Goal: Task Accomplishment & Management: Manage account settings

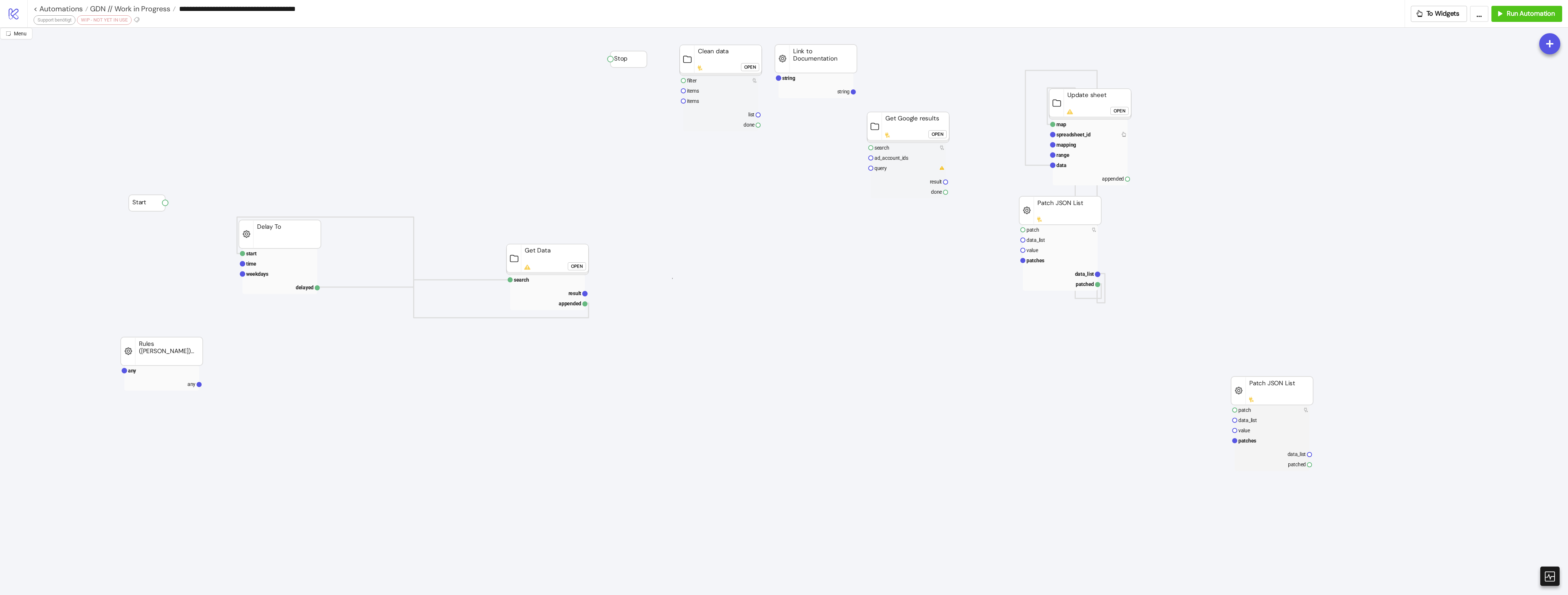
drag, startPoint x: 673, startPoint y: 278, endPoint x: 667, endPoint y: 266, distance: 13.4
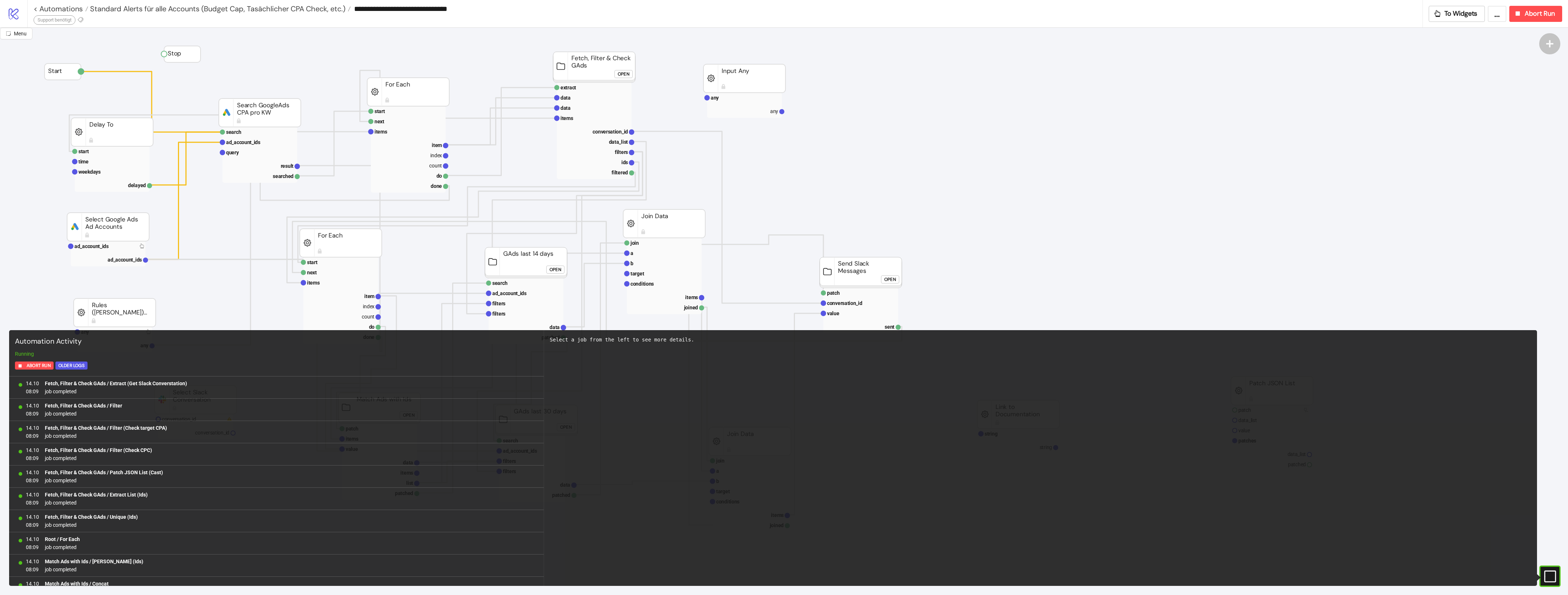
scroll to position [550, 0]
click at [70, 10] on link "< Automations" at bounding box center [61, 9] width 55 height 7
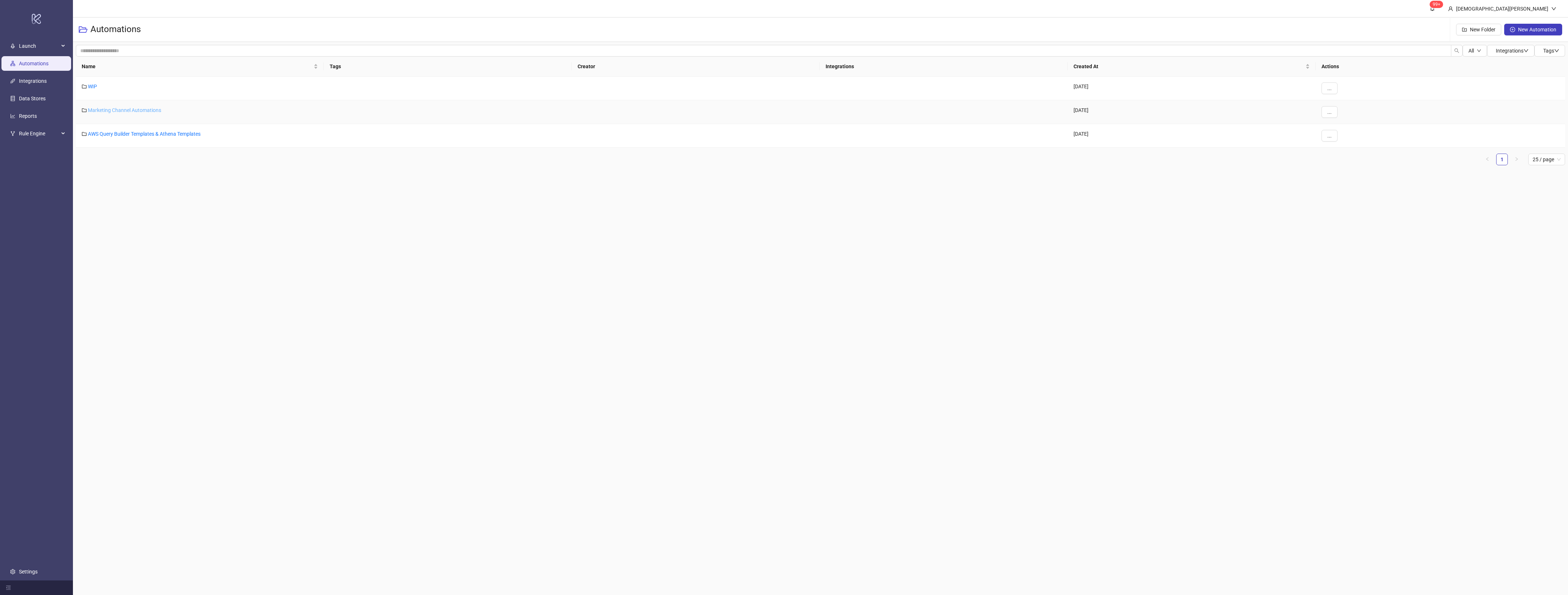
click at [117, 110] on link "Marketing Channel Automations" at bounding box center [124, 110] width 73 height 6
click at [94, 155] on link "PN" at bounding box center [91, 158] width 7 height 6
click at [119, 88] on link "Security Alert PN" at bounding box center [107, 86] width 38 height 6
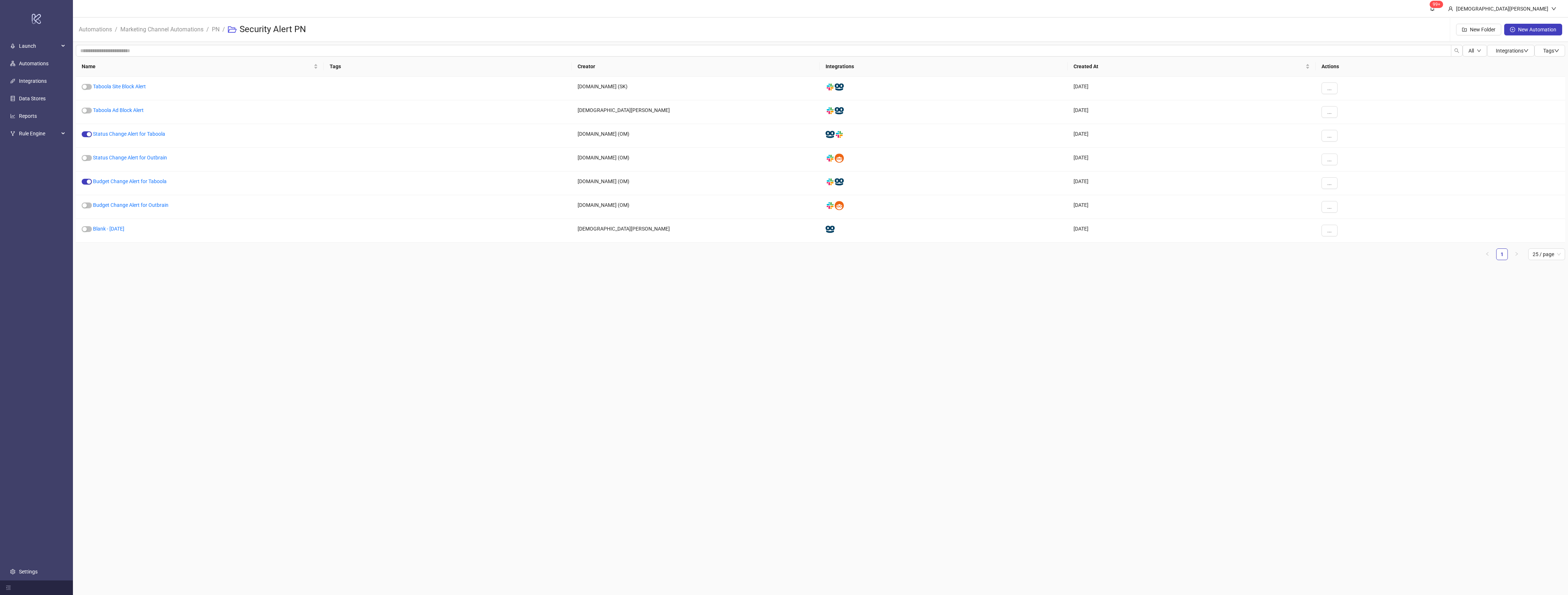
drag, startPoint x: 337, startPoint y: 263, endPoint x: 1009, endPoint y: 356, distance: 678.4
click at [1009, 356] on main "99+ [PERSON_NAME] Automations / Marketing Channel Automations / PN / Security A…" at bounding box center [821, 297] width 1495 height 595
click at [1490, 29] on span "New Folder" at bounding box center [1483, 30] width 26 height 6
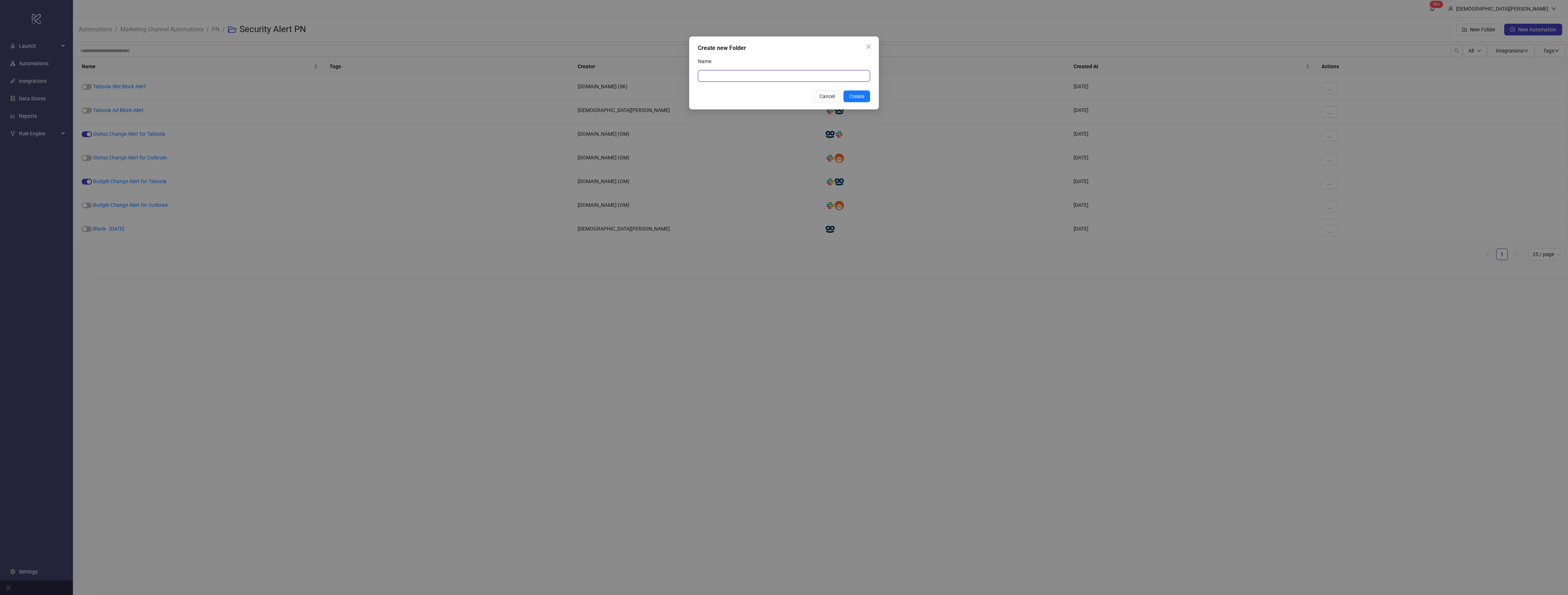
click at [757, 72] on input "Name" at bounding box center [784, 76] width 172 height 12
click at [713, 71] on input "**********" at bounding box center [784, 76] width 172 height 12
type input "**********"
click at [847, 99] on button "Create" at bounding box center [857, 96] width 27 height 12
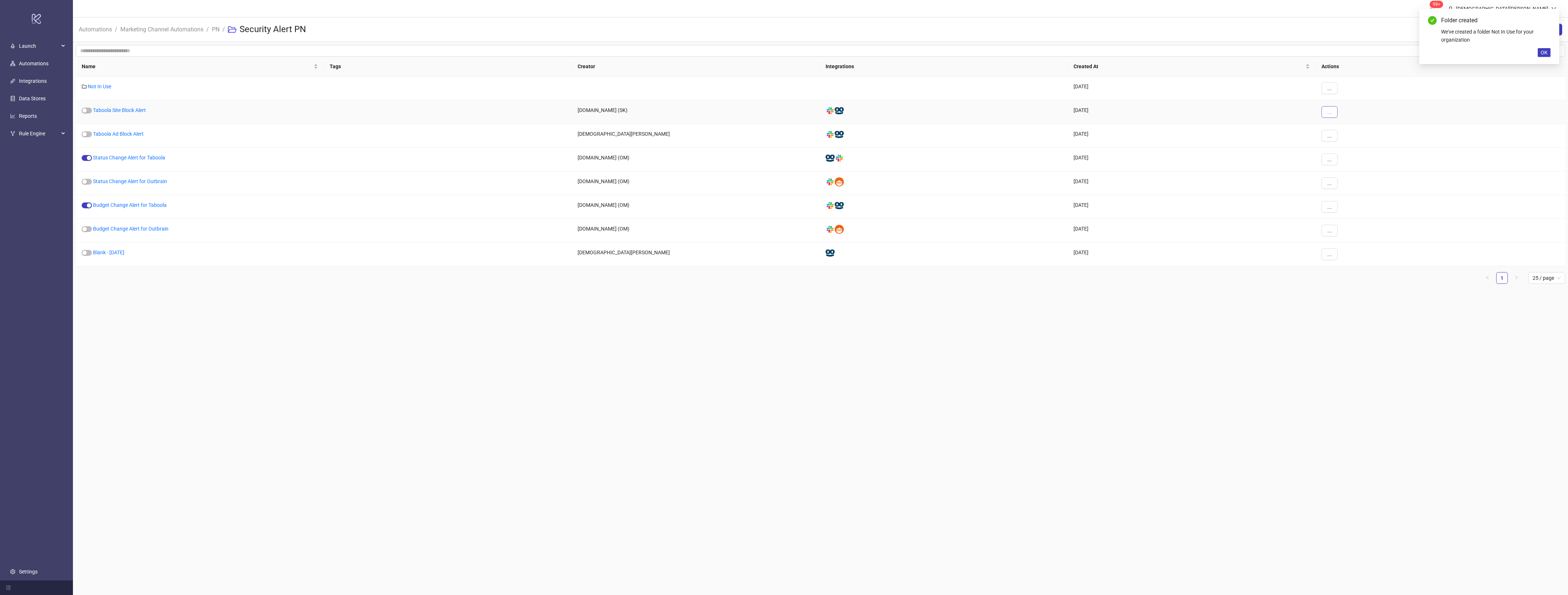
click at [1322, 114] on button "..." at bounding box center [1329, 111] width 16 height 12
click at [1354, 163] on span "Move" at bounding box center [1346, 161] width 21 height 8
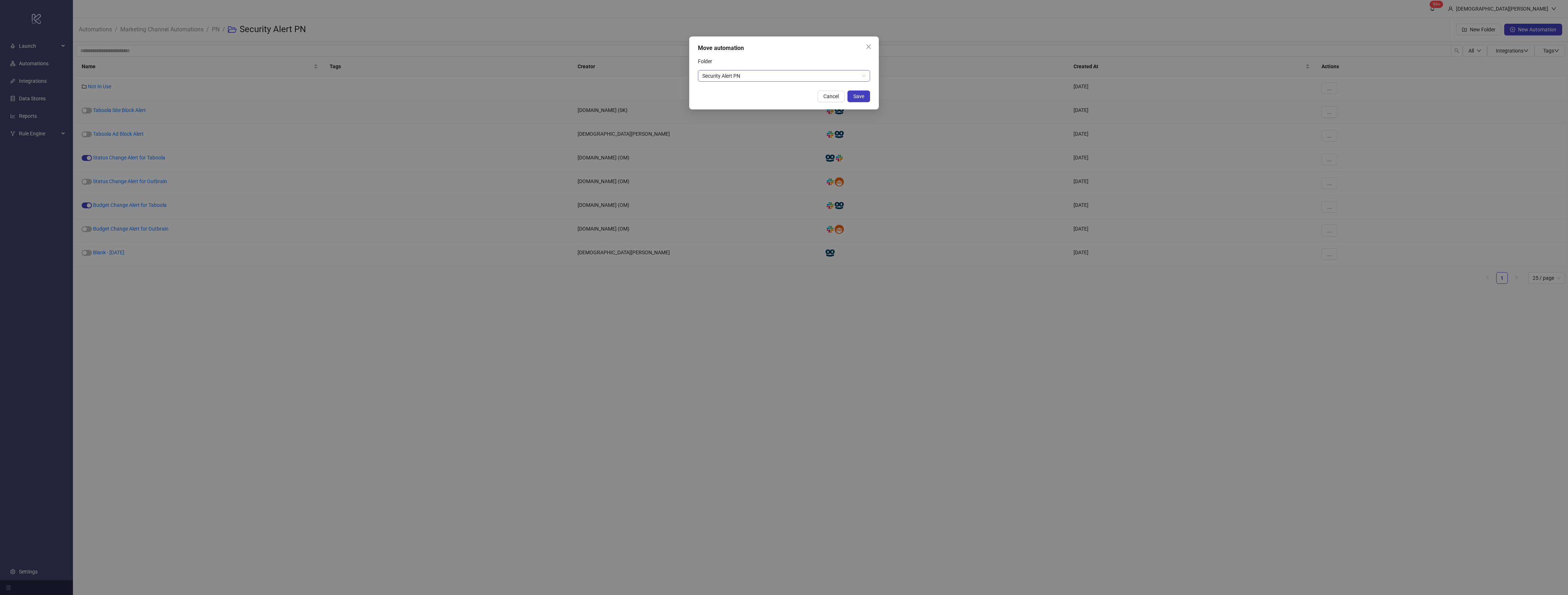
click at [829, 79] on span "Security Alert PN" at bounding box center [784, 76] width 163 height 11
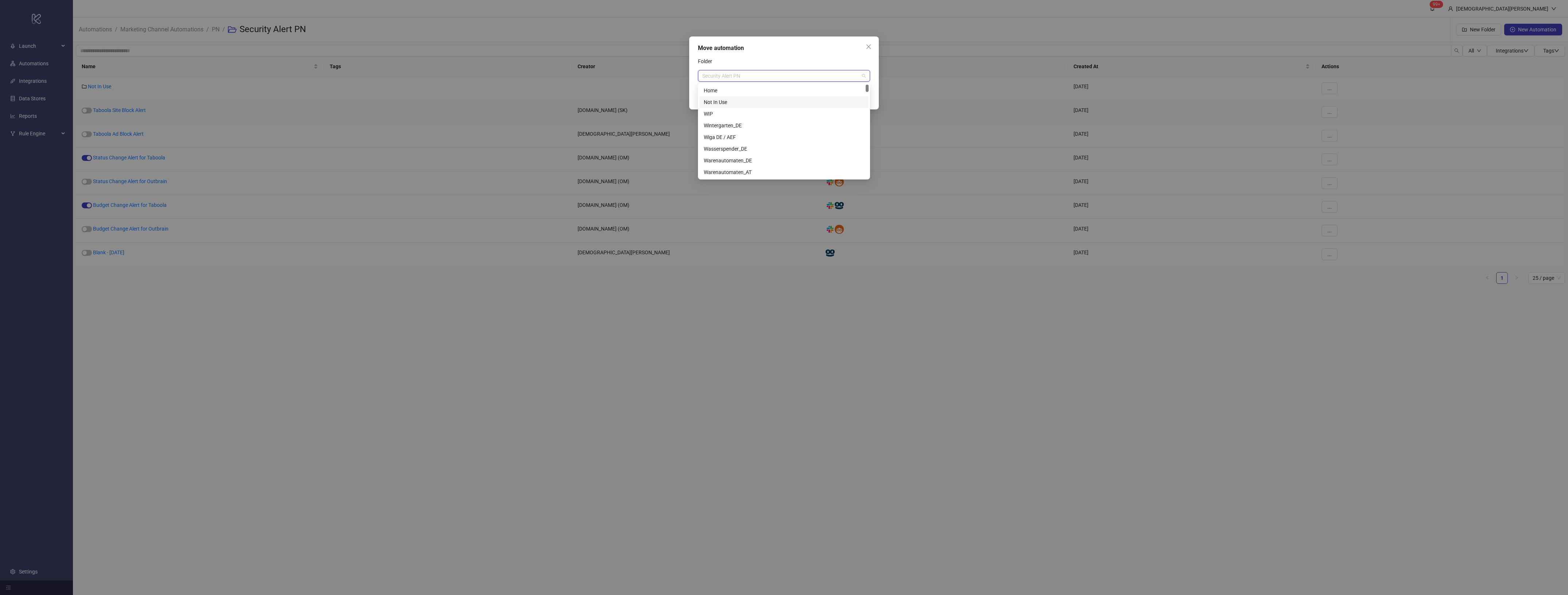
click at [751, 100] on div "Not In Use" at bounding box center [784, 102] width 161 height 8
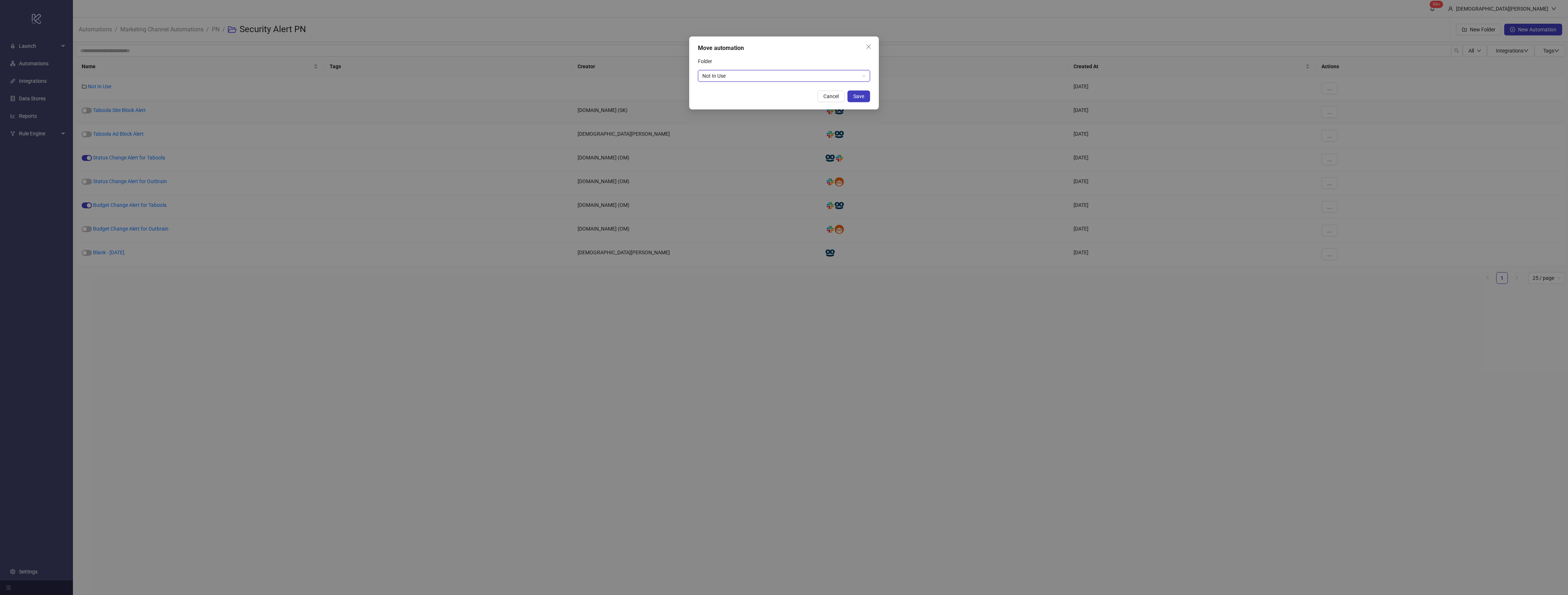
click at [863, 93] on span "Save" at bounding box center [859, 96] width 11 height 6
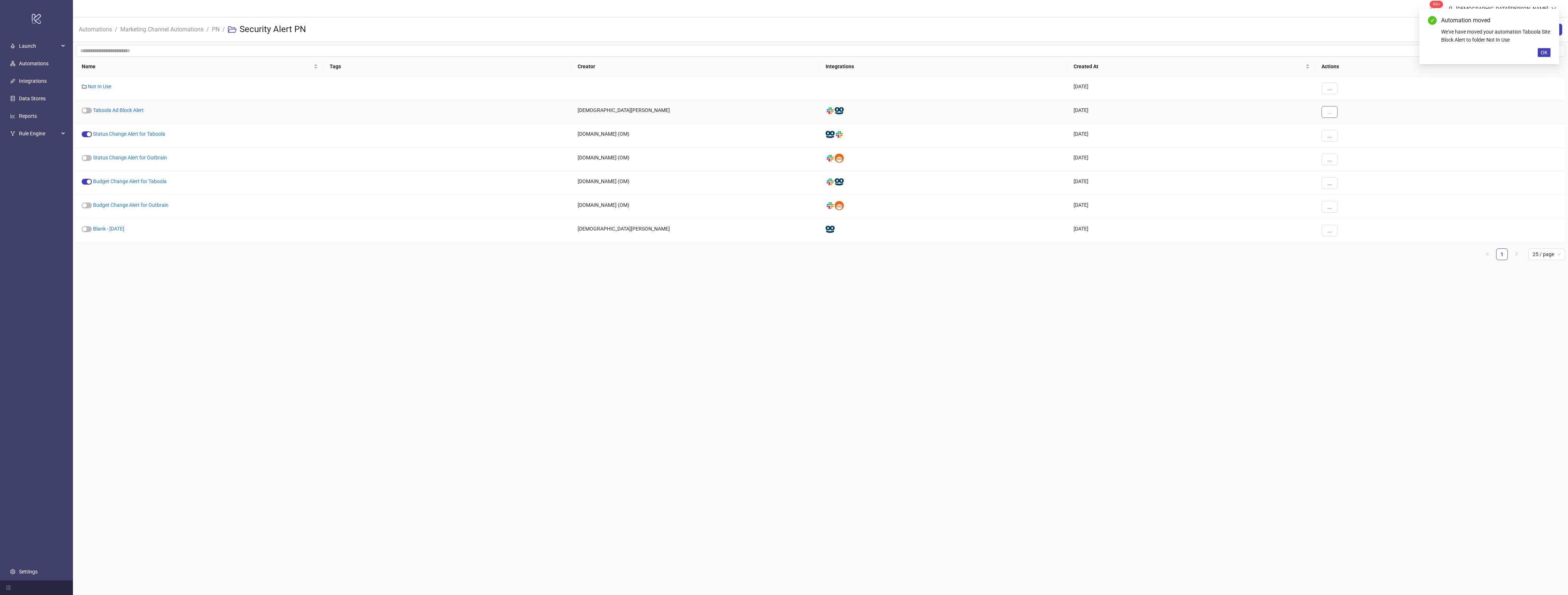
click at [1337, 111] on div "..." at bounding box center [1440, 112] width 250 height 24
click at [1333, 113] on button "..." at bounding box center [1329, 111] width 16 height 12
click at [1339, 161] on span "Move" at bounding box center [1346, 161] width 21 height 8
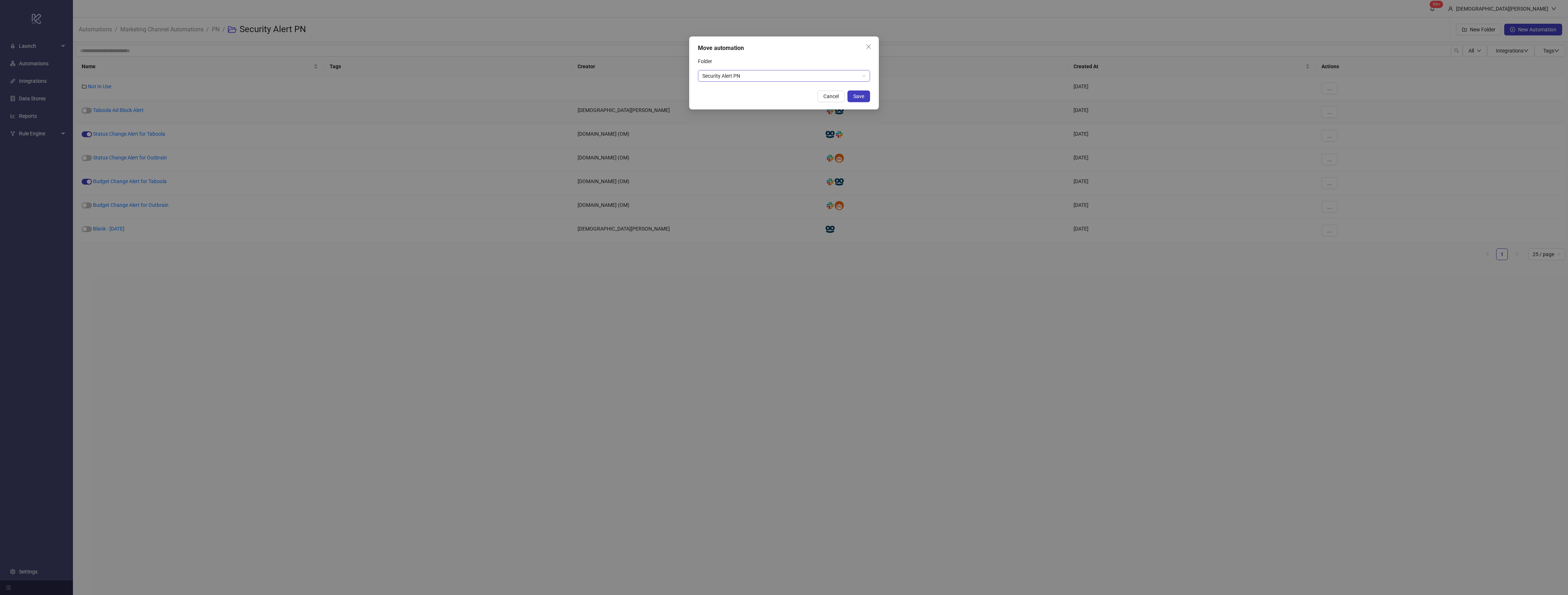
click at [784, 73] on span "Security Alert PN" at bounding box center [784, 76] width 163 height 11
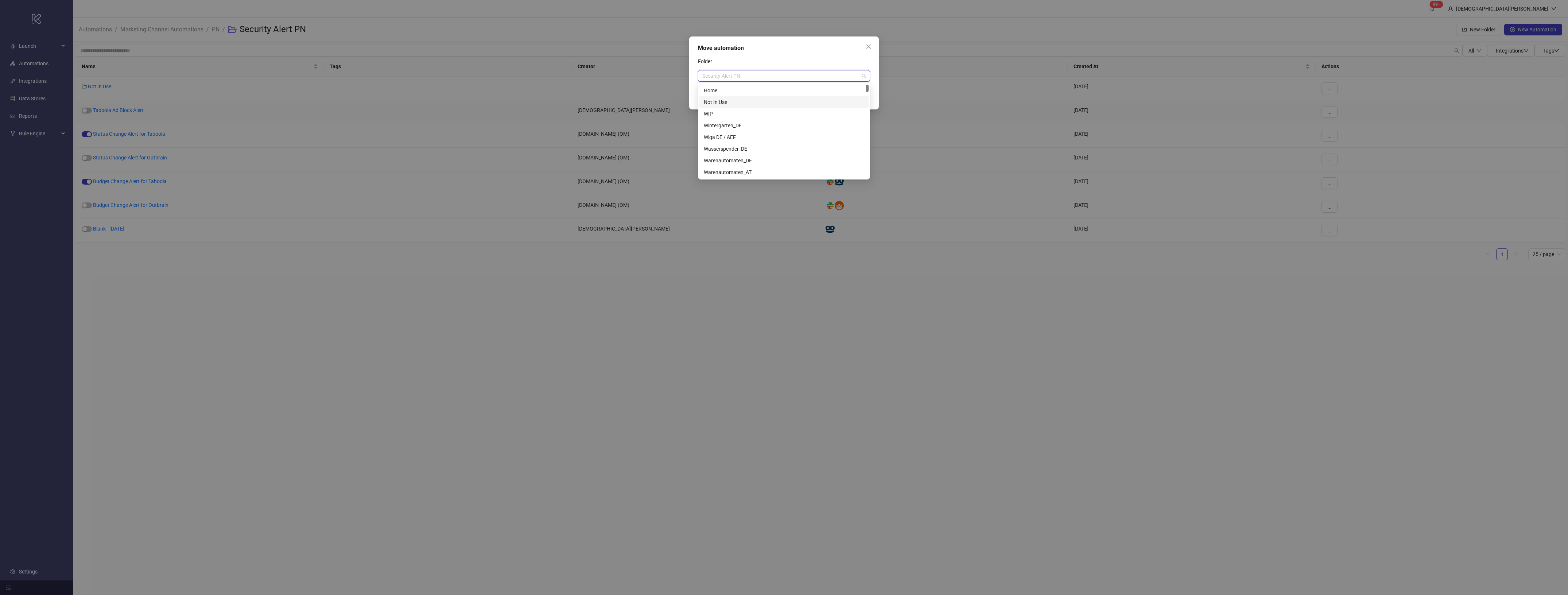
click at [738, 100] on div "Not In Use" at bounding box center [784, 102] width 161 height 8
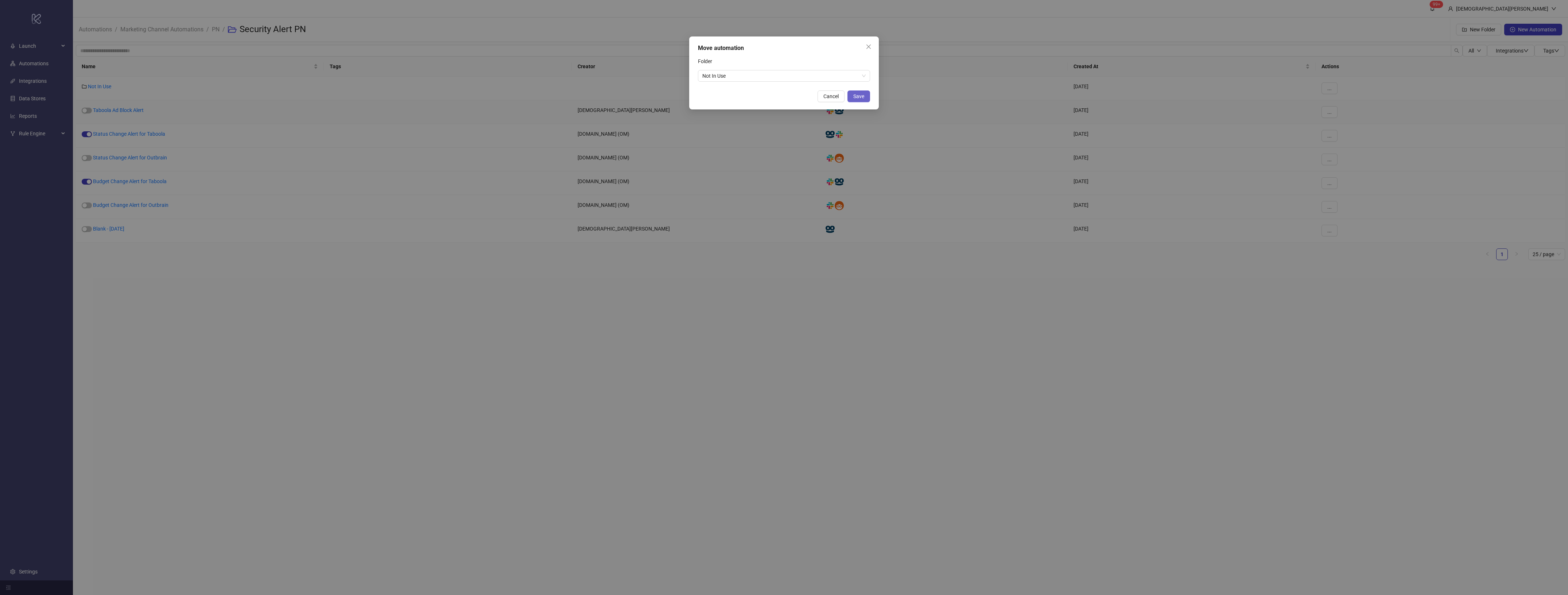
click at [864, 94] on span "Save" at bounding box center [859, 96] width 11 height 6
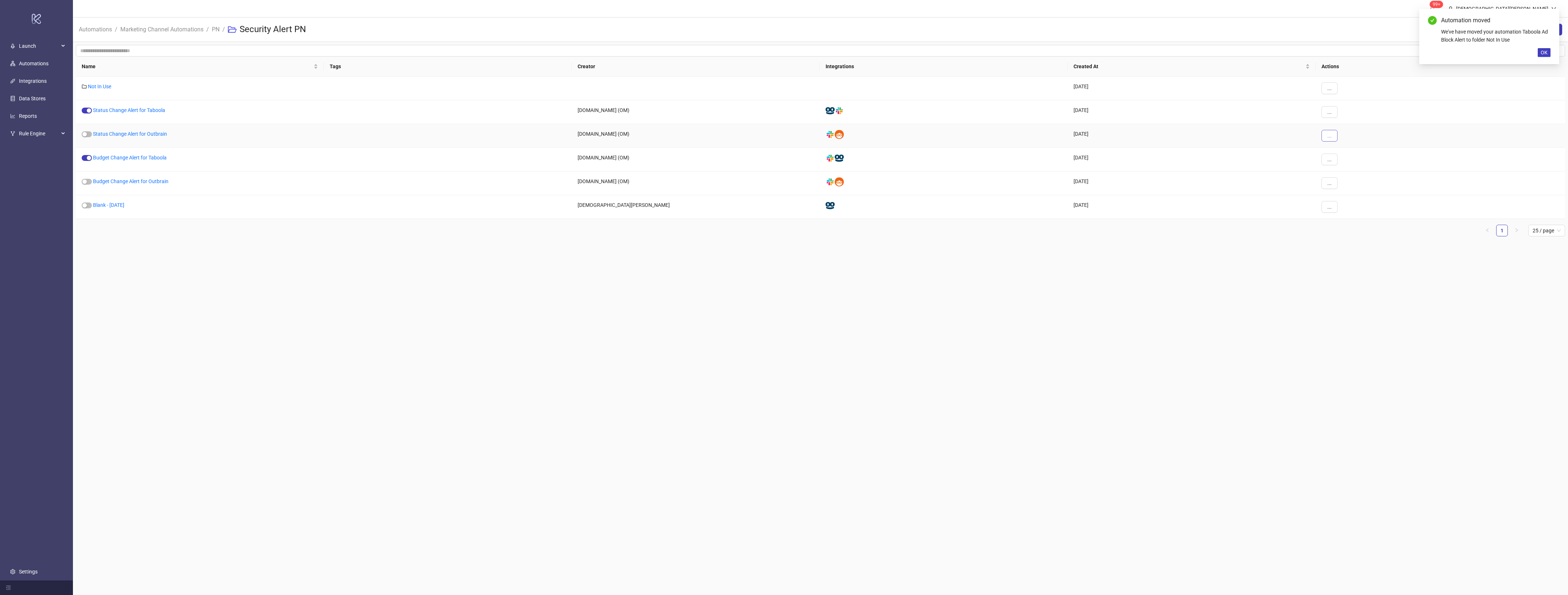
click at [1328, 137] on span "..." at bounding box center [1329, 136] width 4 height 6
click at [1348, 181] on li "Move" at bounding box center [1342, 185] width 38 height 12
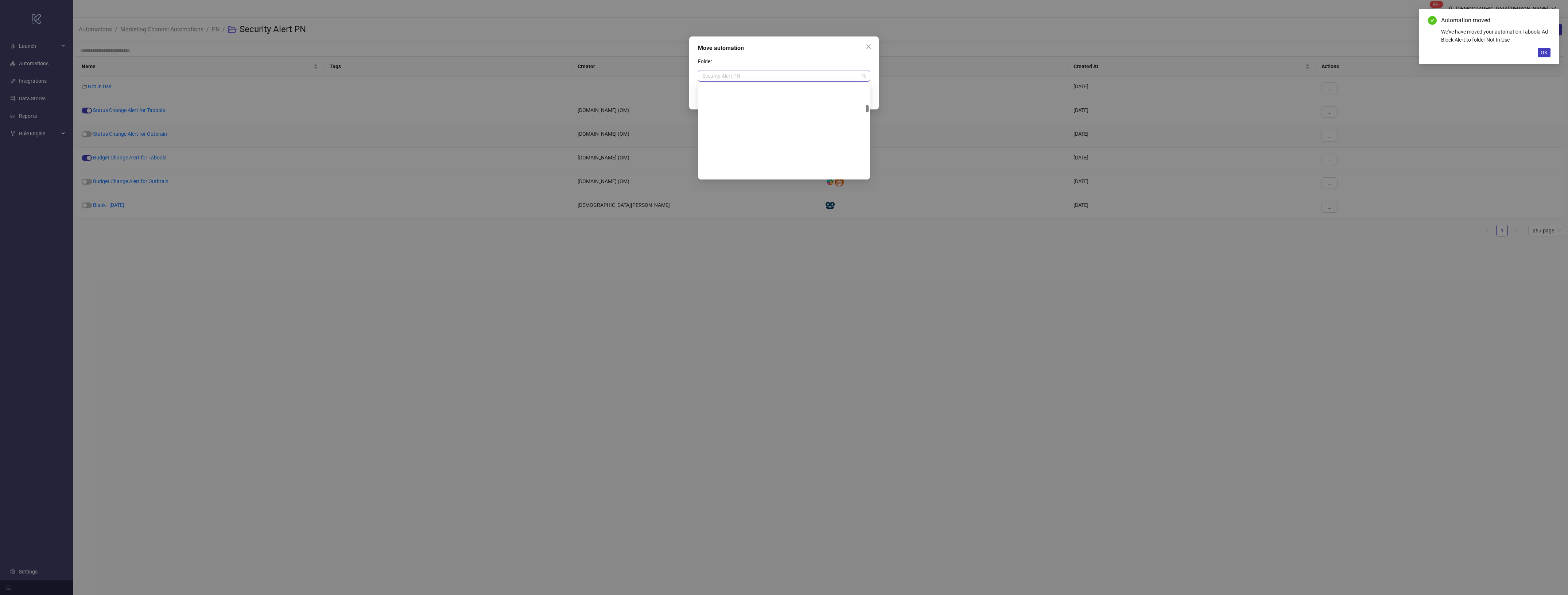
click at [750, 79] on span "Security Alert PN" at bounding box center [784, 76] width 163 height 11
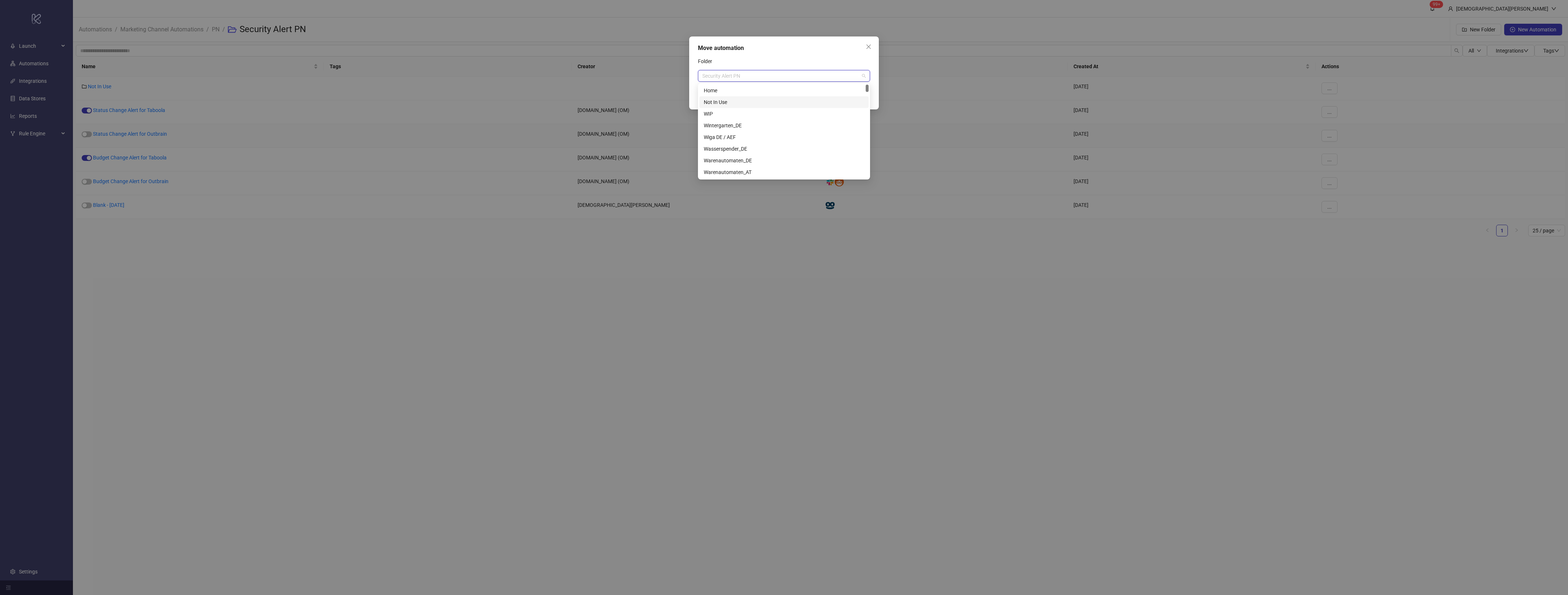
click at [754, 100] on div "Not In Use" at bounding box center [784, 102] width 161 height 8
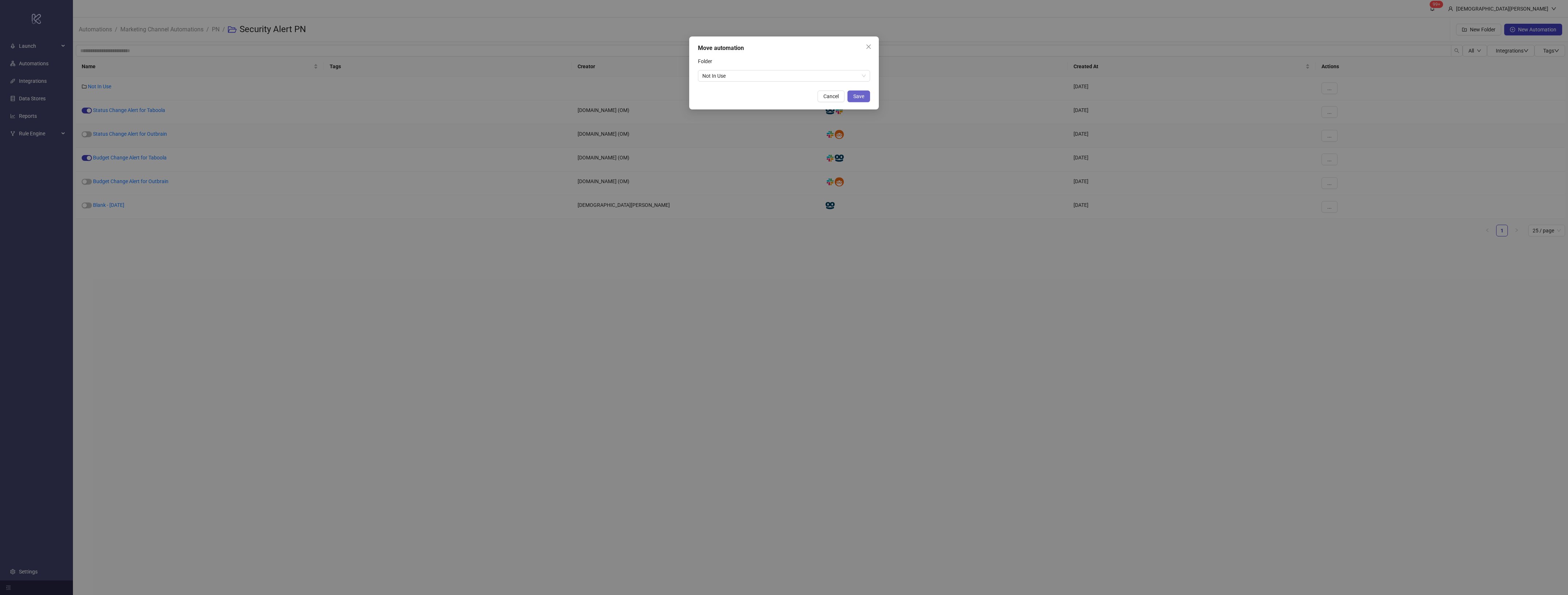
drag, startPoint x: 807, startPoint y: 53, endPoint x: 863, endPoint y: 94, distance: 69.4
click at [807, 52] on div "Move automation Folder Not In Use Cancel Save" at bounding box center [784, 73] width 190 height 73
click at [862, 97] on span "Save" at bounding box center [859, 96] width 11 height 6
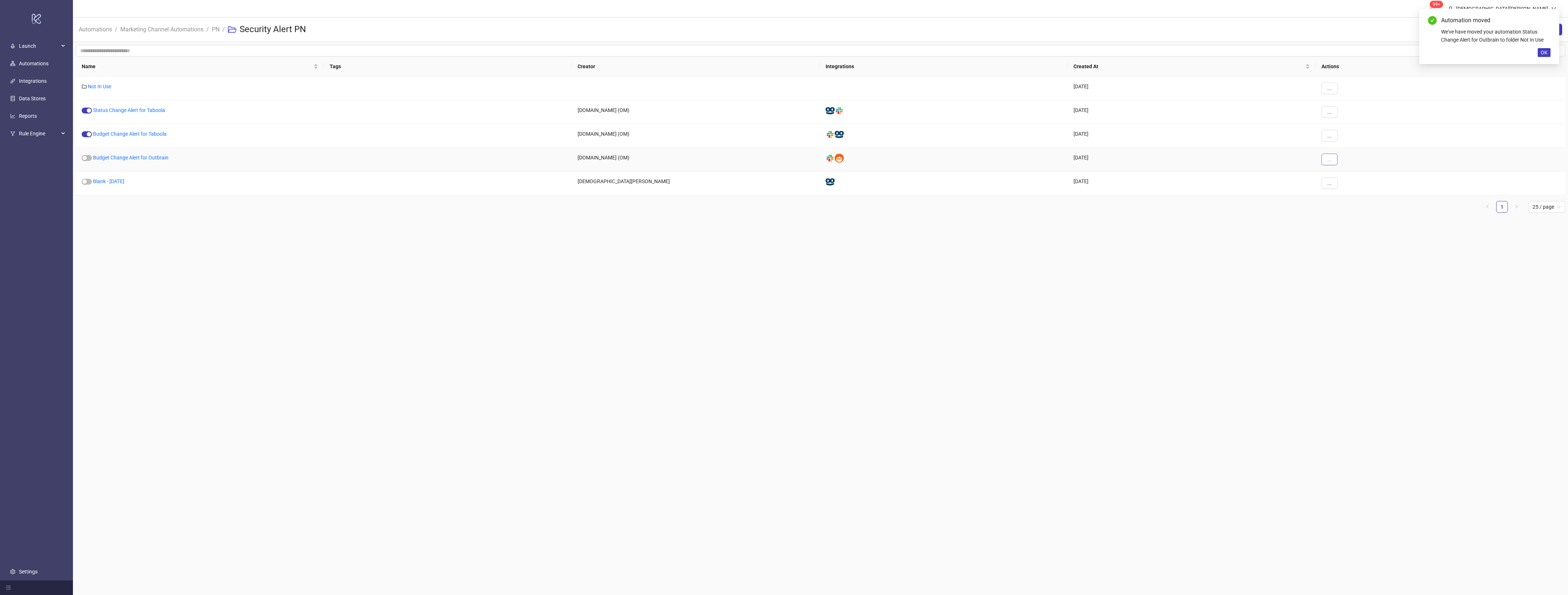
click at [1330, 163] on button "..." at bounding box center [1329, 159] width 16 height 12
click at [1348, 210] on span "Move" at bounding box center [1346, 209] width 21 height 8
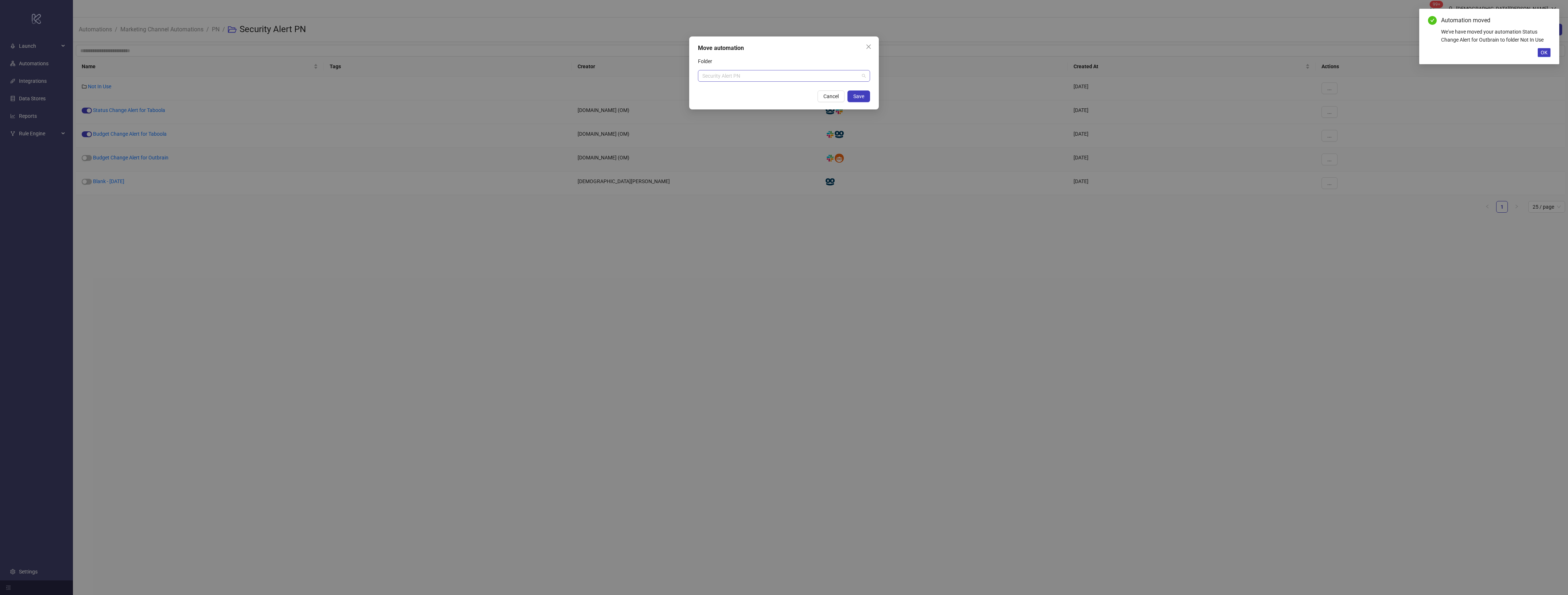
click at [819, 80] on span "Security Alert PN" at bounding box center [784, 76] width 163 height 11
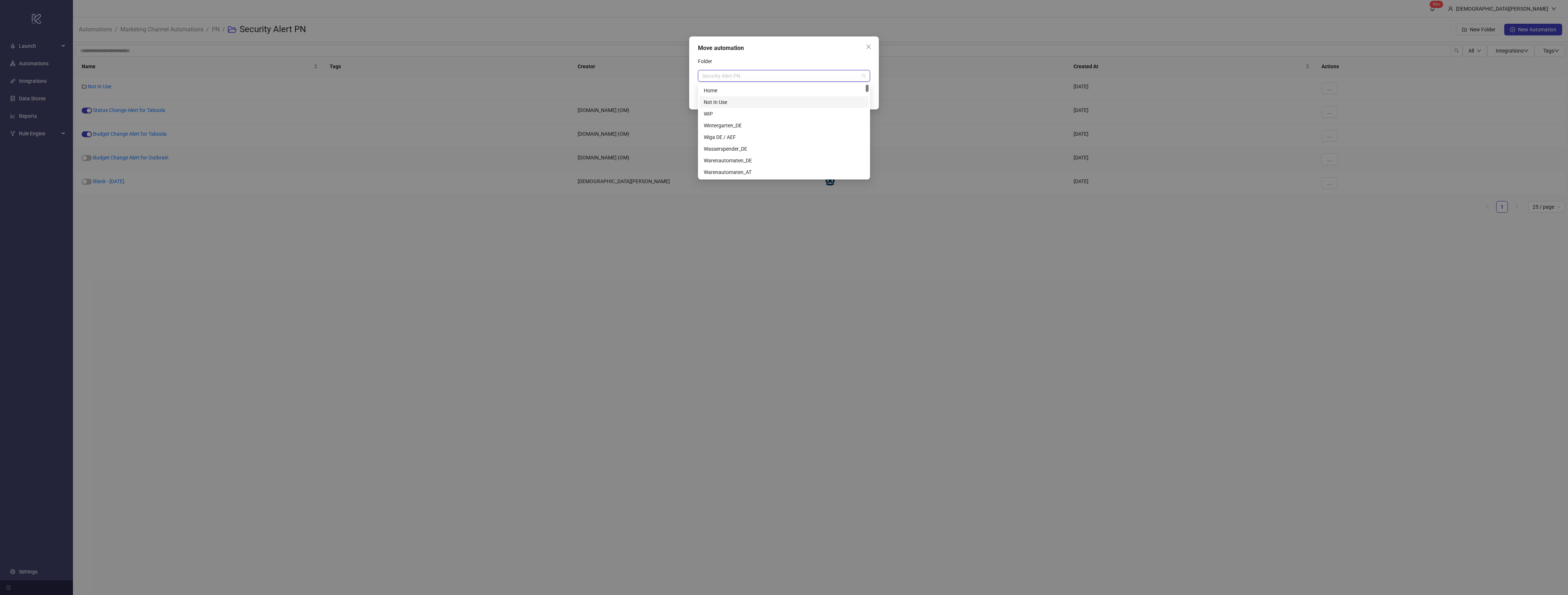
click at [775, 96] on div "Not In Use" at bounding box center [784, 102] width 169 height 12
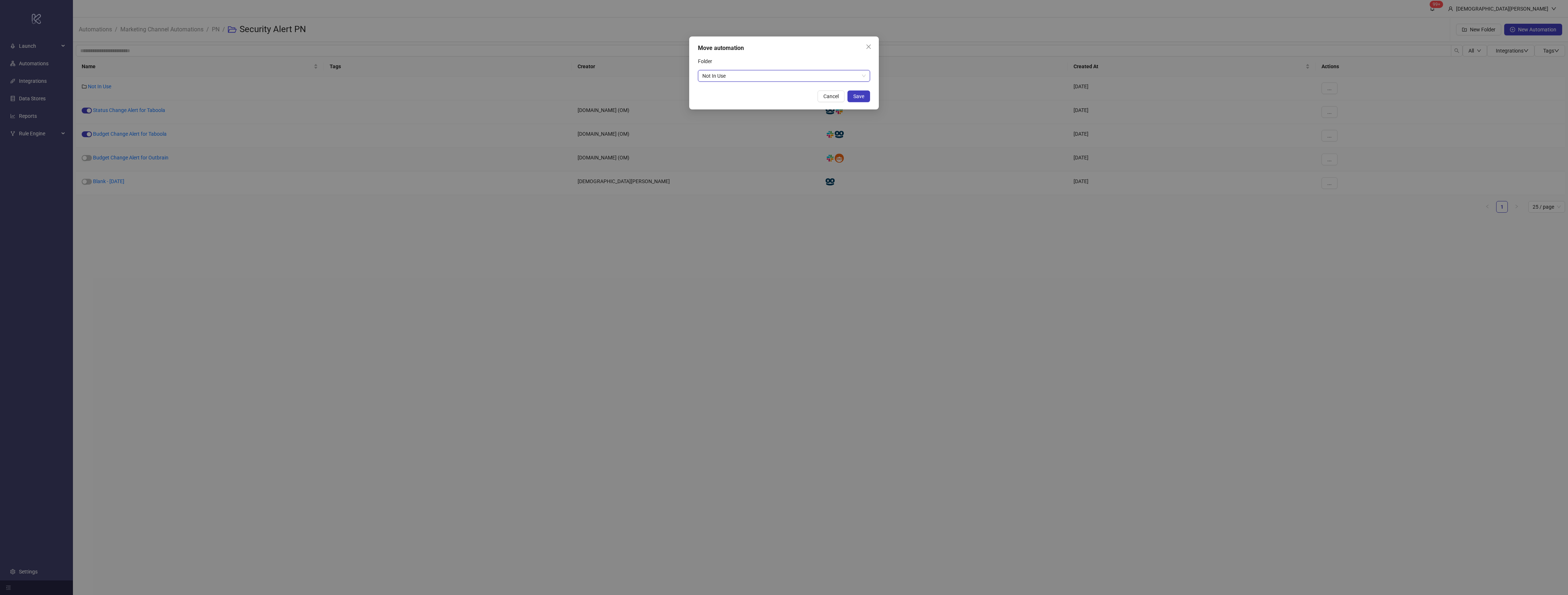
click at [815, 61] on div "Folder" at bounding box center [784, 63] width 172 height 15
click at [864, 100] on button "Save" at bounding box center [858, 96] width 23 height 12
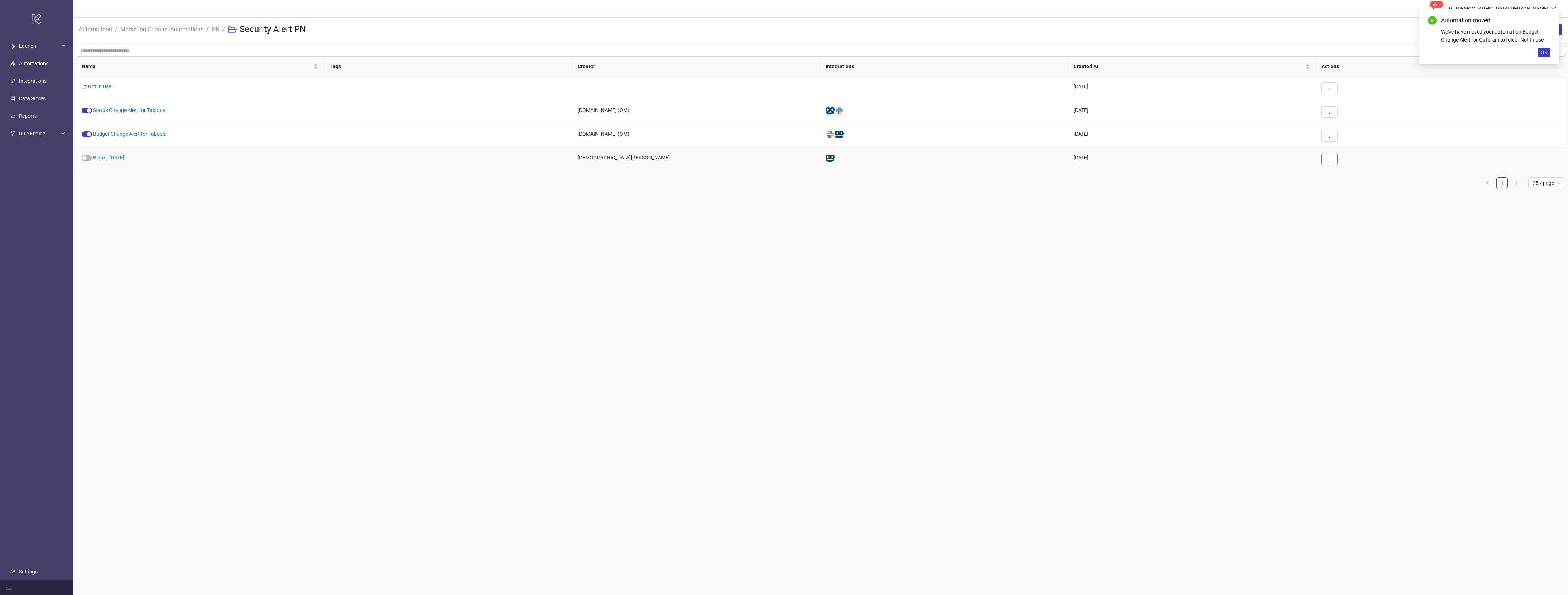
click at [1330, 163] on span "..." at bounding box center [1329, 160] width 4 height 6
click at [1349, 209] on span "Move" at bounding box center [1346, 209] width 21 height 8
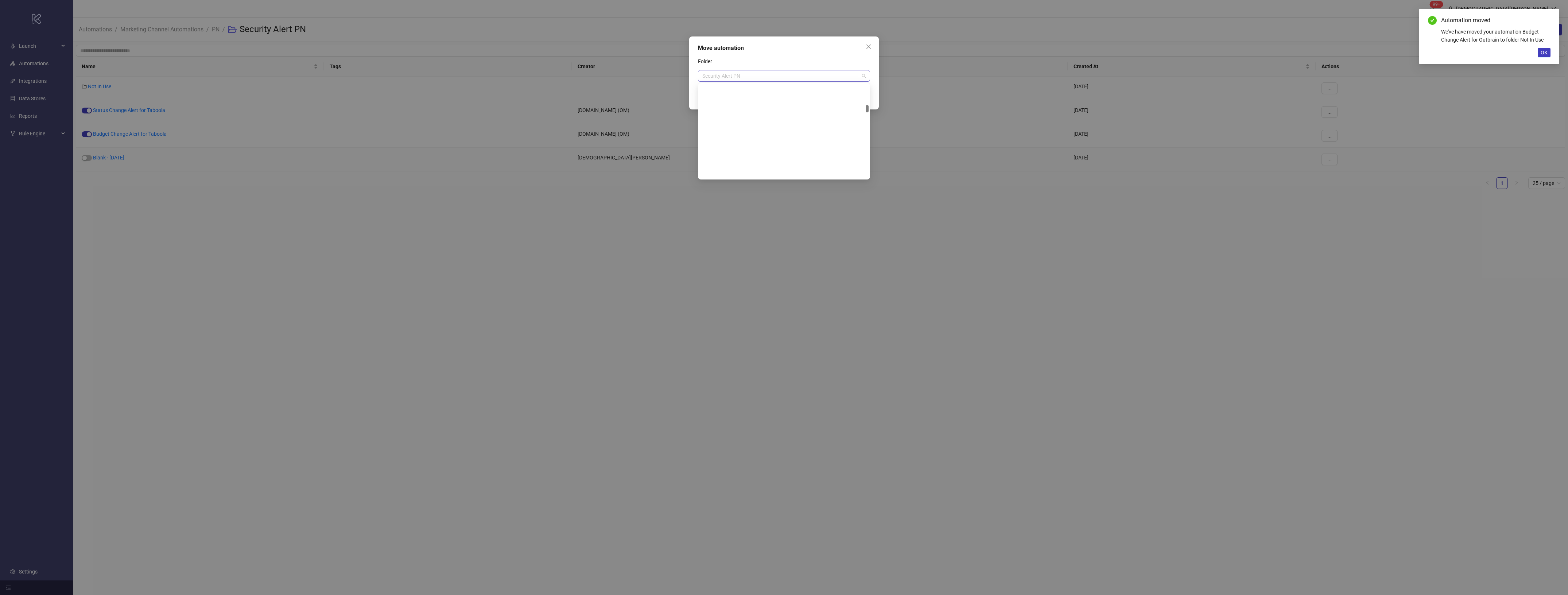
click at [825, 79] on span "Security Alert PN" at bounding box center [784, 76] width 163 height 11
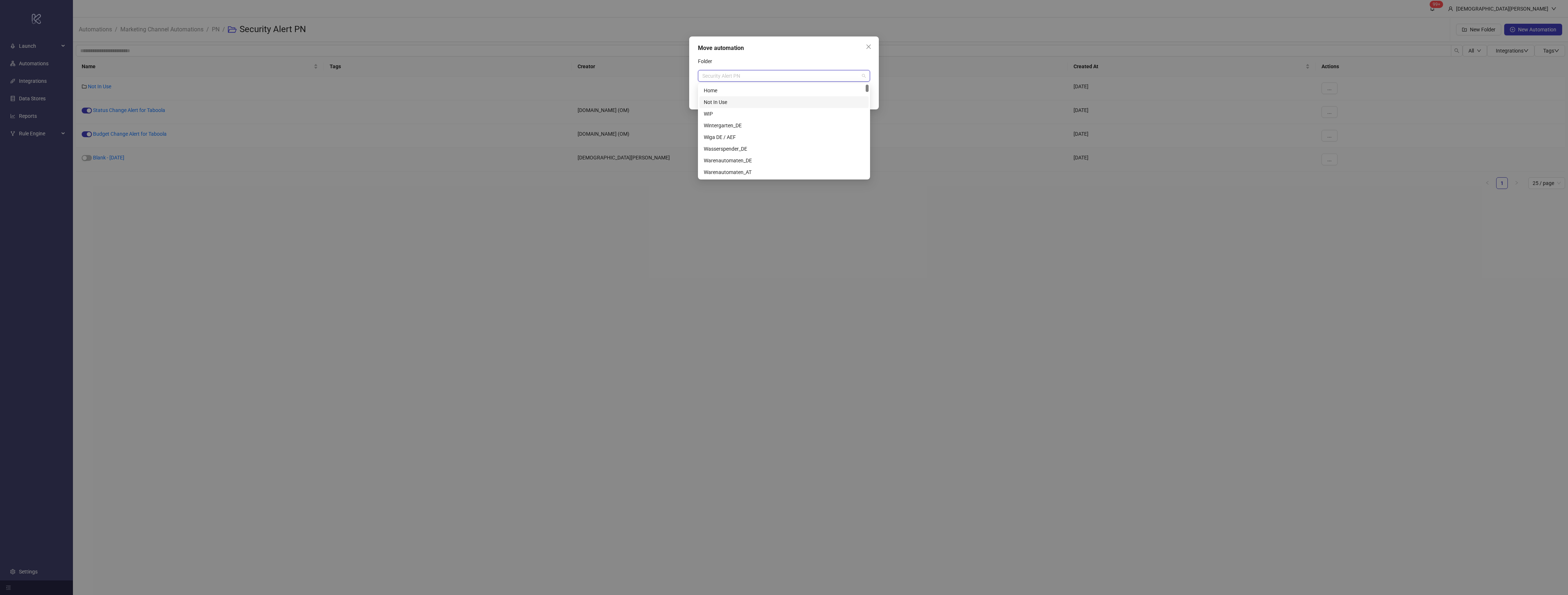
click at [785, 97] on div "Not In Use" at bounding box center [784, 102] width 169 height 12
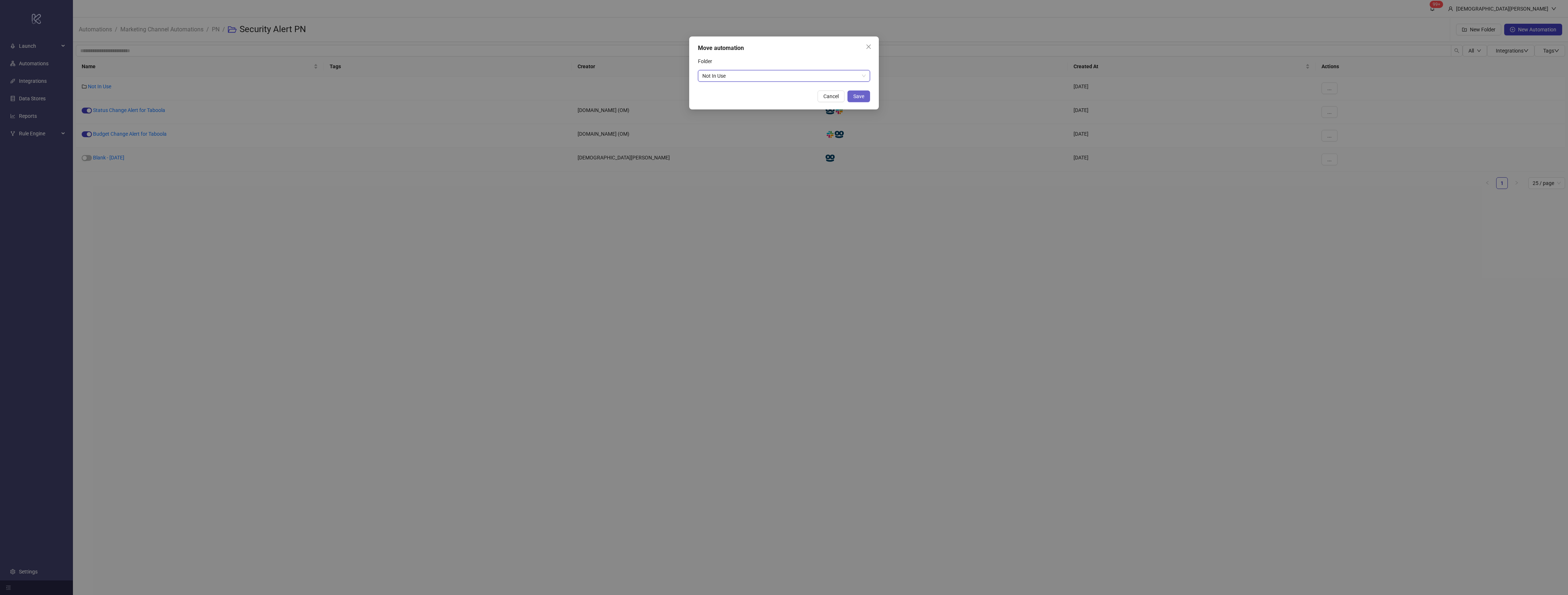
click at [855, 90] on div "Move automation Folder Not In Use Not In Use Cancel Save" at bounding box center [784, 73] width 190 height 73
click at [855, 96] on span "Save" at bounding box center [859, 96] width 11 height 6
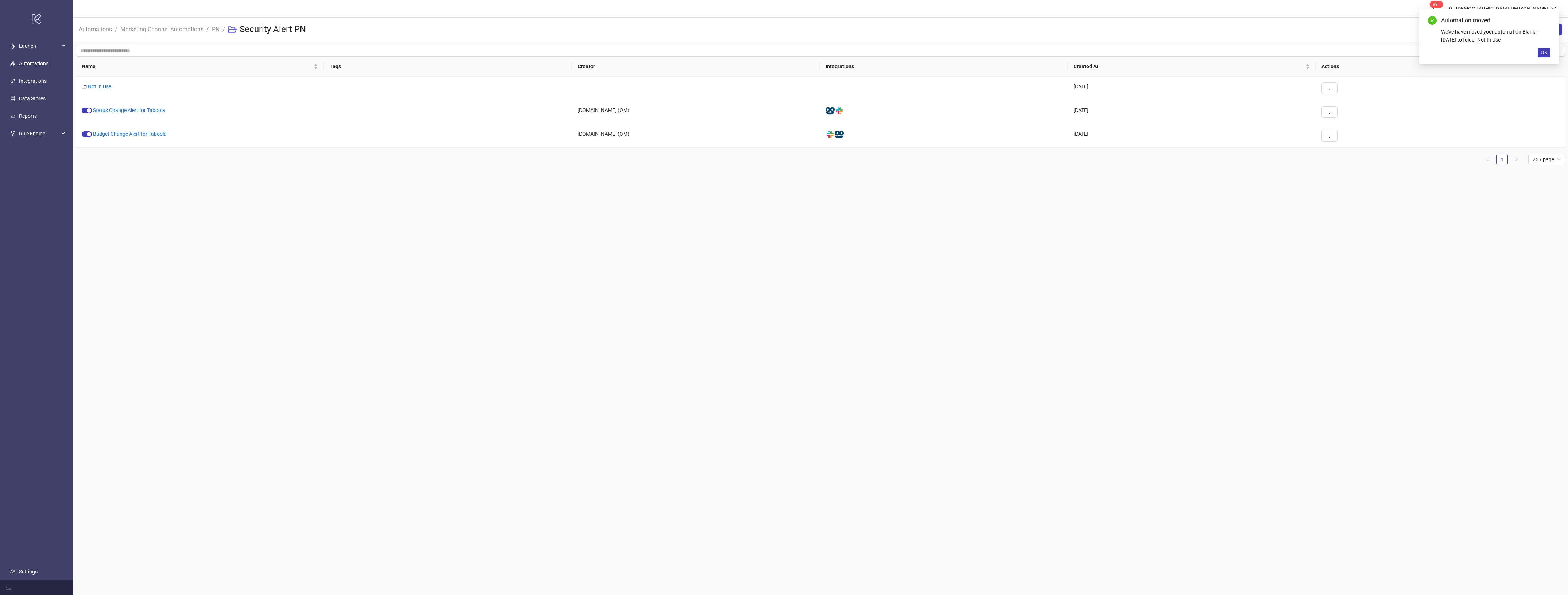
click at [855, 247] on main "99+ [PERSON_NAME] Automations / Marketing Channel Automations / PN / Security A…" at bounding box center [821, 297] width 1495 height 595
click at [143, 133] on link "Budget Change Alert for Taboola" at bounding box center [130, 134] width 74 height 6
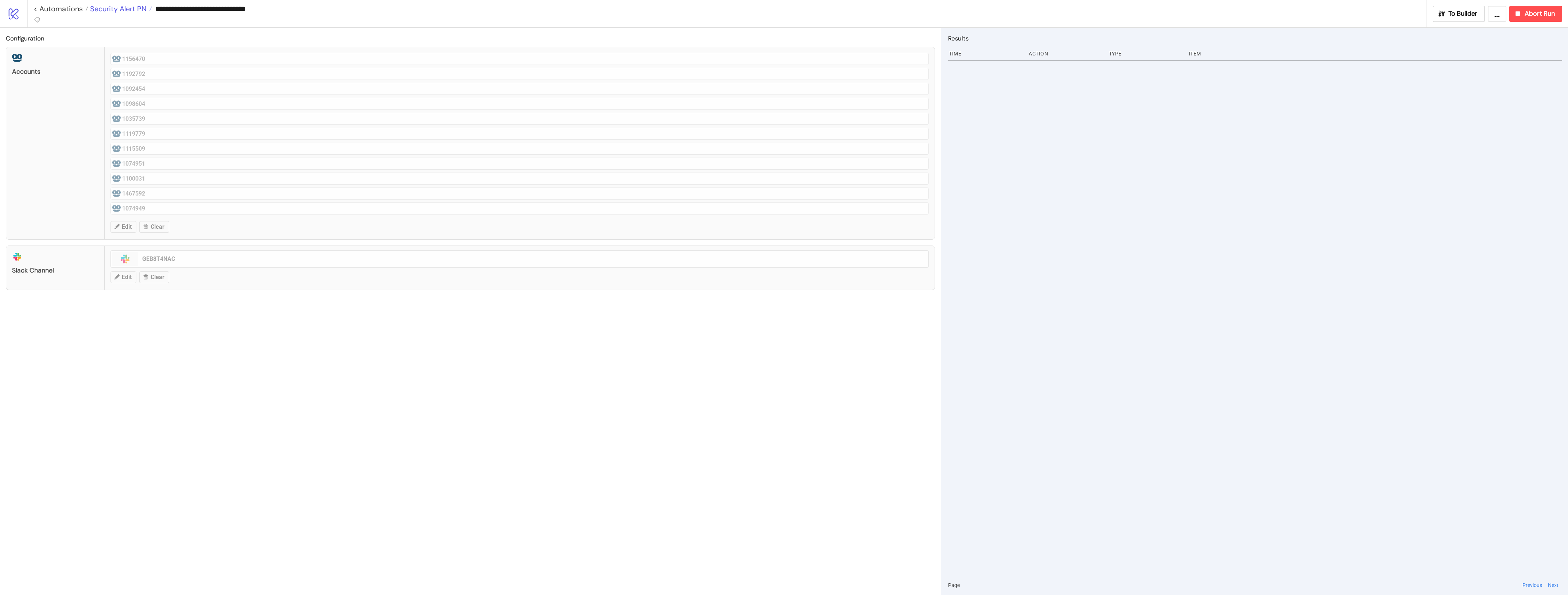
click at [144, 12] on span "Security Alert PN" at bounding box center [117, 9] width 58 height 10
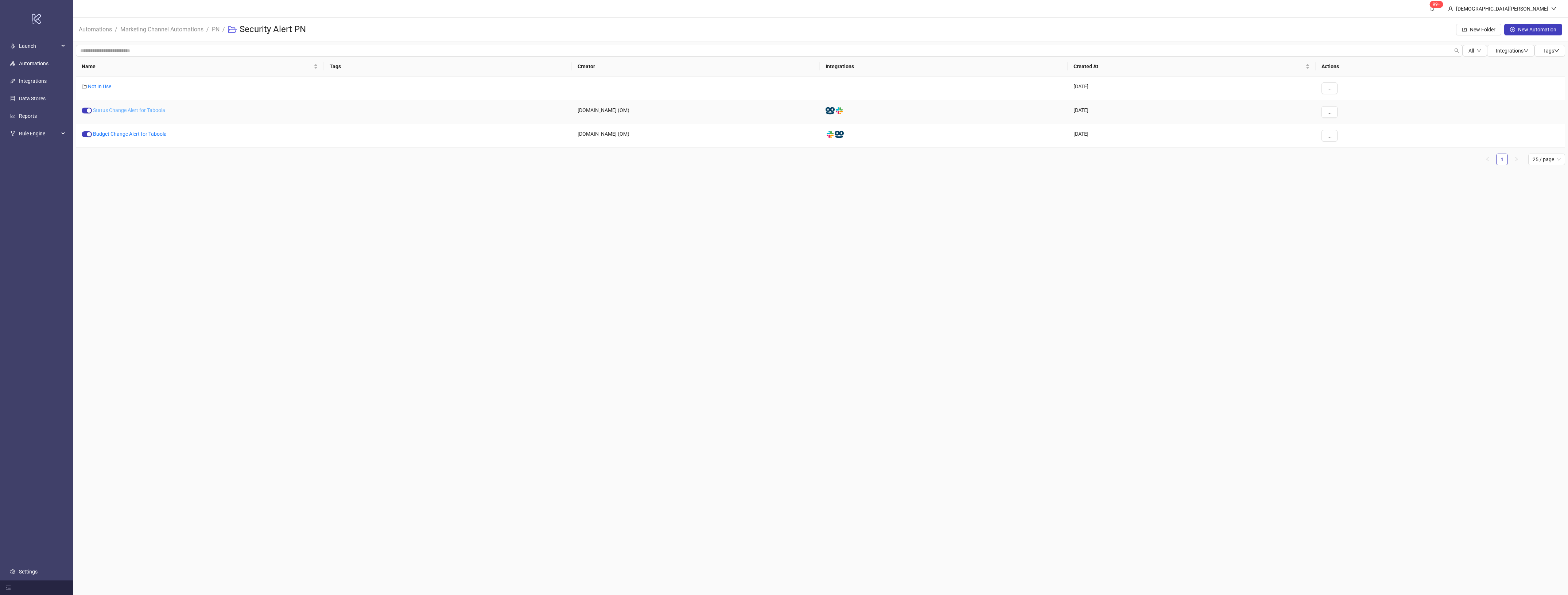
click at [150, 108] on link "Status Change Alert for Taboola" at bounding box center [129, 110] width 72 height 6
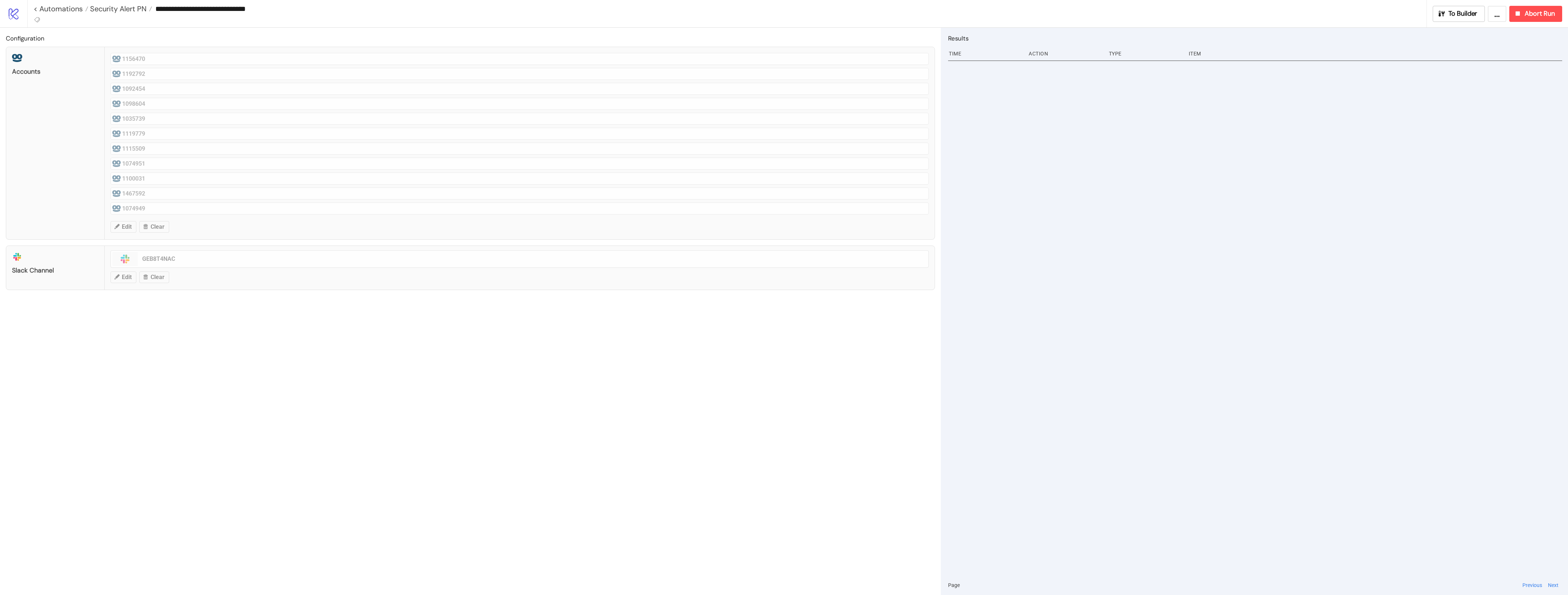
type input "**********"
click at [33, 17] on div at bounding box center [37, 20] width 8 height 9
click at [38, 19] on icon at bounding box center [37, 19] width 7 height 7
click at [97, 108] on span "Support benötigt" at bounding box center [75, 107] width 68 height 6
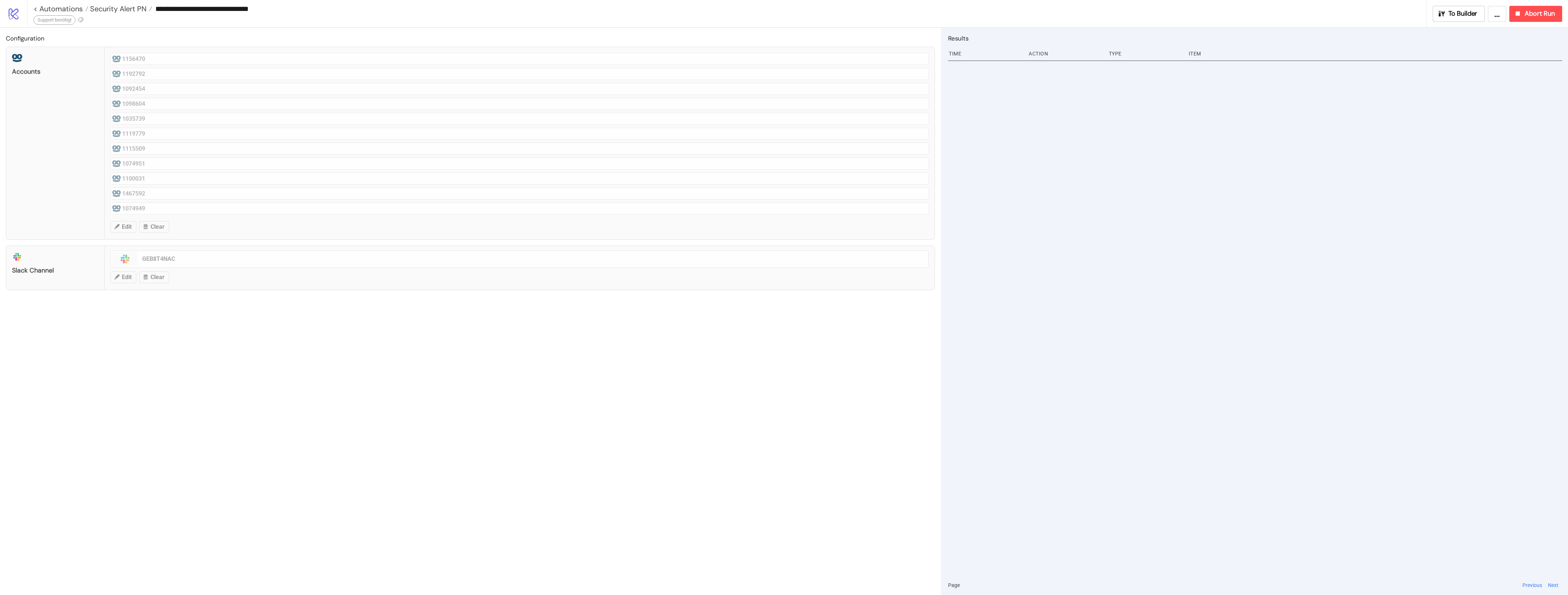
click at [265, 341] on div "Configuration Accounts 1156470 1192792 1092454 1098604 1035739 1119779 1115509 …" at bounding box center [471, 312] width 941 height 568
click at [121, 11] on span "Security Alert PN" at bounding box center [117, 9] width 58 height 10
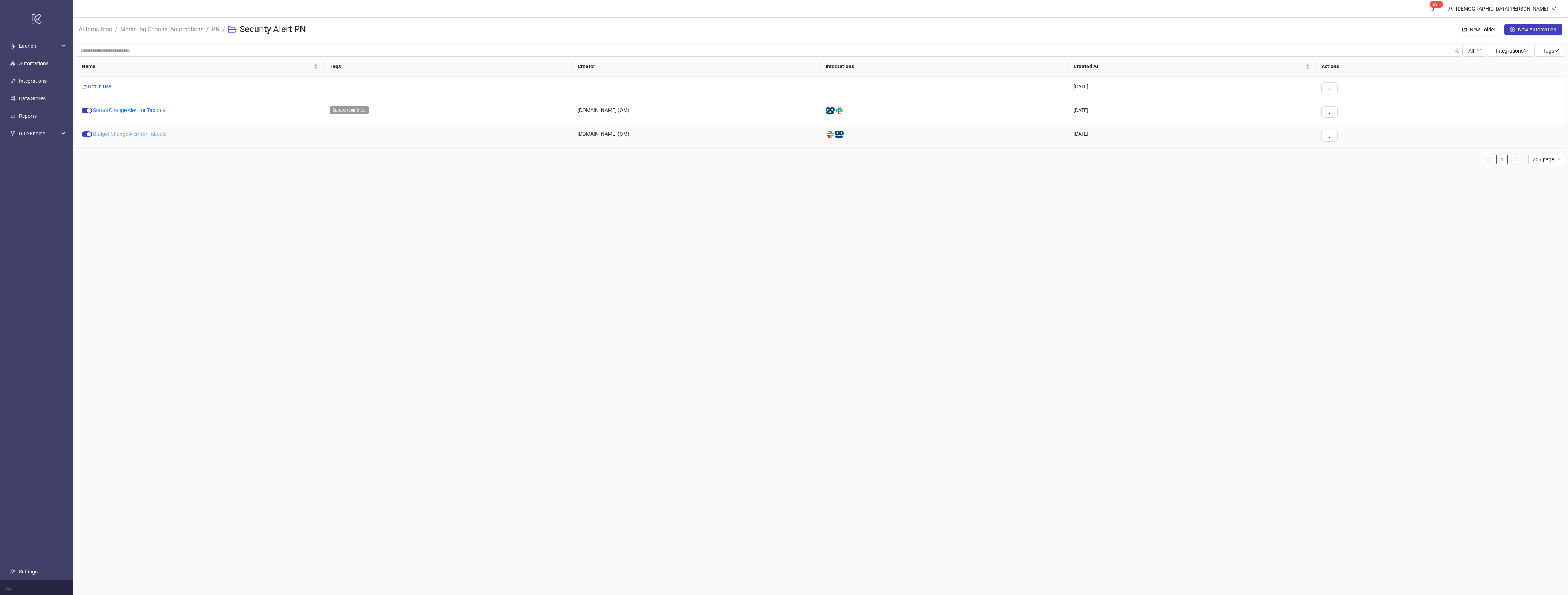
click at [131, 132] on link "Budget Change Alert for Taboola" at bounding box center [130, 134] width 74 height 6
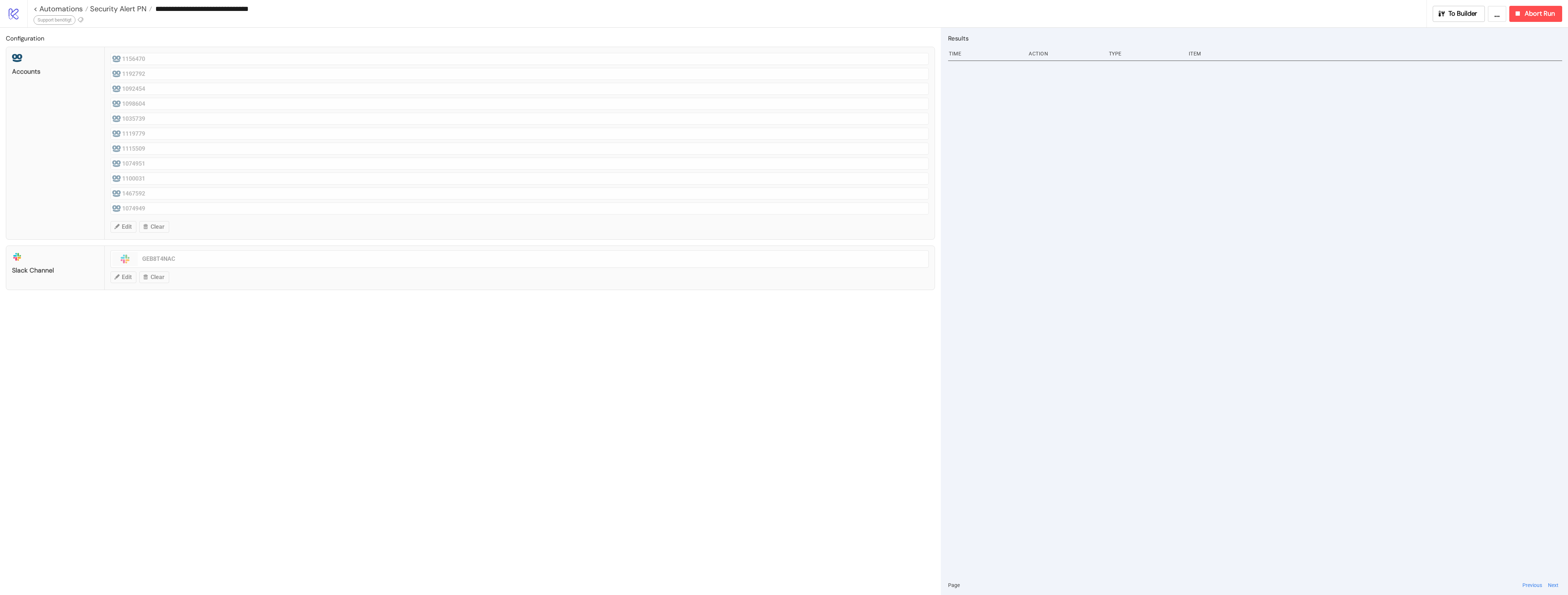
type input "**********"
click at [39, 15] on div "**********" at bounding box center [730, 9] width 1393 height 18
click at [40, 16] on icon at bounding box center [37, 19] width 7 height 7
click at [100, 152] on span "Support benötigt" at bounding box center [75, 152] width 68 height 6
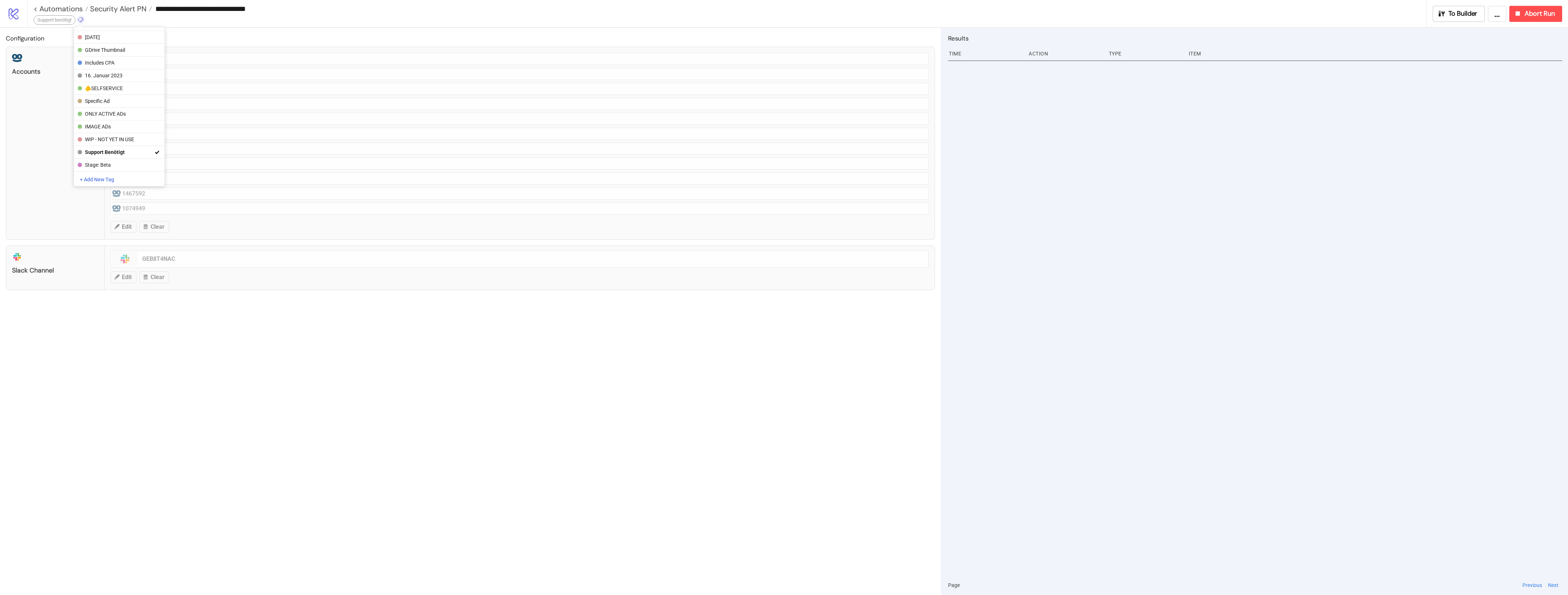
drag, startPoint x: 333, startPoint y: 389, endPoint x: 331, endPoint y: 374, distance: 15.1
click at [333, 389] on div "Configuration Accounts 1156470 1192792 1092454 1098604 1035739 1119779 1115509 …" at bounding box center [471, 312] width 941 height 568
click at [124, 8] on span "Security Alert PN" at bounding box center [117, 9] width 58 height 10
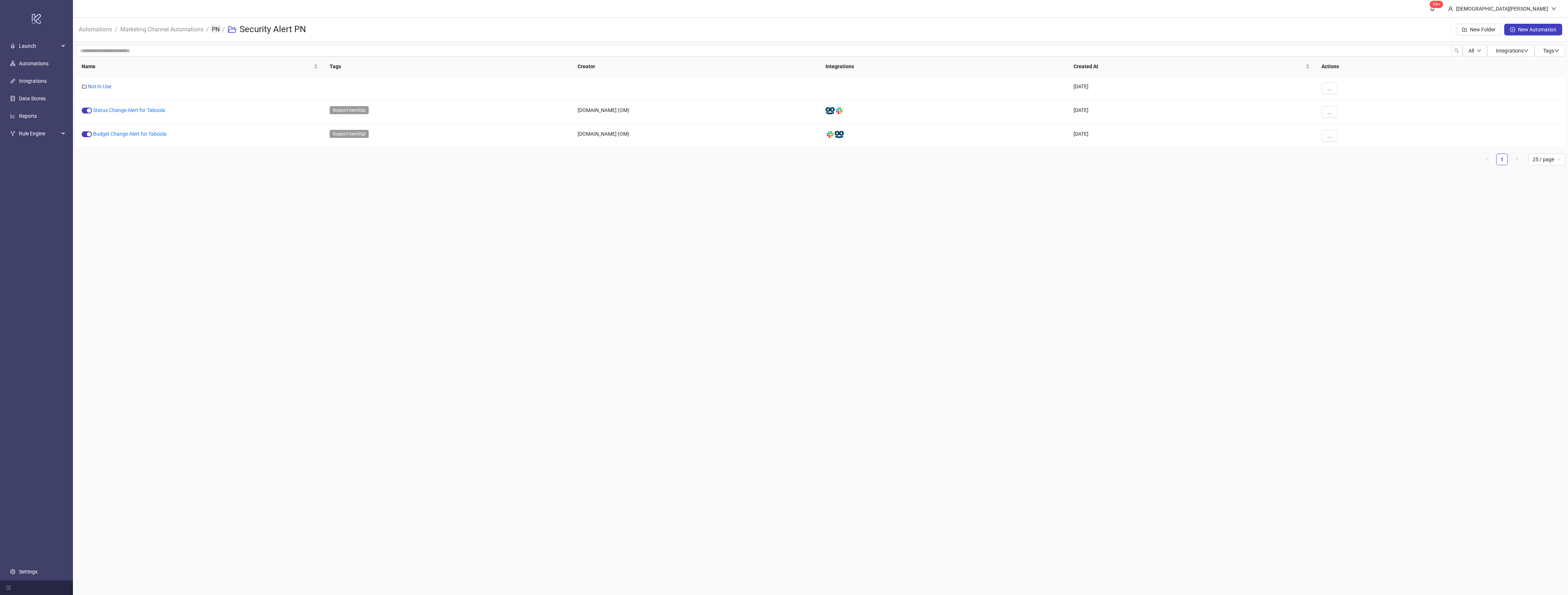
drag, startPoint x: 217, startPoint y: 32, endPoint x: 220, endPoint y: 42, distance: 10.4
click at [217, 32] on link "PN" at bounding box center [215, 29] width 10 height 8
click at [116, 108] on link "Reports - Taboola & Outbrain" at bounding box center [120, 110] width 65 height 6
click at [1339, 88] on div "..." at bounding box center [1440, 88] width 250 height 24
click at [1335, 88] on button "..." at bounding box center [1329, 88] width 16 height 12
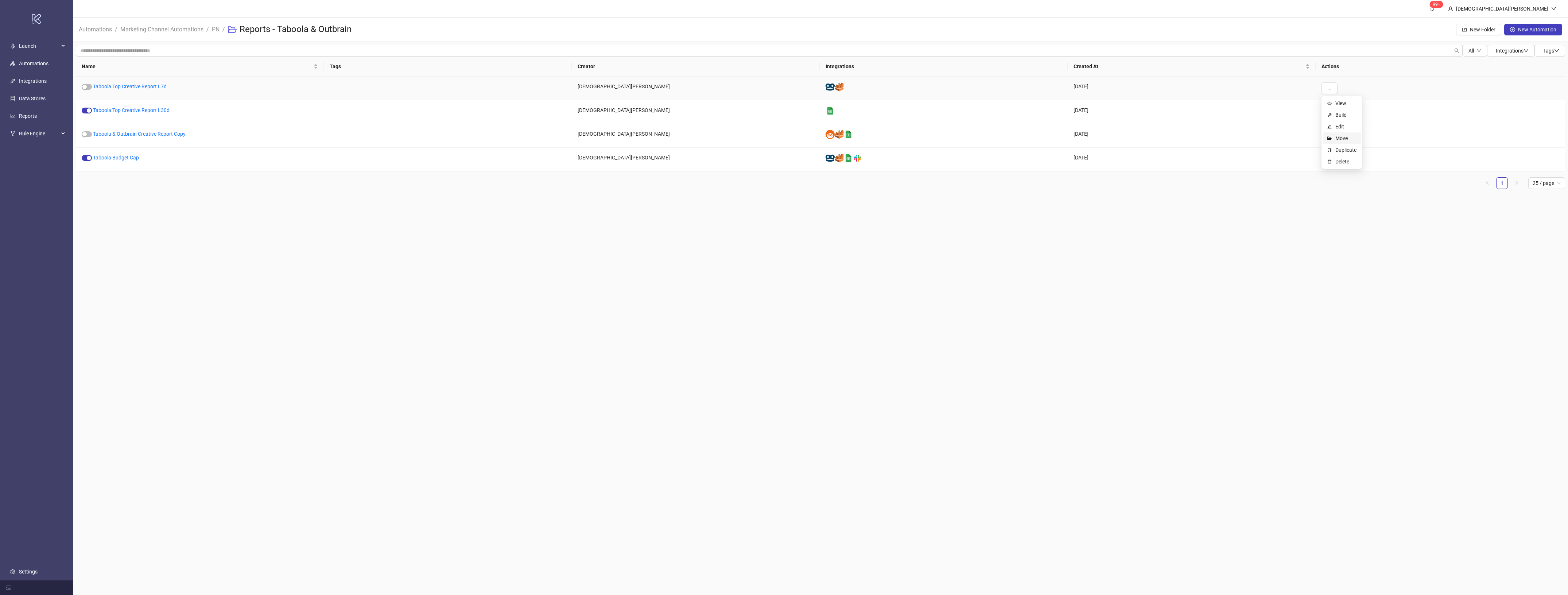
click at [1353, 135] on span "Move" at bounding box center [1346, 138] width 21 height 8
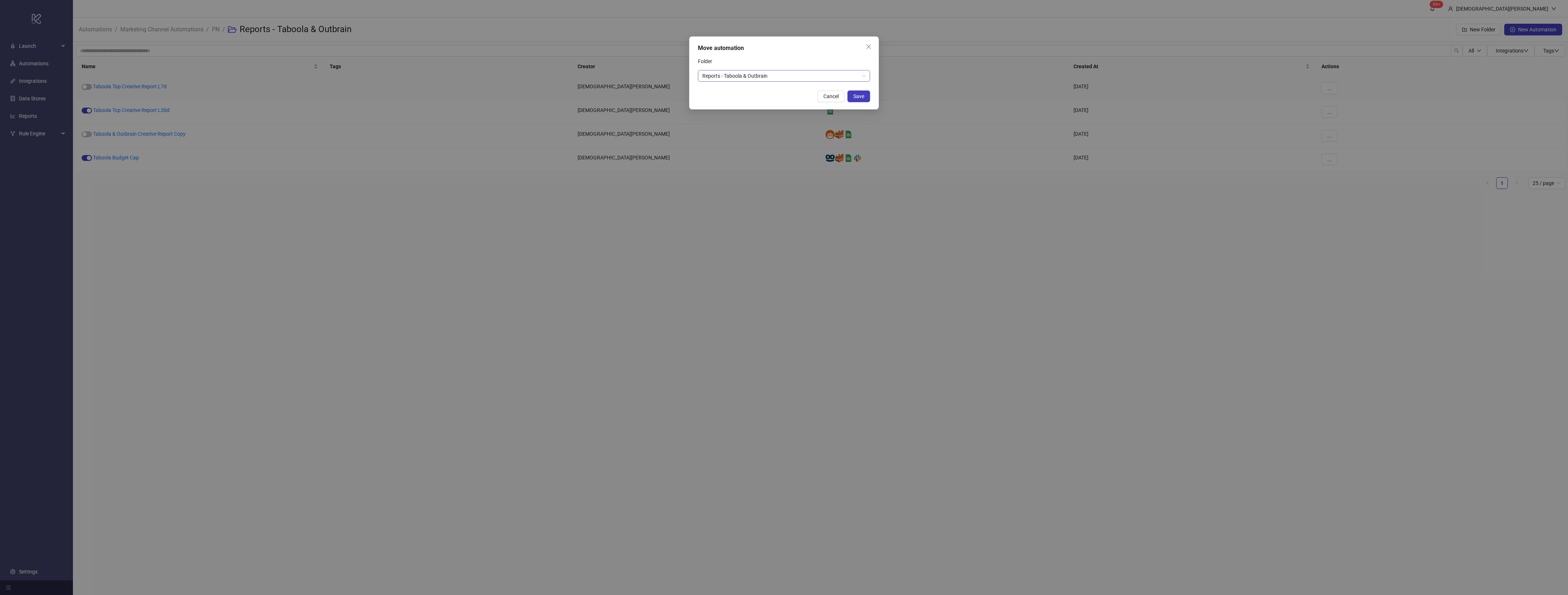
click at [812, 70] on div "Reports - Taboola & Outbrain" at bounding box center [784, 76] width 172 height 12
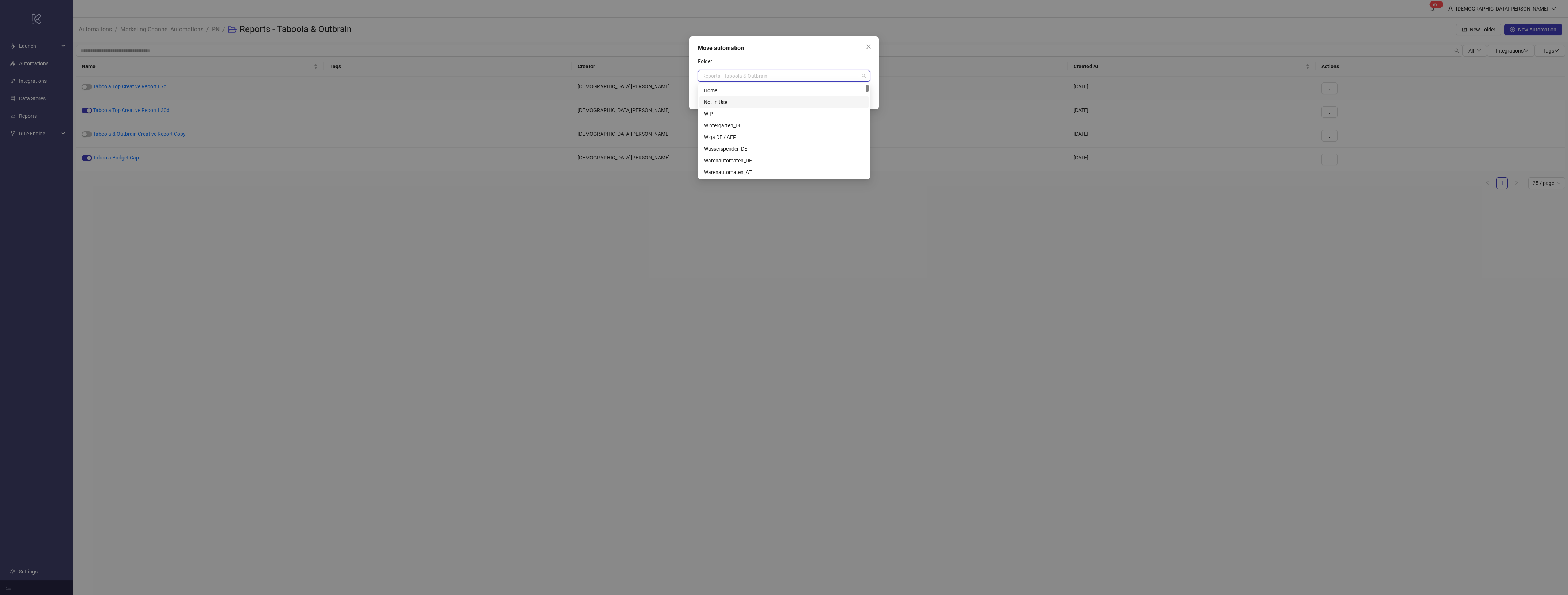
click at [775, 97] on div "Not In Use" at bounding box center [784, 102] width 169 height 12
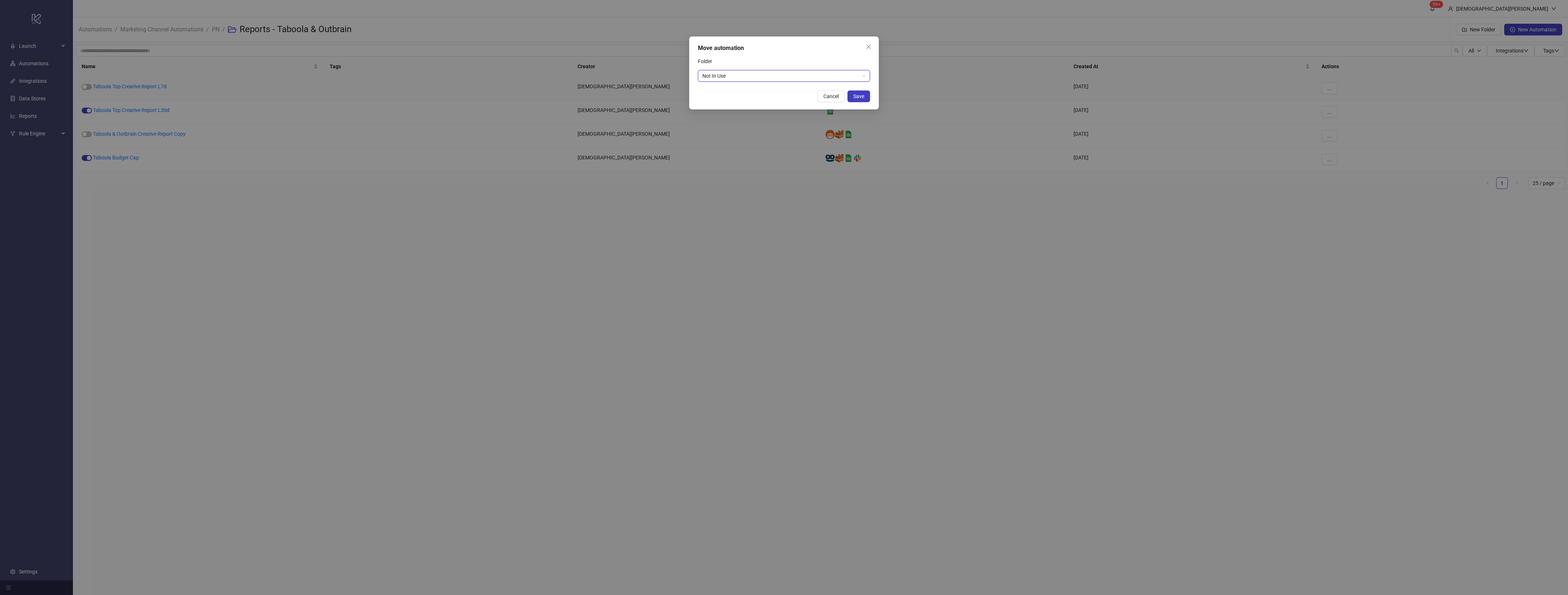
click at [808, 51] on div "Move automation" at bounding box center [784, 48] width 172 height 9
click at [866, 95] on button "Save" at bounding box center [858, 96] width 23 height 12
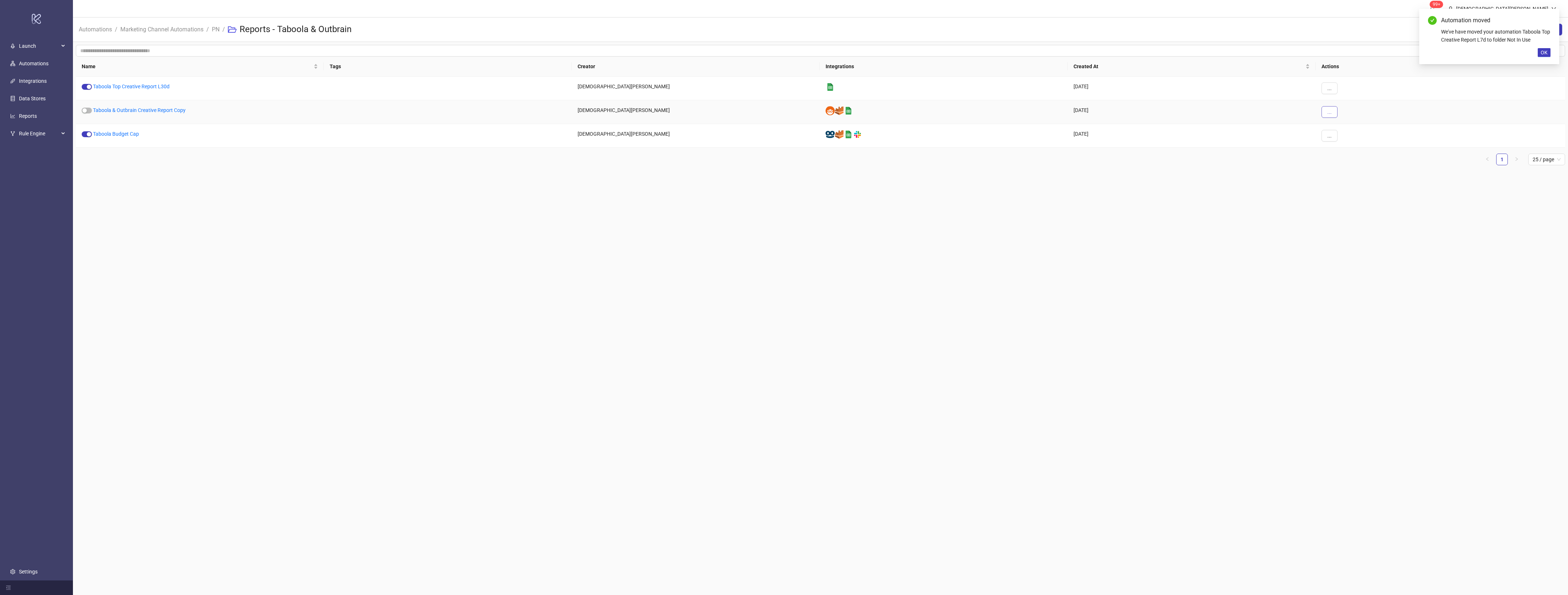
click at [1326, 113] on button "..." at bounding box center [1329, 111] width 16 height 12
click at [1356, 161] on span "Move" at bounding box center [1346, 161] width 21 height 8
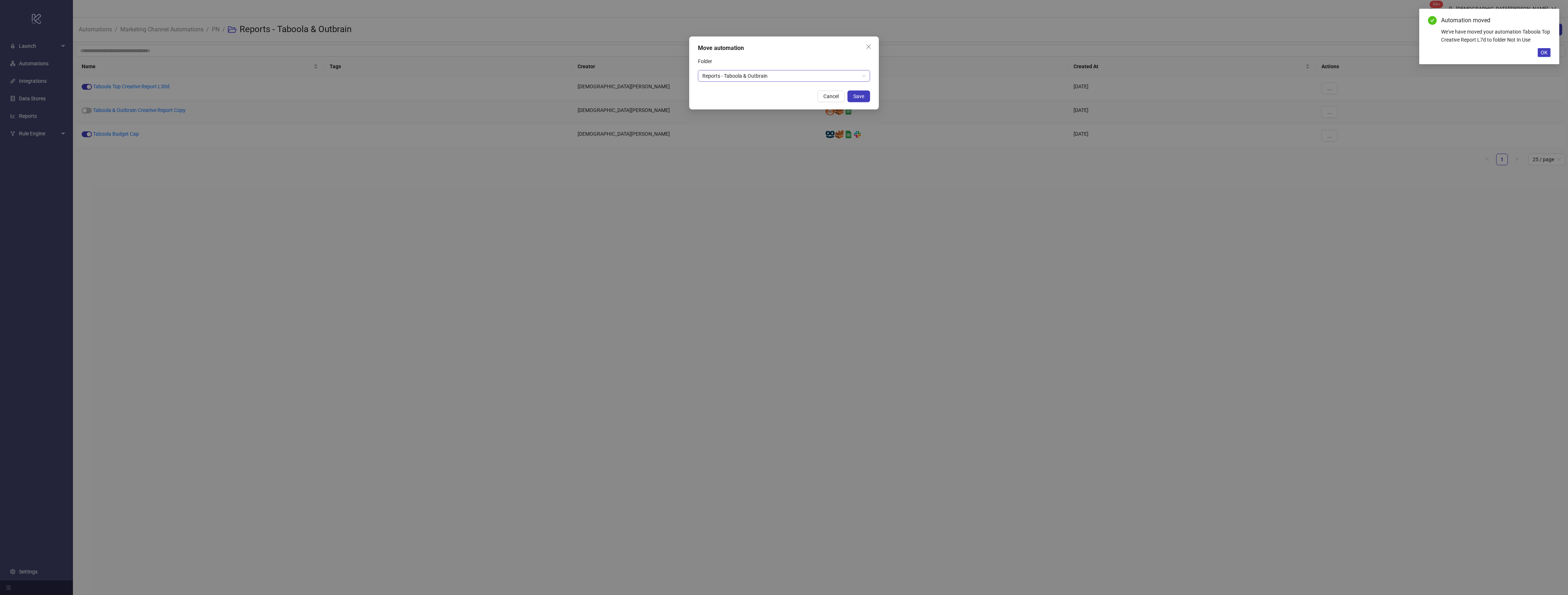
click at [772, 79] on span "Reports - Taboola & Outbrain" at bounding box center [784, 76] width 163 height 11
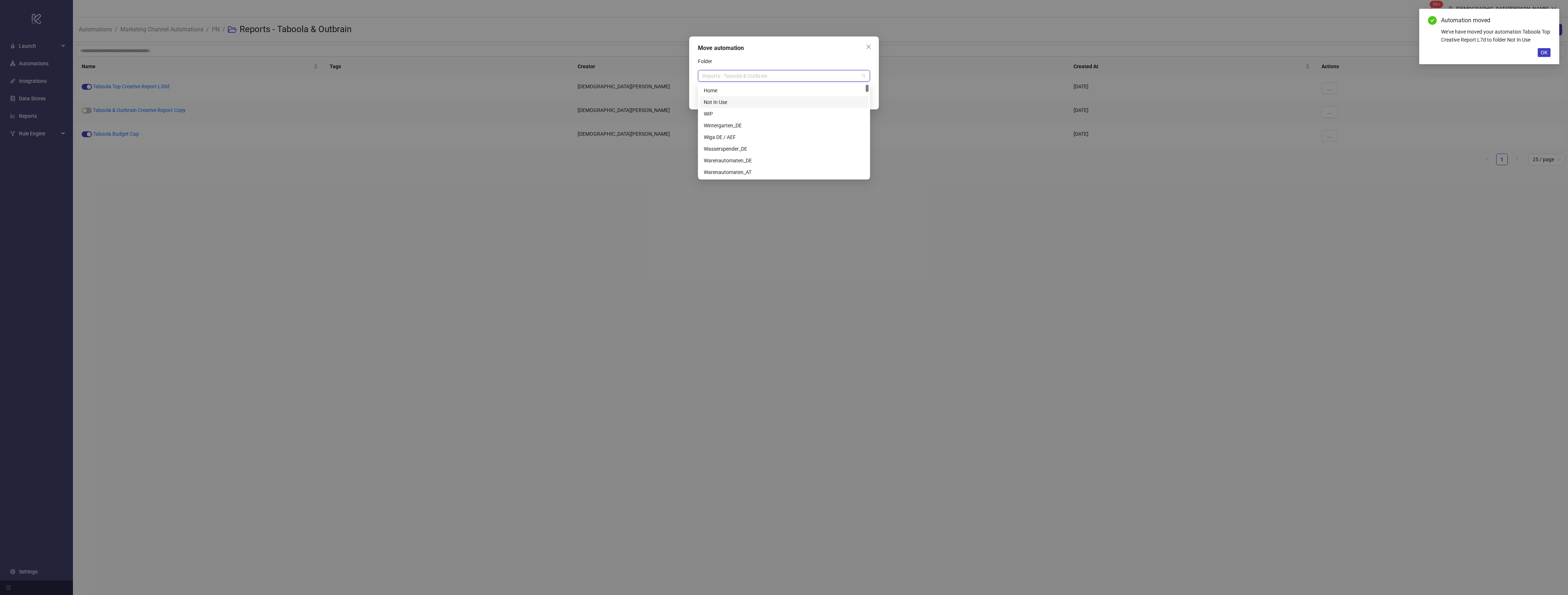
click at [750, 100] on div "Not In Use" at bounding box center [784, 102] width 161 height 8
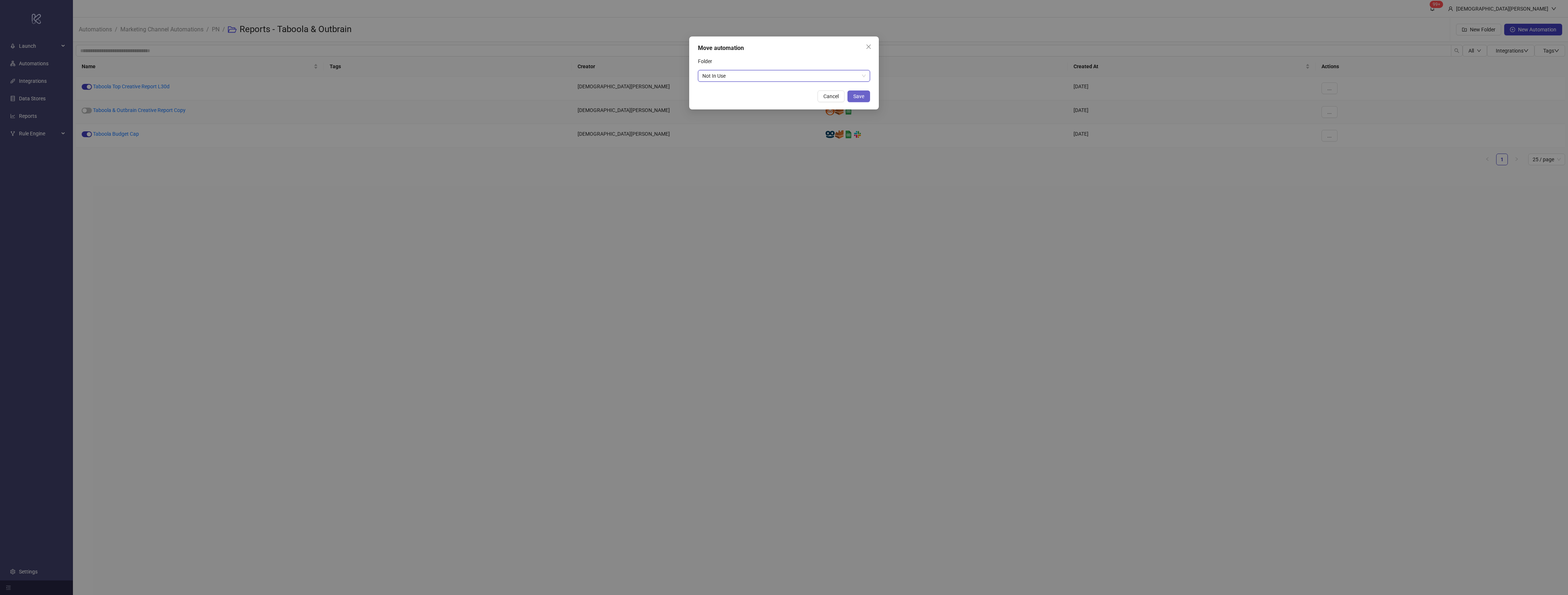
click at [864, 99] on span "Save" at bounding box center [859, 96] width 11 height 6
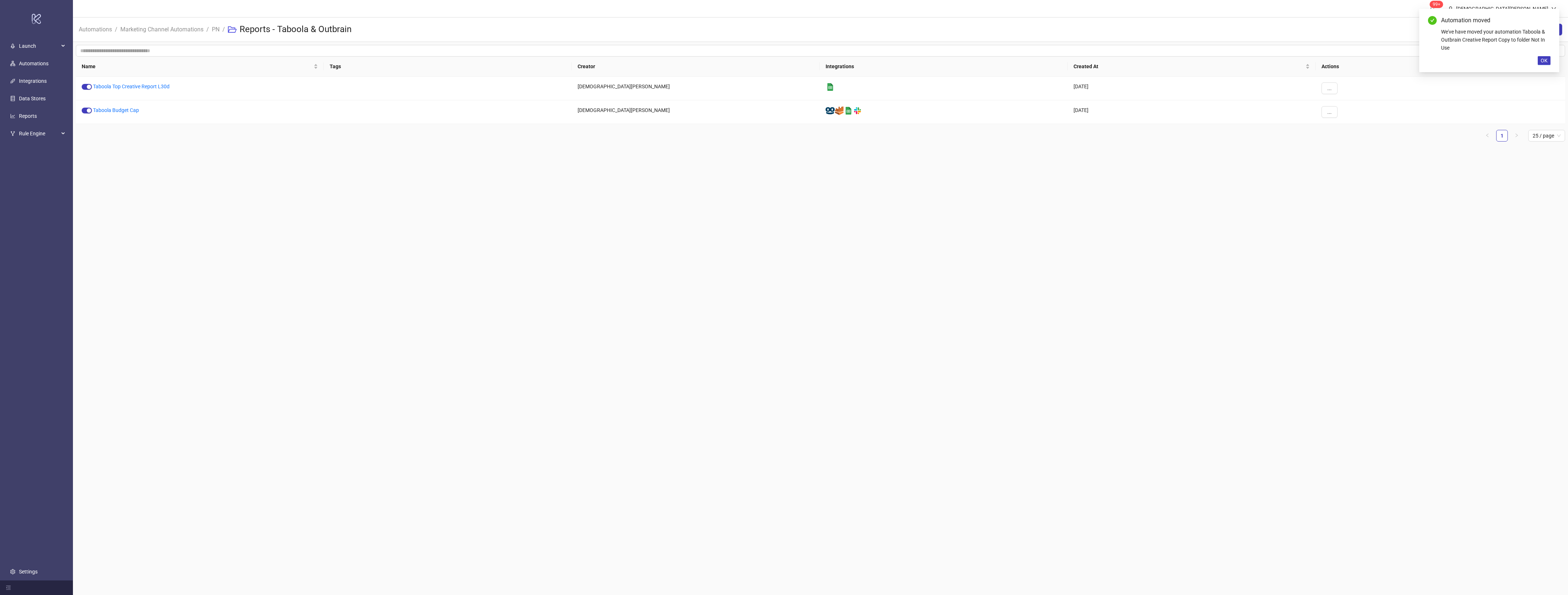
click at [903, 312] on main "99+ [PERSON_NAME] Automations / Marketing Channel Automations / PN / Reports - …" at bounding box center [821, 297] width 1495 height 595
click at [154, 86] on link "Taboola Top Creative Report L30d" at bounding box center [131, 86] width 77 height 6
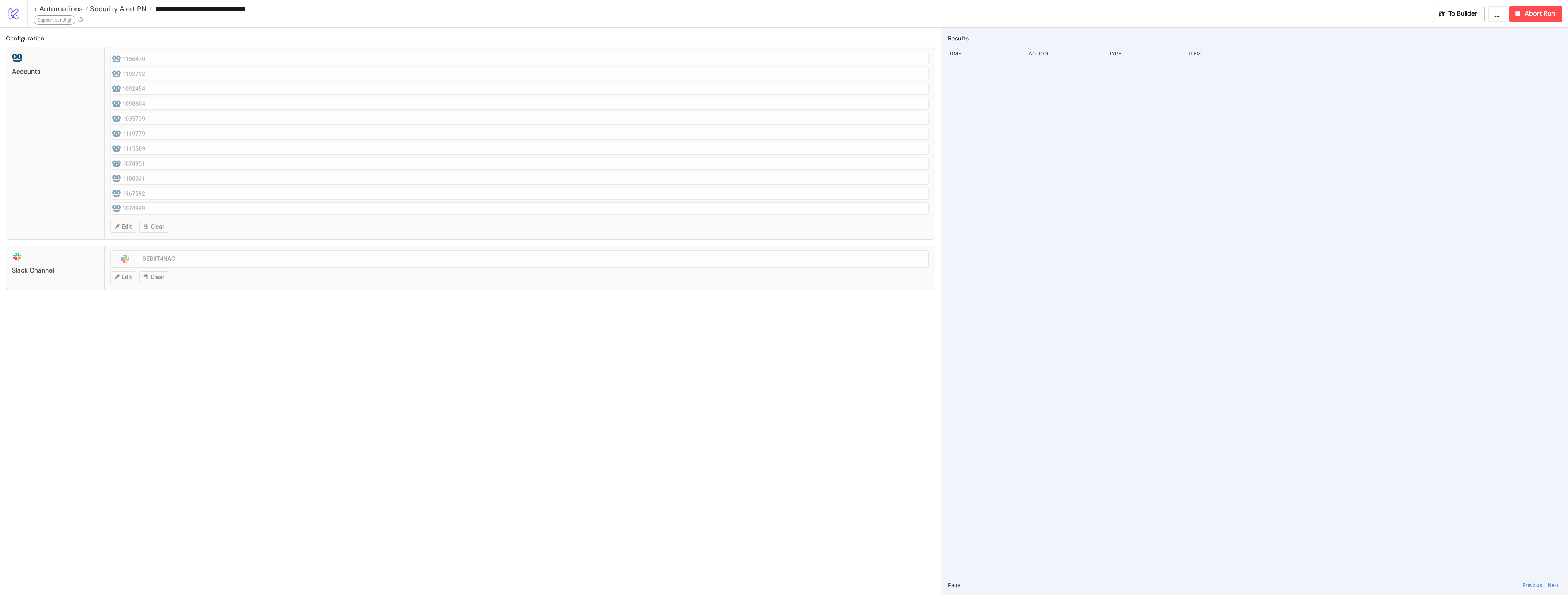
type input "**********"
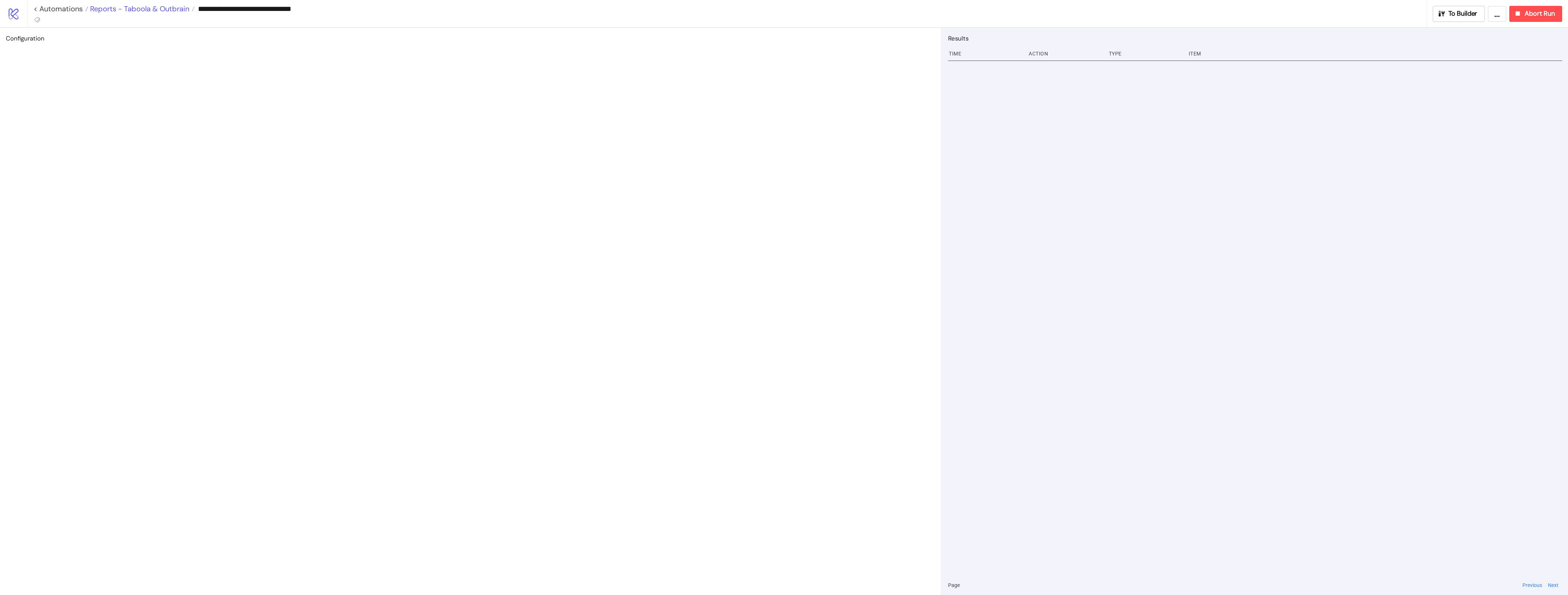
click at [164, 4] on span "Reports - Taboola & Outbrain" at bounding box center [139, 9] width 101 height 10
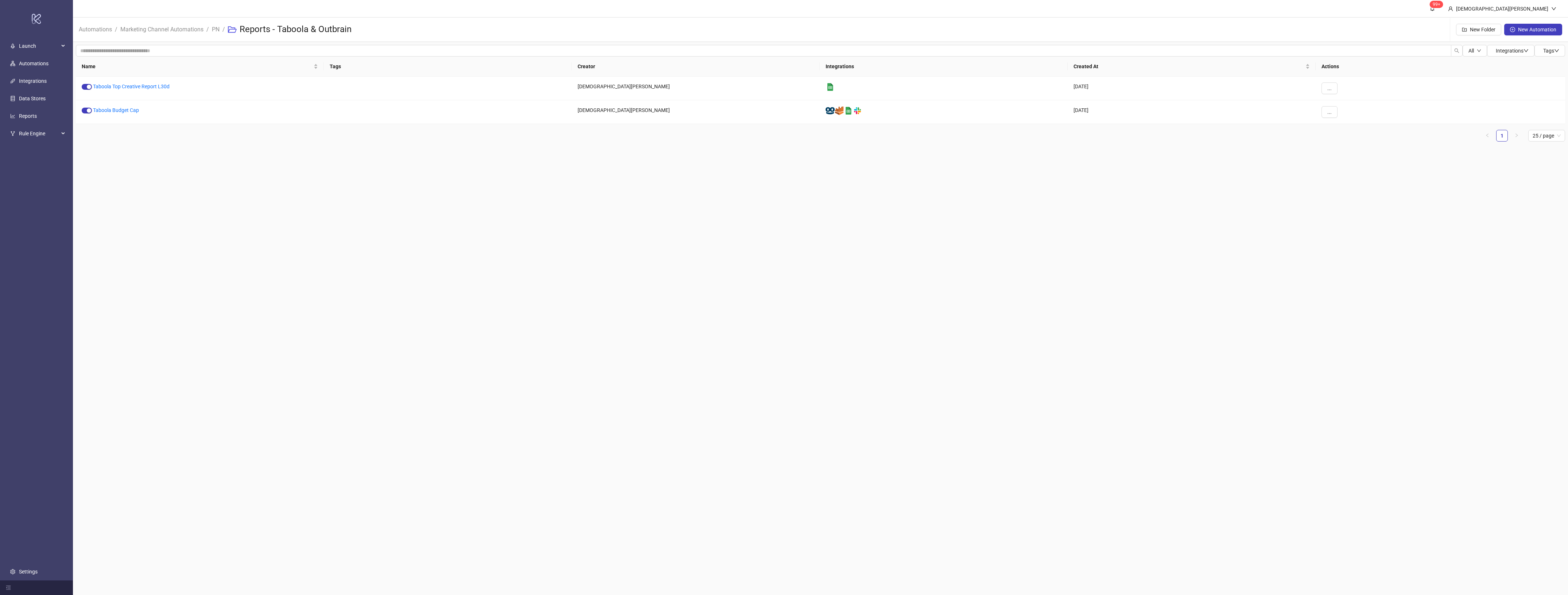
drag, startPoint x: 292, startPoint y: 228, endPoint x: 291, endPoint y: 224, distance: 4.1
click at [292, 225] on main "99+ [PERSON_NAME] Automations / Marketing Channel Automations / PN / Reports - …" at bounding box center [821, 297] width 1495 height 595
click at [161, 86] on link "Taboola Top Creative Report L30d" at bounding box center [131, 86] width 77 height 6
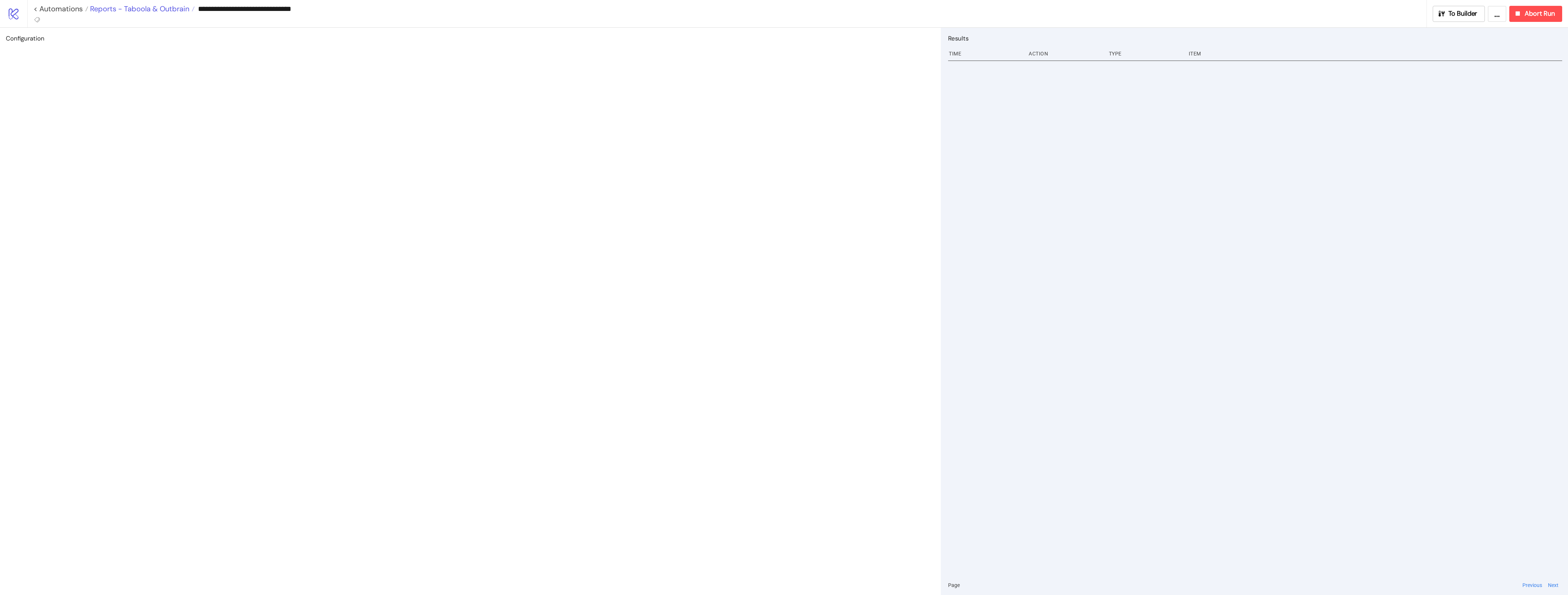
click at [144, 12] on span "Reports - Taboola & Outbrain" at bounding box center [139, 9] width 101 height 10
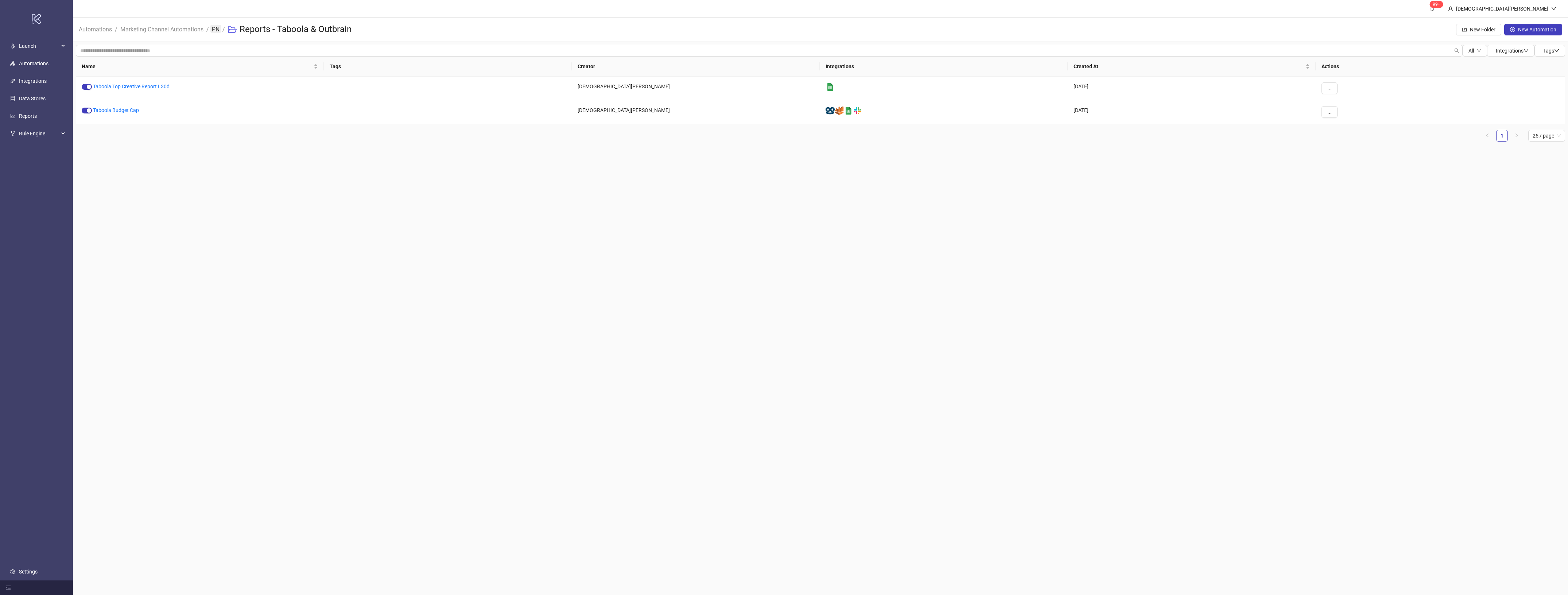
click at [211, 30] on link "PN" at bounding box center [215, 29] width 10 height 8
click at [122, 110] on link "Reports - Taboola & Outbrain" at bounding box center [120, 110] width 65 height 6
click at [217, 30] on link "PN" at bounding box center [215, 29] width 10 height 8
click at [100, 158] on link "Alert PN" at bounding box center [97, 158] width 19 height 6
click at [88, 183] on div "button" at bounding box center [89, 181] width 4 height 4
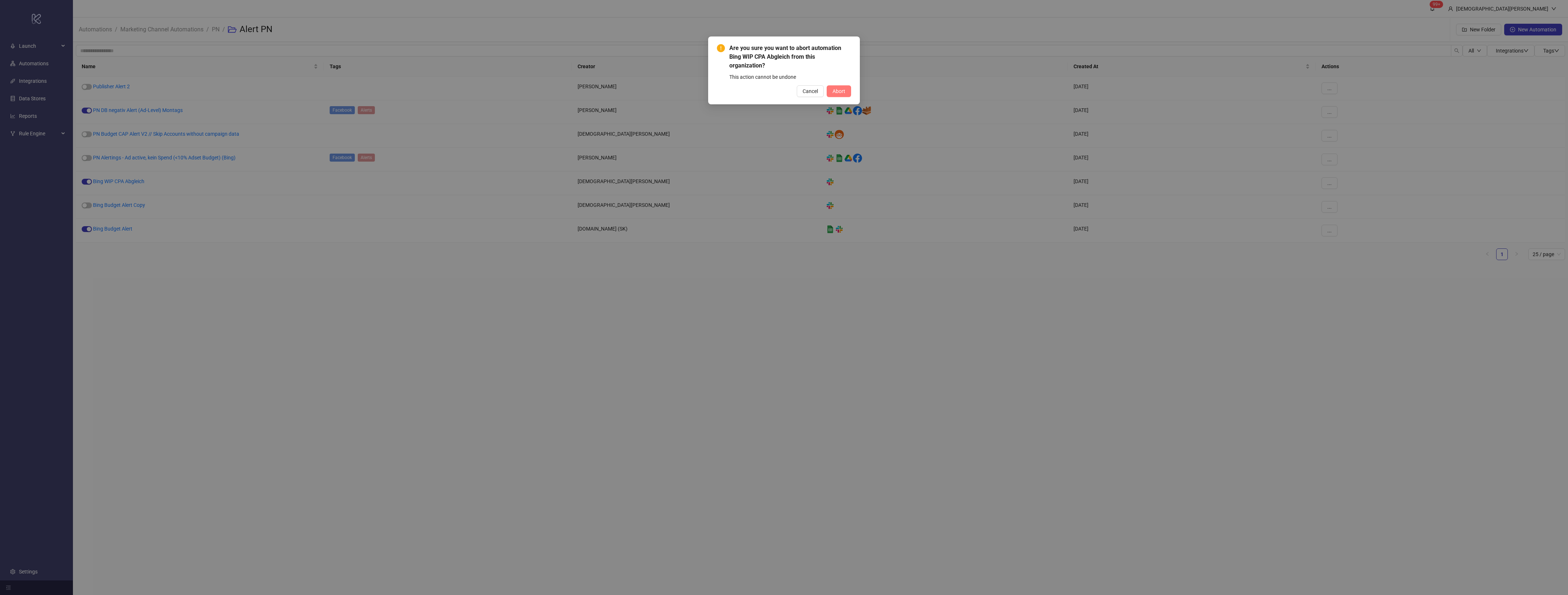
click at [839, 94] on span "Abort" at bounding box center [839, 91] width 13 height 6
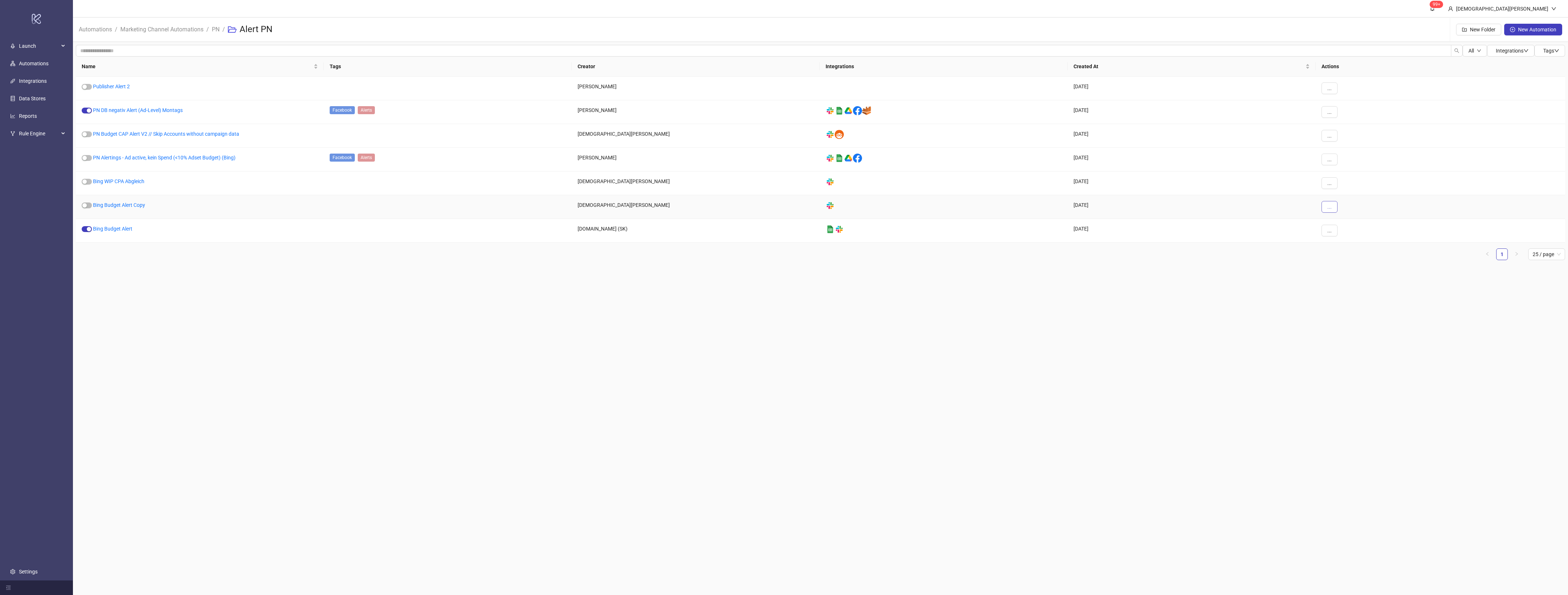
click at [1333, 208] on button "..." at bounding box center [1329, 206] width 16 height 12
click at [1344, 284] on span "Delete" at bounding box center [1346, 280] width 21 height 8
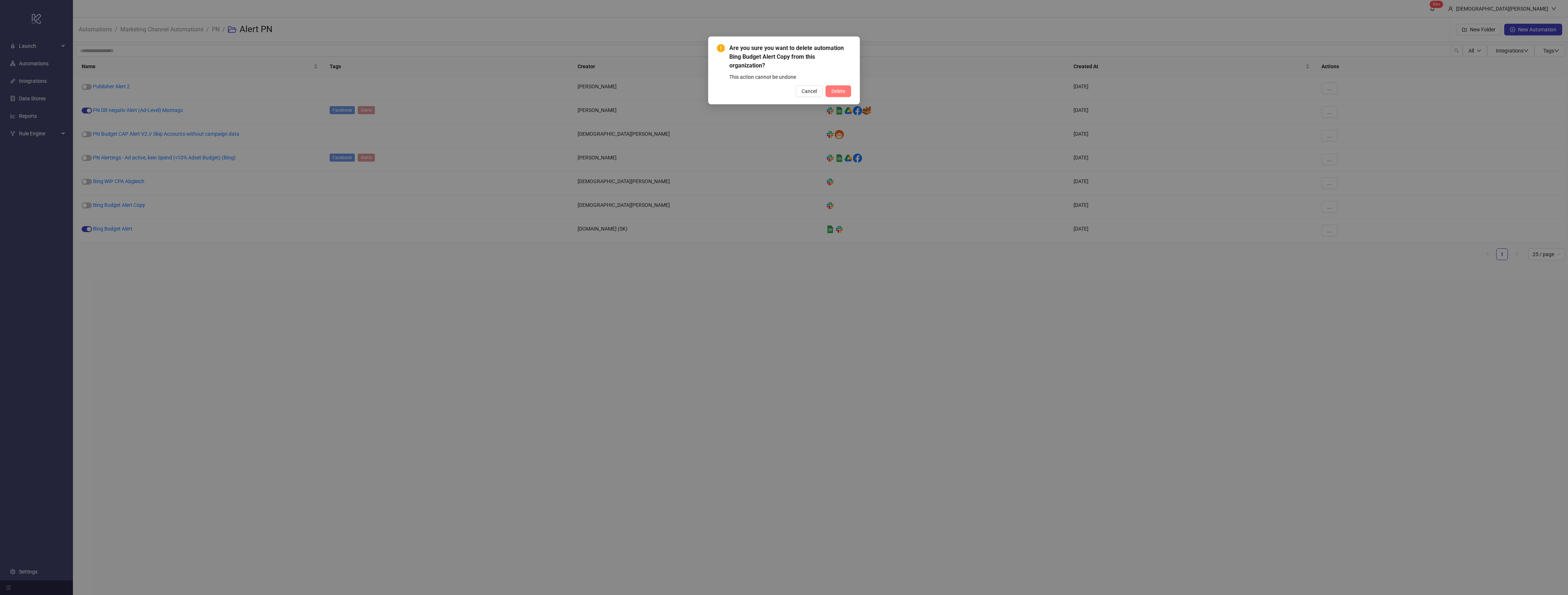
click at [838, 91] on span "Delete" at bounding box center [838, 91] width 14 height 6
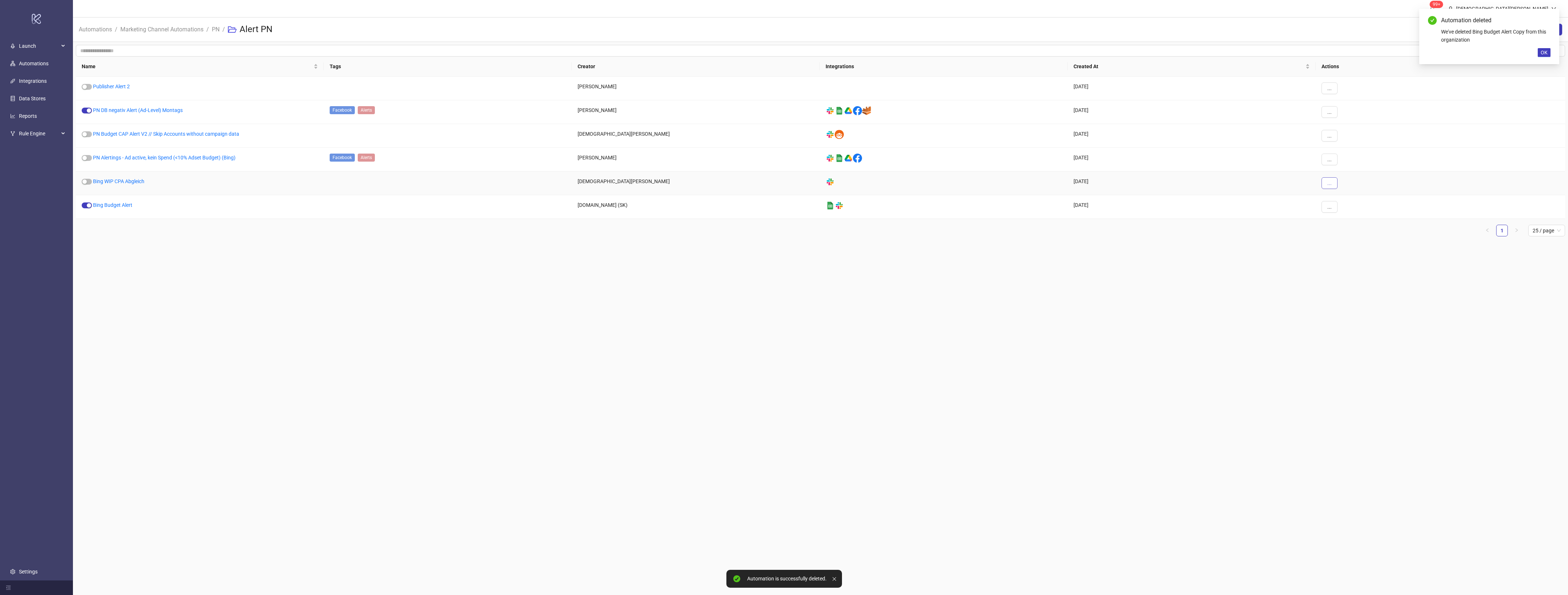
click at [1324, 185] on button "..." at bounding box center [1329, 183] width 16 height 12
click at [1343, 233] on span "Move" at bounding box center [1346, 233] width 21 height 8
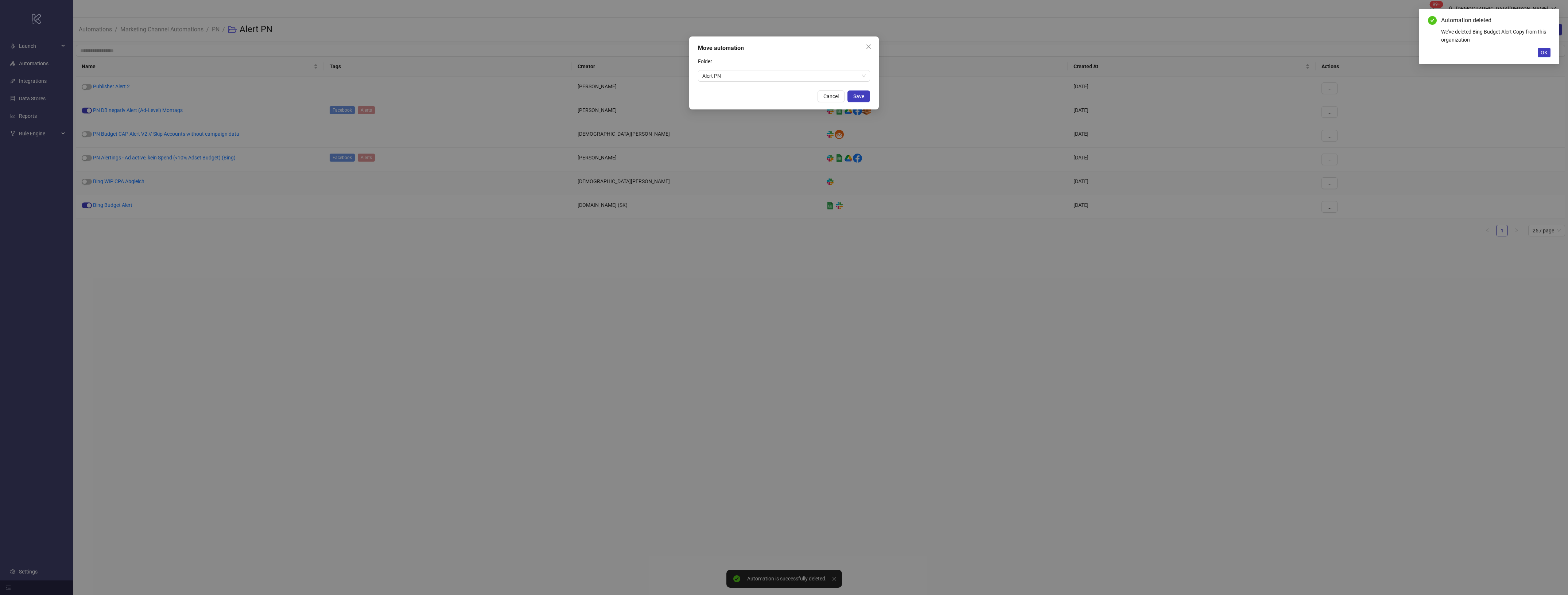
click at [748, 69] on div "Folder" at bounding box center [784, 63] width 172 height 15
click at [763, 79] on span "Alert PN" at bounding box center [784, 76] width 163 height 11
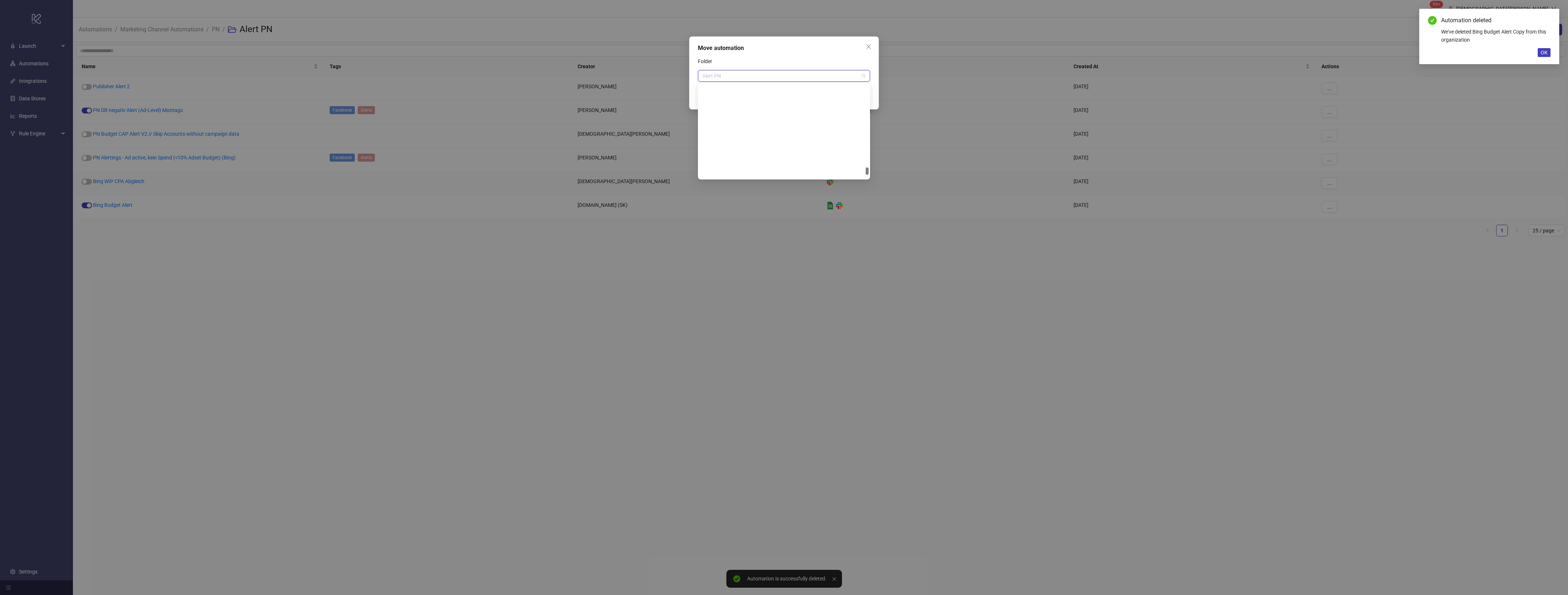
scroll to position [1226, 0]
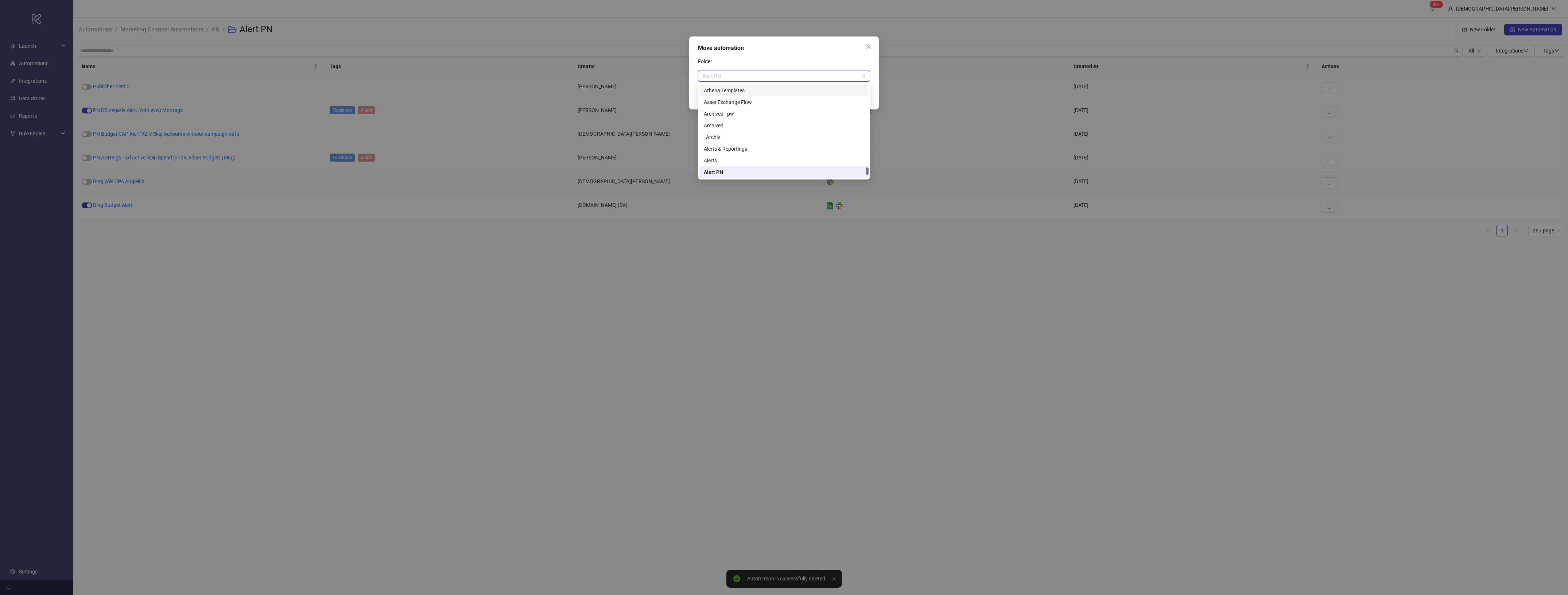
click at [450, 130] on div "Move automation Folder Alert PN Cancel Save" at bounding box center [784, 297] width 1568 height 595
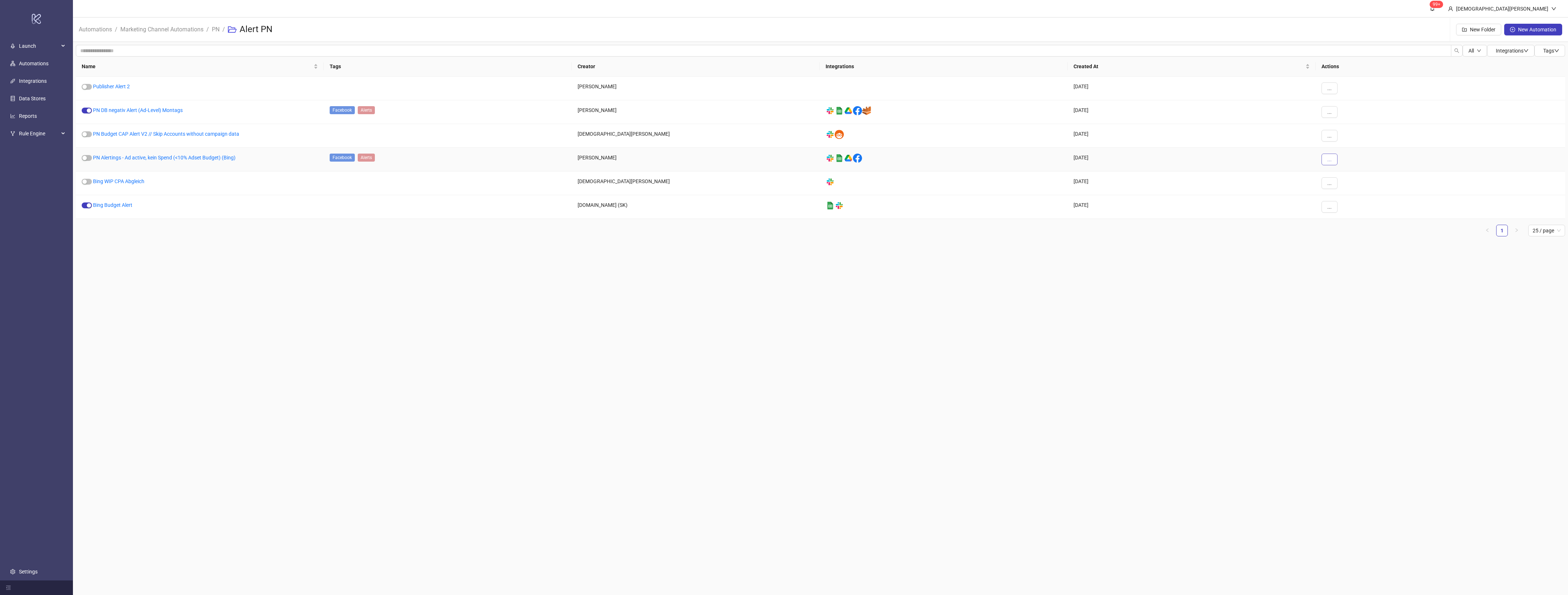
click at [1324, 159] on button "..." at bounding box center [1329, 159] width 16 height 12
click at [1348, 209] on span "Move" at bounding box center [1346, 209] width 21 height 8
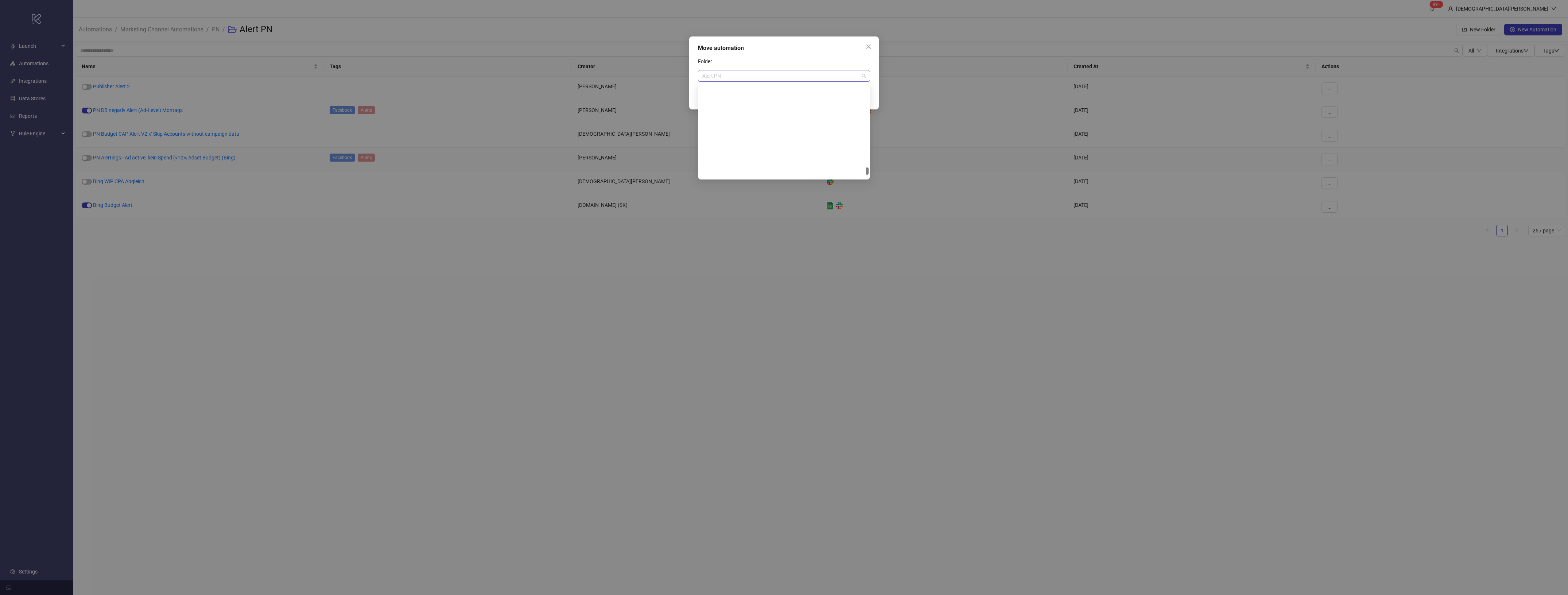
click at [823, 77] on span "Alert PN" at bounding box center [784, 76] width 163 height 11
click at [781, 97] on div "Not In Use" at bounding box center [784, 102] width 169 height 12
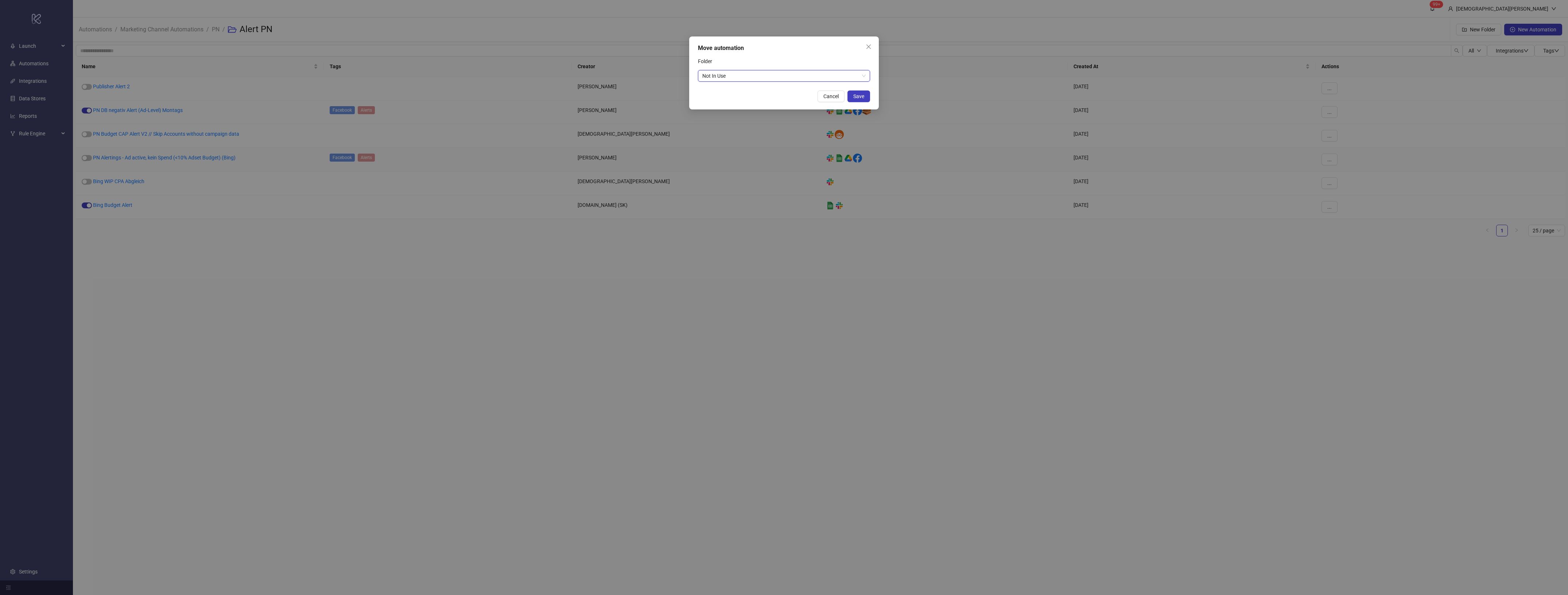
click at [796, 48] on div "Move automation" at bounding box center [784, 48] width 172 height 9
click at [855, 95] on span "Save" at bounding box center [859, 96] width 11 height 6
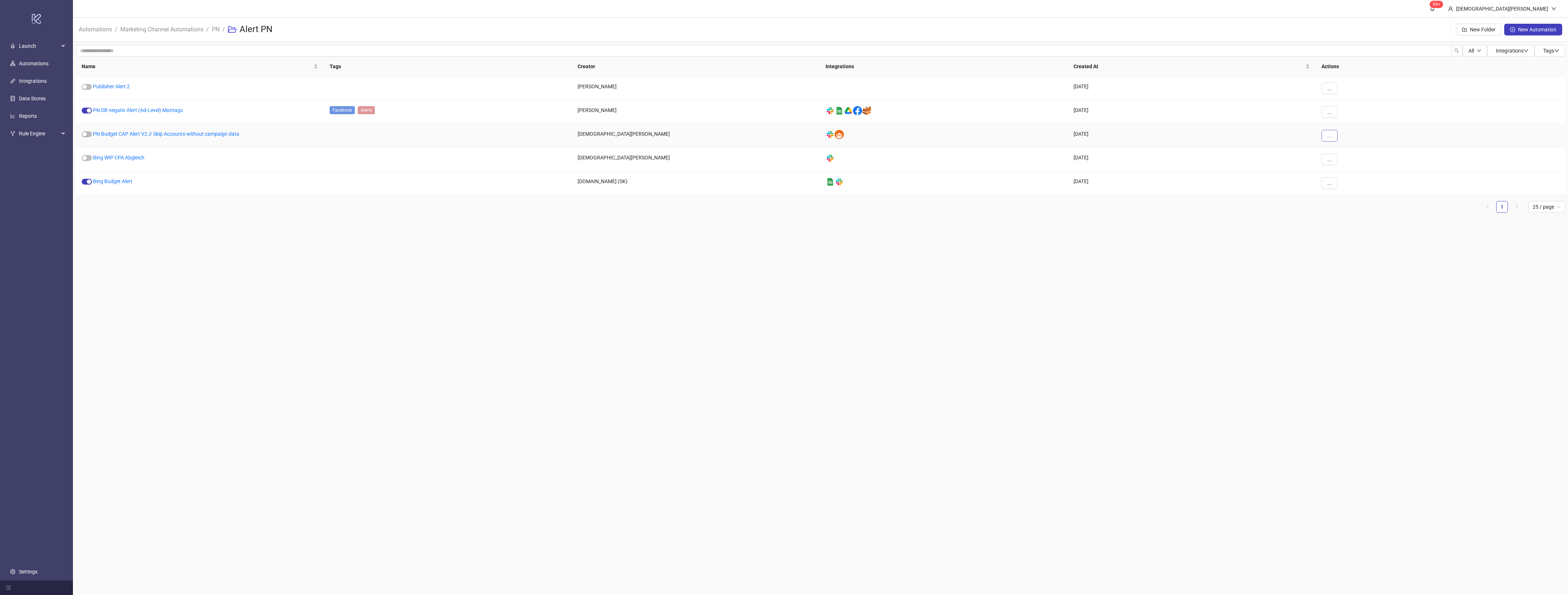
click at [1334, 137] on button "..." at bounding box center [1329, 135] width 16 height 12
click at [1352, 186] on span "Move" at bounding box center [1346, 185] width 21 height 8
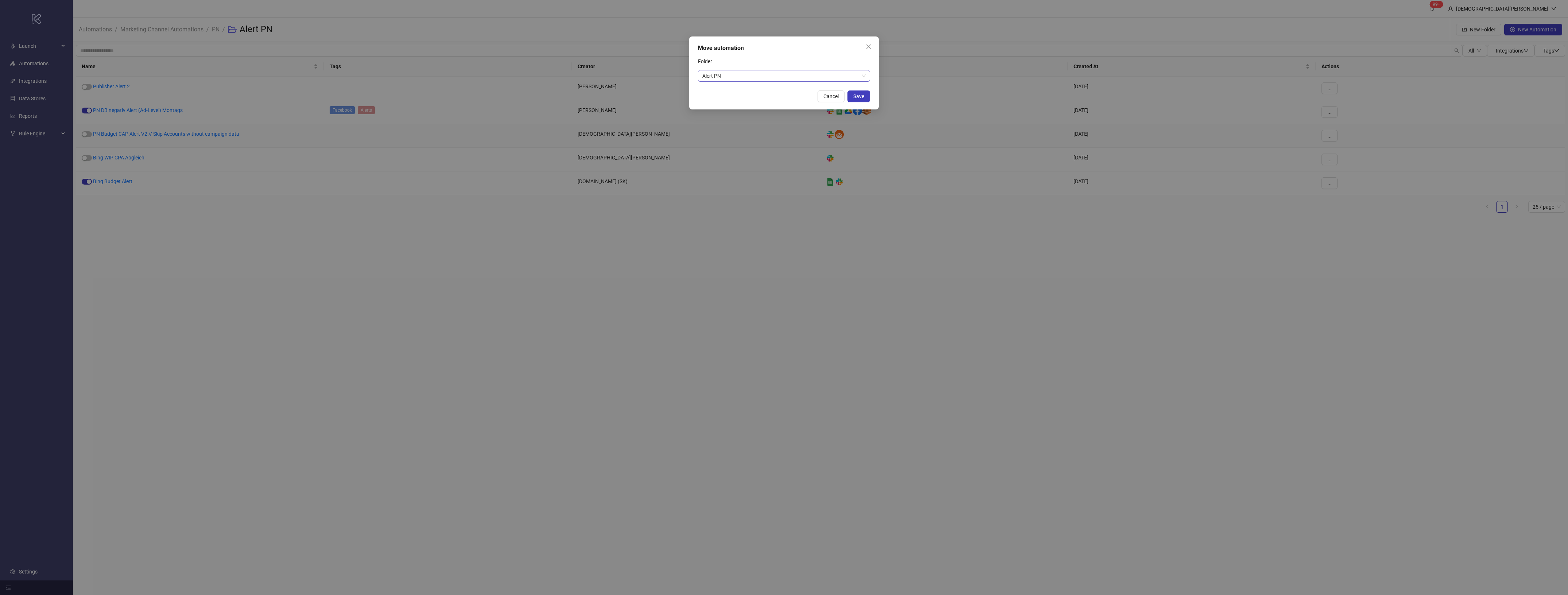
click at [754, 82] on div "Alert PN" at bounding box center [784, 76] width 172 height 12
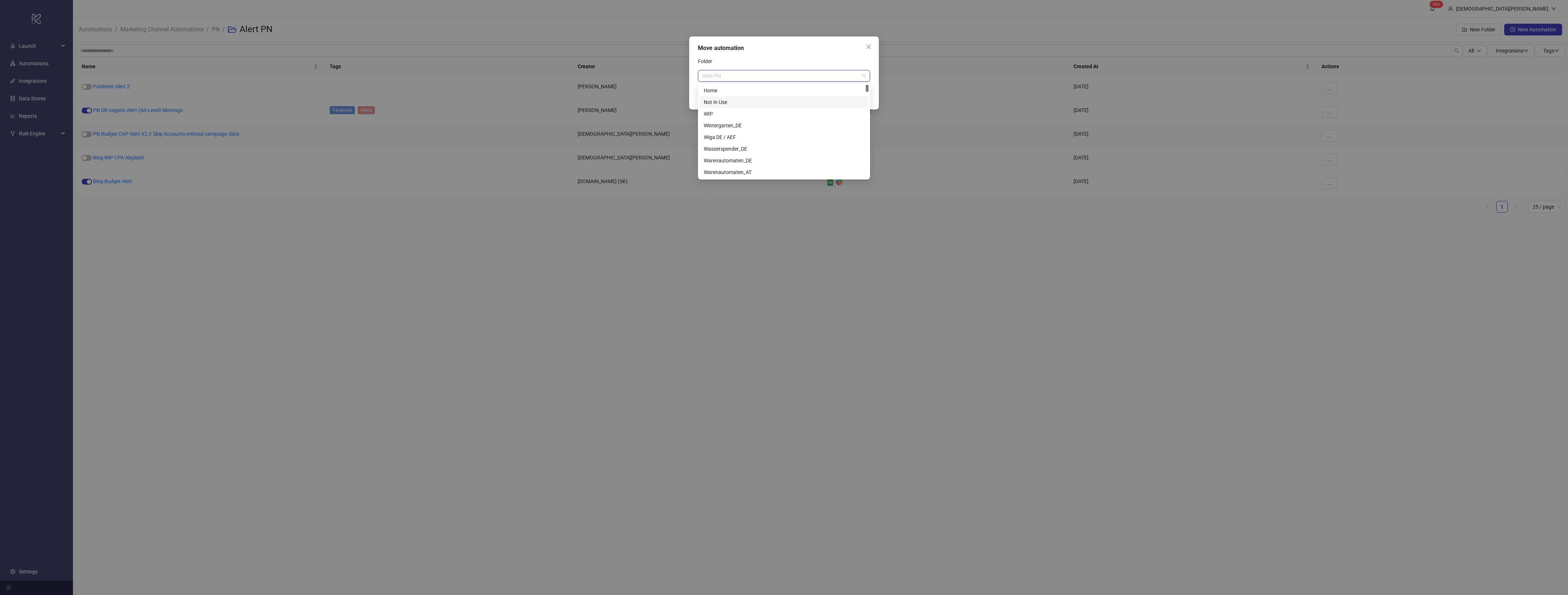
click at [765, 100] on div "Not In Use" at bounding box center [784, 102] width 161 height 8
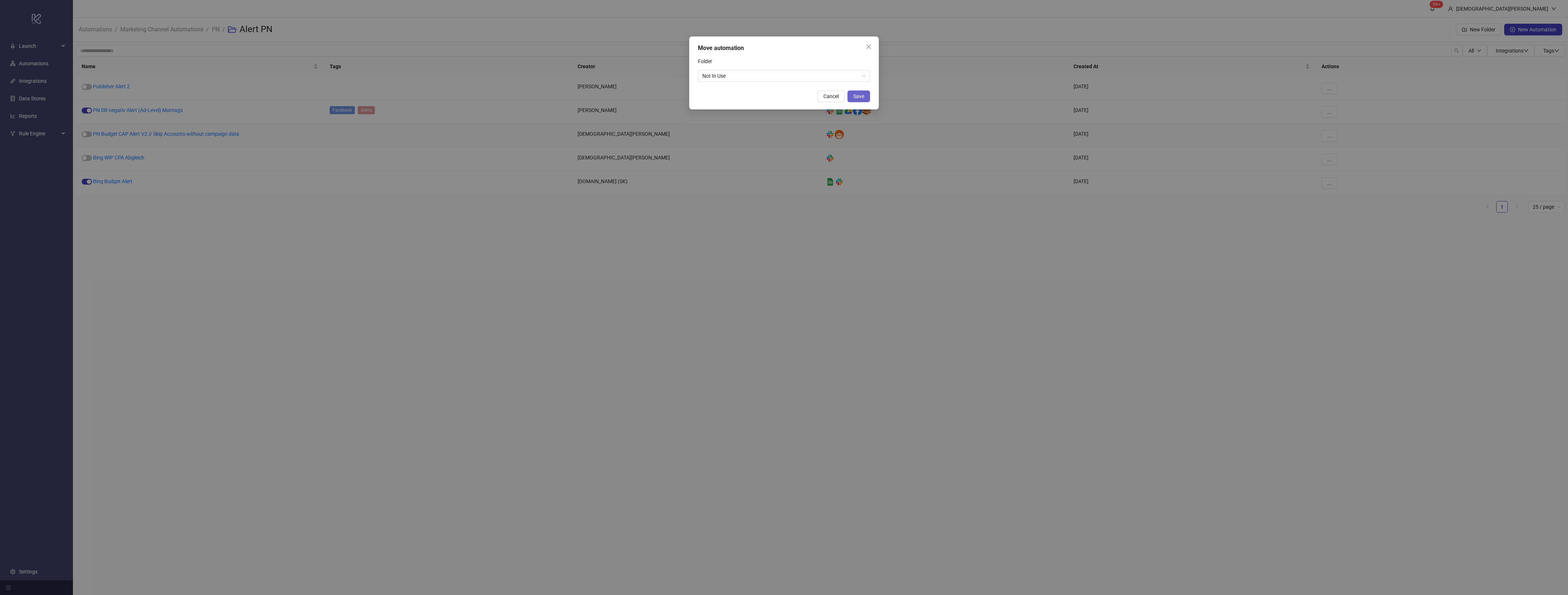
click at [859, 97] on span "Save" at bounding box center [859, 96] width 11 height 6
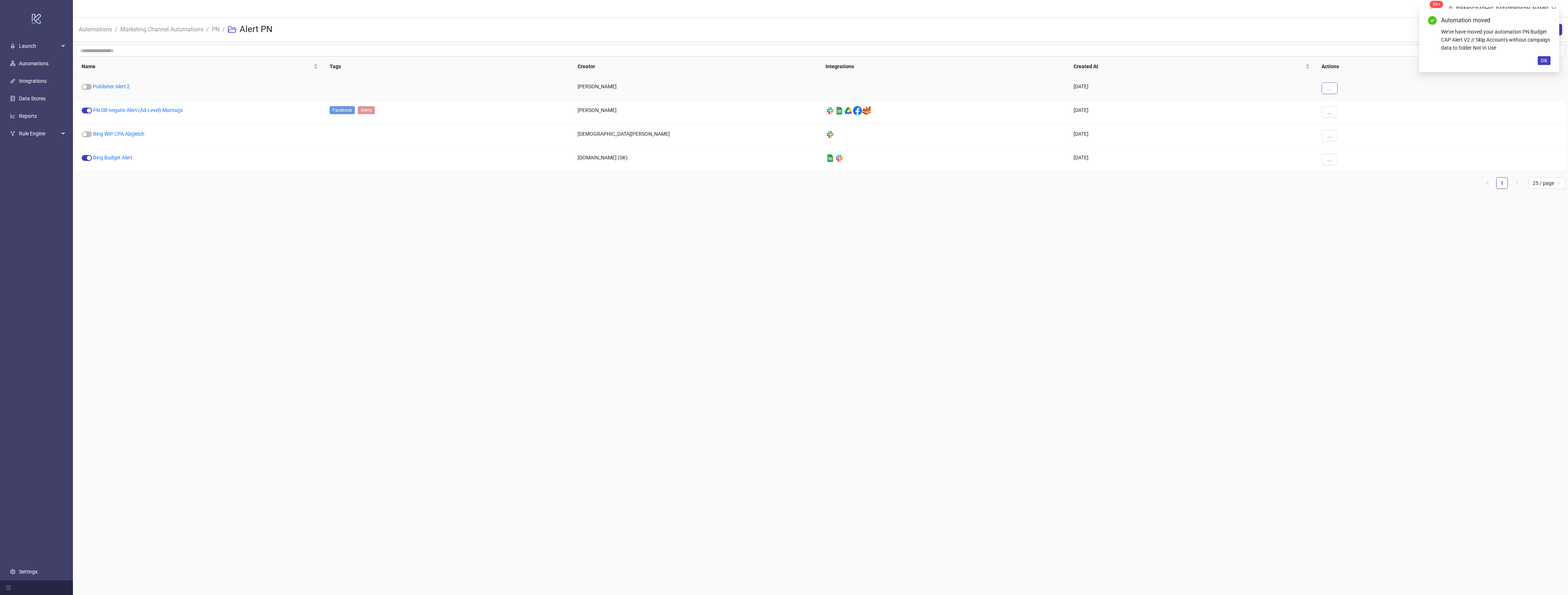
click at [1335, 89] on button "..." at bounding box center [1329, 88] width 16 height 12
click at [1350, 139] on span "Move" at bounding box center [1346, 138] width 21 height 8
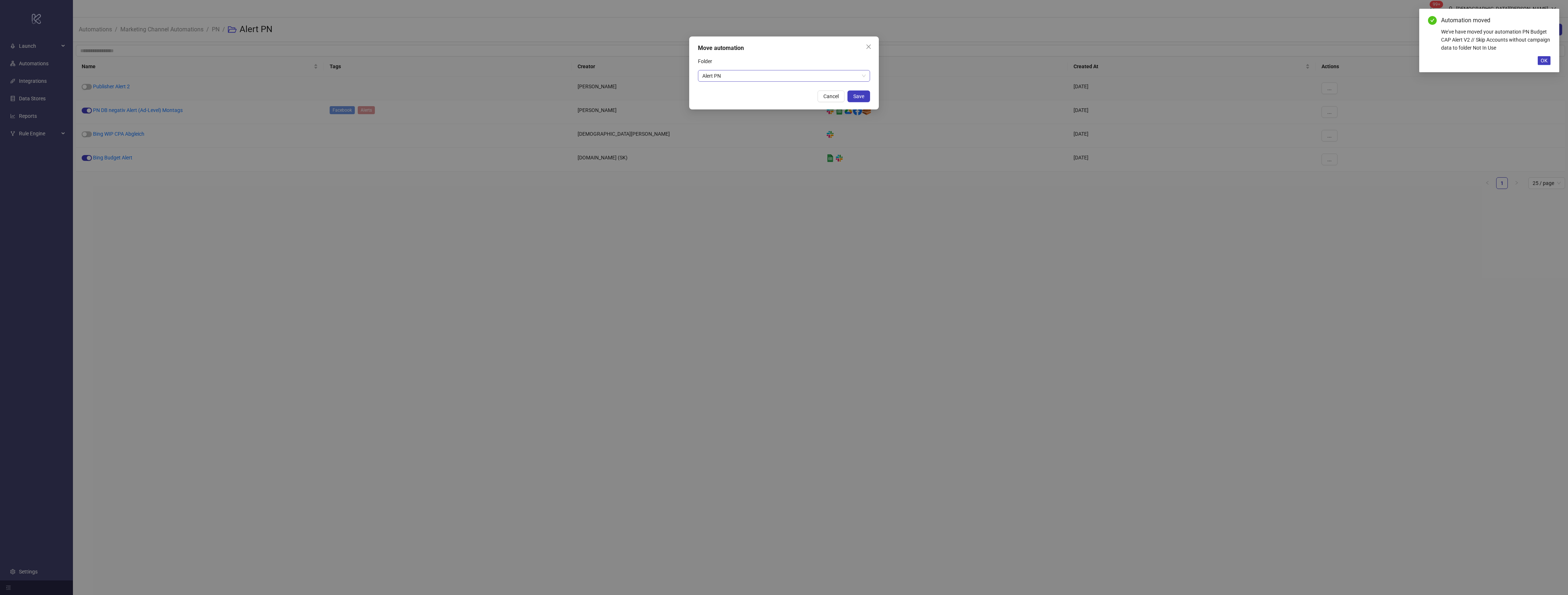
click at [726, 71] on span "Alert PN" at bounding box center [784, 76] width 163 height 11
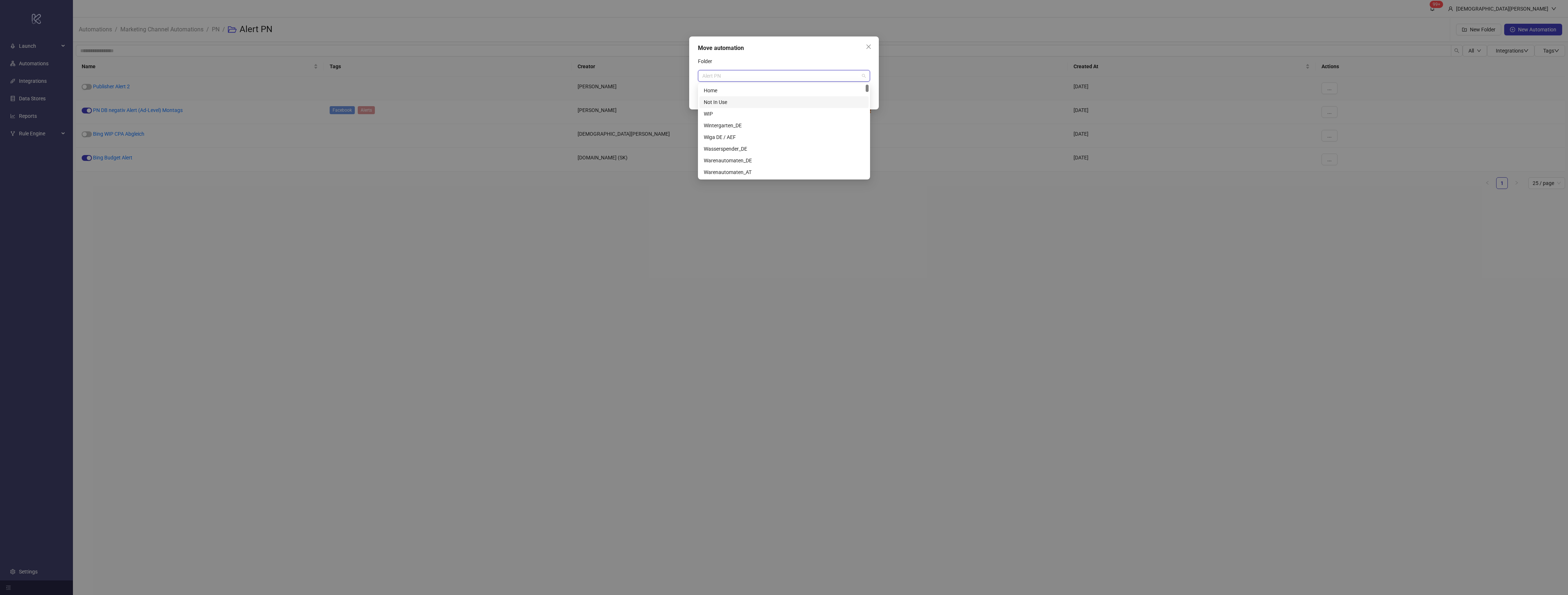
click at [742, 99] on div "Not In Use" at bounding box center [784, 102] width 161 height 8
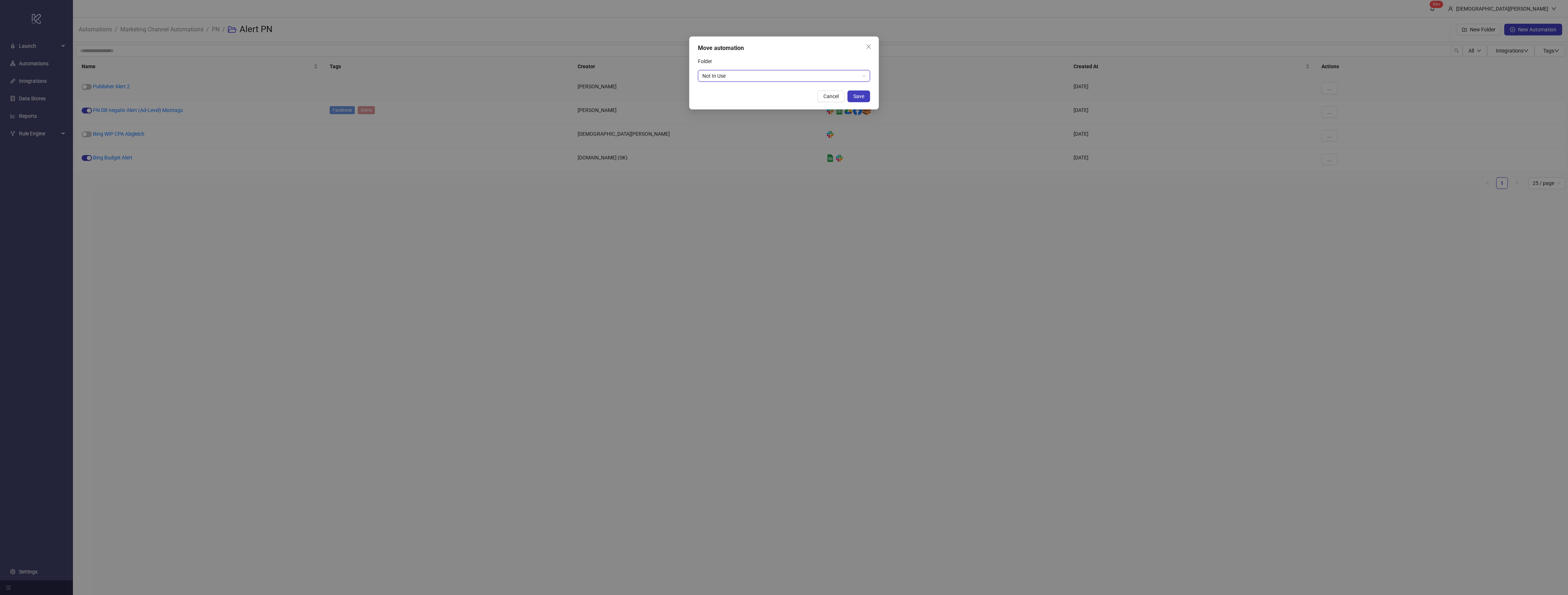
click at [764, 48] on div "Move automation" at bounding box center [784, 48] width 172 height 9
click at [866, 99] on button "Save" at bounding box center [858, 96] width 23 height 12
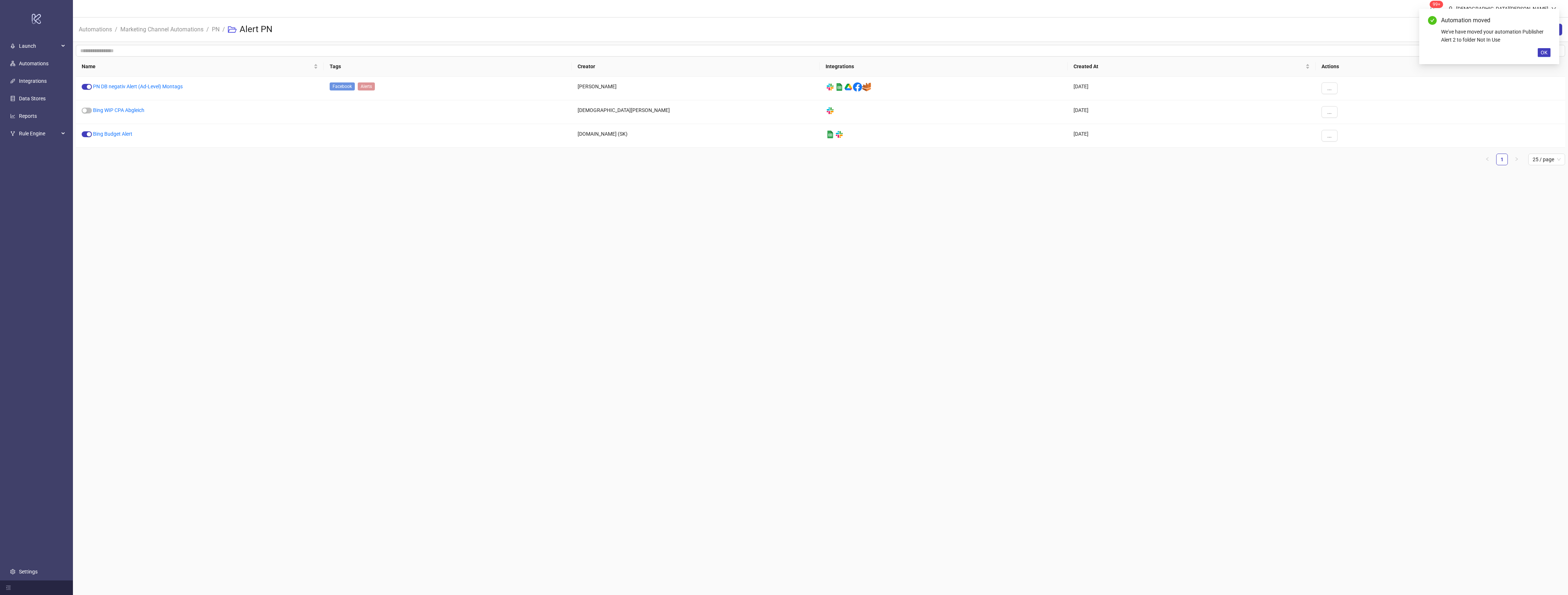
drag, startPoint x: 752, startPoint y: 295, endPoint x: 597, endPoint y: 191, distance: 186.7
click at [751, 295] on main "99+ [PERSON_NAME] Automations / Marketing Channel Automations / PN / Alert PN N…" at bounding box center [821, 297] width 1495 height 595
click at [141, 113] on link "Bing WIP CPA Abgleich" at bounding box center [119, 110] width 51 height 6
click at [121, 112] on link "Bing WIP CPA Abgleich" at bounding box center [119, 110] width 51 height 6
drag, startPoint x: 212, startPoint y: 31, endPoint x: 222, endPoint y: 52, distance: 23.3
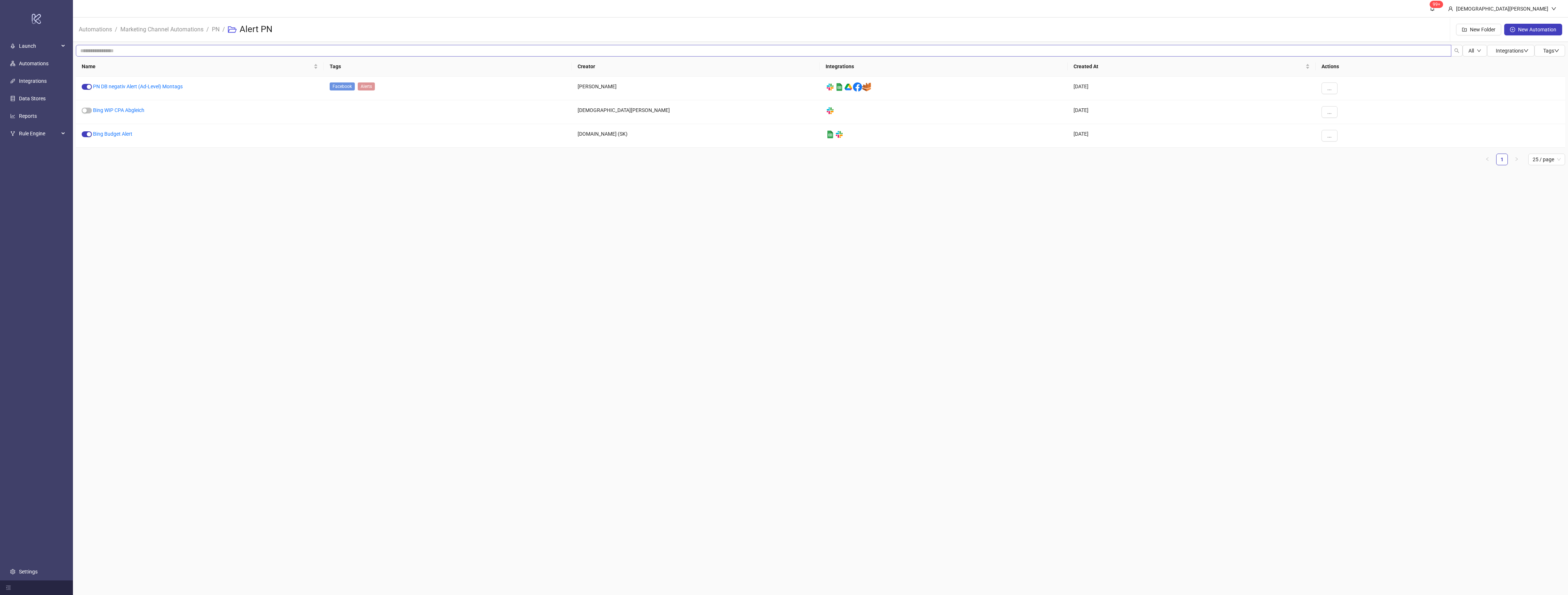
click at [212, 32] on link "PN" at bounding box center [215, 29] width 10 height 8
click at [483, 336] on main "99+ [PERSON_NAME] Automations / Marketing Channel Automations / PN New Folder N…" at bounding box center [821, 297] width 1495 height 595
click at [1474, 27] on span "New Folder" at bounding box center [1483, 30] width 26 height 6
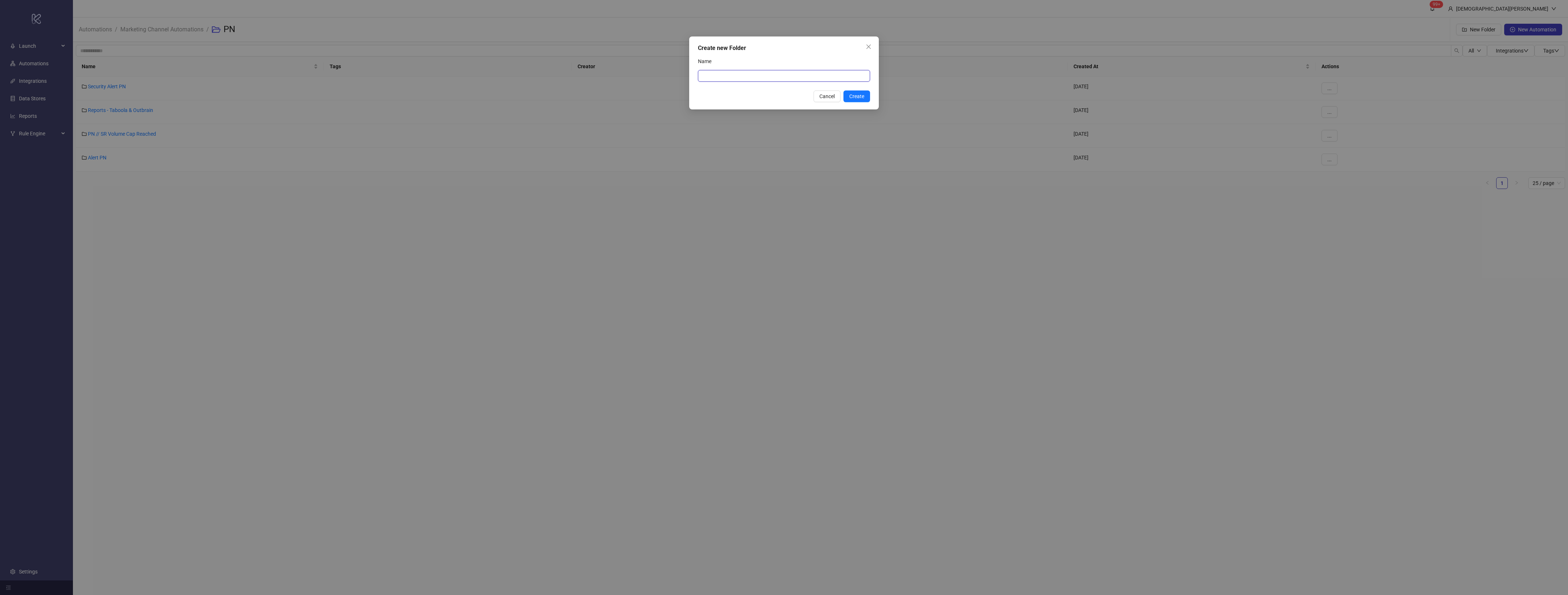
drag, startPoint x: 738, startPoint y: 77, endPoint x: 746, endPoint y: 76, distance: 8.1
click at [738, 77] on input "Name" at bounding box center [784, 76] width 172 height 12
click at [702, 75] on input "**********" at bounding box center [784, 76] width 172 height 12
type input "**********"
click at [859, 97] on span "Create" at bounding box center [856, 96] width 15 height 6
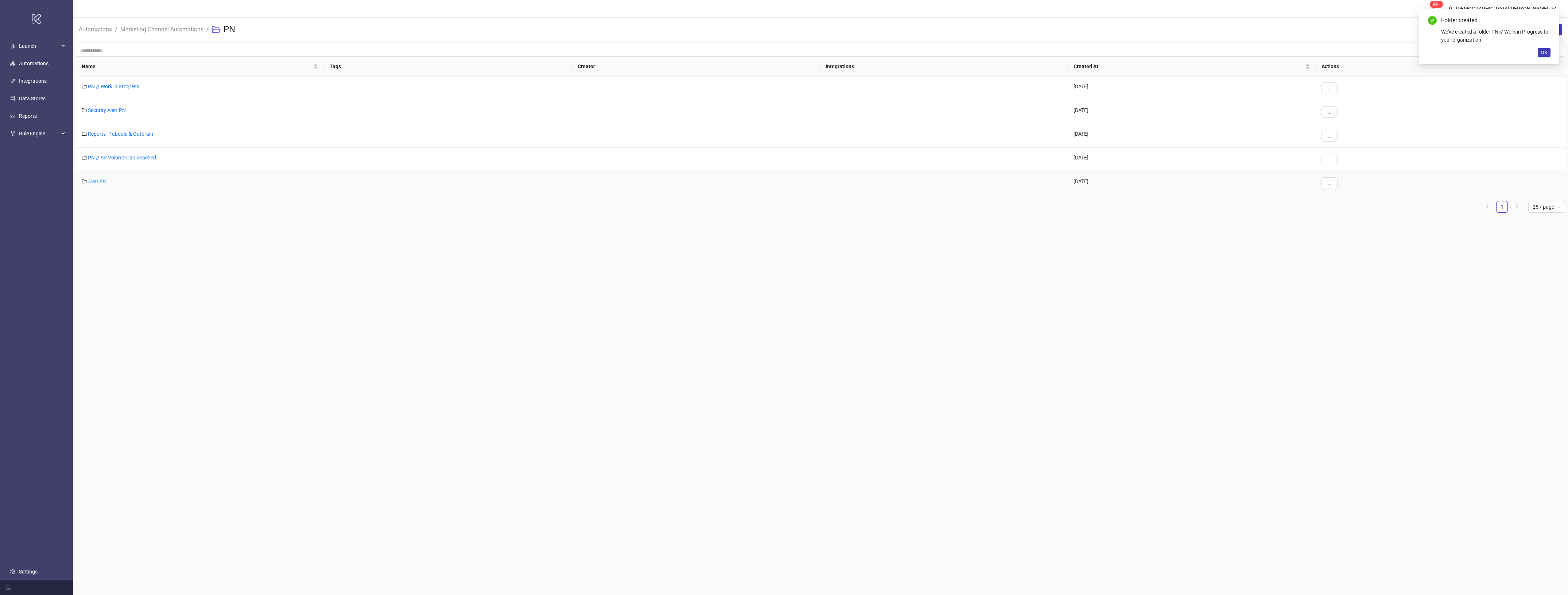
click at [95, 183] on link "Alert PN" at bounding box center [97, 181] width 19 height 6
click at [1317, 114] on div "..." at bounding box center [1440, 112] width 250 height 24
click at [1335, 113] on button "..." at bounding box center [1329, 111] width 16 height 12
click at [1349, 163] on span "Move" at bounding box center [1346, 161] width 21 height 8
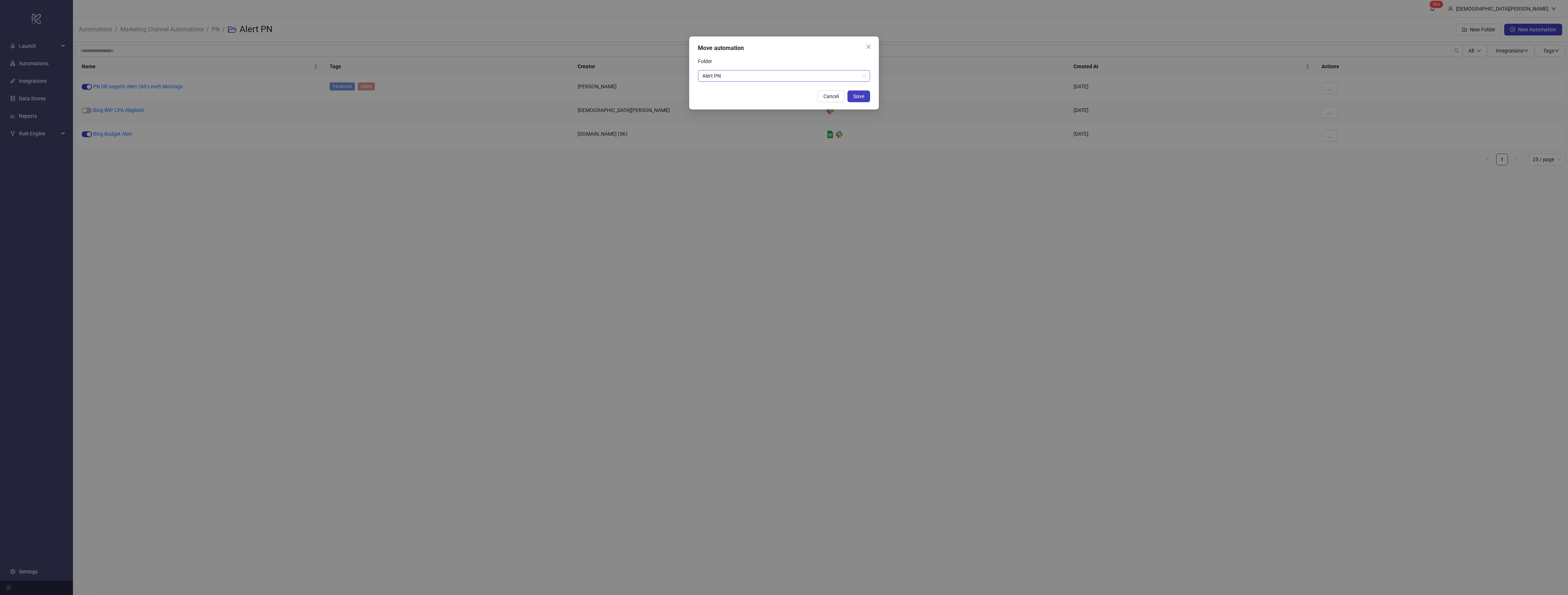
click at [797, 82] on div "Alert PN" at bounding box center [784, 76] width 172 height 12
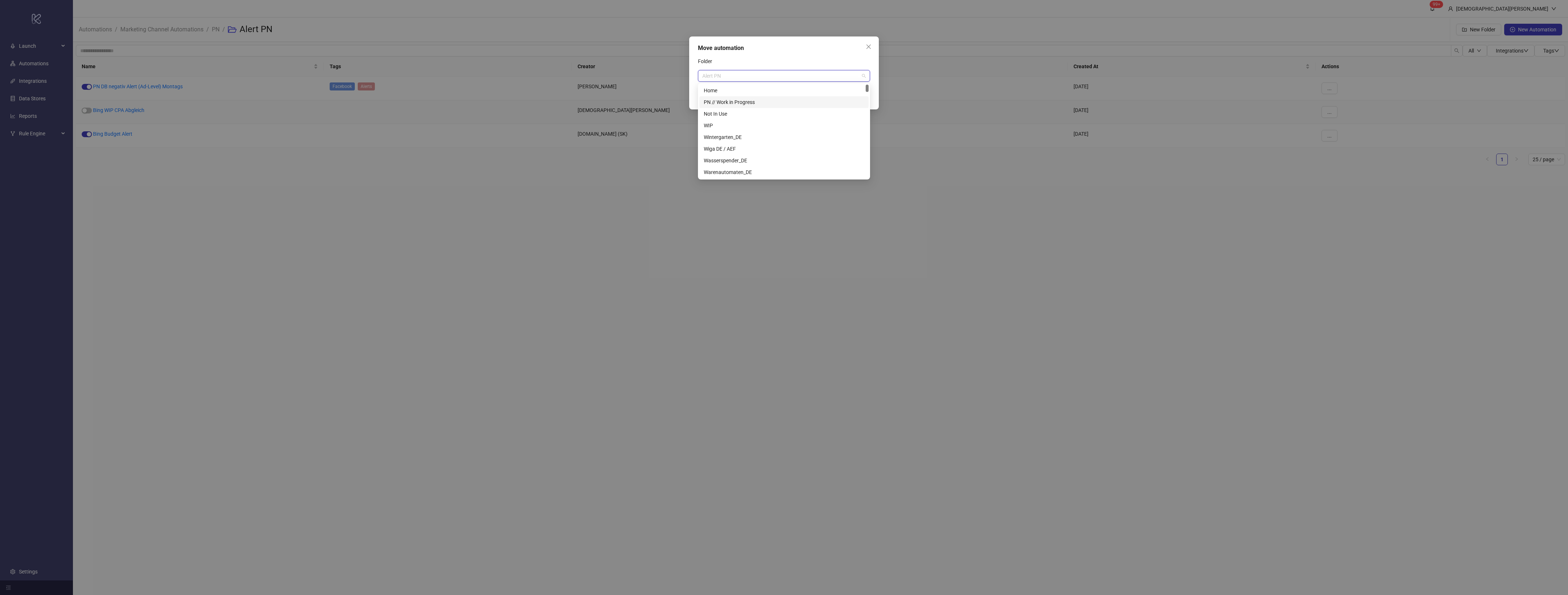
click at [755, 102] on div "PN // Work in Progress" at bounding box center [784, 102] width 161 height 8
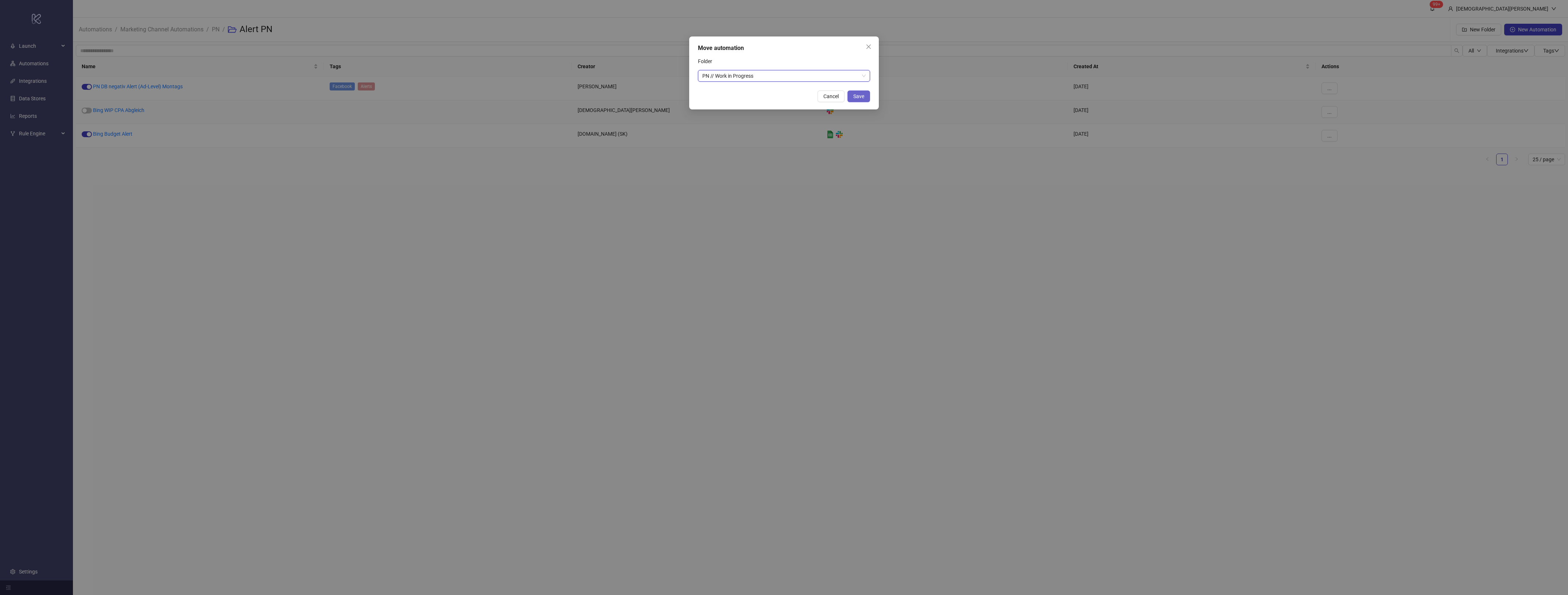
click at [868, 94] on button "Save" at bounding box center [858, 96] width 23 height 12
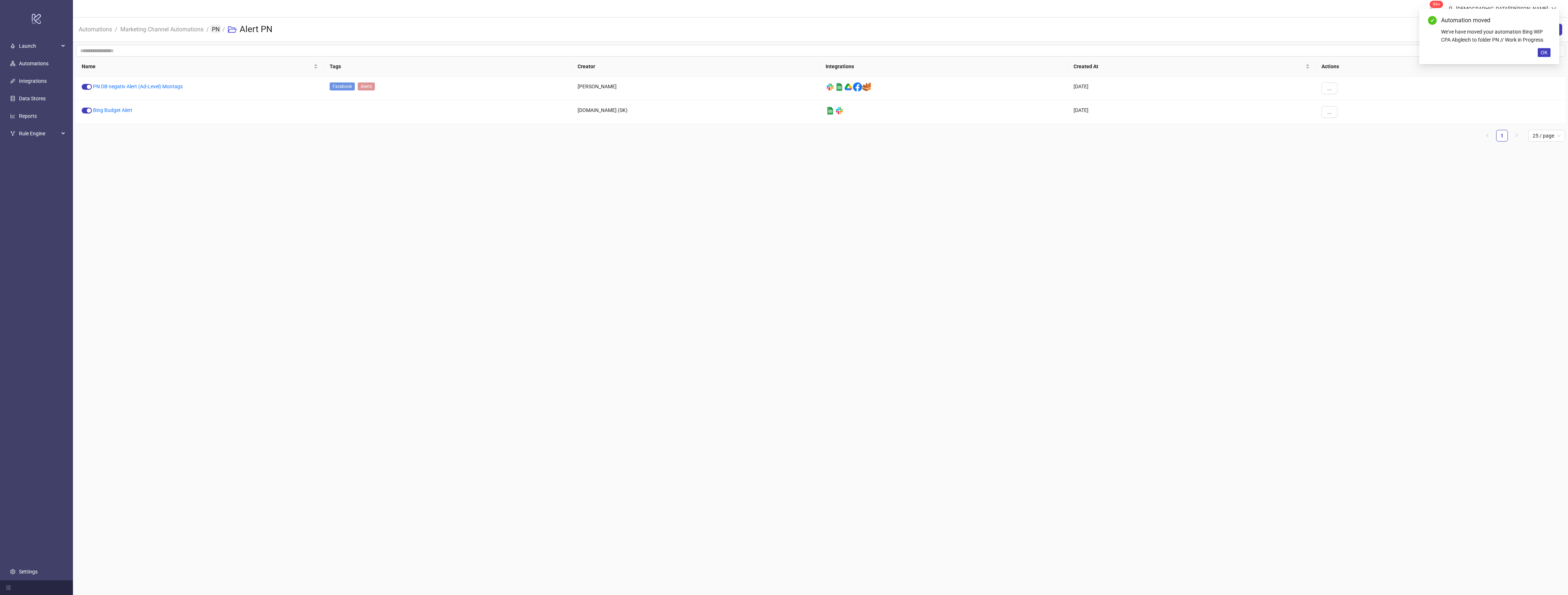
click at [216, 29] on link "PN" at bounding box center [215, 29] width 10 height 8
click at [116, 113] on link "Security Alert PN" at bounding box center [107, 110] width 38 height 6
click at [219, 28] on link "PN" at bounding box center [215, 29] width 10 height 8
click at [130, 135] on link "Reports - Taboola & Outbrain" at bounding box center [120, 134] width 65 height 6
click at [215, 28] on link "PN" at bounding box center [215, 29] width 10 height 8
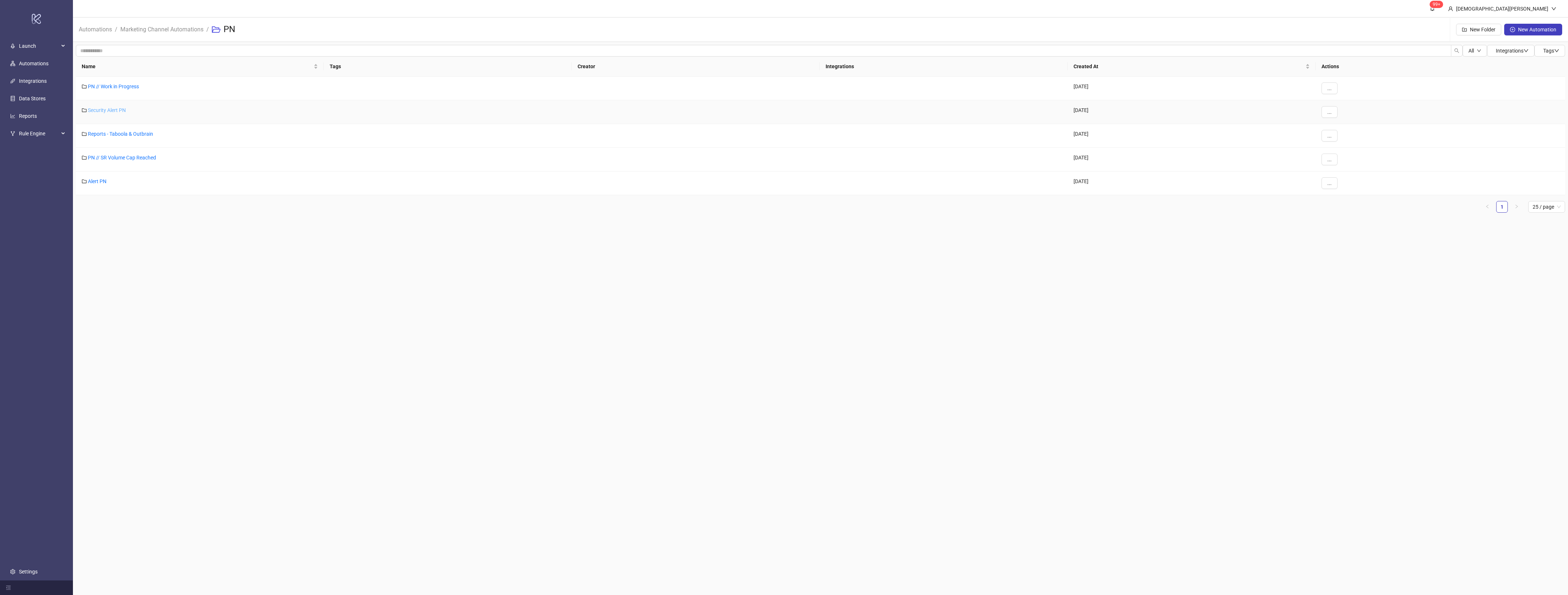
click at [112, 111] on link "Security Alert PN" at bounding box center [107, 110] width 38 height 6
click at [220, 26] on link "PN" at bounding box center [215, 29] width 10 height 8
click at [138, 137] on link "Reports - Taboola & Outbrain" at bounding box center [120, 134] width 65 height 6
click at [143, 85] on link "Taboola Top Creative Report L30d" at bounding box center [131, 86] width 77 height 6
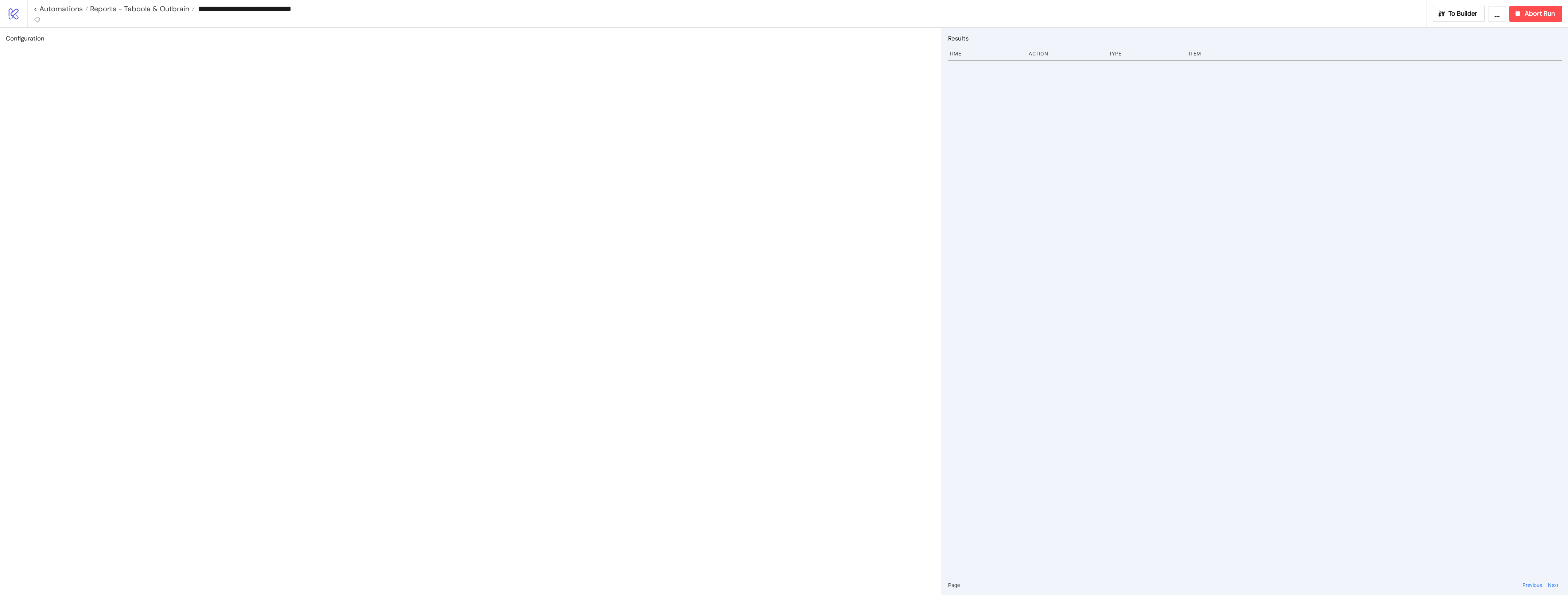
click at [1493, 2] on div "**********" at bounding box center [797, 13] width 1541 height 27
click at [1465, 10] on span "To Builder" at bounding box center [1463, 14] width 29 height 9
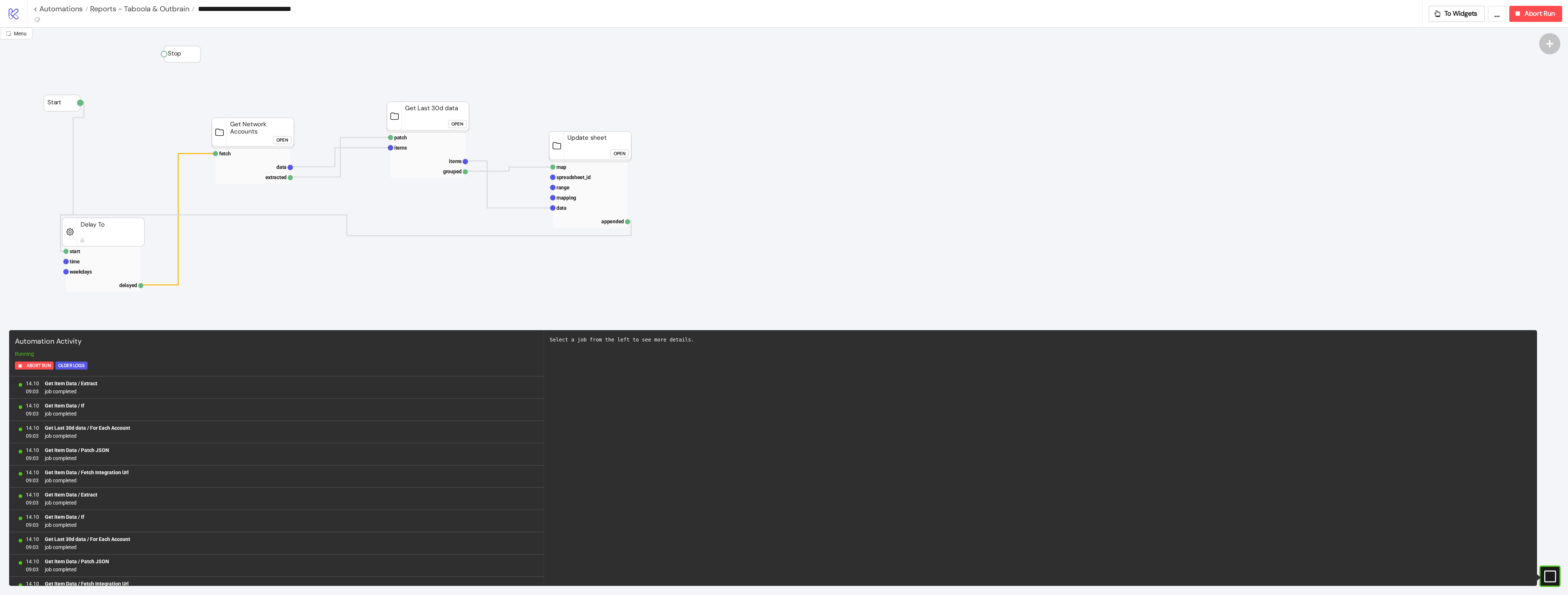
scroll to position [550, 0]
click at [620, 154] on div "Open" at bounding box center [619, 154] width 12 height 9
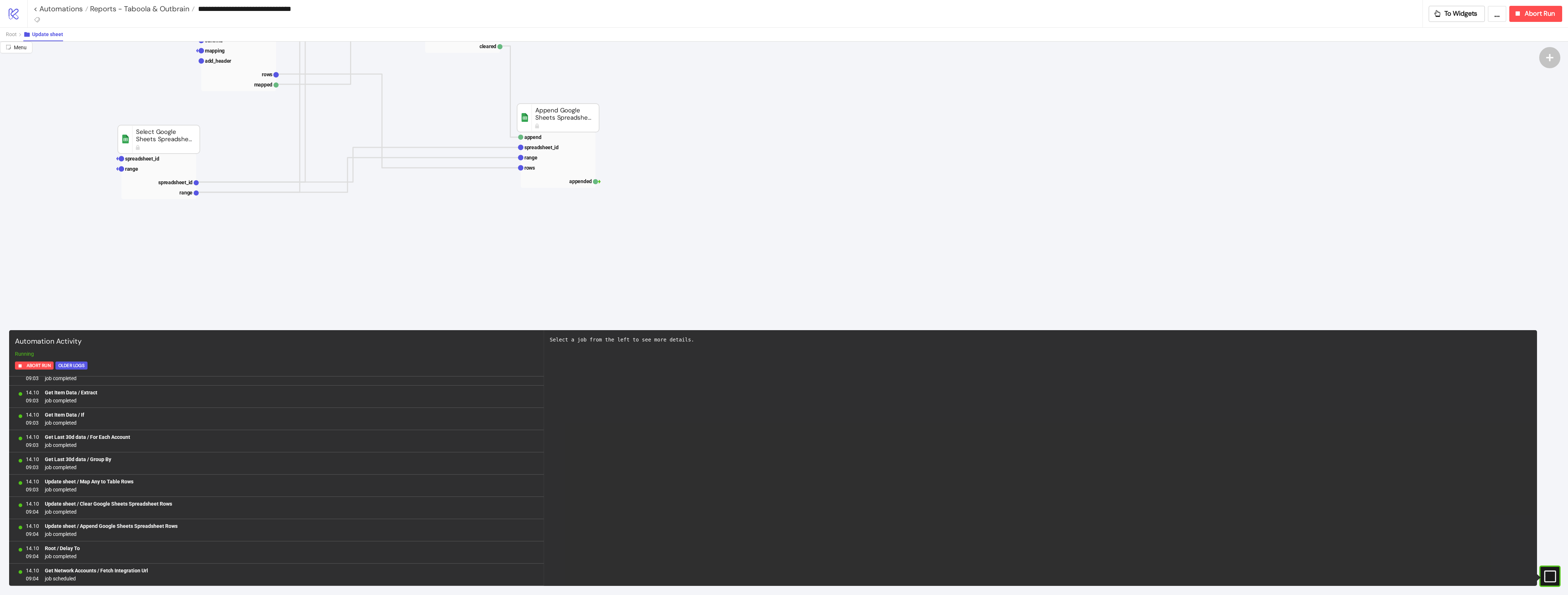
scroll to position [0, 0]
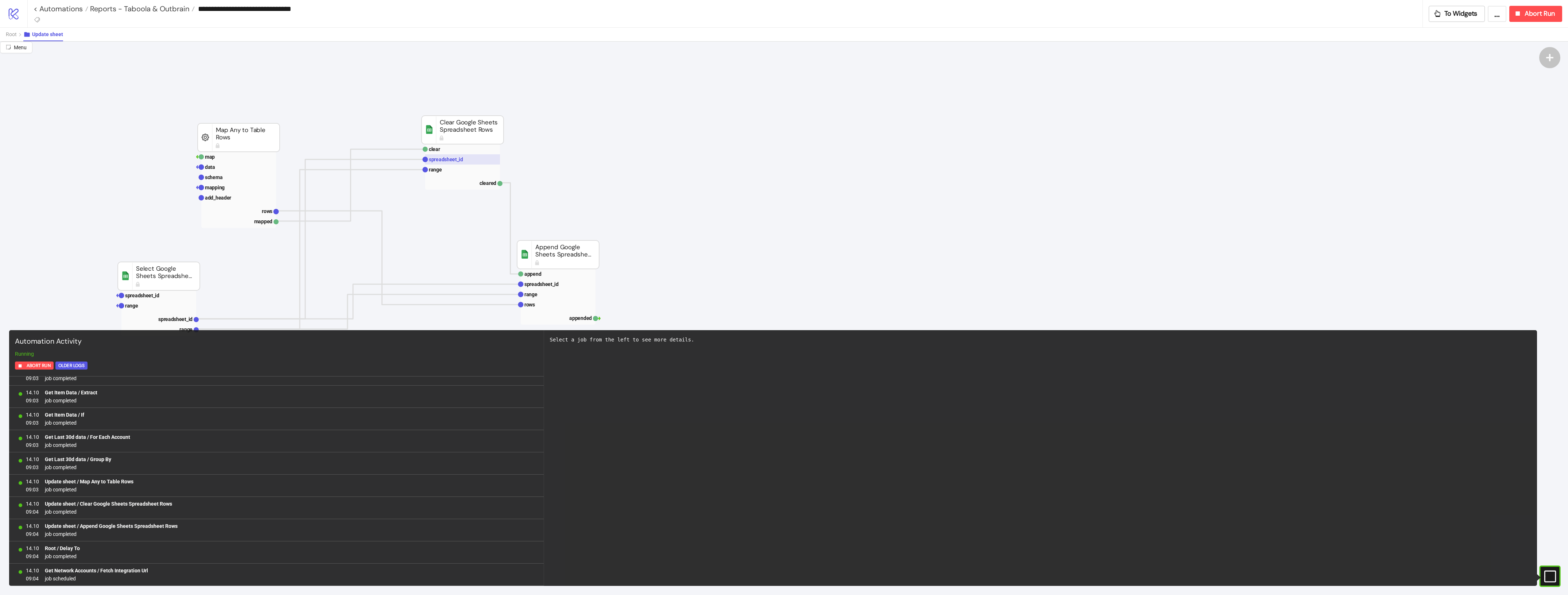
click at [466, 157] on rect at bounding box center [463, 159] width 75 height 10
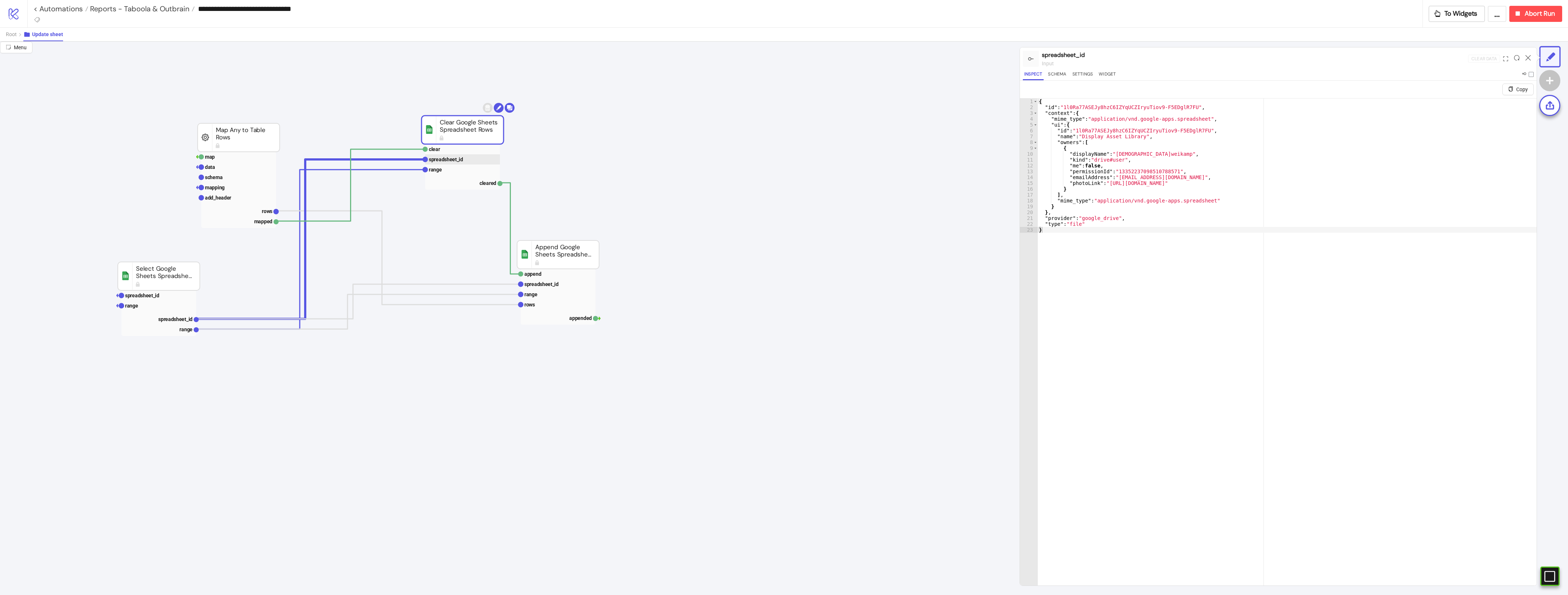
drag, startPoint x: 458, startPoint y: 163, endPoint x: 461, endPoint y: 175, distance: 12.4
click at [458, 163] on g "spreadsheet_id" at bounding box center [463, 159] width 75 height 10
click at [463, 174] on rect at bounding box center [463, 169] width 75 height 10
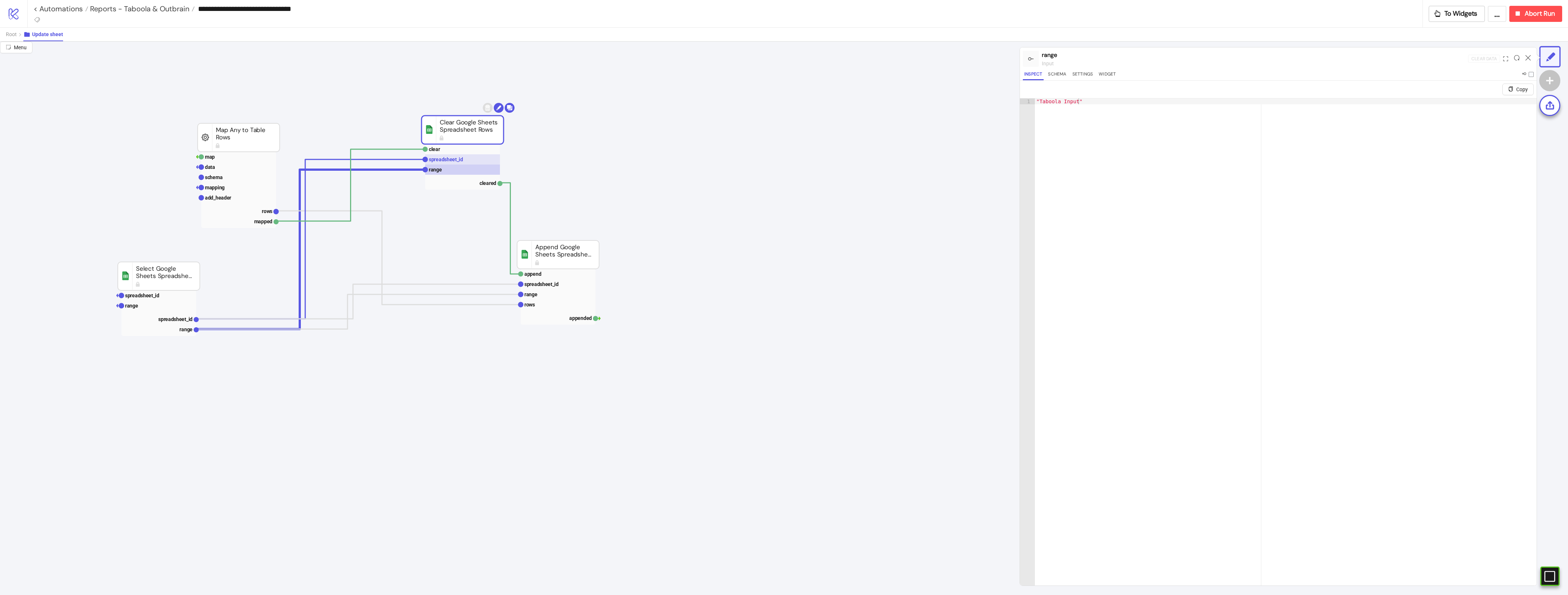
click at [465, 159] on rect at bounding box center [463, 159] width 75 height 10
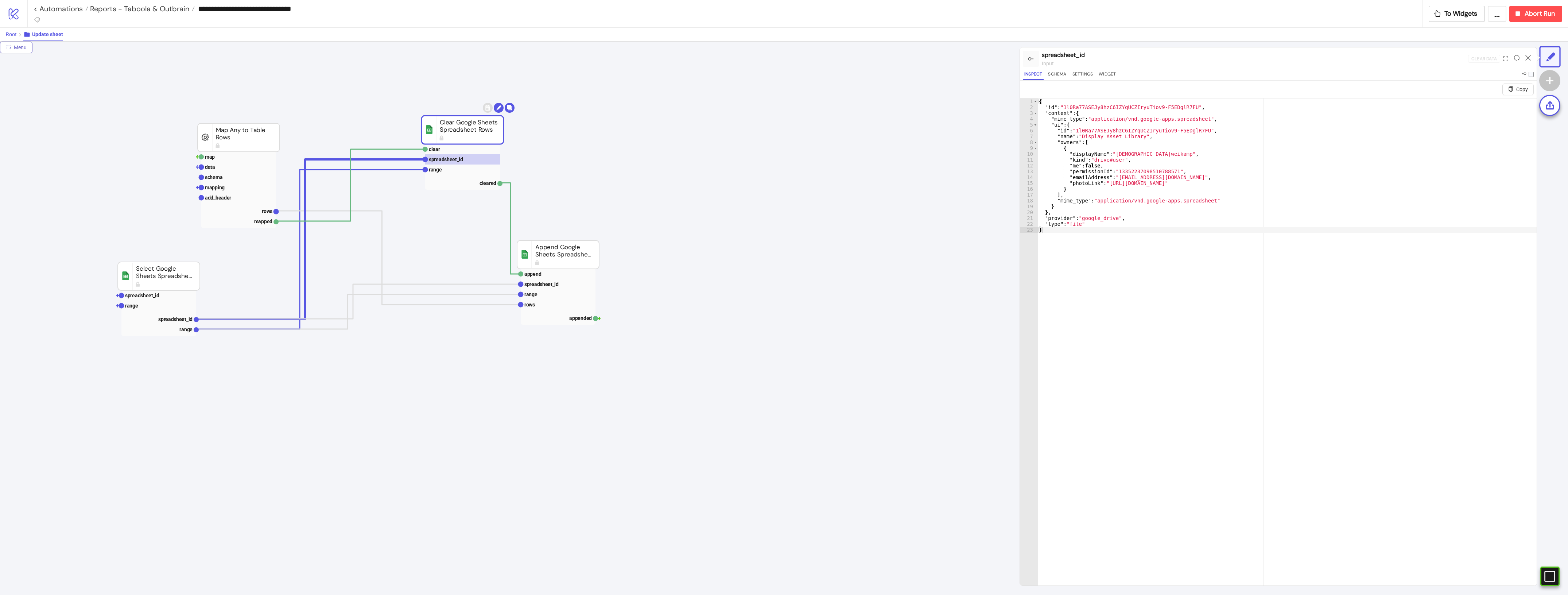
click at [19, 32] on button "Root" at bounding box center [15, 35] width 18 height 13
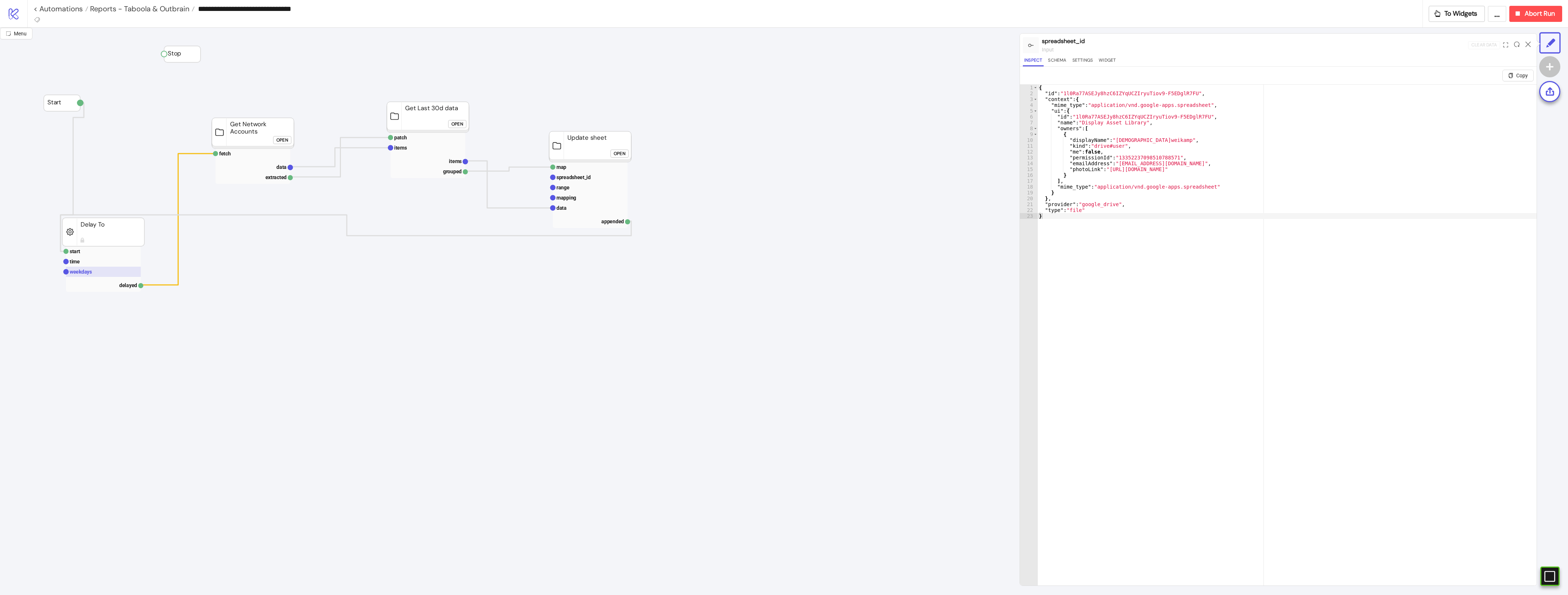
click at [114, 269] on rect at bounding box center [103, 272] width 75 height 10
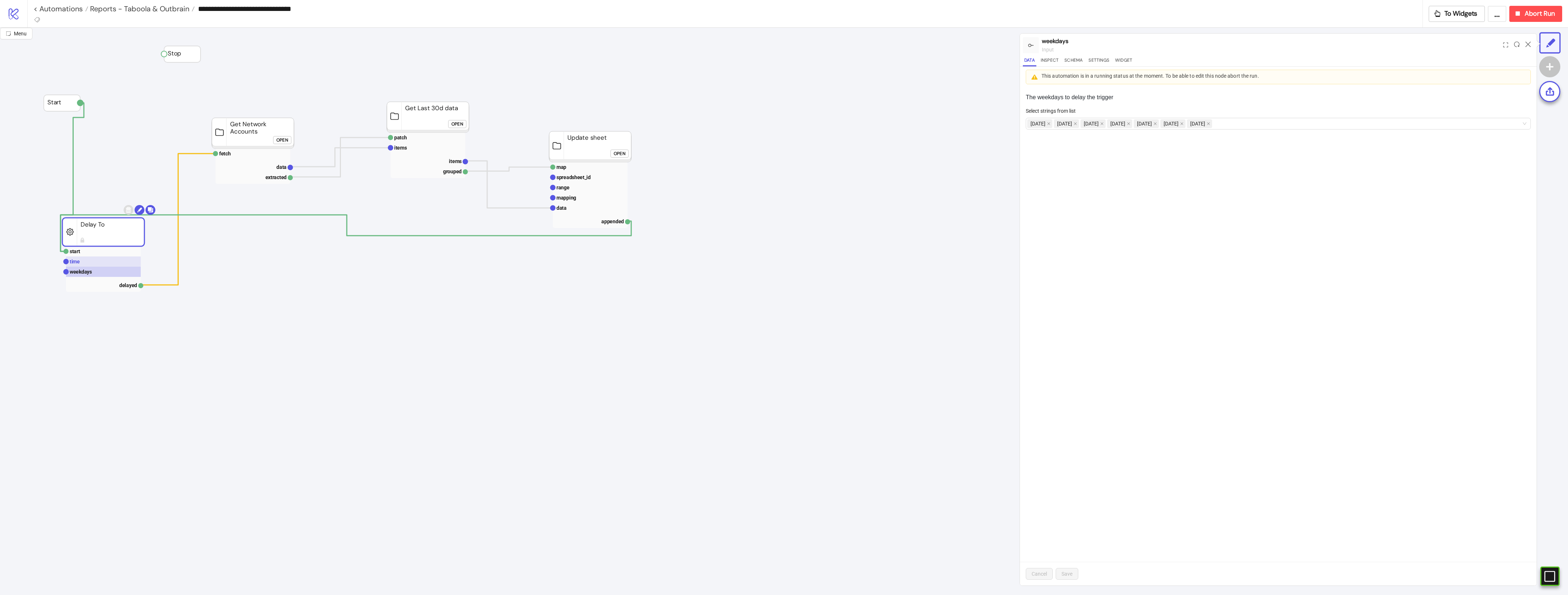
click at [111, 266] on rect at bounding box center [103, 261] width 75 height 10
click at [159, 12] on span "Reports - Taboola & Outbrain" at bounding box center [139, 9] width 101 height 10
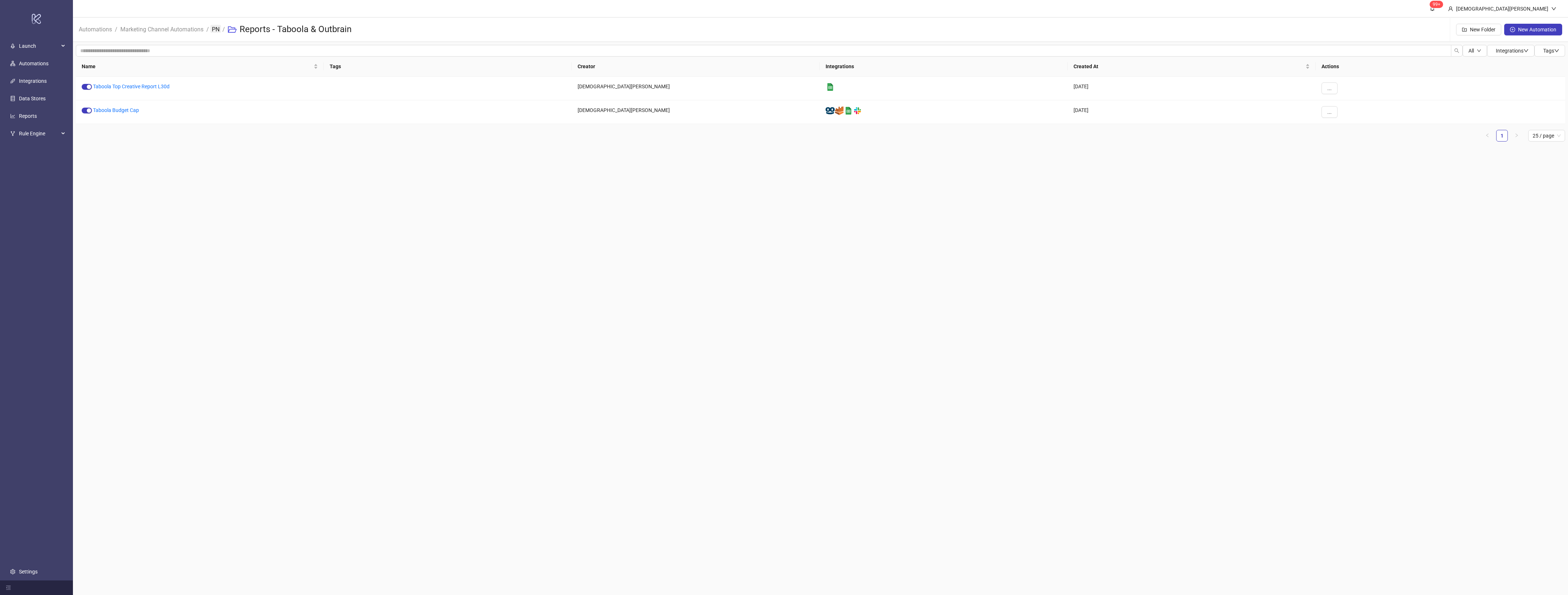
click at [215, 32] on link "PN" at bounding box center [215, 29] width 10 height 8
click at [125, 86] on link "PN // Work in Progress" at bounding box center [113, 86] width 51 height 6
click at [214, 30] on link "PN" at bounding box center [215, 29] width 10 height 8
click at [125, 111] on link "Security Alert PN" at bounding box center [107, 110] width 38 height 6
click at [100, 88] on link "Not In Use" at bounding box center [99, 86] width 23 height 6
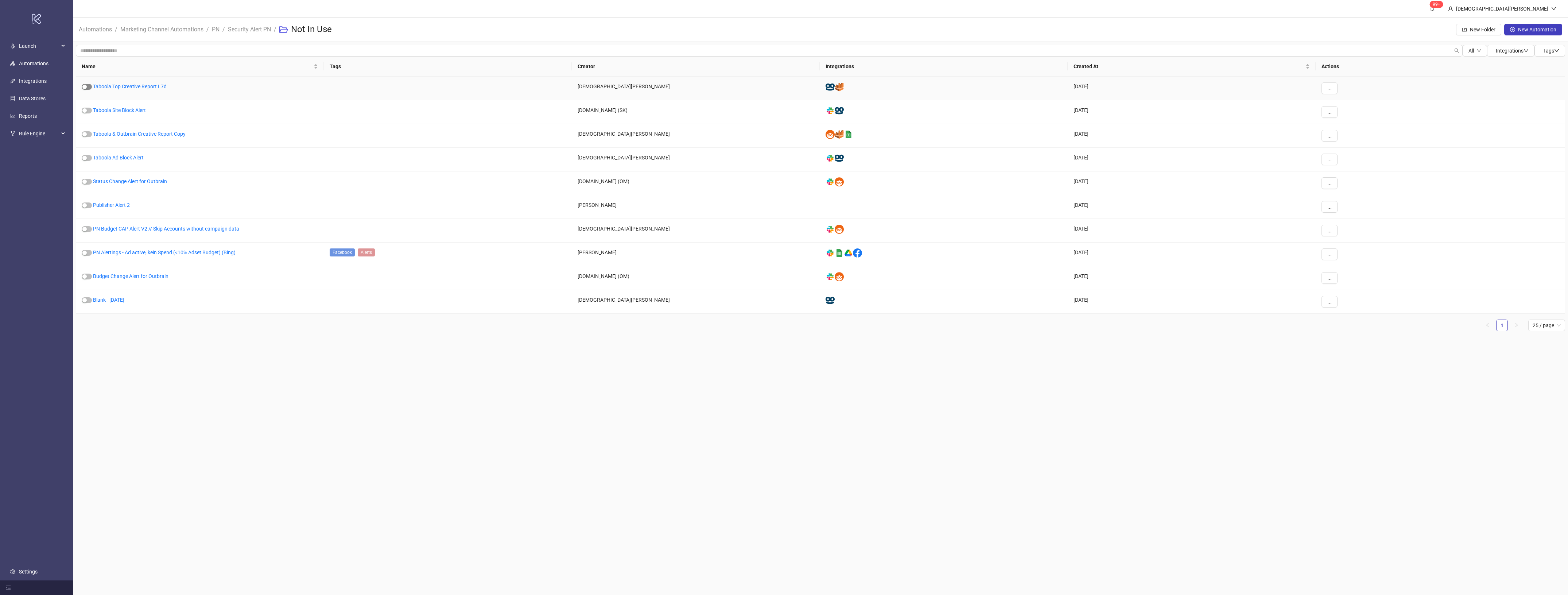
click at [89, 89] on span "button" at bounding box center [86, 87] width 10 height 6
click at [1333, 87] on button "..." at bounding box center [1329, 88] width 16 height 12
click at [1348, 139] on span "Move" at bounding box center [1346, 138] width 21 height 8
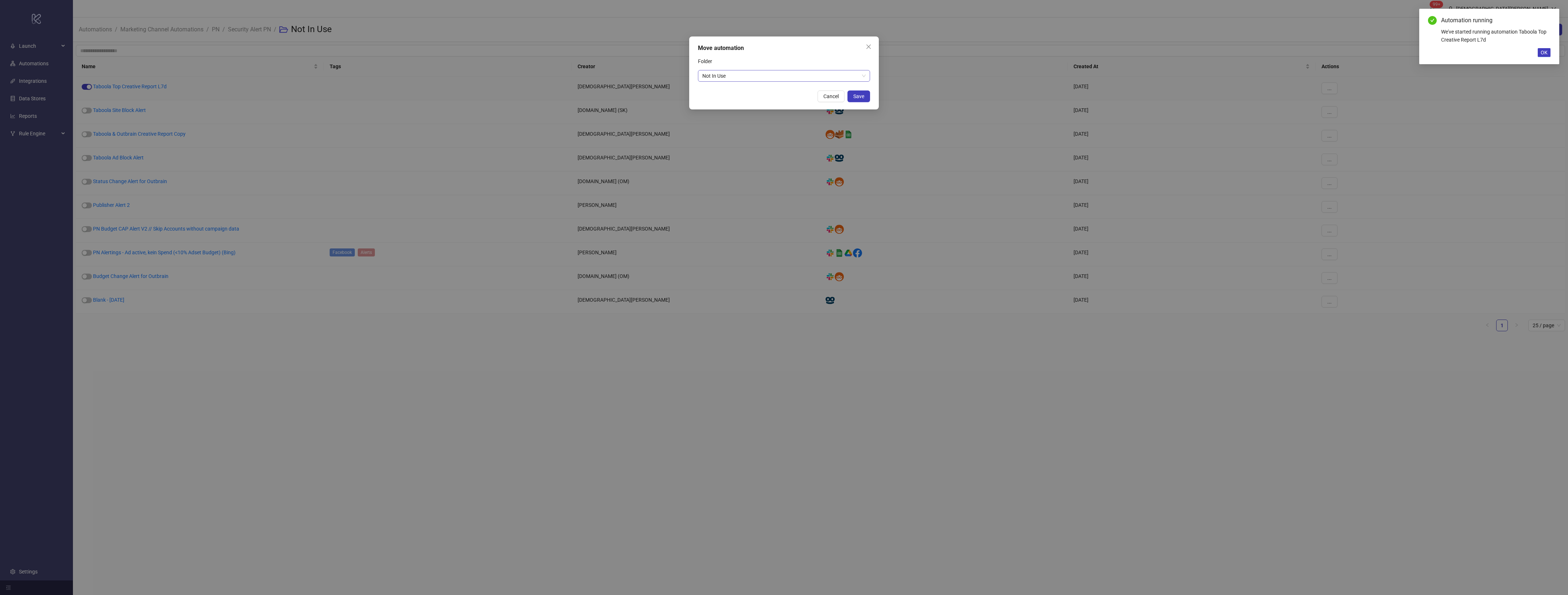
click at [729, 79] on span "Not In Use" at bounding box center [784, 76] width 163 height 11
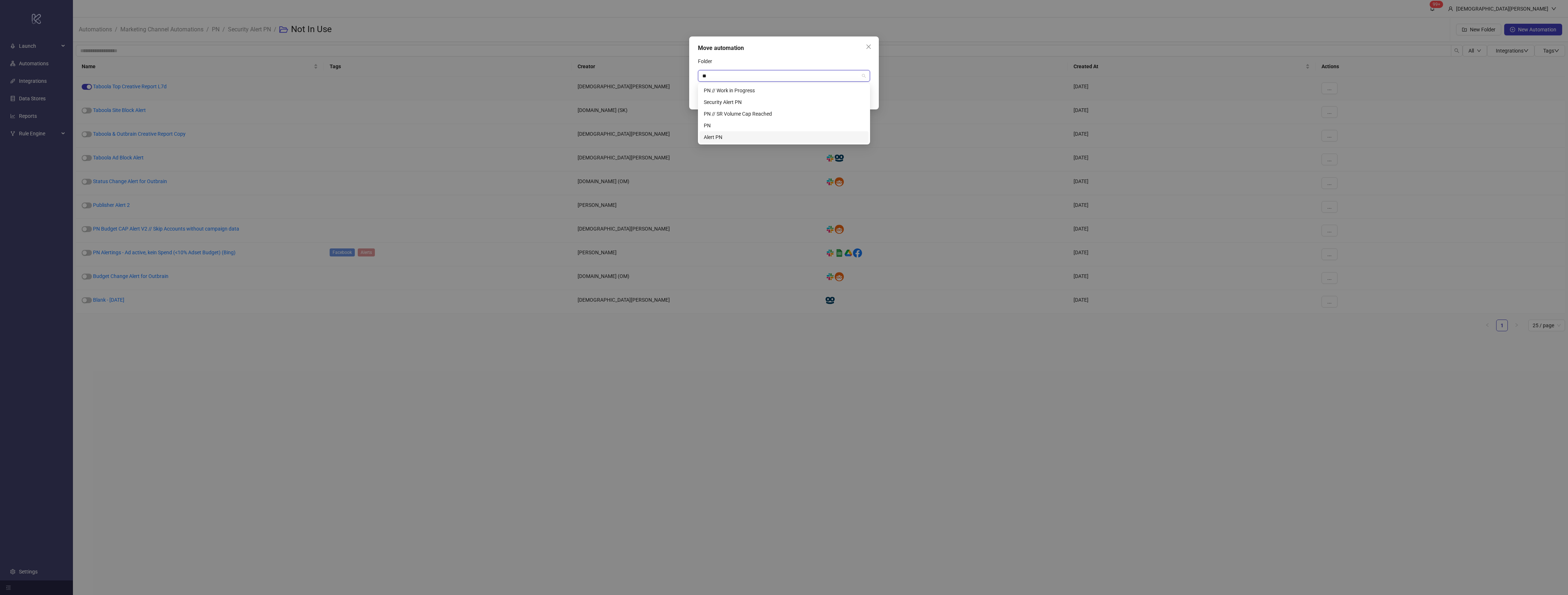
type input "**"
click at [710, 333] on div "Move automation Folder Not In Use Cancel Save" at bounding box center [784, 297] width 1568 height 595
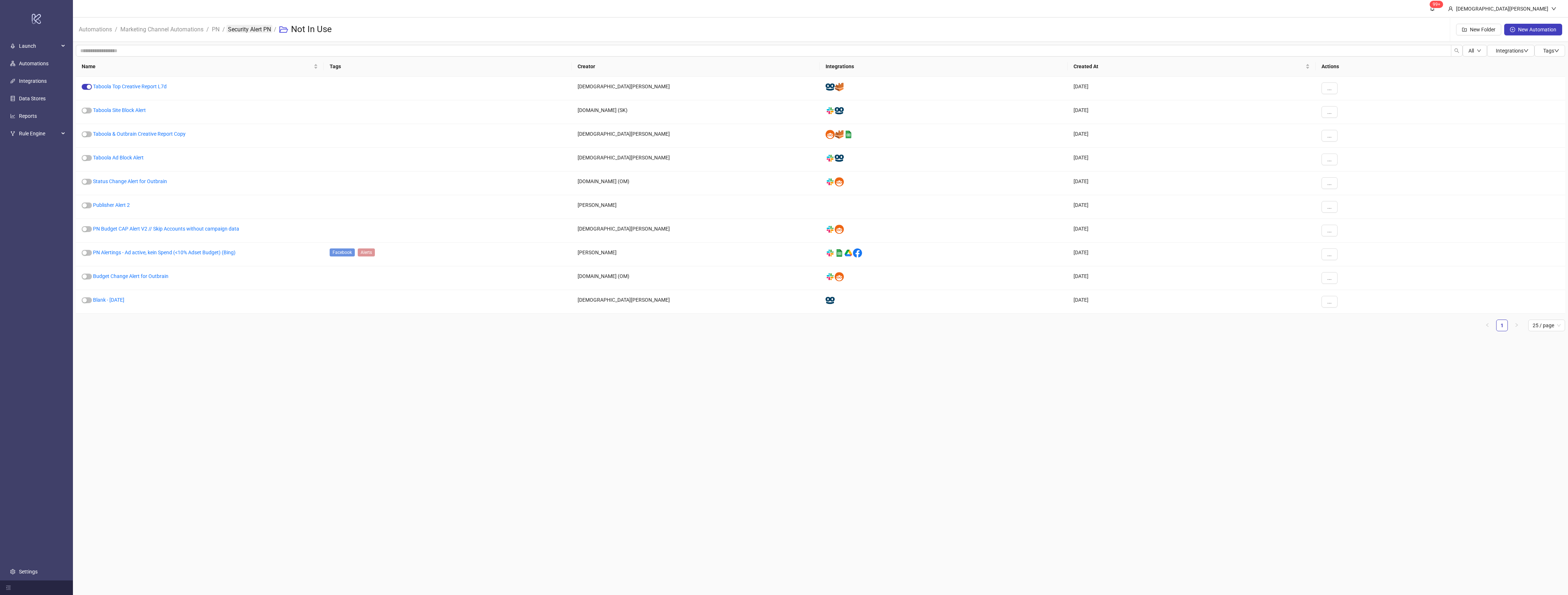
click at [252, 28] on link "Security Alert PN" at bounding box center [249, 29] width 46 height 8
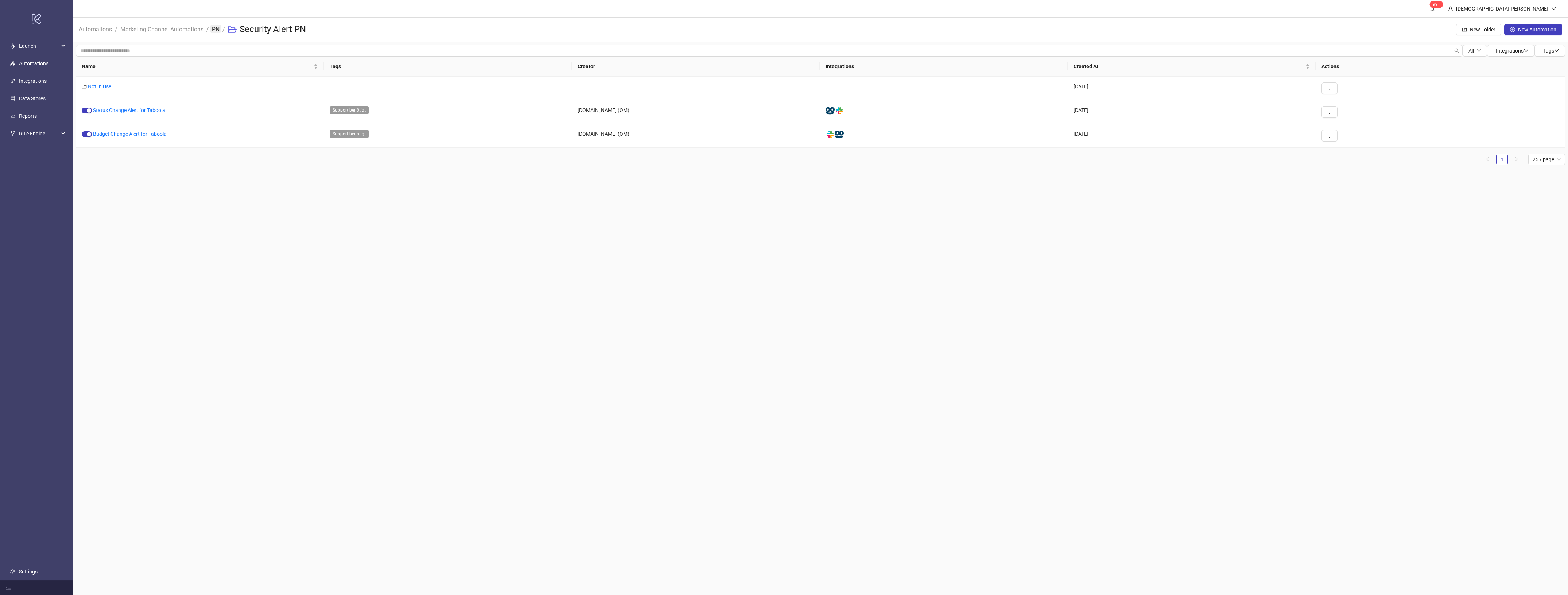
click at [218, 29] on link "PN" at bounding box center [215, 29] width 10 height 8
click at [139, 136] on link "Reports - Taboola & Outbrain" at bounding box center [120, 134] width 65 height 6
click at [219, 28] on link "PN" at bounding box center [215, 29] width 10 height 8
click at [121, 107] on link "Security Alert PN" at bounding box center [107, 110] width 38 height 6
drag, startPoint x: 223, startPoint y: 32, endPoint x: 219, endPoint y: 32, distance: 4.0
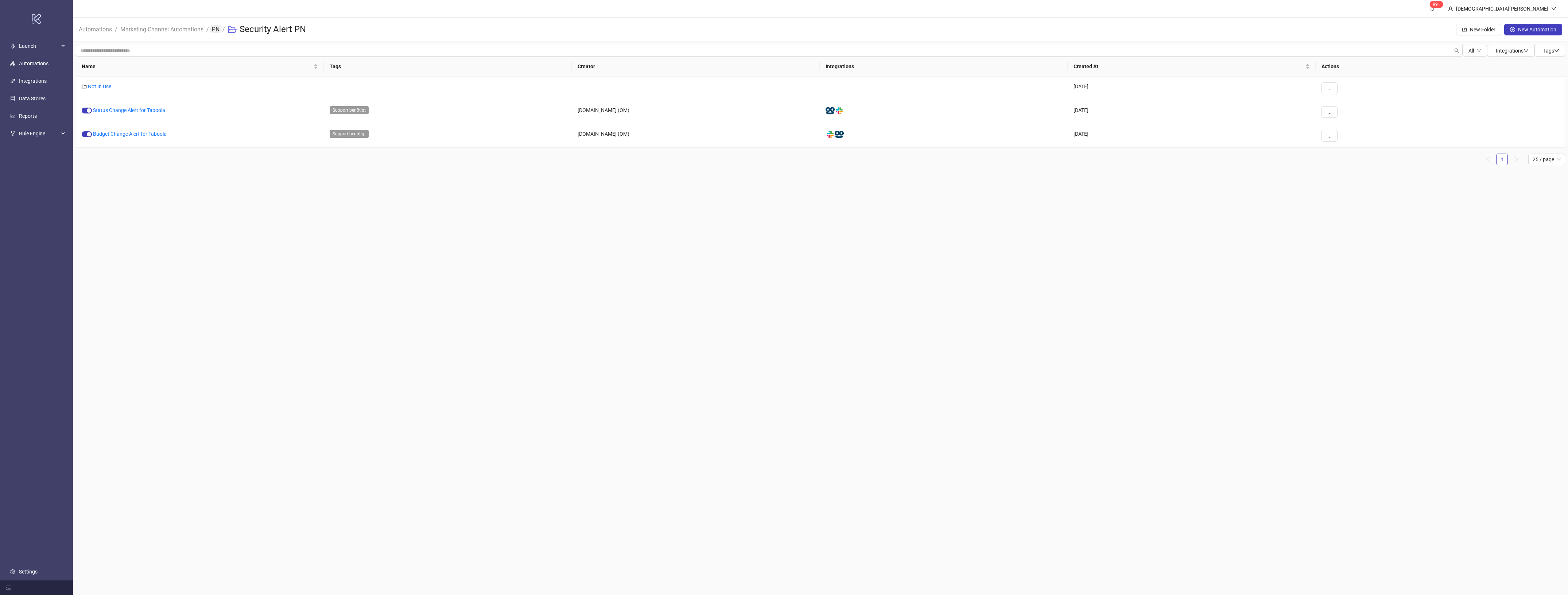
click at [222, 32] on ol "Automations / Marketing Channel Automations / PN / Security Alert PN" at bounding box center [195, 29] width 233 height 23
click at [216, 32] on link "PN" at bounding box center [215, 29] width 10 height 8
click at [99, 179] on link "Alert PN" at bounding box center [97, 181] width 19 height 6
click at [212, 30] on link "PN" at bounding box center [215, 29] width 10 height 8
click at [108, 180] on div "Alert PN" at bounding box center [200, 183] width 248 height 24
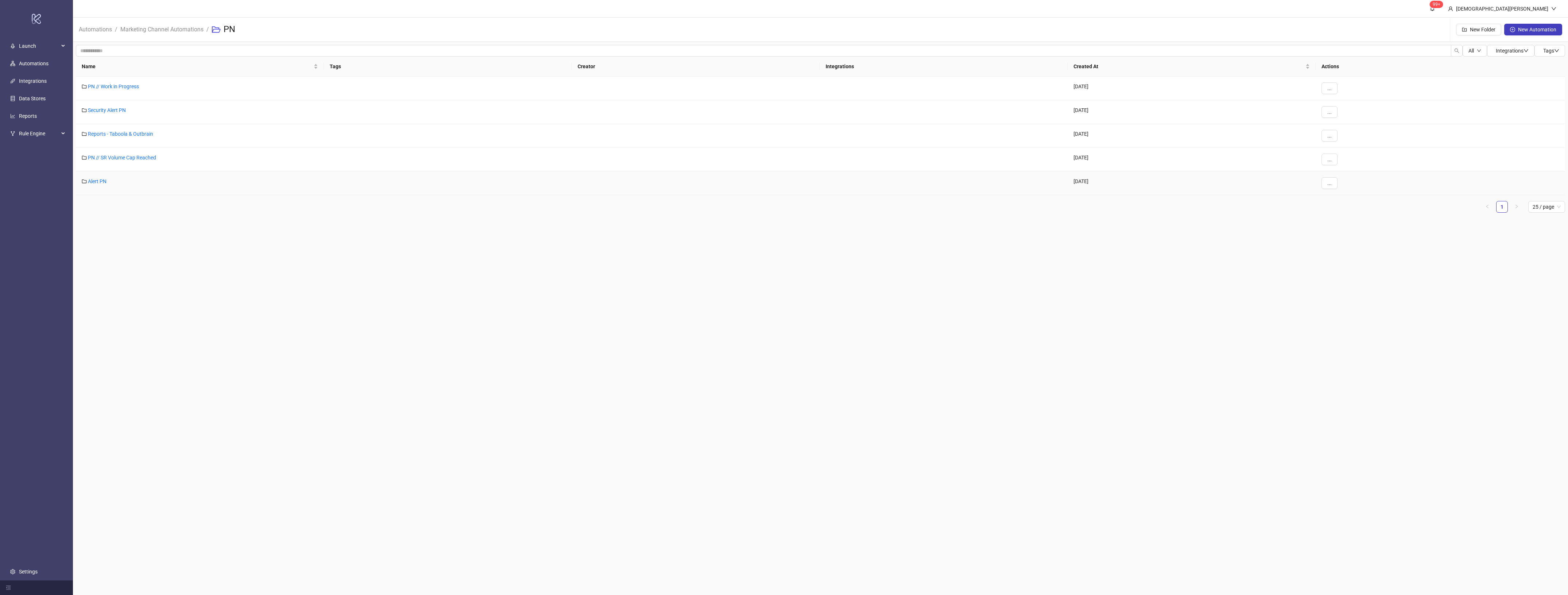
click at [104, 183] on link "Alert PN" at bounding box center [97, 181] width 19 height 6
click at [1329, 111] on span "..." at bounding box center [1329, 112] width 4 height 6
click at [1342, 166] on li "Move" at bounding box center [1342, 161] width 38 height 12
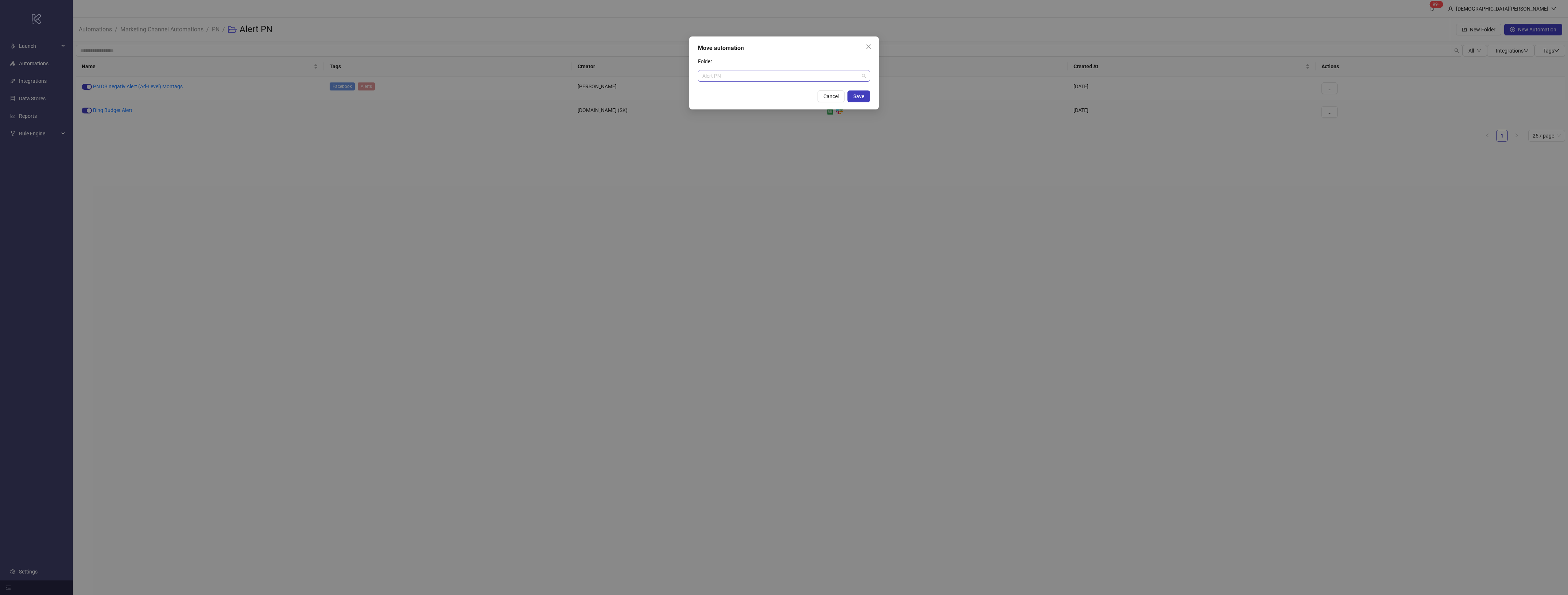
click at [754, 79] on span "Alert PN" at bounding box center [784, 76] width 163 height 11
type input "********"
click at [766, 94] on div "Security Alert PN" at bounding box center [784, 90] width 161 height 8
drag, startPoint x: 786, startPoint y: 60, endPoint x: 885, endPoint y: 100, distance: 106.8
click at [788, 61] on div "Folder" at bounding box center [784, 63] width 172 height 15
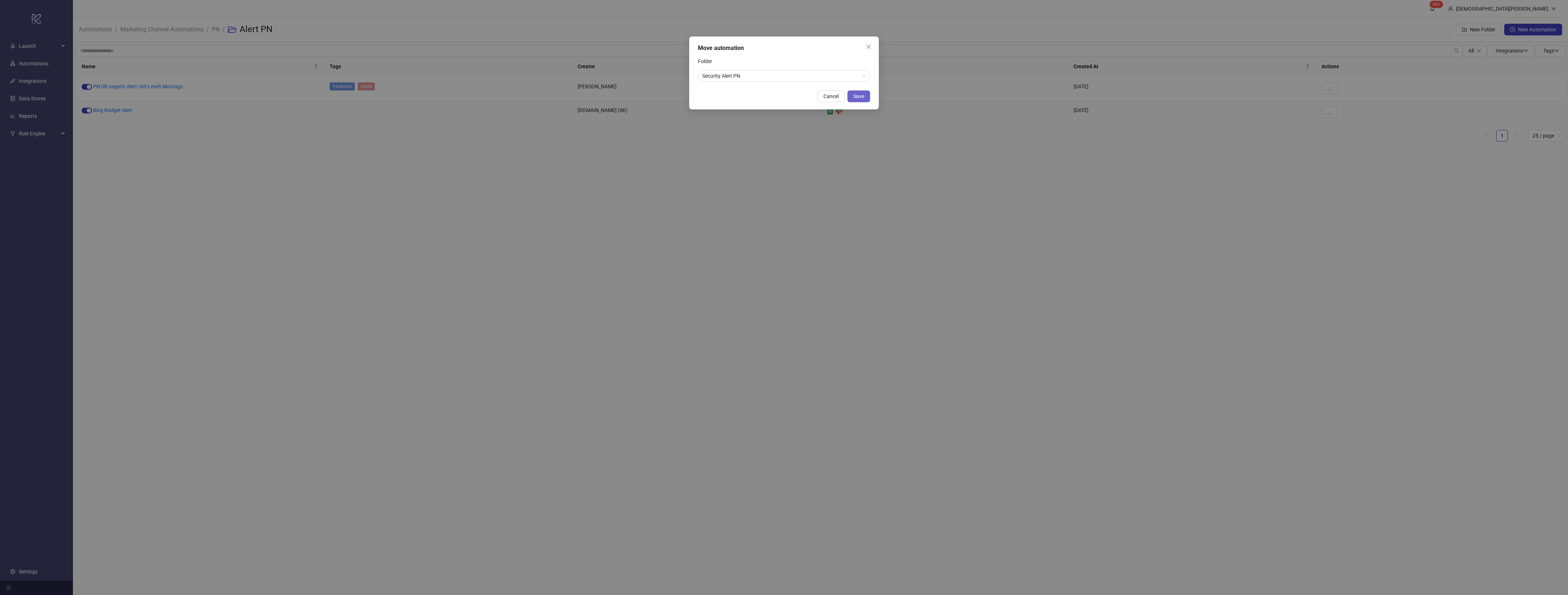
click at [858, 101] on button "Save" at bounding box center [858, 96] width 23 height 12
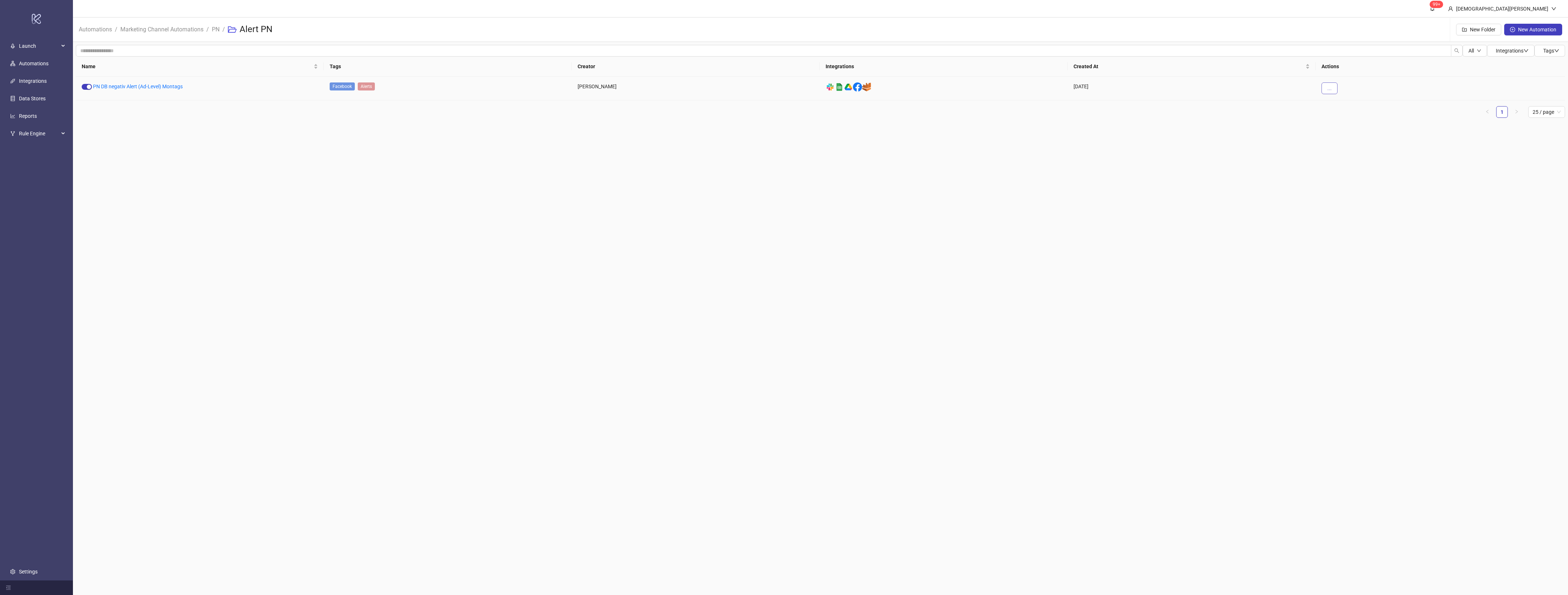
click at [1329, 93] on button "..." at bounding box center [1329, 88] width 16 height 12
click at [1352, 138] on span "Move" at bounding box center [1346, 138] width 21 height 8
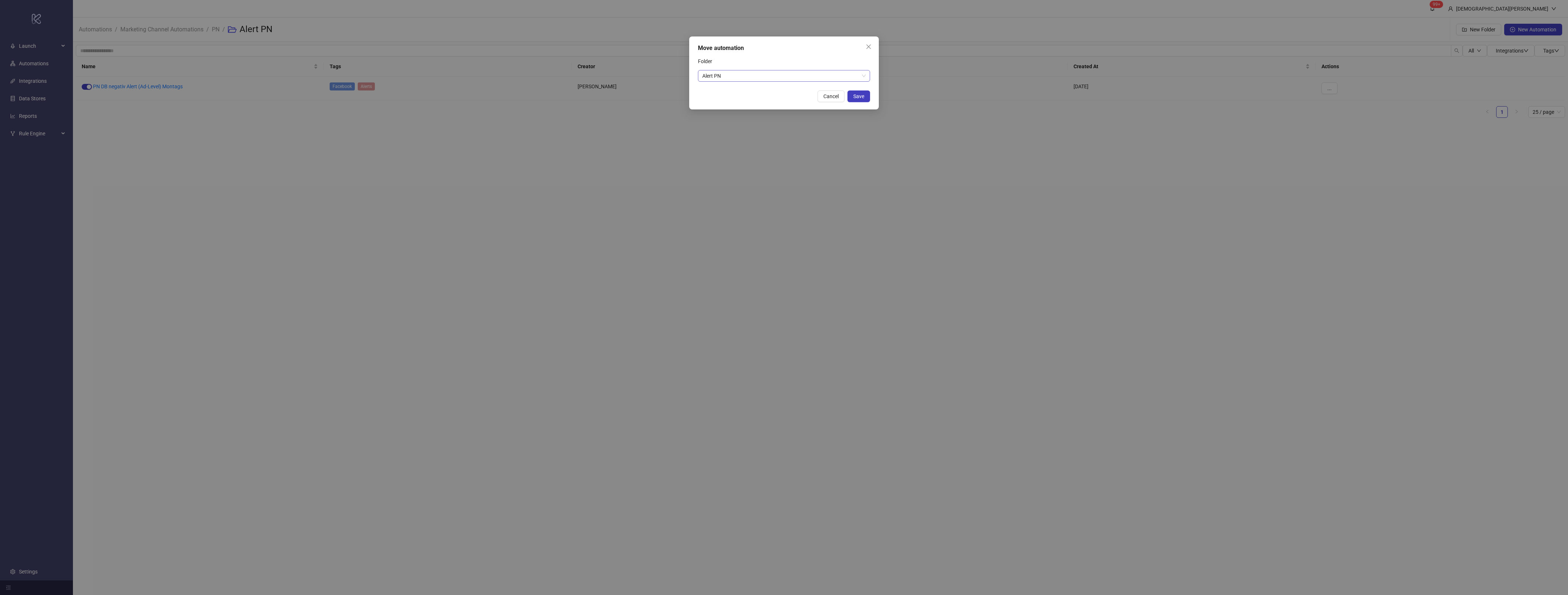
click at [779, 77] on span "Alert PN" at bounding box center [784, 76] width 163 height 11
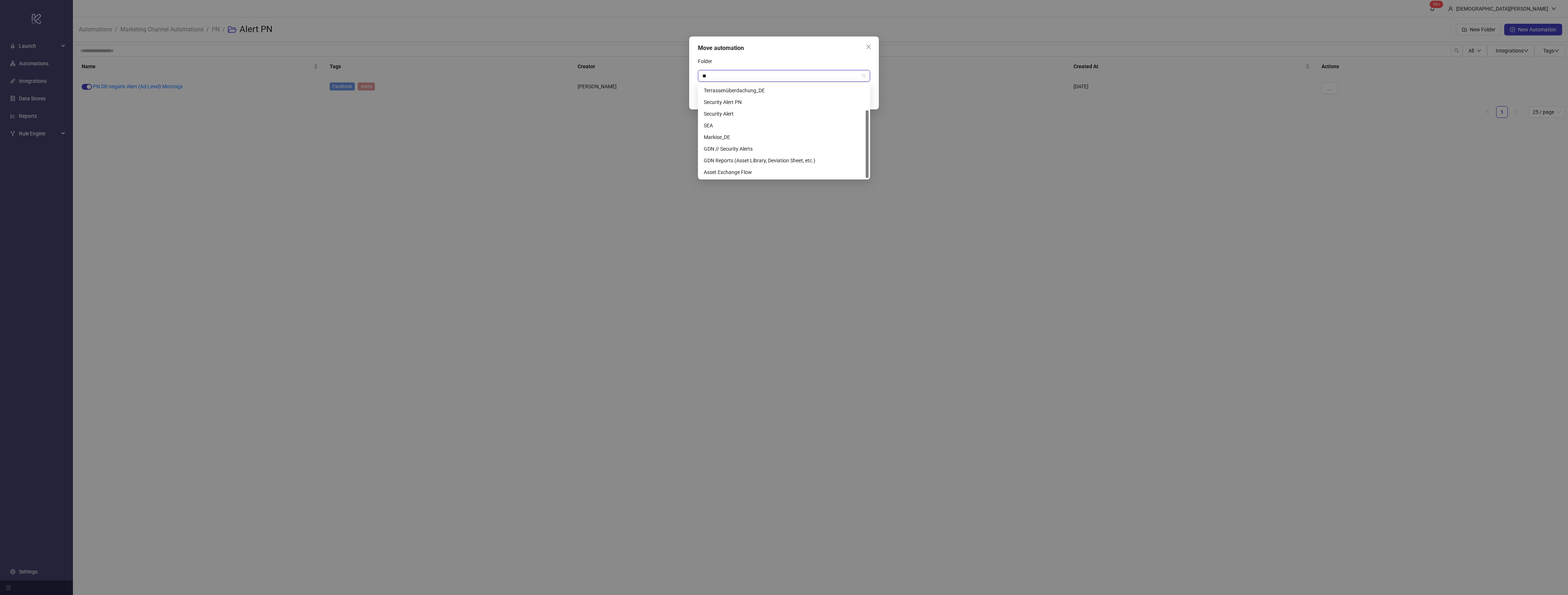
scroll to position [35, 0]
type input "***"
click at [765, 87] on div "Security Alert PN" at bounding box center [784, 90] width 161 height 8
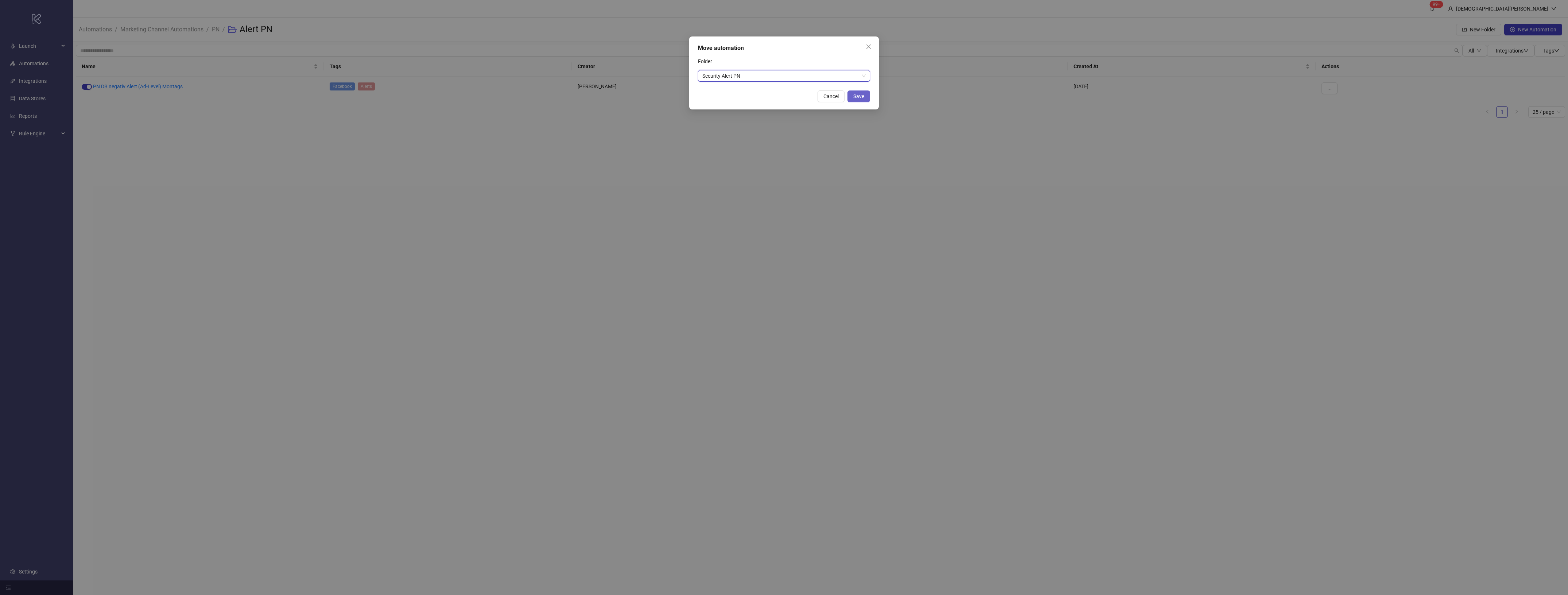
click at [859, 96] on span "Save" at bounding box center [859, 96] width 11 height 6
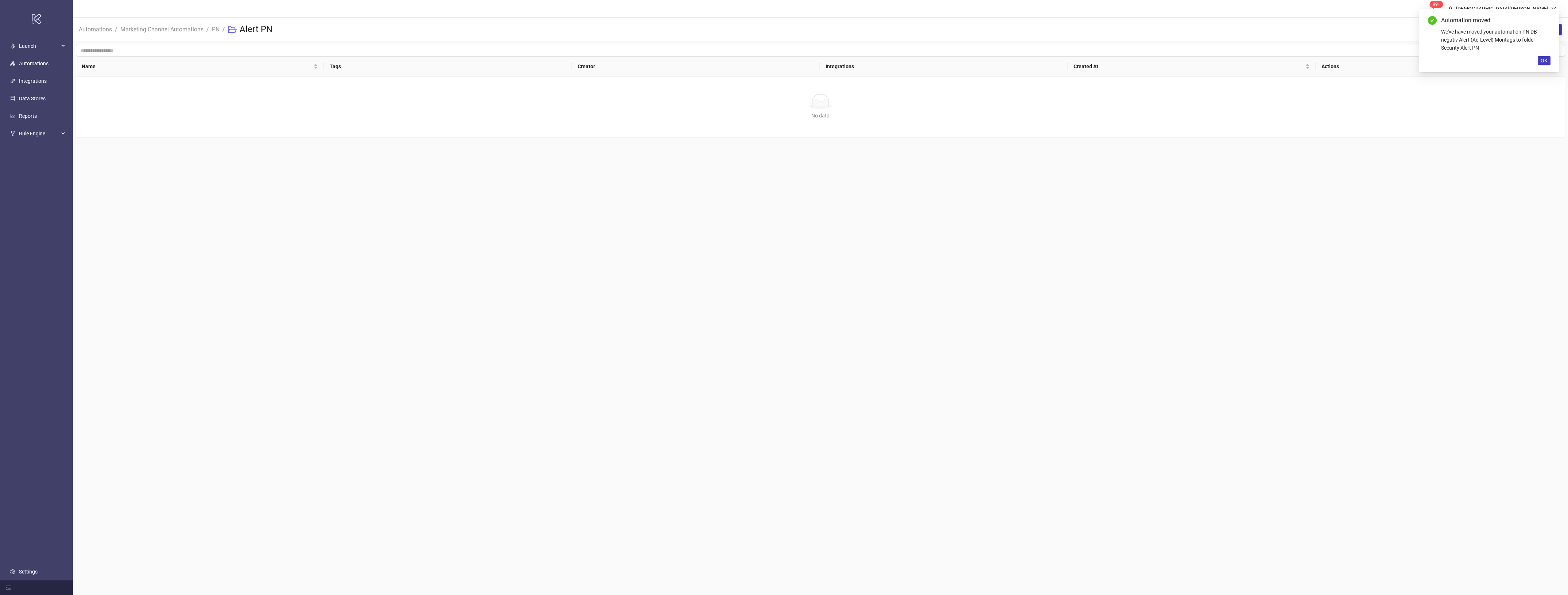
click at [222, 30] on ol "Automations / Marketing Channel Automations / PN / Alert PN" at bounding box center [178, 29] width 200 height 23
click at [219, 32] on link "PN" at bounding box center [215, 29] width 10 height 8
drag, startPoint x: 265, startPoint y: 248, endPoint x: 231, endPoint y: 222, distance: 42.8
click at [265, 248] on main "99+ [PERSON_NAME] Automations / Marketing Channel Automations / PN New Folder N…" at bounding box center [821, 297] width 1495 height 595
click at [1326, 186] on button "..." at bounding box center [1329, 183] width 16 height 12
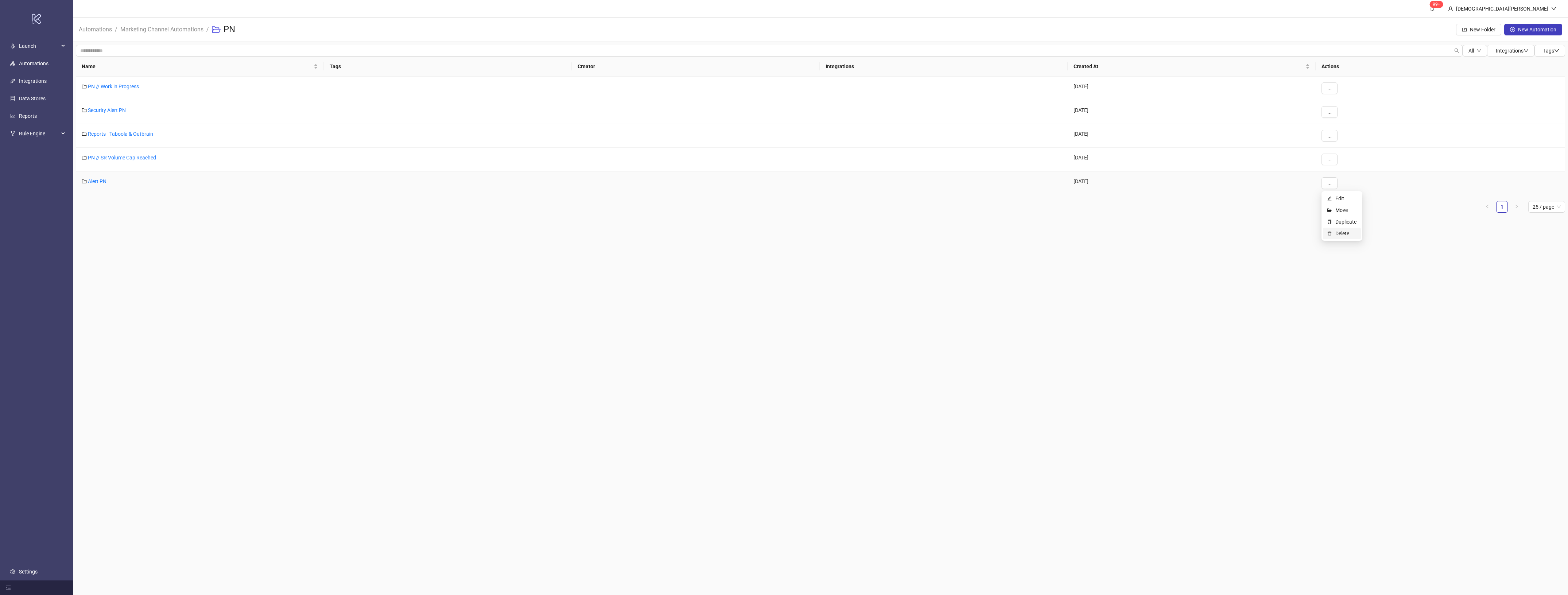
click at [1342, 237] on span "Delete" at bounding box center [1346, 233] width 21 height 8
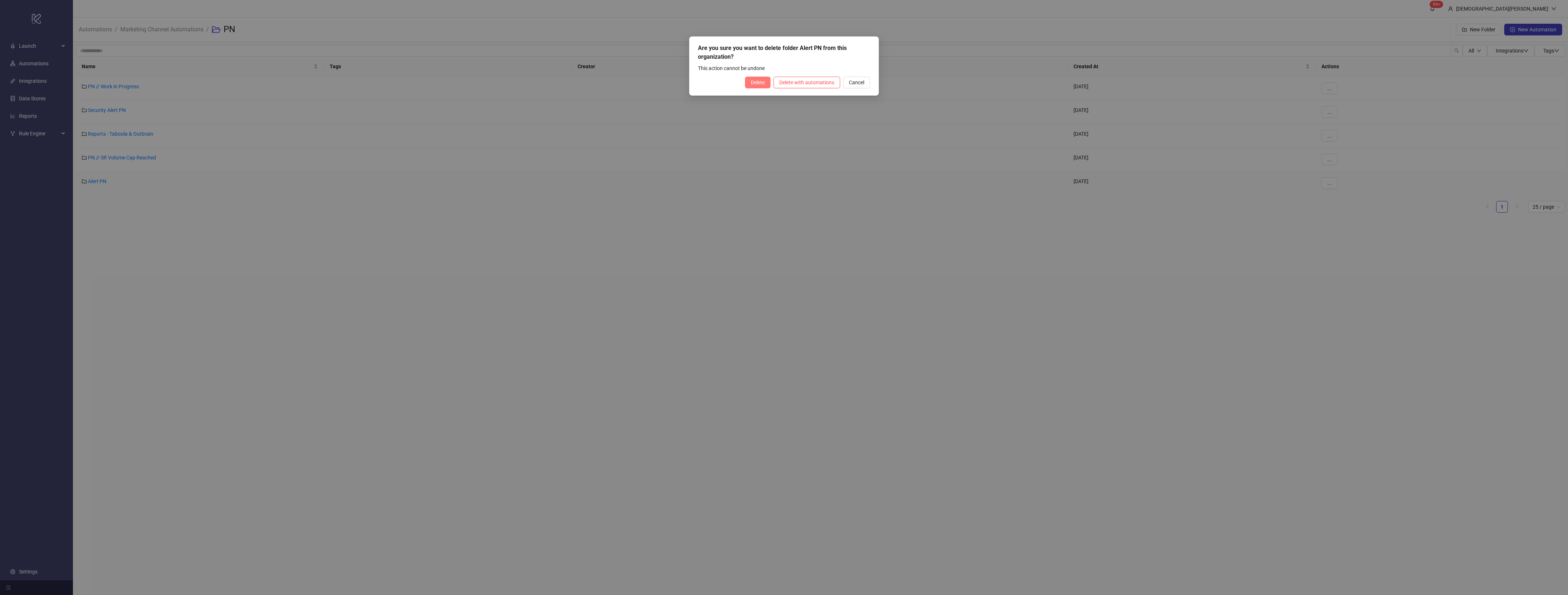
click at [757, 84] on span "Delete" at bounding box center [757, 83] width 14 height 6
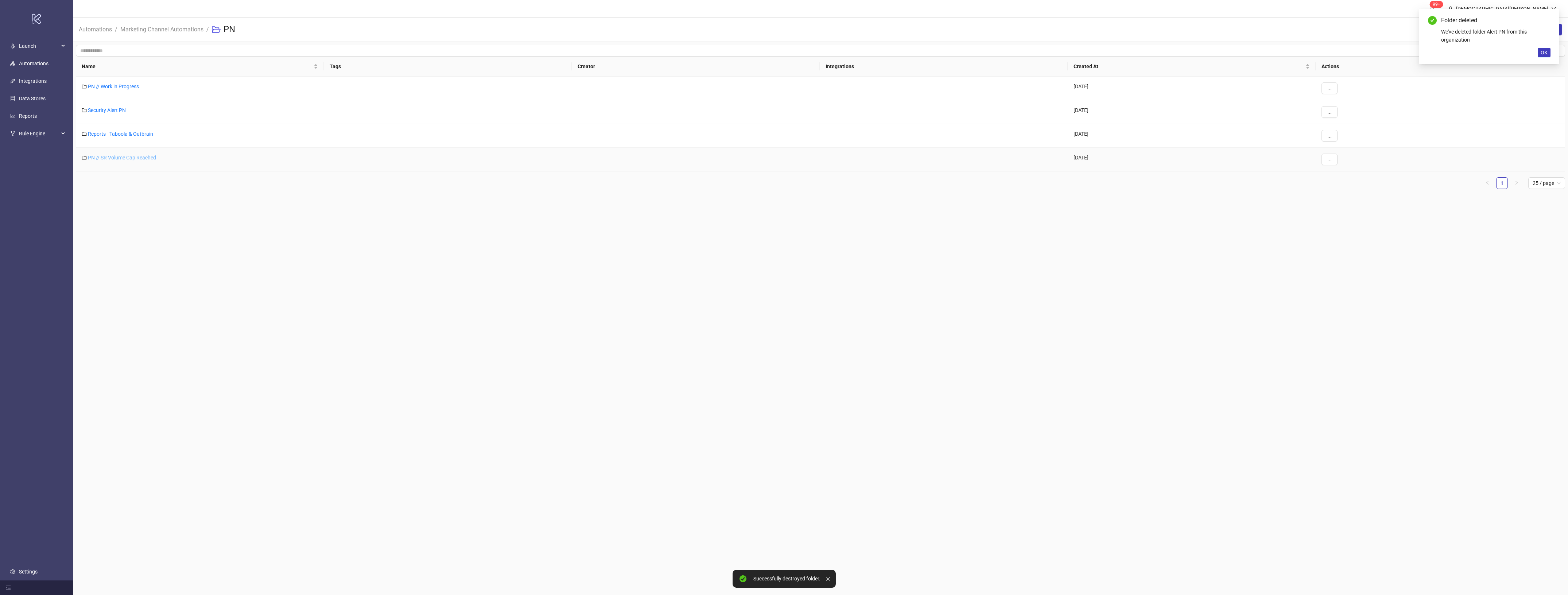
click at [142, 158] on link "PN // SR Volume Cap Reached" at bounding box center [122, 158] width 68 height 6
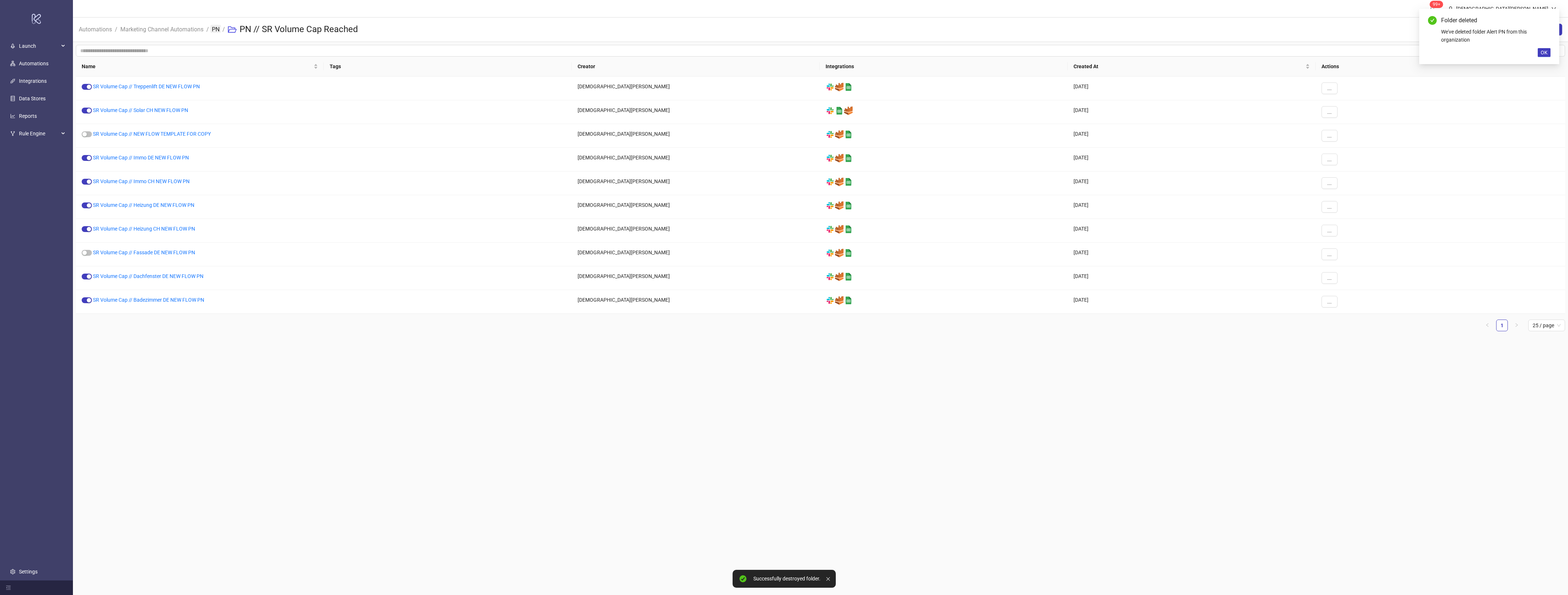
click at [215, 32] on link "PN" at bounding box center [215, 29] width 10 height 8
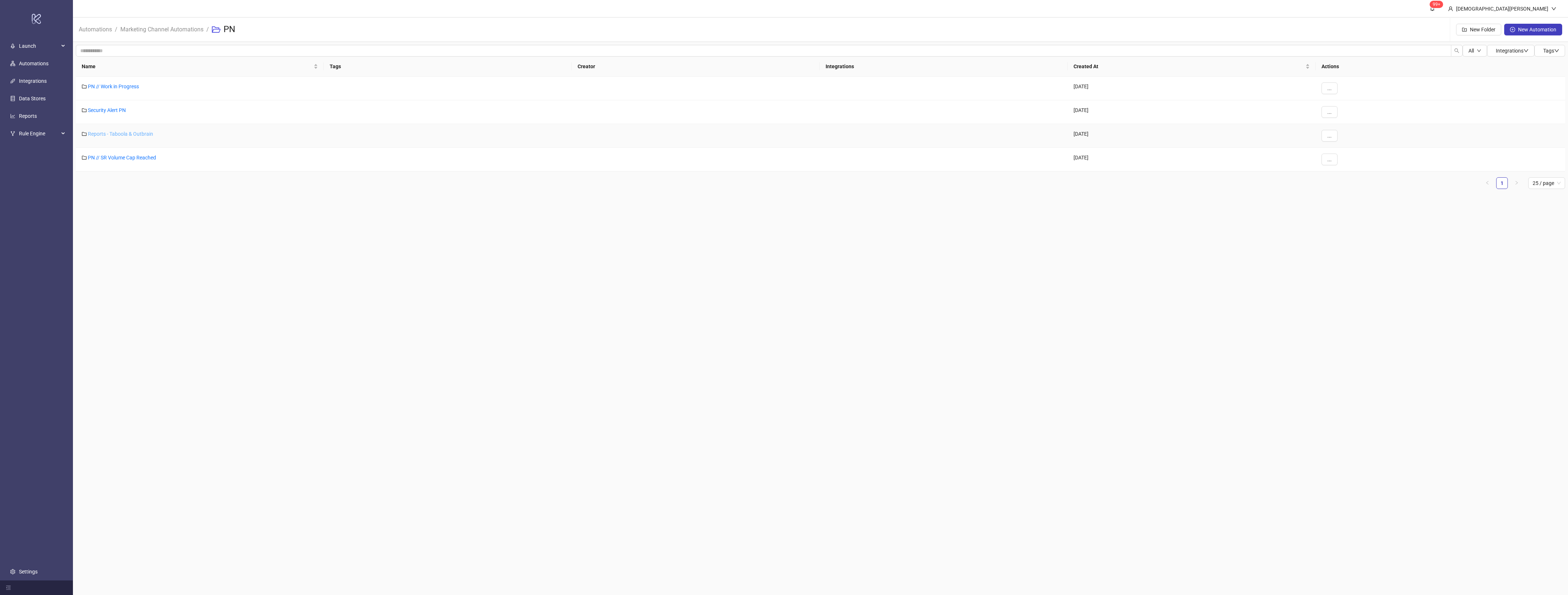
click at [146, 135] on link "Reports - Taboola & Outbrain" at bounding box center [120, 134] width 65 height 6
click at [218, 32] on link "PN" at bounding box center [215, 29] width 10 height 8
click at [125, 108] on link "Security Alert PN" at bounding box center [107, 110] width 38 height 6
click at [150, 132] on link "PN DB negativ Alert (Ad-Level) Montags" at bounding box center [138, 134] width 89 height 6
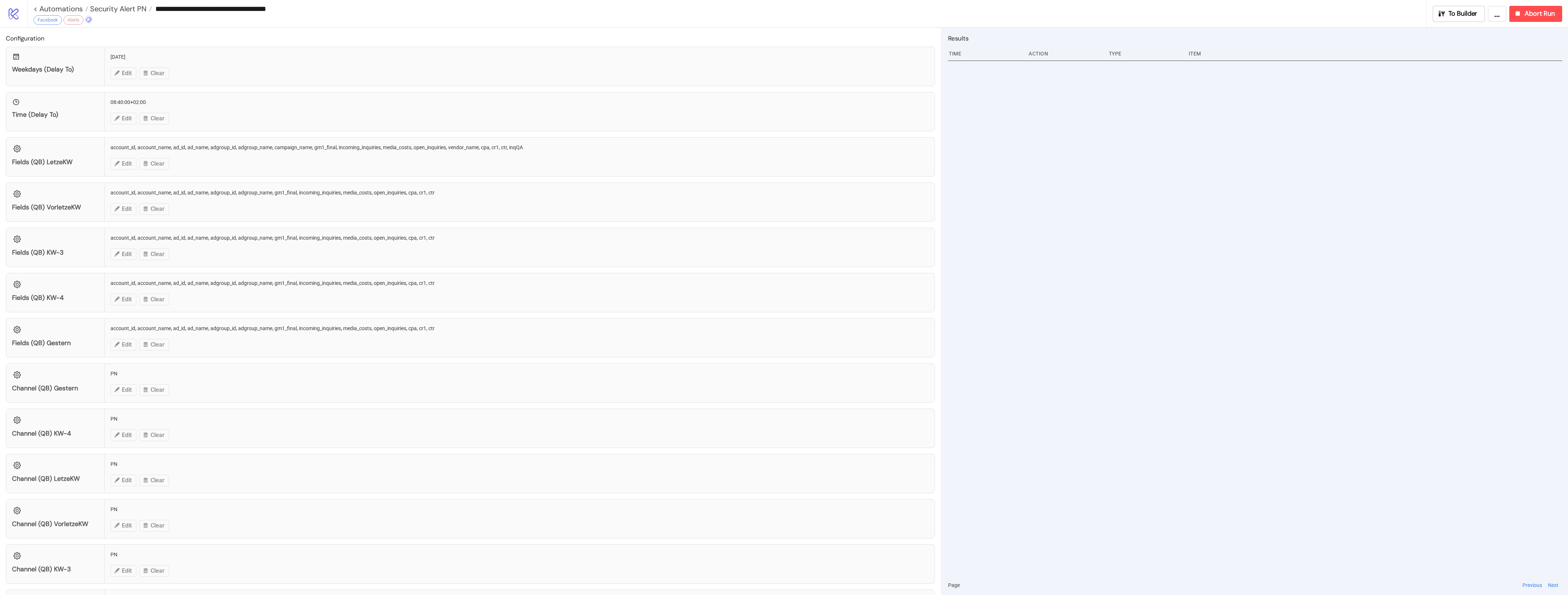
click at [88, 21] on icon at bounding box center [88, 19] width 7 height 7
click at [113, 35] on span "Facebook" at bounding box center [127, 33] width 68 height 6
click at [85, 40] on button "Alerts" at bounding box center [97, 46] width 91 height 13
click at [97, 108] on span "Support benötigt" at bounding box center [75, 107] width 68 height 6
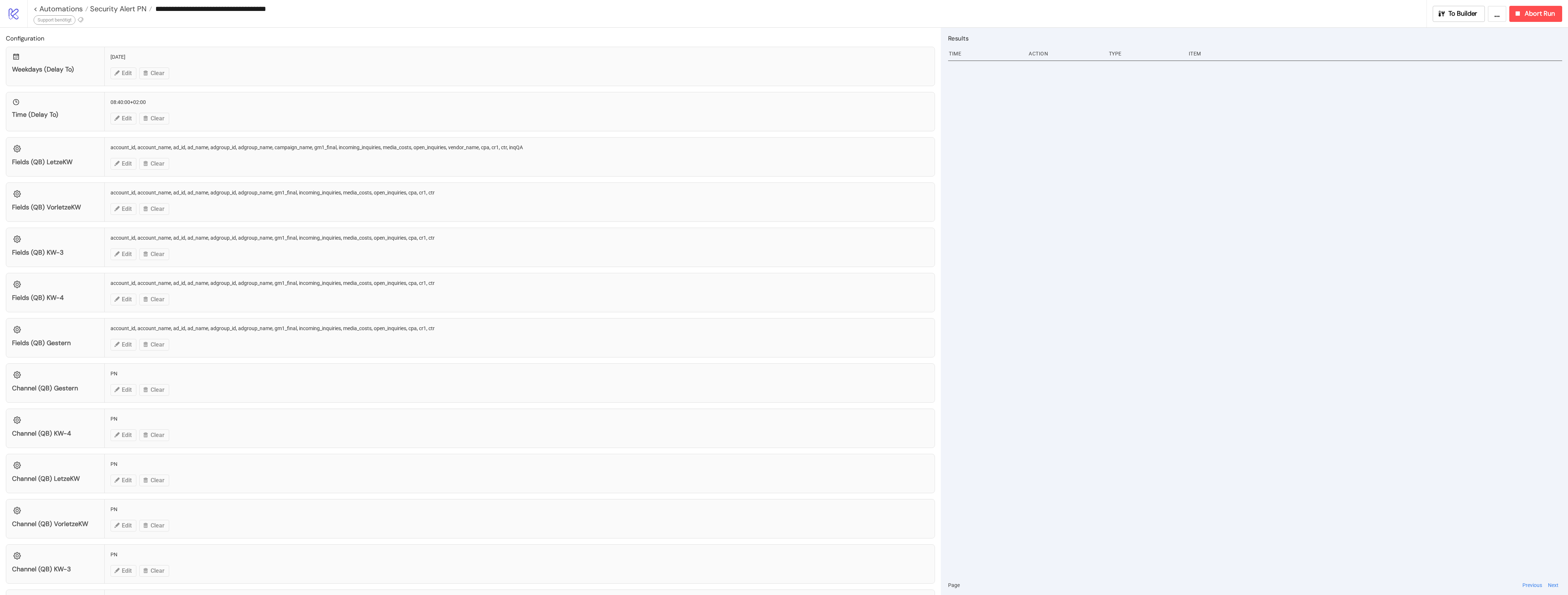
click at [349, 23] on div "**********" at bounding box center [727, 13] width 1399 height 27
click at [124, 8] on span "Security Alert PN" at bounding box center [117, 9] width 58 height 10
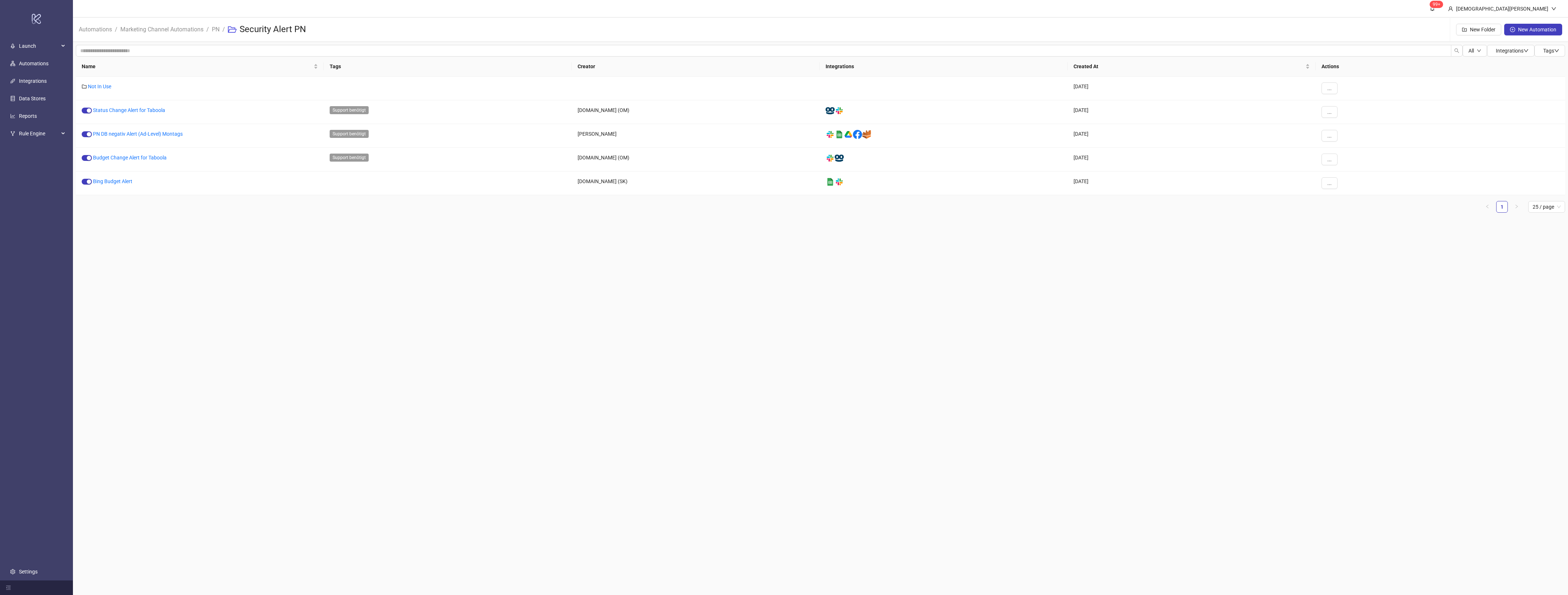
drag, startPoint x: 251, startPoint y: 210, endPoint x: 262, endPoint y: 26, distance: 184.3
click at [251, 209] on ul "1 25 / page" at bounding box center [821, 206] width 1489 height 12
click at [214, 26] on link "PN" at bounding box center [215, 29] width 10 height 8
click at [119, 136] on link "Reports - Taboola & Outbrain" at bounding box center [120, 134] width 65 height 6
click at [219, 28] on link "PN" at bounding box center [215, 29] width 10 height 8
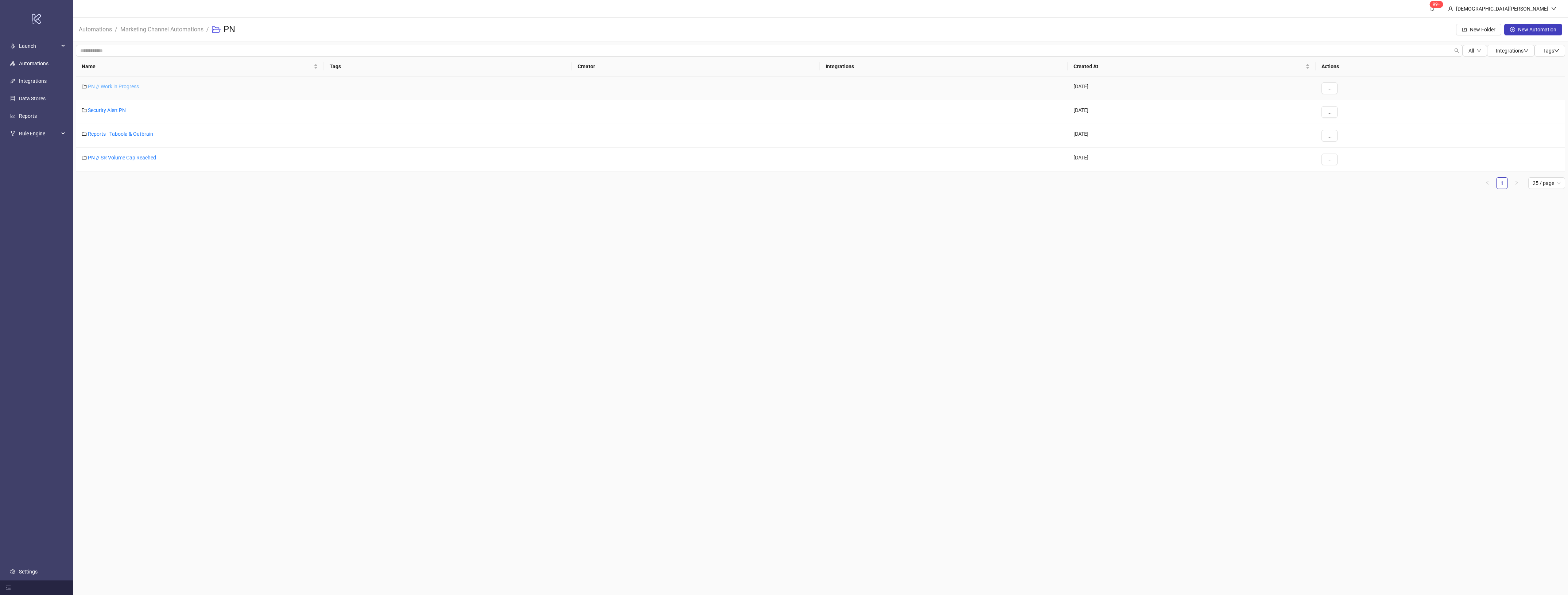
click at [128, 83] on link "PN // Work in Progress" at bounding box center [113, 86] width 51 height 6
click at [220, 30] on link "PN" at bounding box center [215, 29] width 10 height 8
click at [116, 110] on link "Security Alert PN" at bounding box center [107, 110] width 38 height 6
click at [101, 86] on link "Not In Use" at bounding box center [99, 86] width 23 height 6
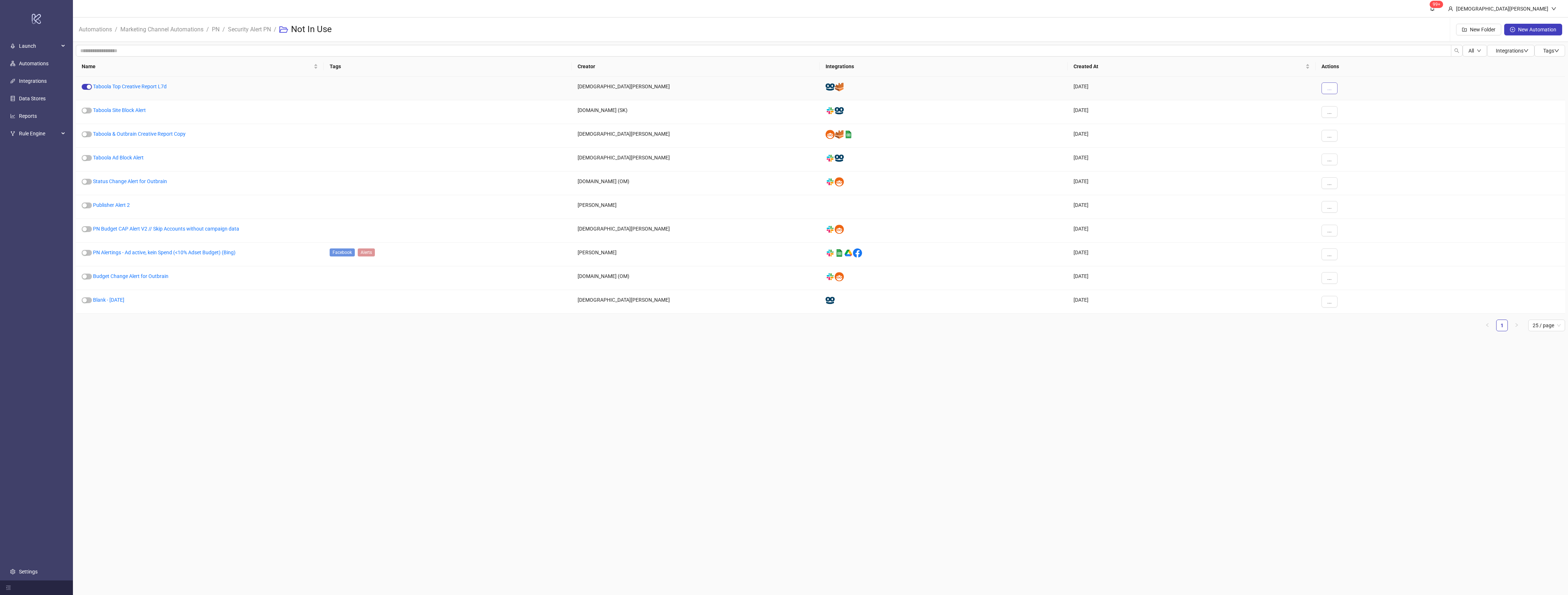
click at [1329, 91] on span "..." at bounding box center [1329, 88] width 4 height 6
click at [1344, 141] on span "Move" at bounding box center [1346, 138] width 21 height 8
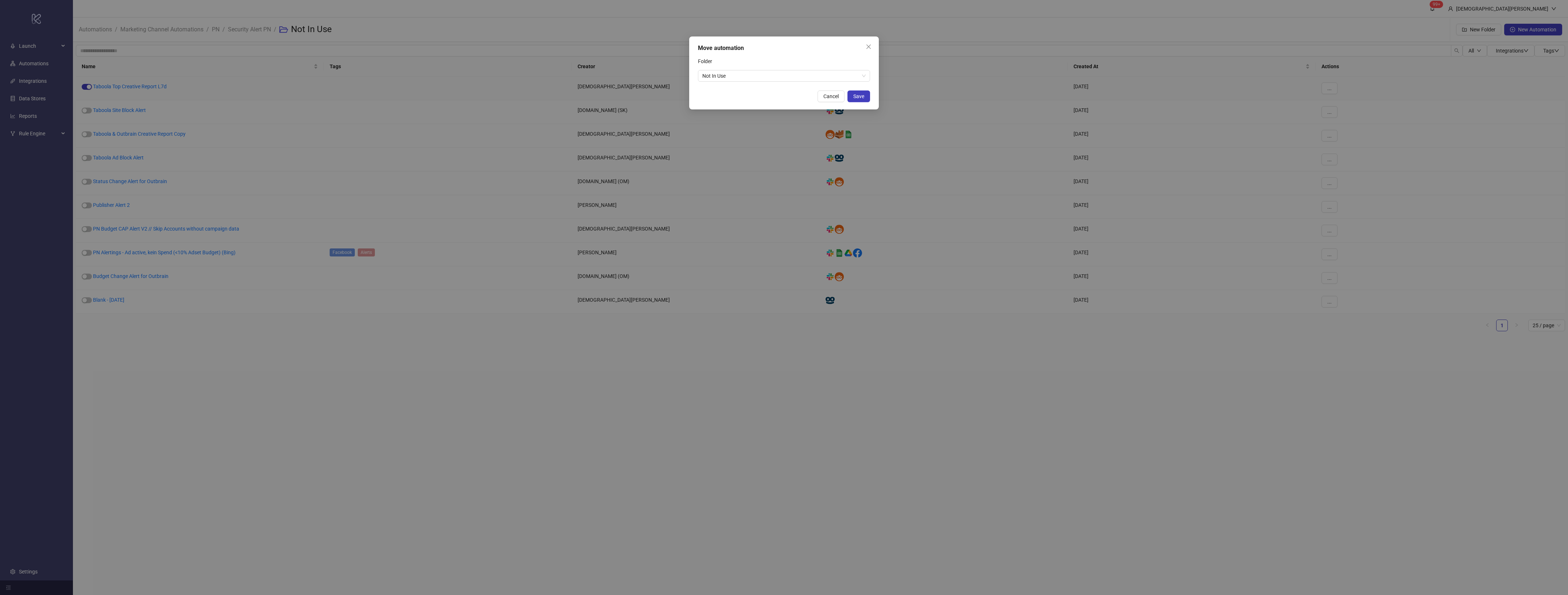
click at [808, 87] on div "Move automation Folder Not In Use Cancel Save" at bounding box center [784, 73] width 190 height 73
click at [807, 79] on span "Not In Use" at bounding box center [784, 76] width 163 height 11
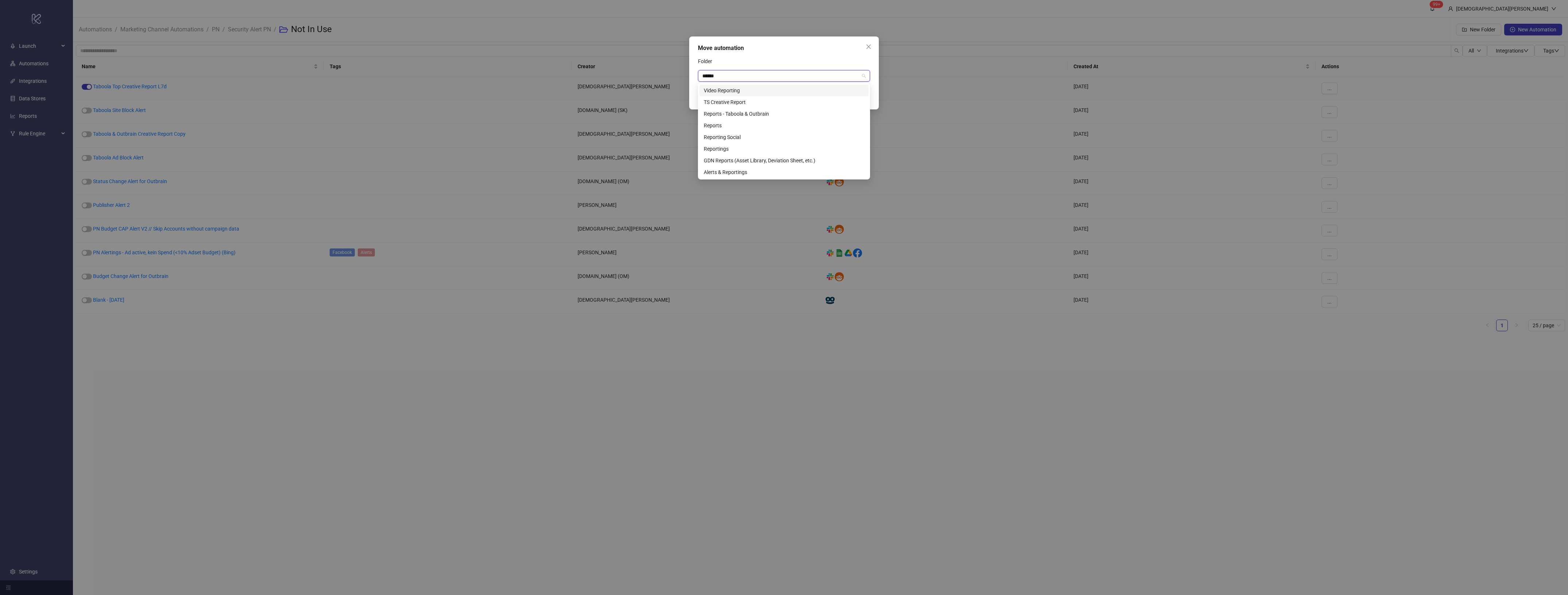
type input "*******"
click at [779, 86] on div "Reports - Taboola & Outbrain" at bounding box center [784, 90] width 161 height 8
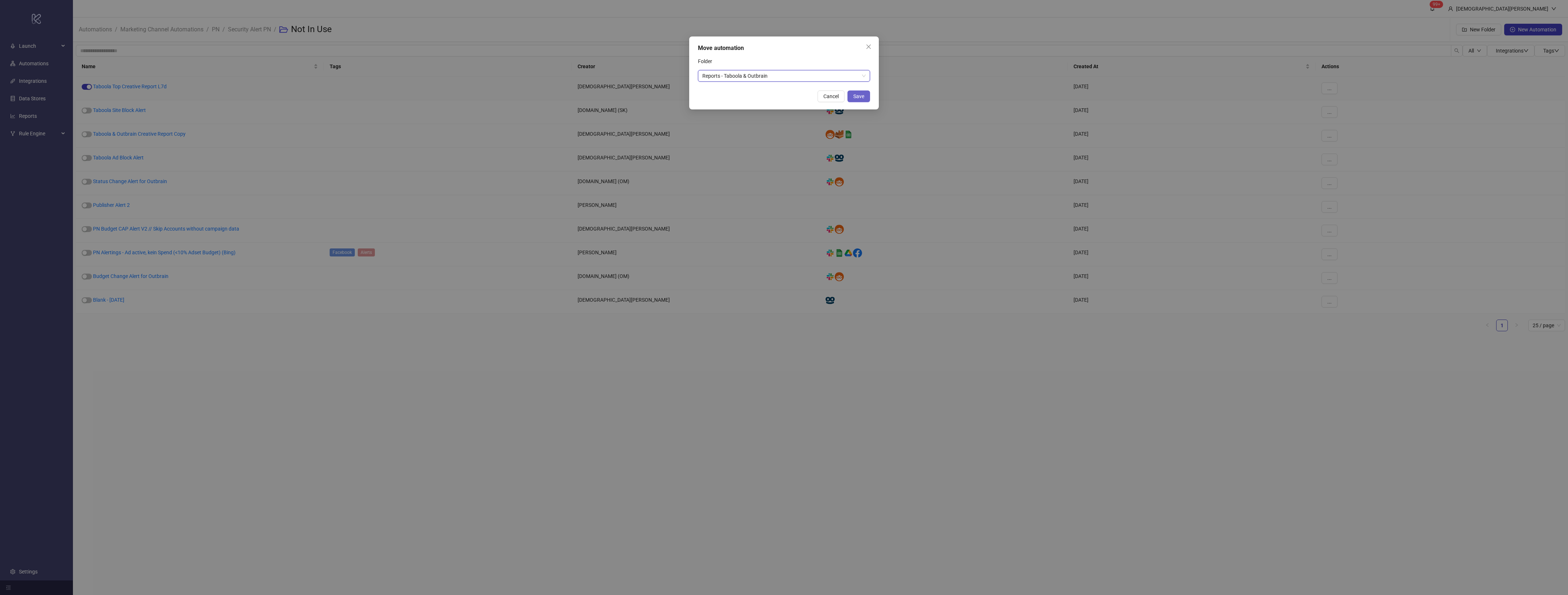
click at [852, 93] on button "Save" at bounding box center [858, 96] width 23 height 12
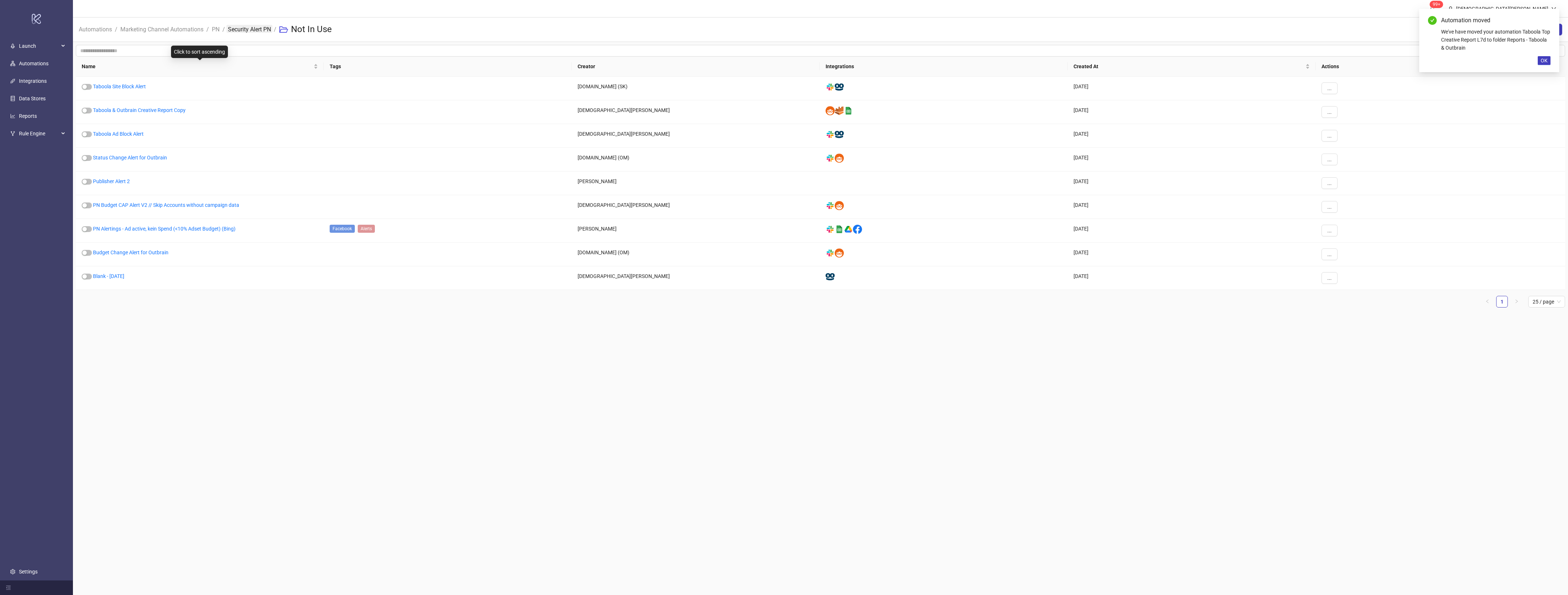
click at [264, 32] on link "Security Alert PN" at bounding box center [249, 29] width 46 height 8
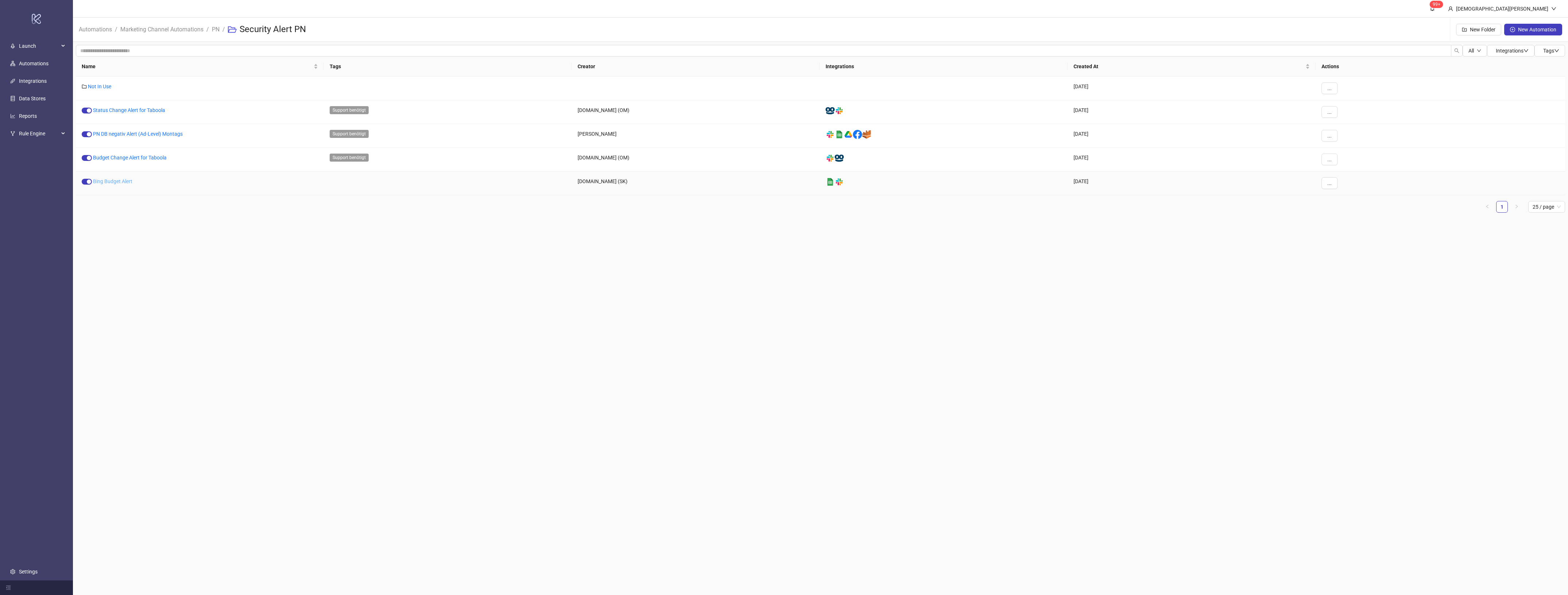
click at [104, 181] on link "Bing Budget Alert" at bounding box center [113, 181] width 40 height 6
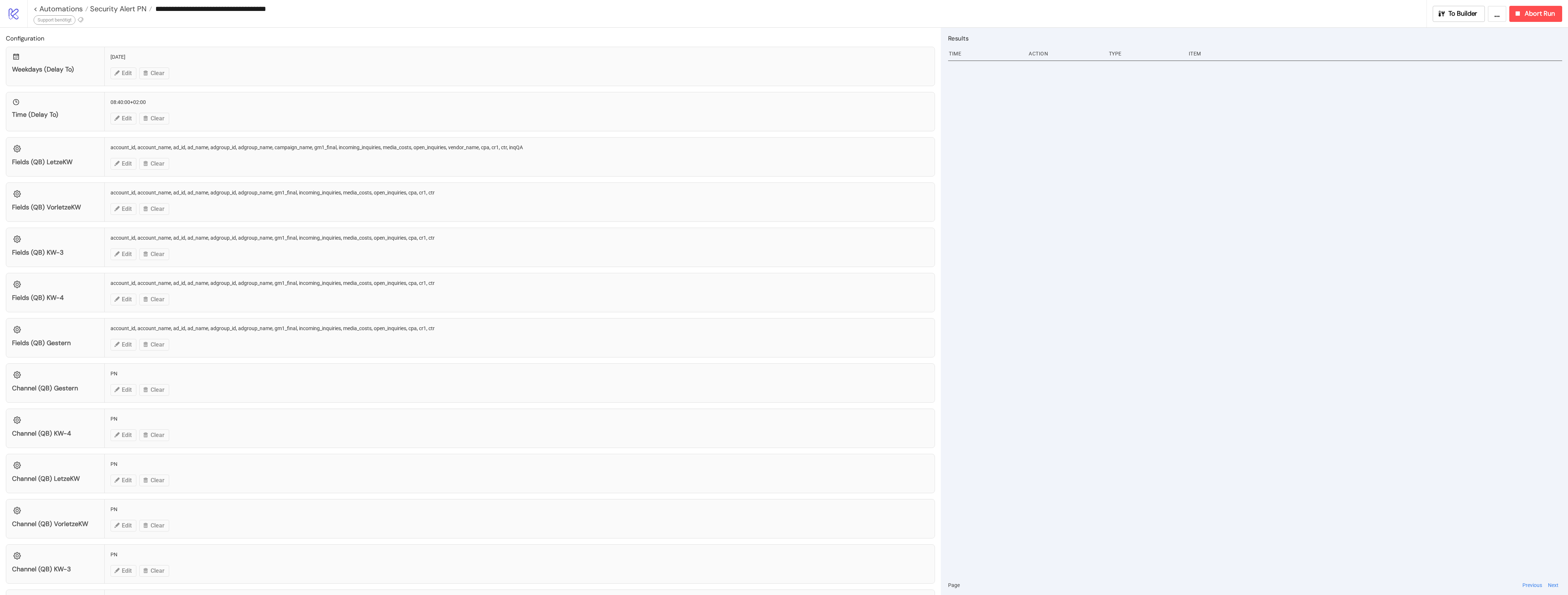
type input "**********"
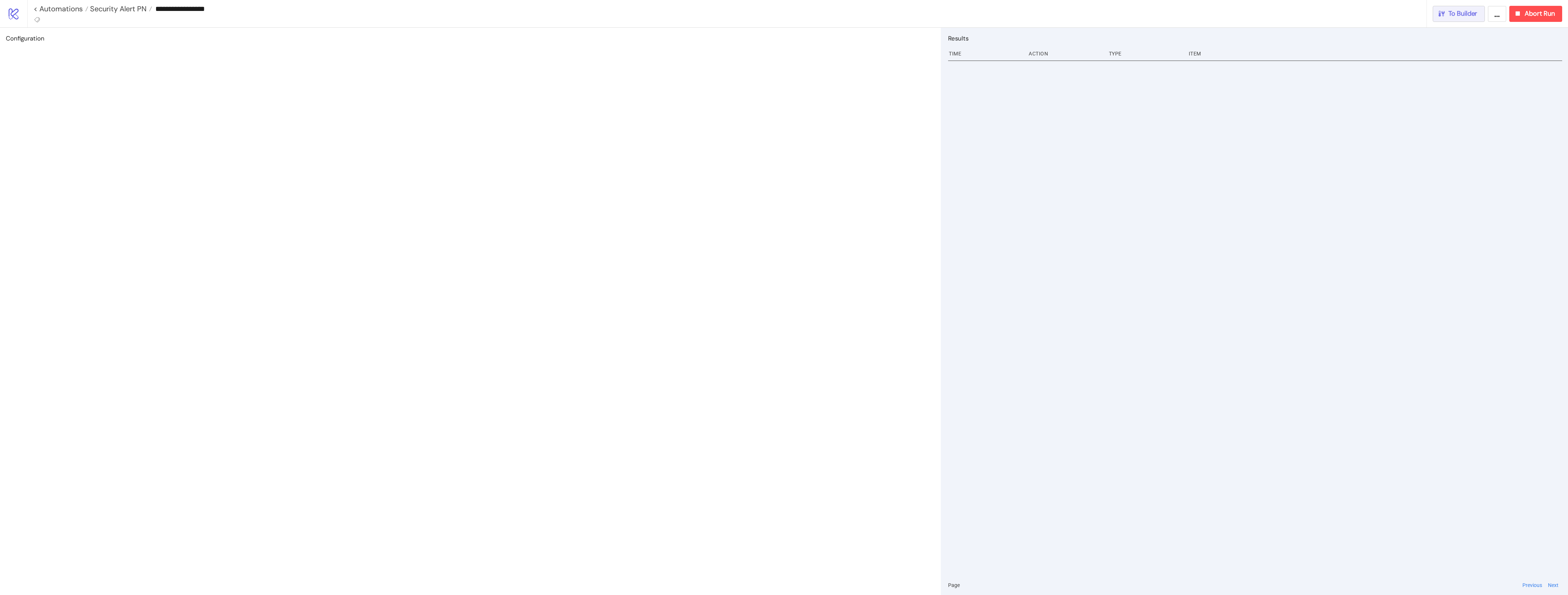
click at [1441, 14] on icon "button" at bounding box center [1441, 13] width 8 height 8
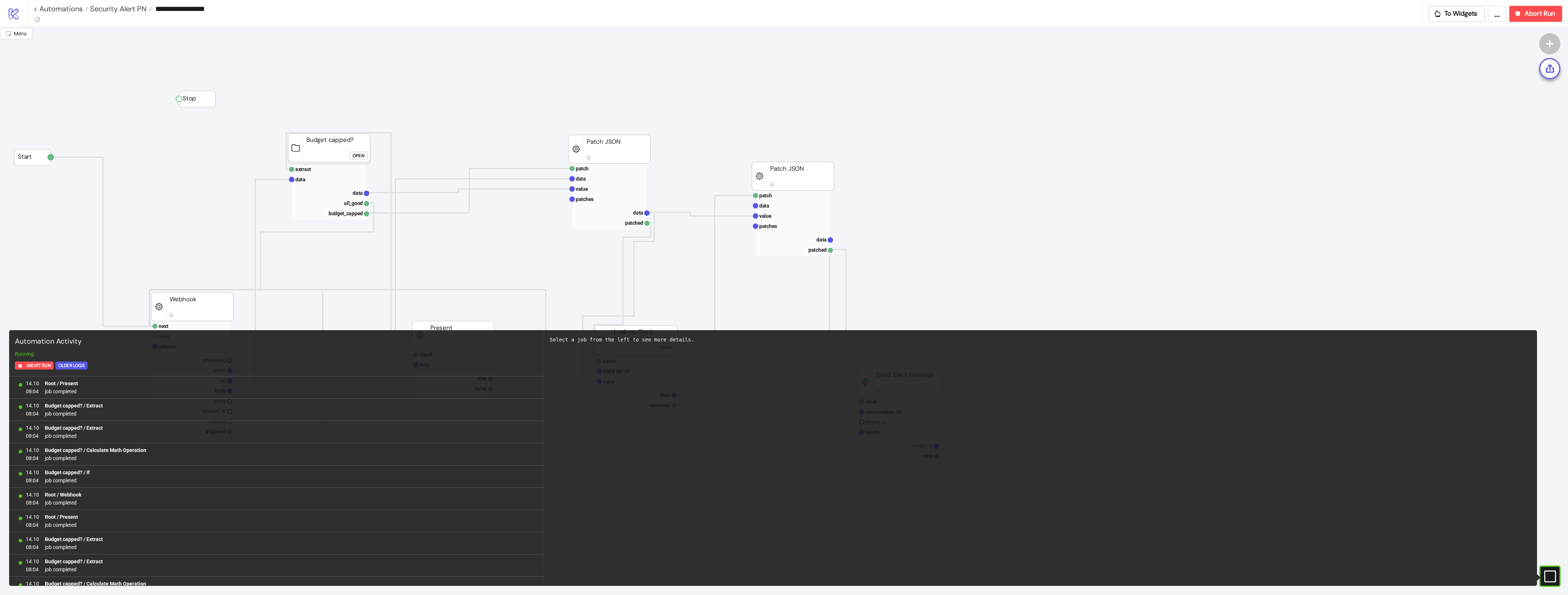
scroll to position [550, 0]
click at [1469, 18] on span "To Widgets" at bounding box center [1461, 14] width 33 height 9
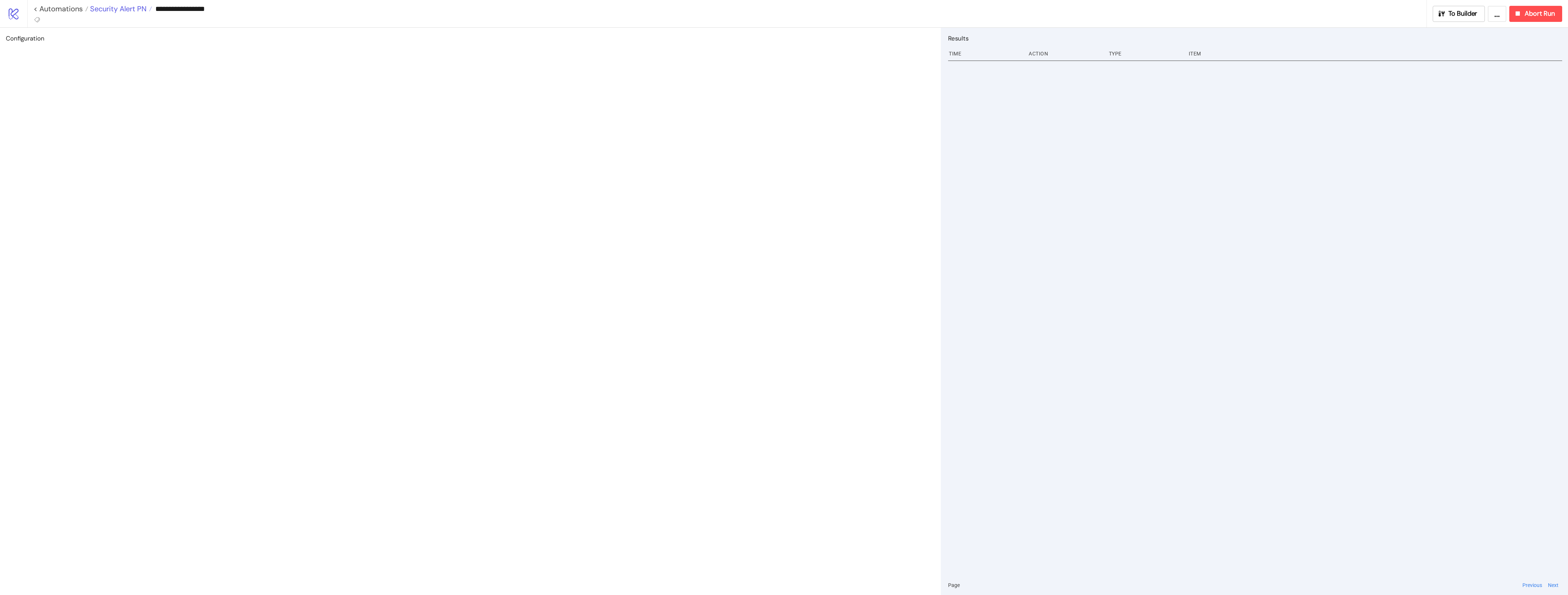
click at [131, 8] on span "Security Alert PN" at bounding box center [117, 9] width 58 height 10
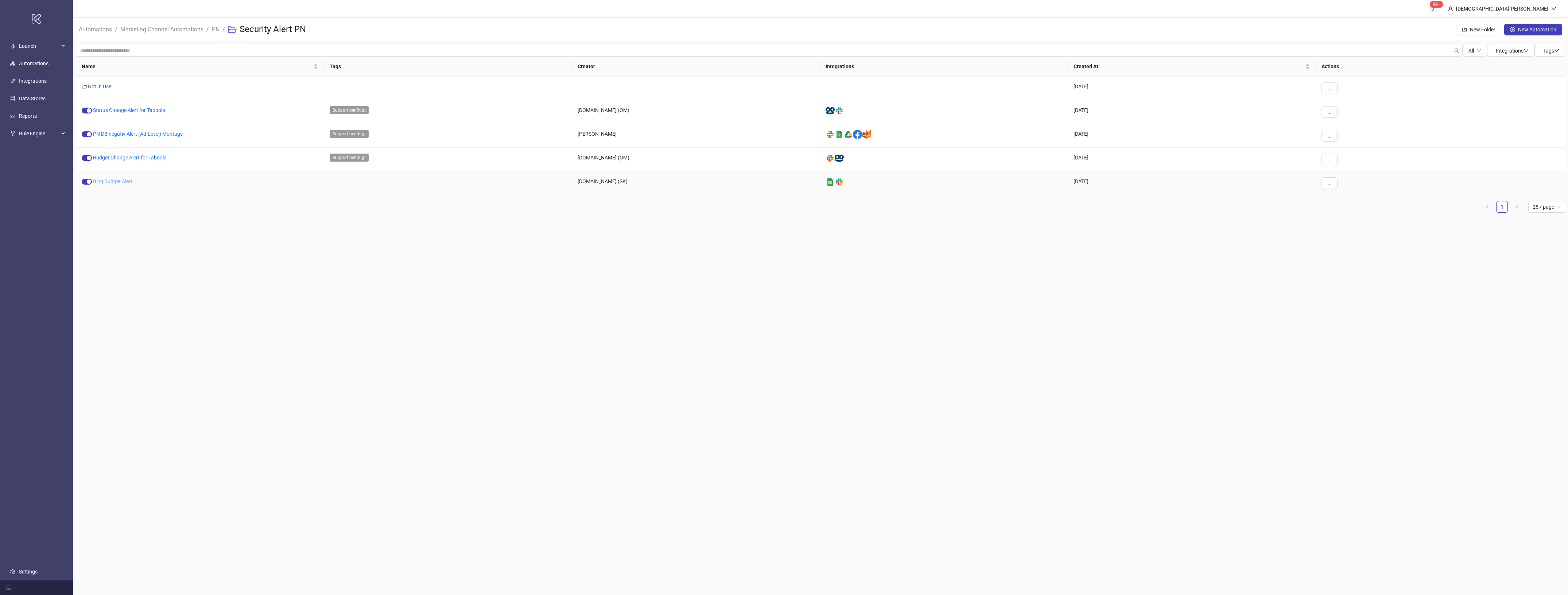
click at [123, 180] on link "Bing Budget Alert" at bounding box center [113, 181] width 40 height 6
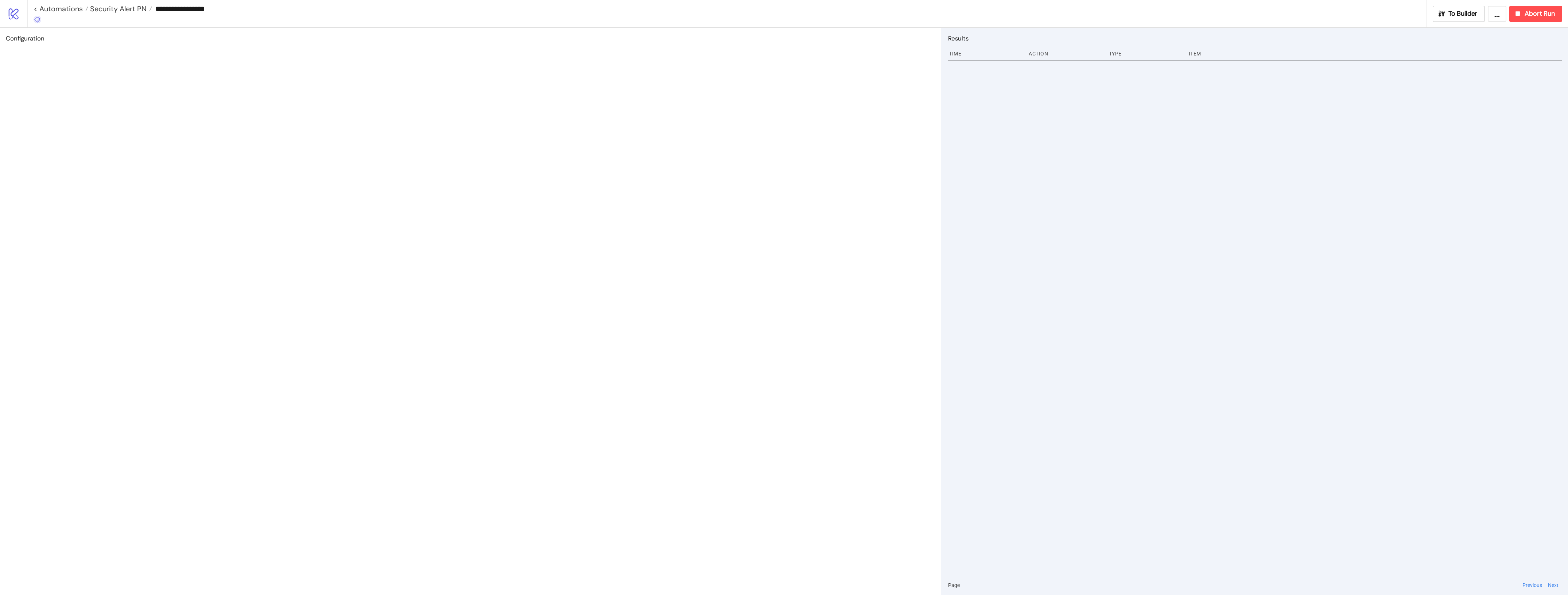
click at [37, 23] on icon at bounding box center [37, 19] width 7 height 7
click at [93, 104] on span "Support benötigt" at bounding box center [75, 107] width 68 height 6
click at [436, 42] on h2 "Configuration" at bounding box center [471, 38] width 929 height 10
click at [125, 9] on span "Security Alert PN" at bounding box center [117, 9] width 58 height 10
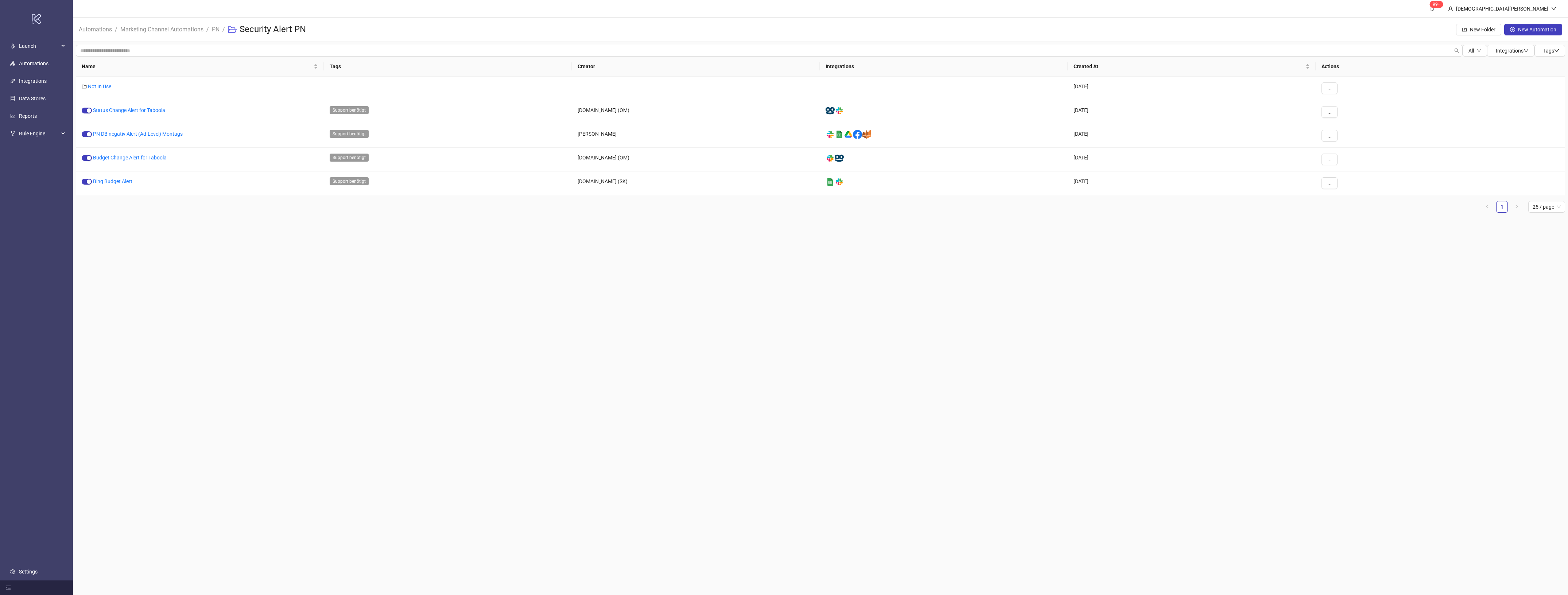
click at [212, 23] on li "PN" at bounding box center [215, 29] width 8 height 23
click at [214, 30] on link "PN" at bounding box center [215, 29] width 10 height 8
click at [110, 159] on link "PN // SR Volume Cap Reached" at bounding box center [122, 158] width 68 height 6
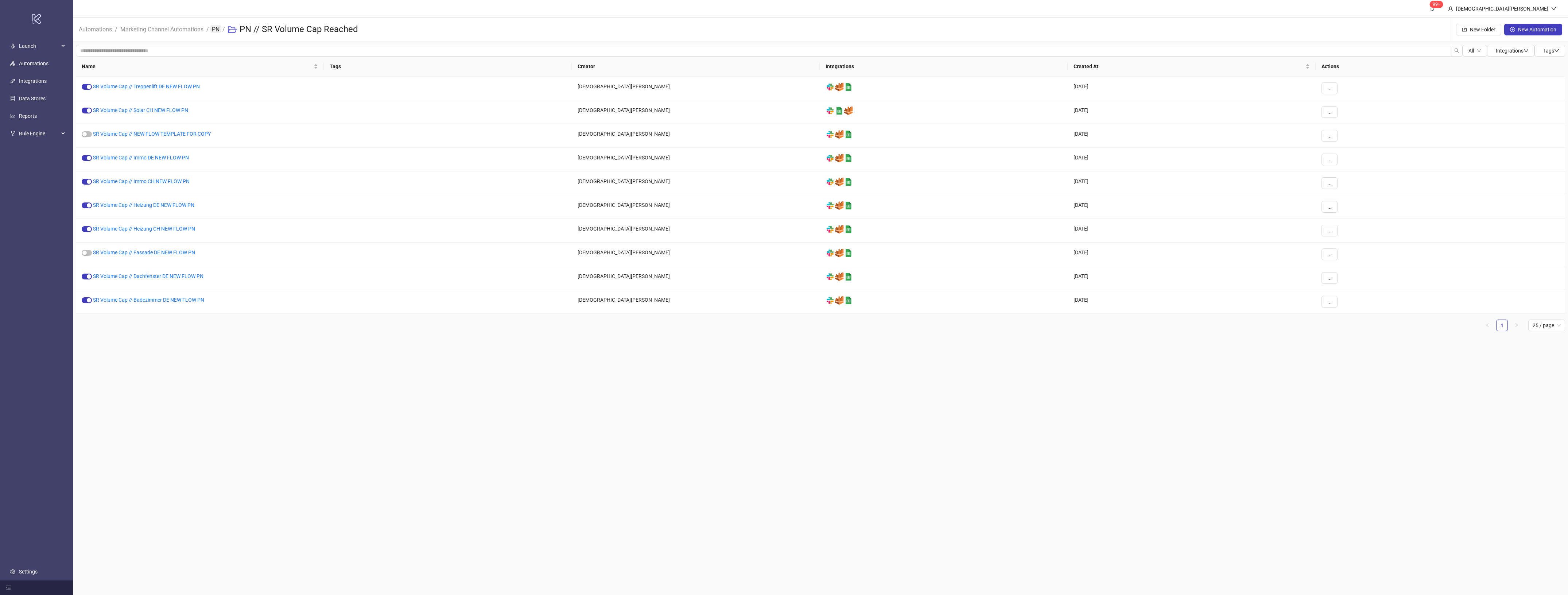
click at [217, 26] on link "PN" at bounding box center [215, 29] width 10 height 8
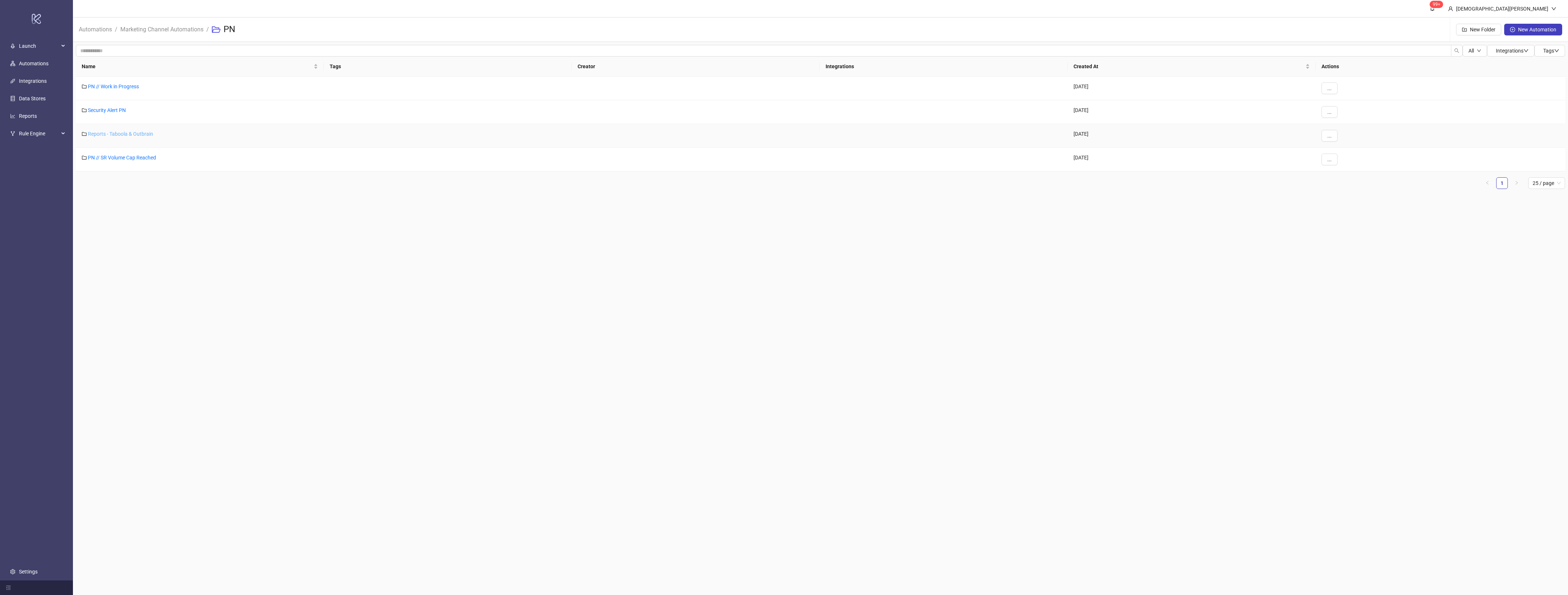
click at [119, 133] on link "Reports - Taboola & Outbrain" at bounding box center [120, 134] width 65 height 6
click at [221, 30] on link "PN" at bounding box center [215, 29] width 10 height 8
click at [114, 110] on link "Security Alert PN" at bounding box center [107, 110] width 38 height 6
click at [217, 30] on link "PN" at bounding box center [215, 29] width 10 height 8
click at [125, 134] on link "Reports - Taboola & Outbrain" at bounding box center [120, 134] width 65 height 6
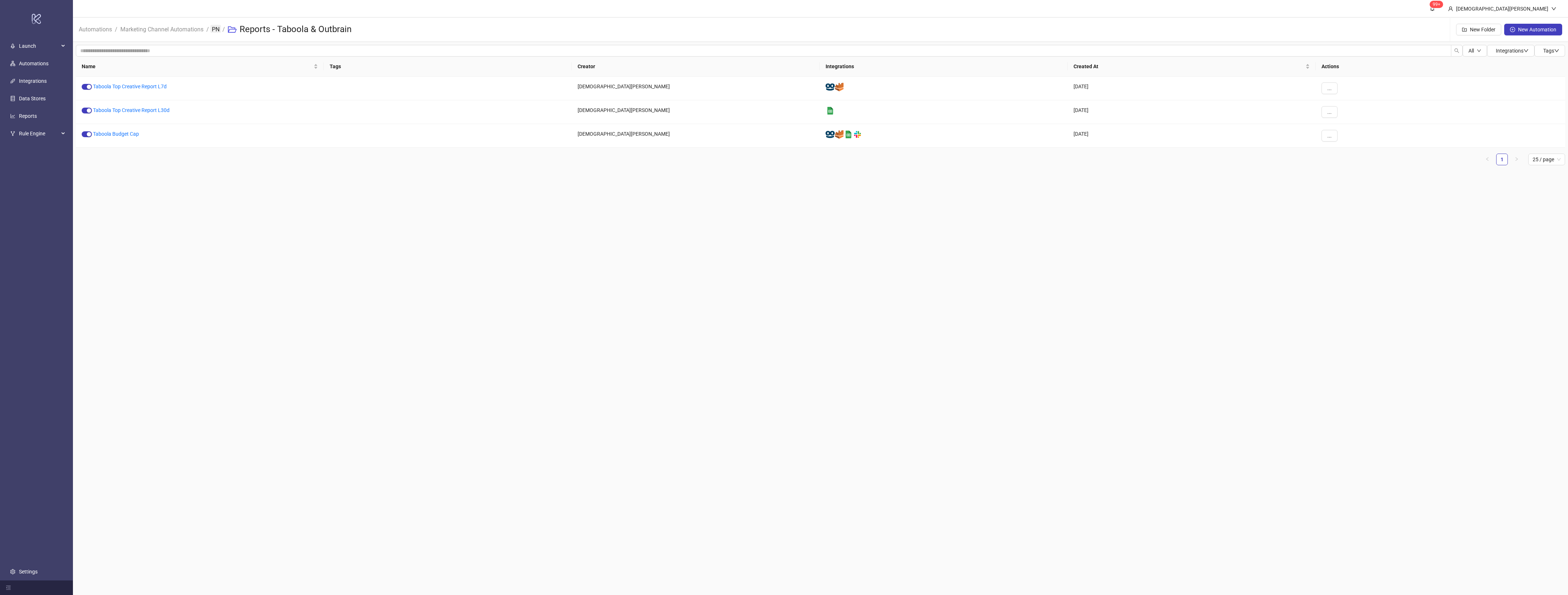
click at [214, 33] on link "PN" at bounding box center [215, 29] width 10 height 8
click at [122, 133] on link "Reports - Taboola & Outbrain" at bounding box center [120, 134] width 65 height 6
click at [1326, 143] on div "..." at bounding box center [1440, 136] width 250 height 24
click at [1334, 136] on button "..." at bounding box center [1329, 135] width 16 height 12
click at [1340, 185] on span "Move" at bounding box center [1346, 185] width 21 height 8
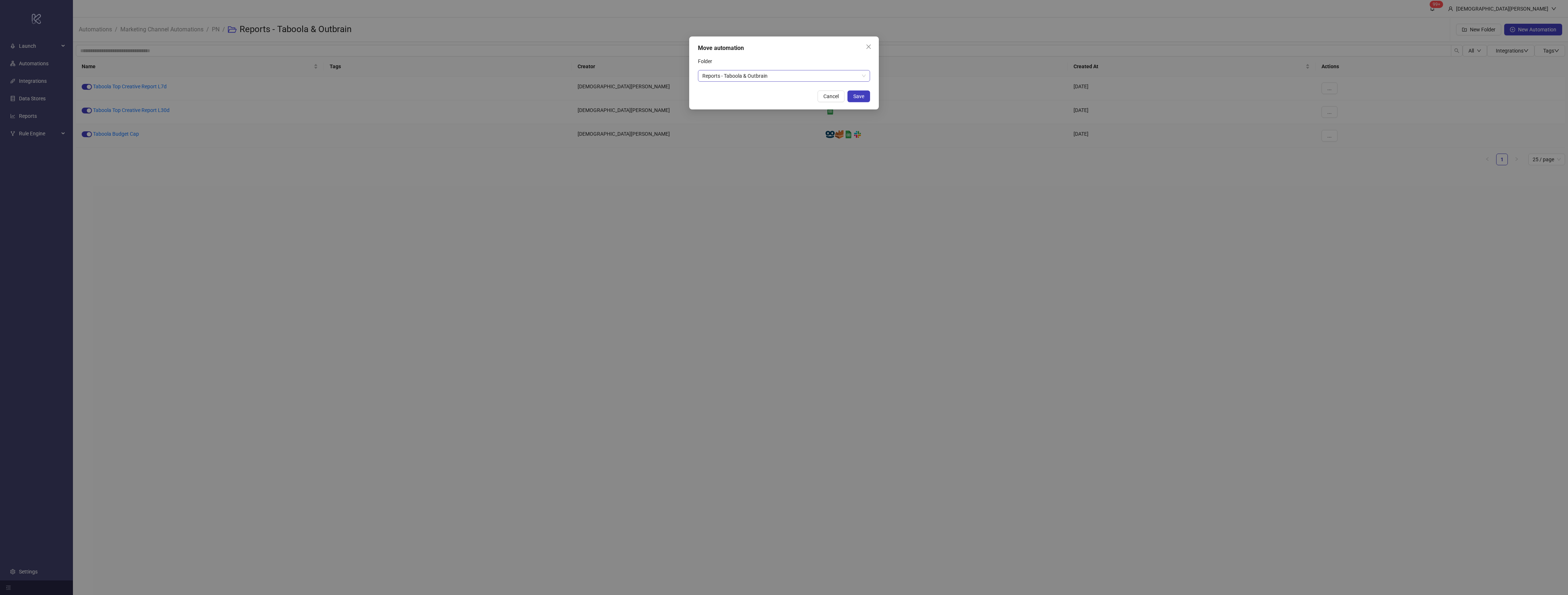
click at [767, 73] on span "Reports - Taboola & Outbrain" at bounding box center [784, 76] width 163 height 11
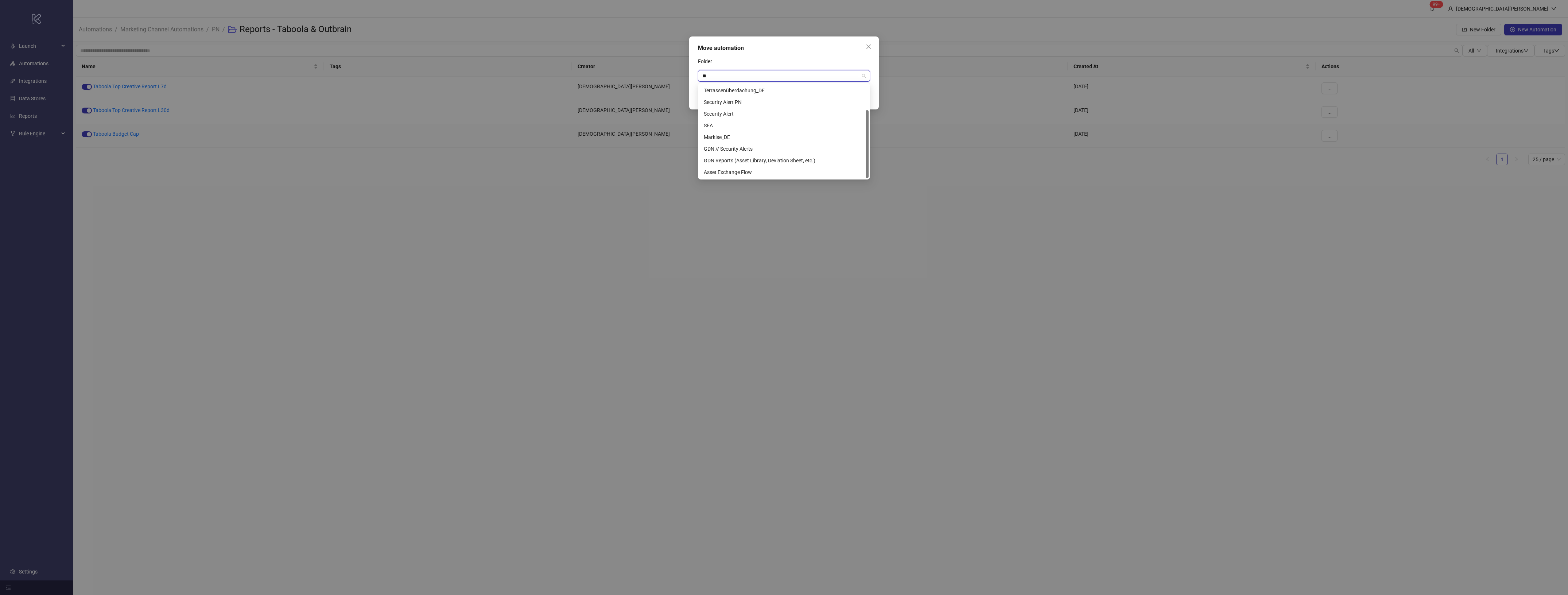
scroll to position [35, 0]
type input "***"
click at [760, 90] on div "Security Alert PN" at bounding box center [784, 90] width 161 height 8
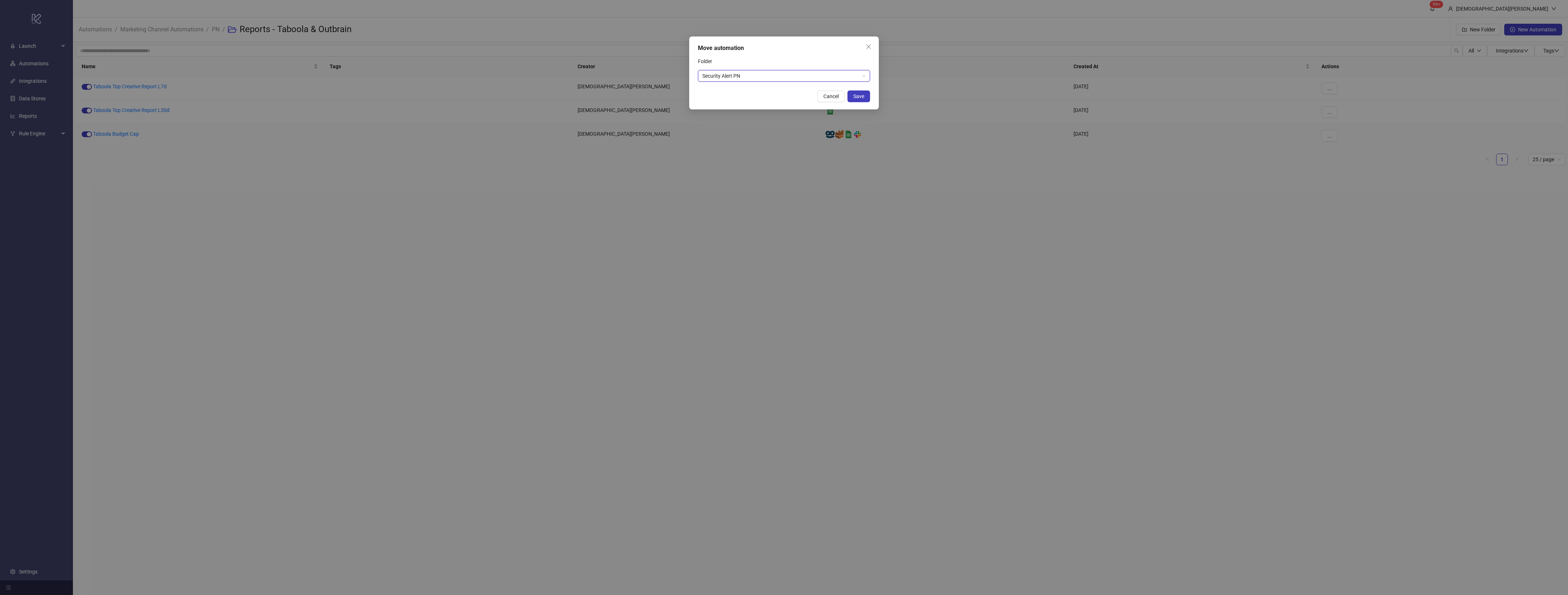
click at [787, 51] on div "Move automation" at bounding box center [784, 48] width 172 height 9
click at [853, 91] on button "Save" at bounding box center [858, 96] width 23 height 12
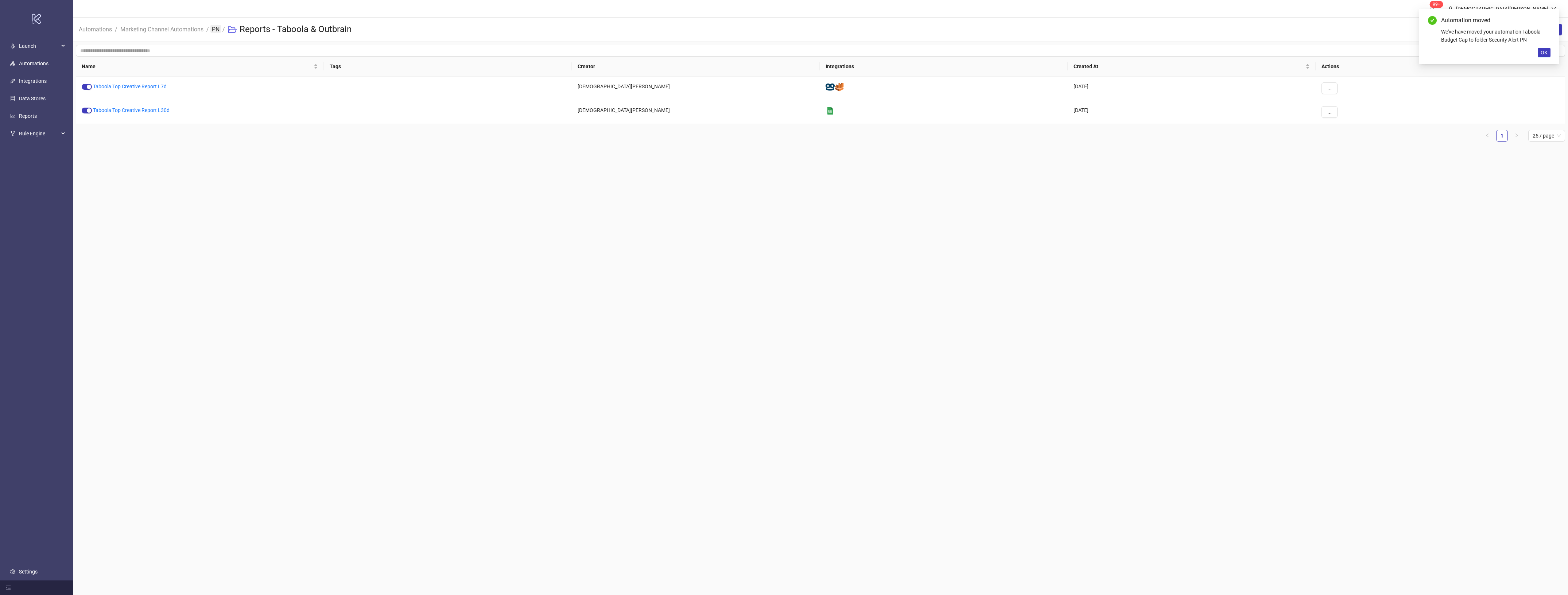
click at [220, 28] on link "PN" at bounding box center [215, 29] width 10 height 8
click at [117, 105] on div "Security Alert PN" at bounding box center [200, 112] width 248 height 24
click at [114, 108] on link "Security Alert PN" at bounding box center [107, 110] width 38 height 6
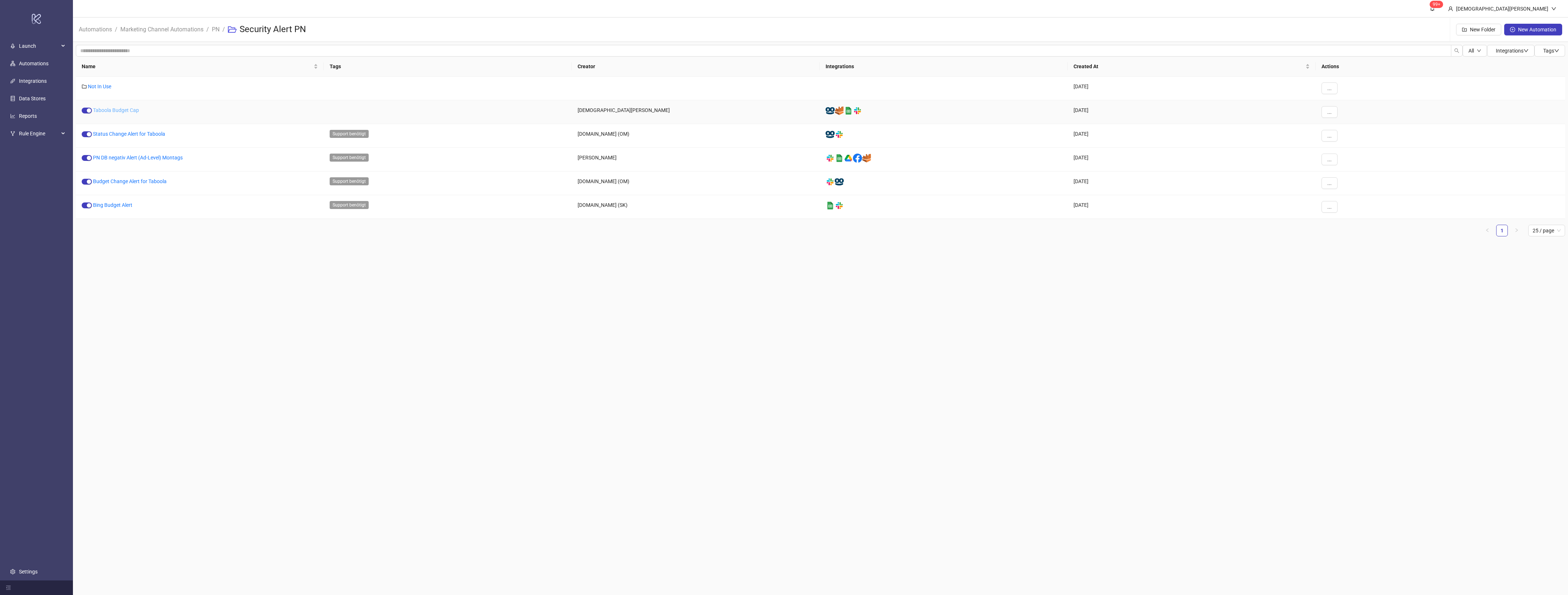
click at [128, 111] on link "Taboola Budget Cap" at bounding box center [116, 110] width 46 height 6
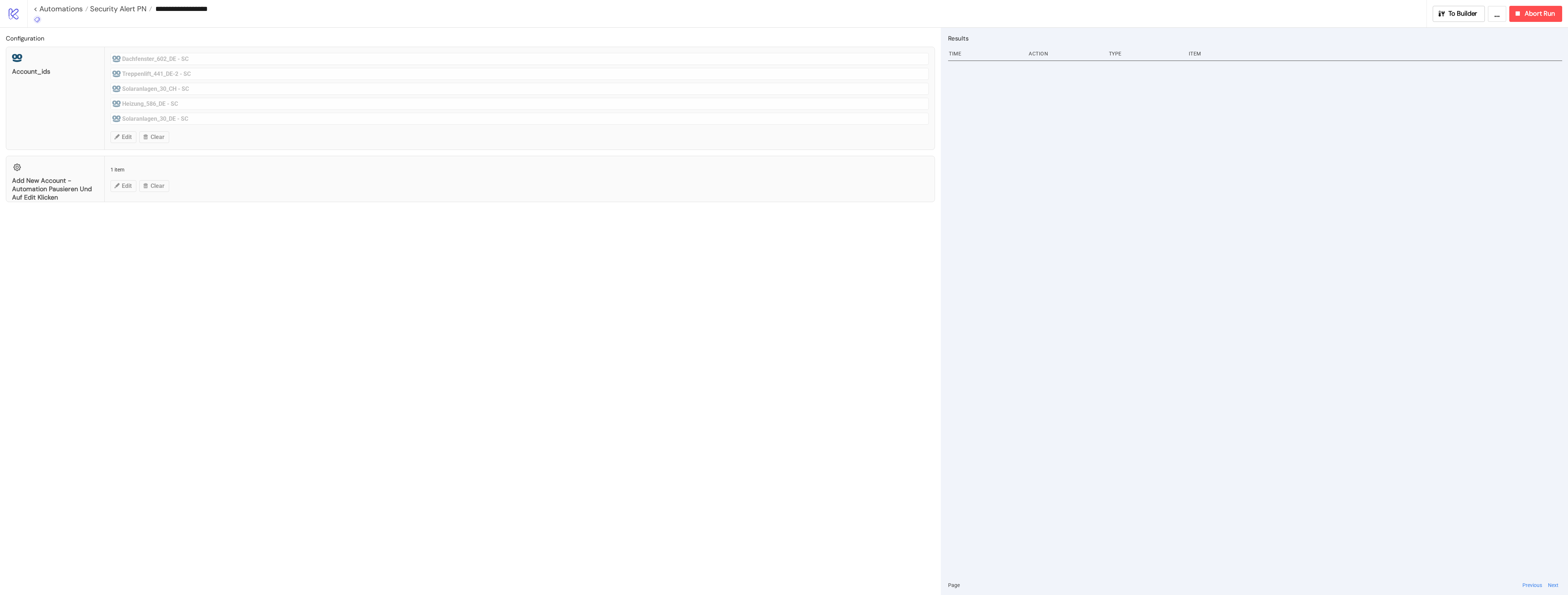
click at [39, 23] on icon at bounding box center [37, 19] width 7 height 7
click at [75, 150] on span "Support benötigt" at bounding box center [75, 152] width 68 height 6
click at [317, 283] on div "Configuration account_ids Dachfenster_602_DE - SC Treppenlift_441_DE-2 - SC Sol…" at bounding box center [471, 312] width 941 height 568
click at [121, 10] on span "Security Alert PN" at bounding box center [117, 9] width 58 height 10
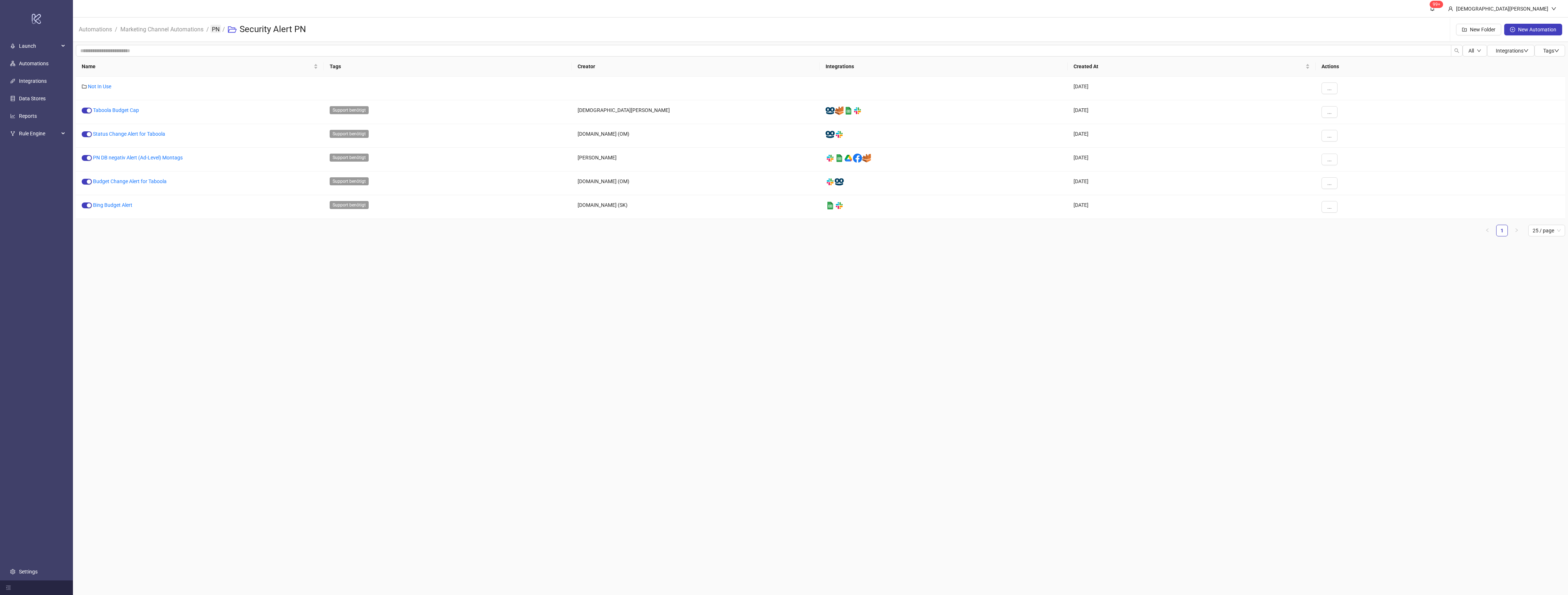
click at [213, 31] on link "PN" at bounding box center [215, 29] width 10 height 8
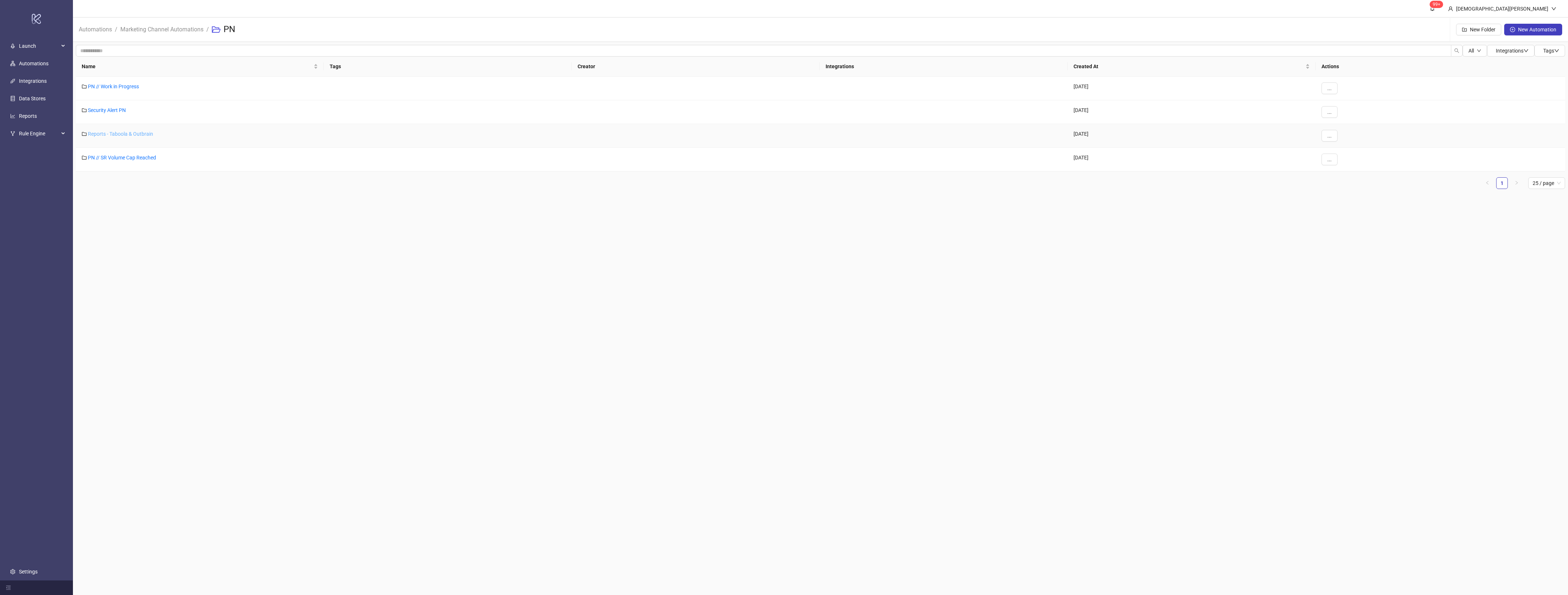
click at [130, 132] on link "Reports - Taboola & Outbrain" at bounding box center [120, 134] width 65 height 6
click at [161, 86] on link "Taboola Top Creative Report L7d" at bounding box center [130, 86] width 74 height 6
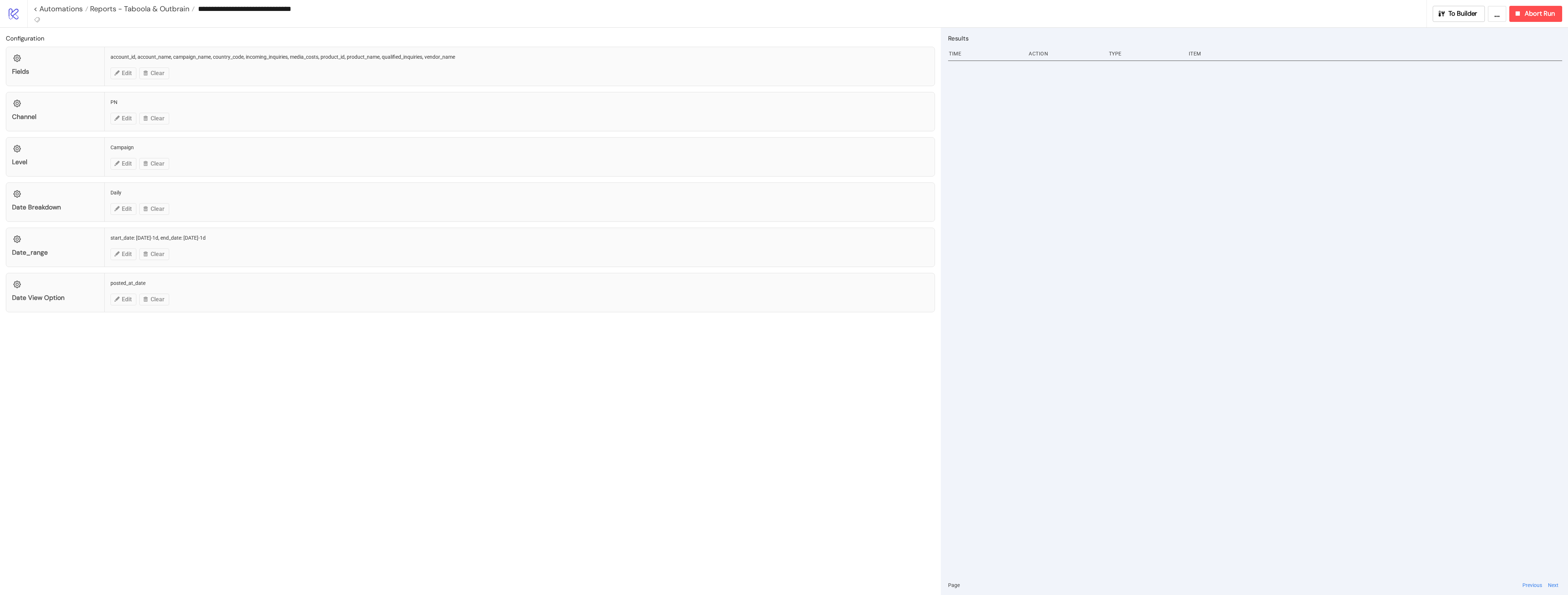
click at [325, 6] on input "**********" at bounding box center [811, 9] width 1232 height 11
drag, startPoint x: 236, startPoint y: 10, endPoint x: 366, endPoint y: 16, distance: 130.1
click at [366, 16] on div "**********" at bounding box center [730, 9] width 1393 height 18
type input "**********"
drag, startPoint x: 325, startPoint y: 11, endPoint x: 201, endPoint y: 26, distance: 124.9
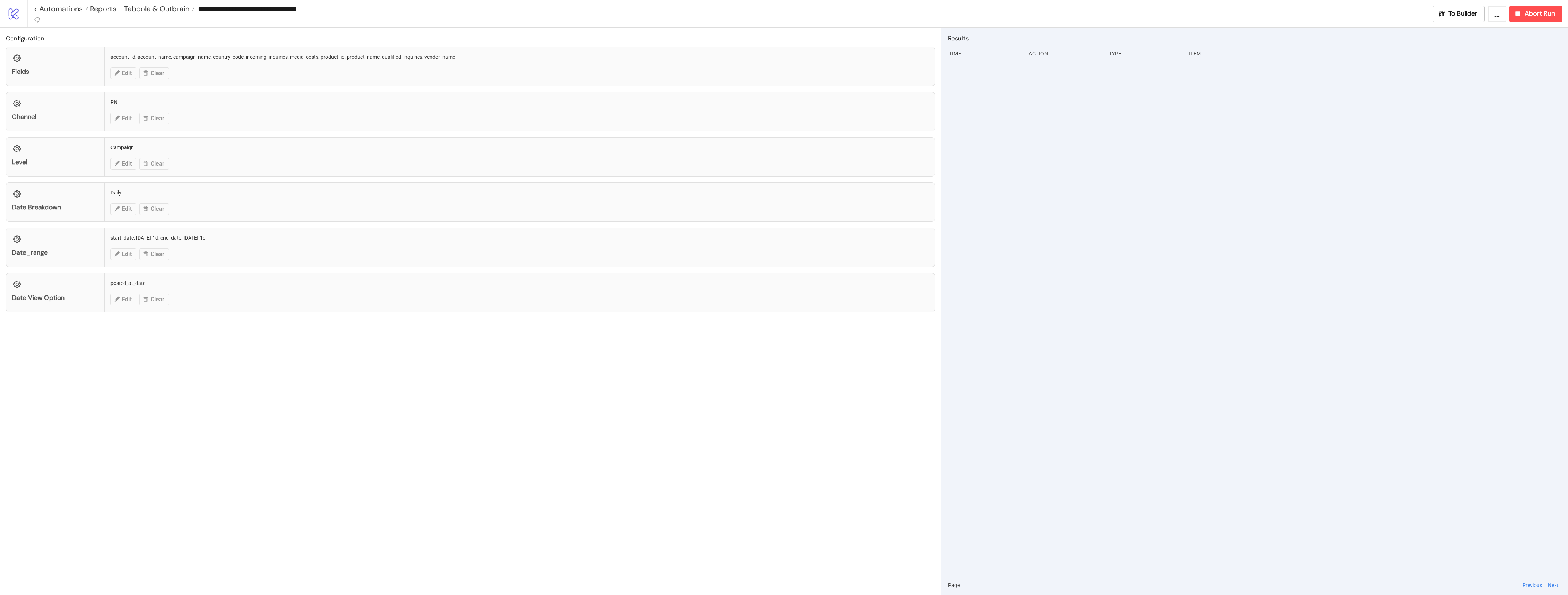
click at [200, 21] on div "**********" at bounding box center [727, 13] width 1399 height 27
click at [165, 10] on span "Reports - Taboola & Outbrain" at bounding box center [139, 9] width 101 height 10
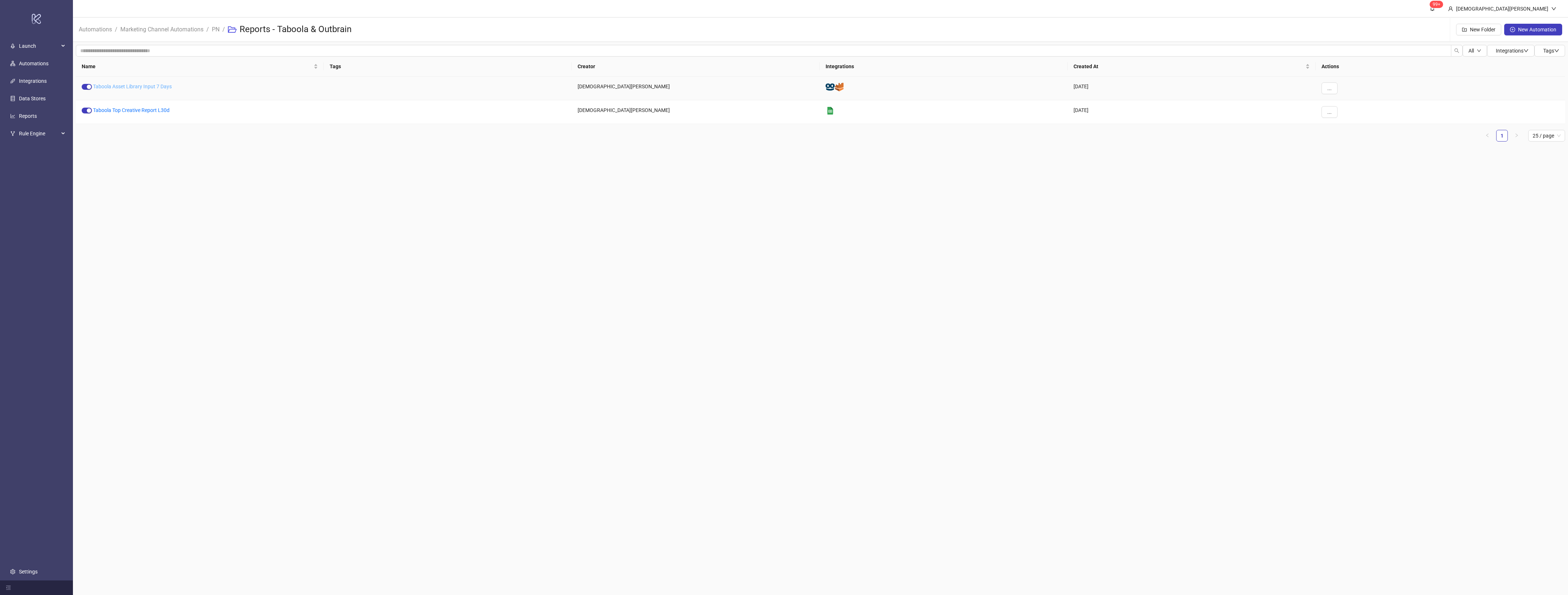
click at [152, 89] on link "Taboola Asset Library Input 7 Days" at bounding box center [132, 86] width 79 height 6
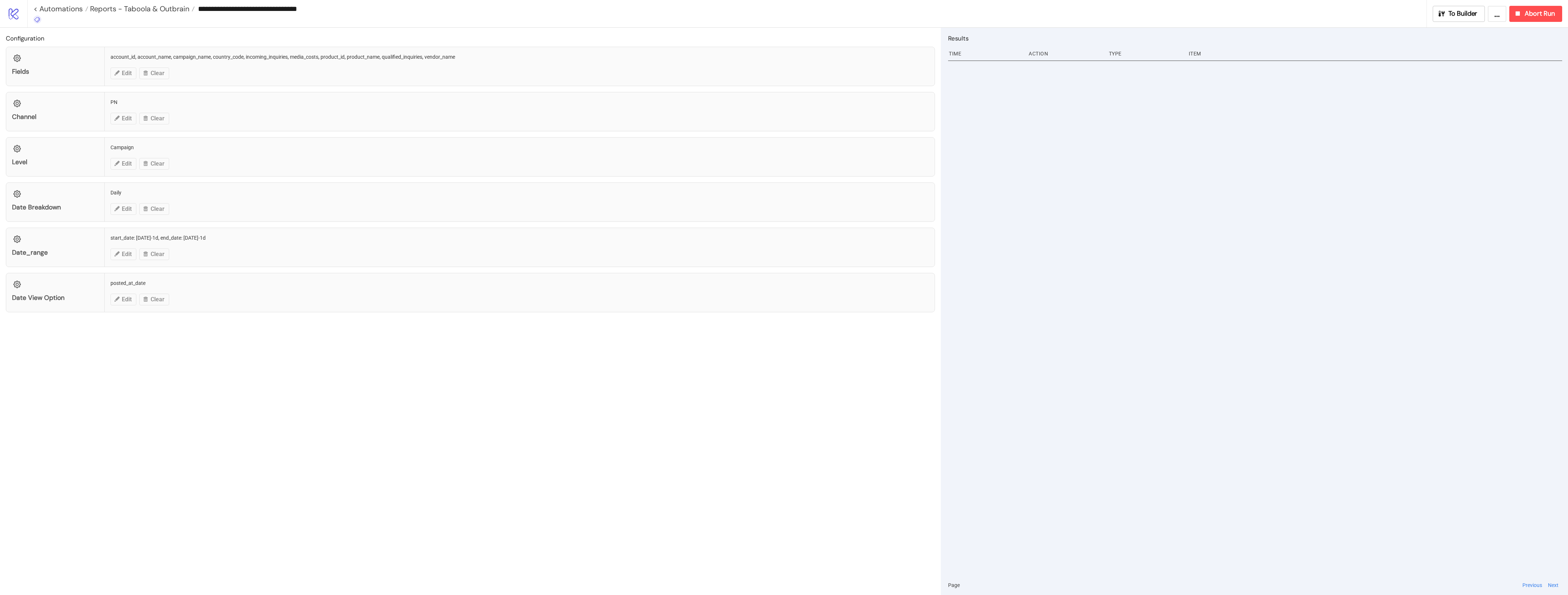
click at [37, 21] on icon at bounding box center [37, 19] width 7 height 7
click at [91, 108] on span "Support benötigt" at bounding box center [75, 107] width 68 height 6
click at [268, 32] on div "Configuration Fields account_id, account_name, campaign_name, country_code, inc…" at bounding box center [471, 312] width 941 height 568
click at [150, 9] on span "Reports - Taboola & Outbrain" at bounding box center [139, 9] width 101 height 10
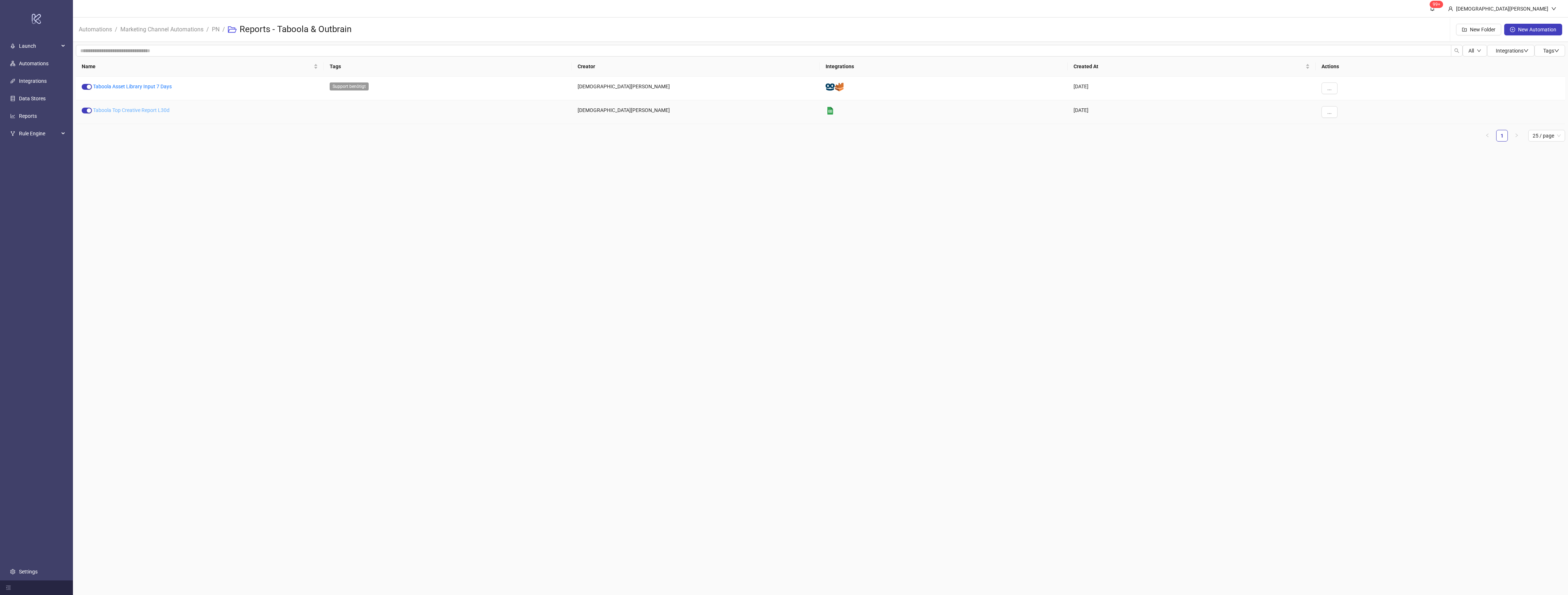
click at [136, 111] on link "Taboola Top Creative Report L30d" at bounding box center [131, 110] width 77 height 6
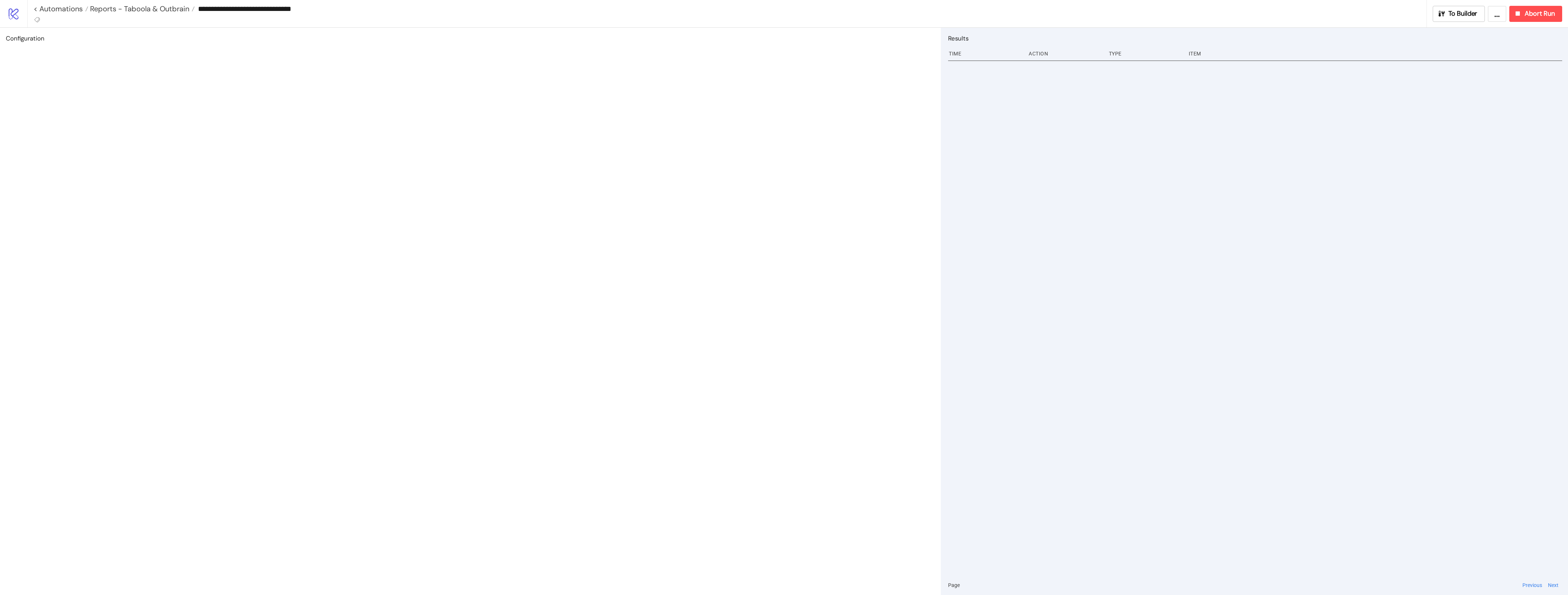
drag, startPoint x: 332, startPoint y: 9, endPoint x: 200, endPoint y: 16, distance: 132.2
click at [200, 16] on div "**********" at bounding box center [730, 9] width 1393 height 18
paste input "**"
drag, startPoint x: 299, startPoint y: 8, endPoint x: 293, endPoint y: 8, distance: 6.0
click at [293, 8] on input "**********" at bounding box center [811, 9] width 1232 height 11
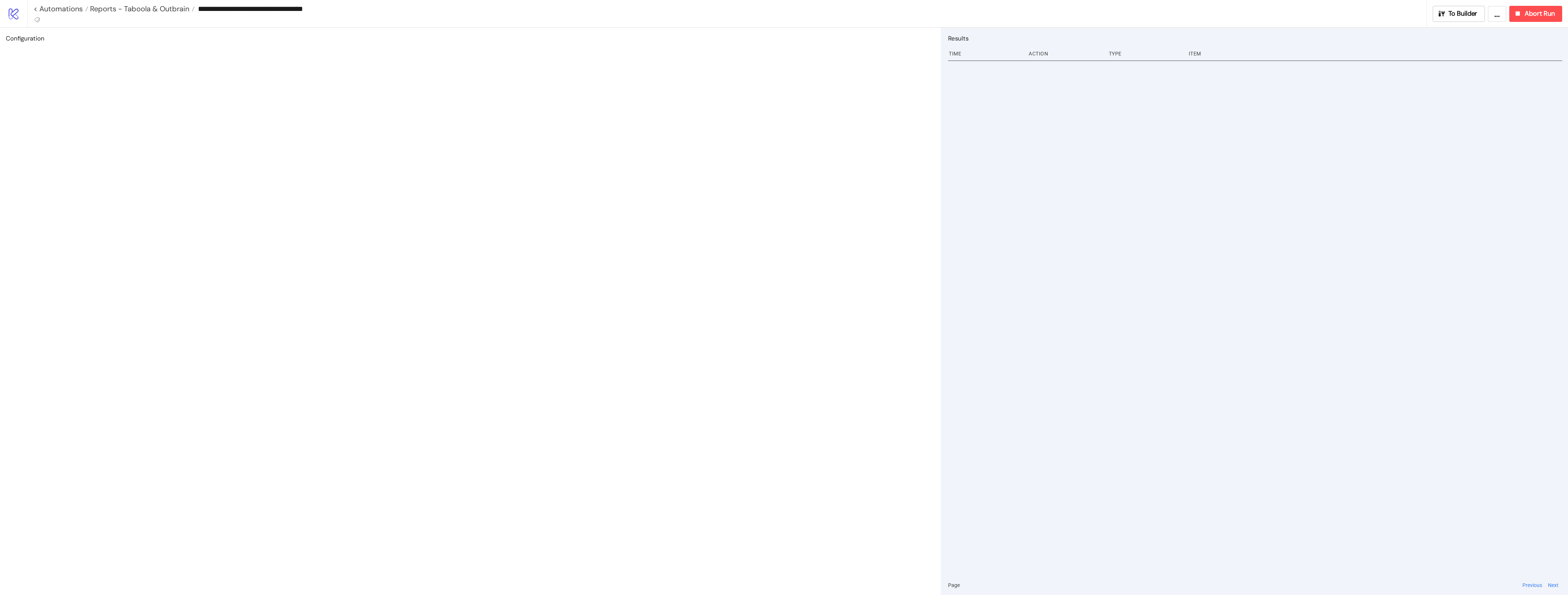
click at [296, 12] on input "**********" at bounding box center [811, 9] width 1232 height 11
type input "**********"
click at [39, 19] on icon at bounding box center [37, 19] width 7 height 7
click at [66, 59] on span "Support benötigt" at bounding box center [75, 61] width 68 height 6
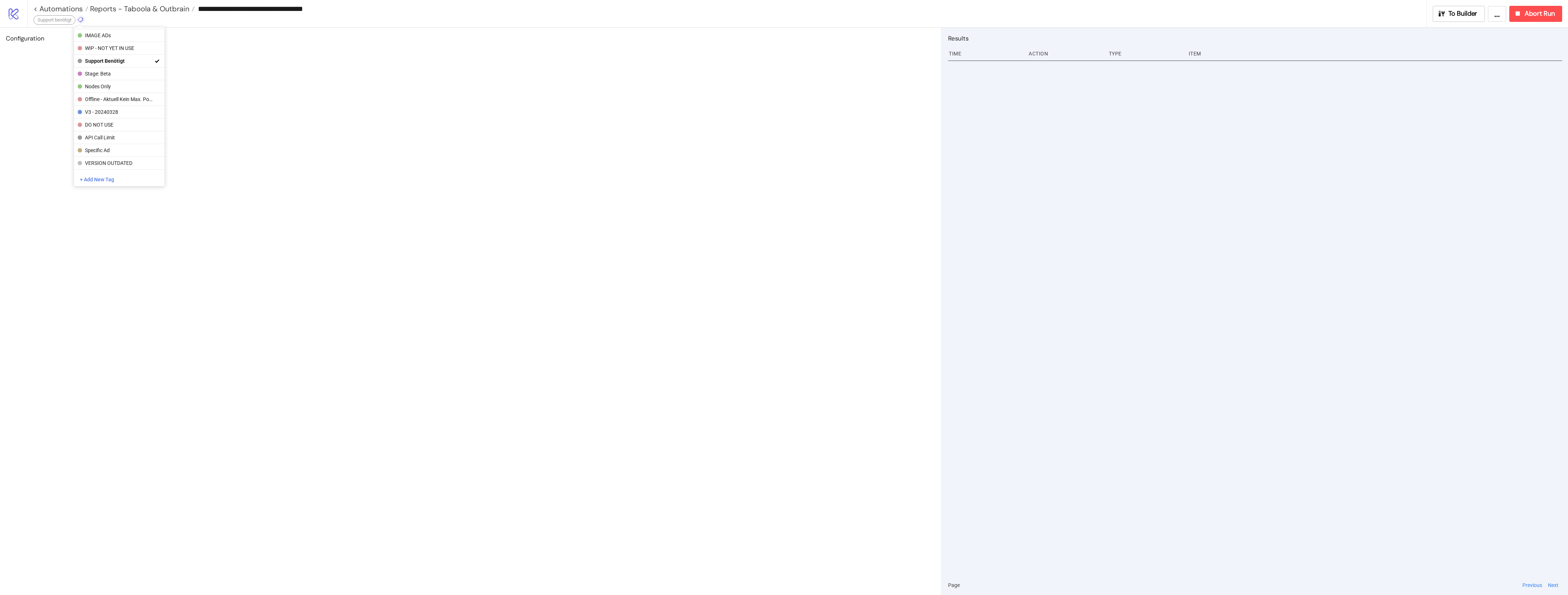
click at [234, 97] on div "Configuration" at bounding box center [471, 312] width 941 height 568
click at [117, 9] on span "Reports - Taboola & Outbrain" at bounding box center [139, 9] width 101 height 10
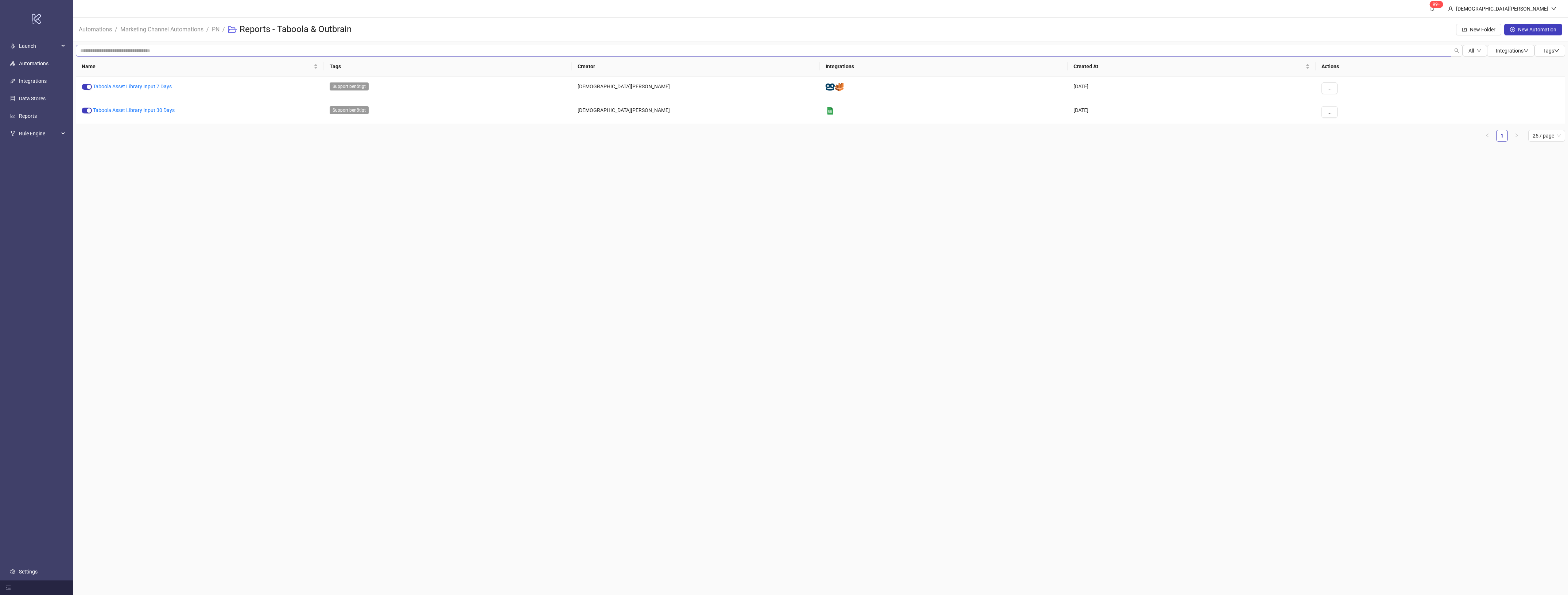
drag, startPoint x: 287, startPoint y: 199, endPoint x: 209, endPoint y: 45, distance: 172.6
click at [287, 192] on main "99+ [DEMOGRAPHIC_DATA][PERSON_NAME] Automations / Marketing Channel Automations…" at bounding box center [821, 297] width 1495 height 595
click at [217, 26] on link "PN" at bounding box center [215, 29] width 10 height 8
click at [112, 132] on link "Reports - Taboola & Outbrain" at bounding box center [120, 134] width 65 height 6
click at [307, 32] on h3 "Reports - Taboola & Outbrain" at bounding box center [296, 29] width 112 height 12
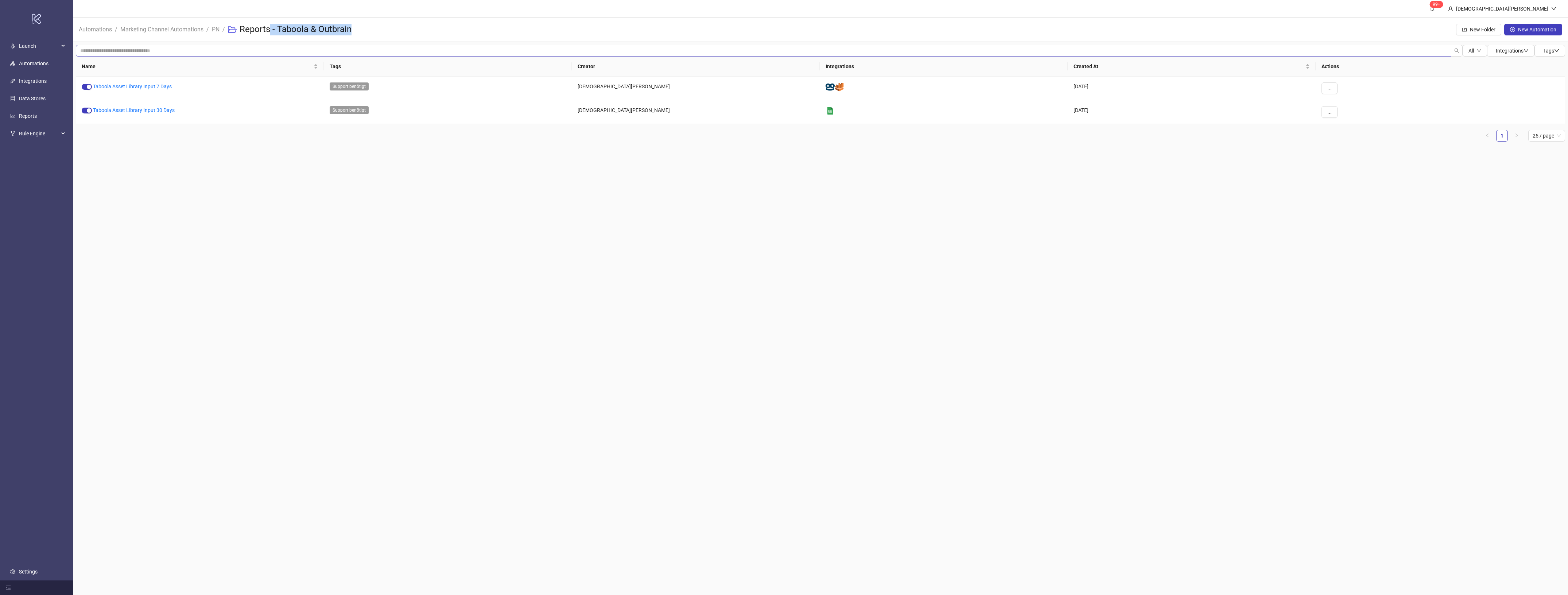
drag, startPoint x: 271, startPoint y: 30, endPoint x: 424, endPoint y: 44, distance: 153.6
click at [395, 35] on div "Automations / Marketing Channel Automations / PN / Reports - Taboola & Outbrain…" at bounding box center [821, 30] width 1495 height 24
drag, startPoint x: 1144, startPoint y: 200, endPoint x: 327, endPoint y: 157, distance: 818.1
click at [1013, 200] on main "99+ [DEMOGRAPHIC_DATA][PERSON_NAME] Automations / Marketing Channel Automations…" at bounding box center [821, 297] width 1495 height 595
click at [220, 30] on link "PN" at bounding box center [215, 29] width 10 height 8
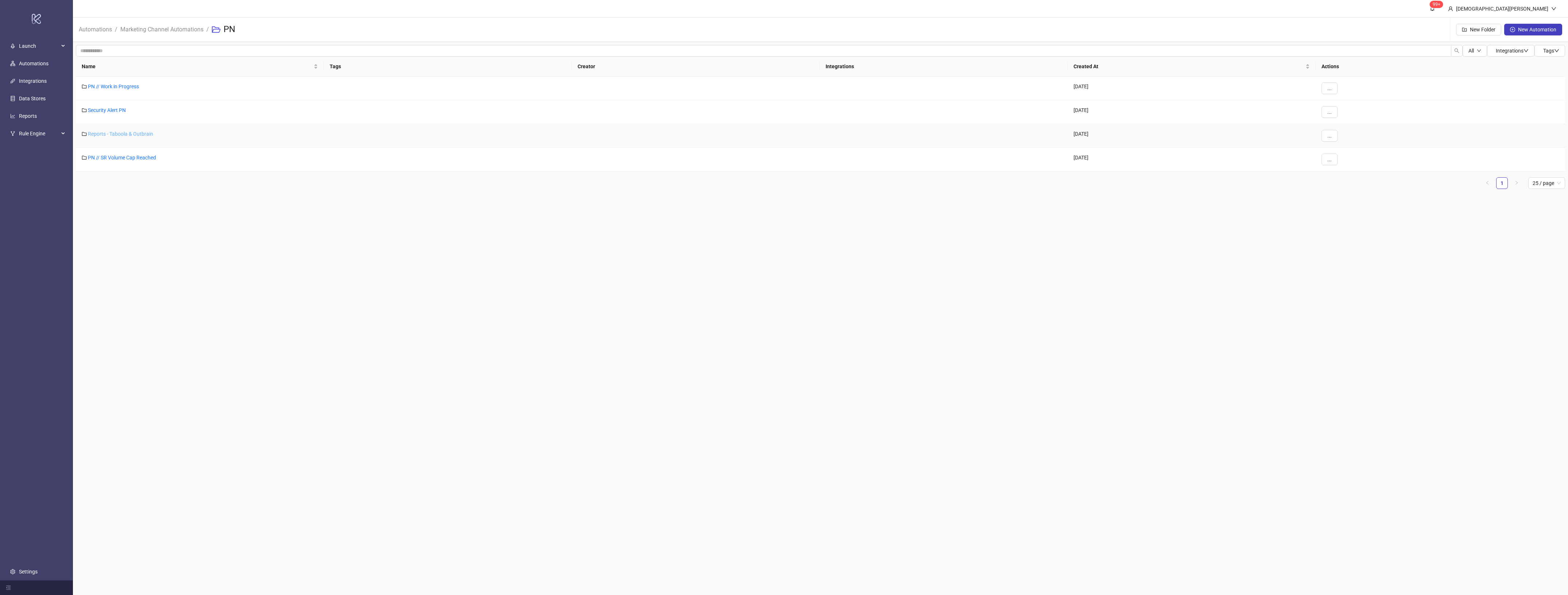
click at [134, 134] on link "Reports - Taboola & Outbrain" at bounding box center [120, 134] width 65 height 6
click at [220, 31] on link "PN" at bounding box center [215, 29] width 10 height 8
click at [1326, 139] on button "..." at bounding box center [1329, 135] width 16 height 12
click at [1348, 152] on span "Edit" at bounding box center [1346, 150] width 21 height 8
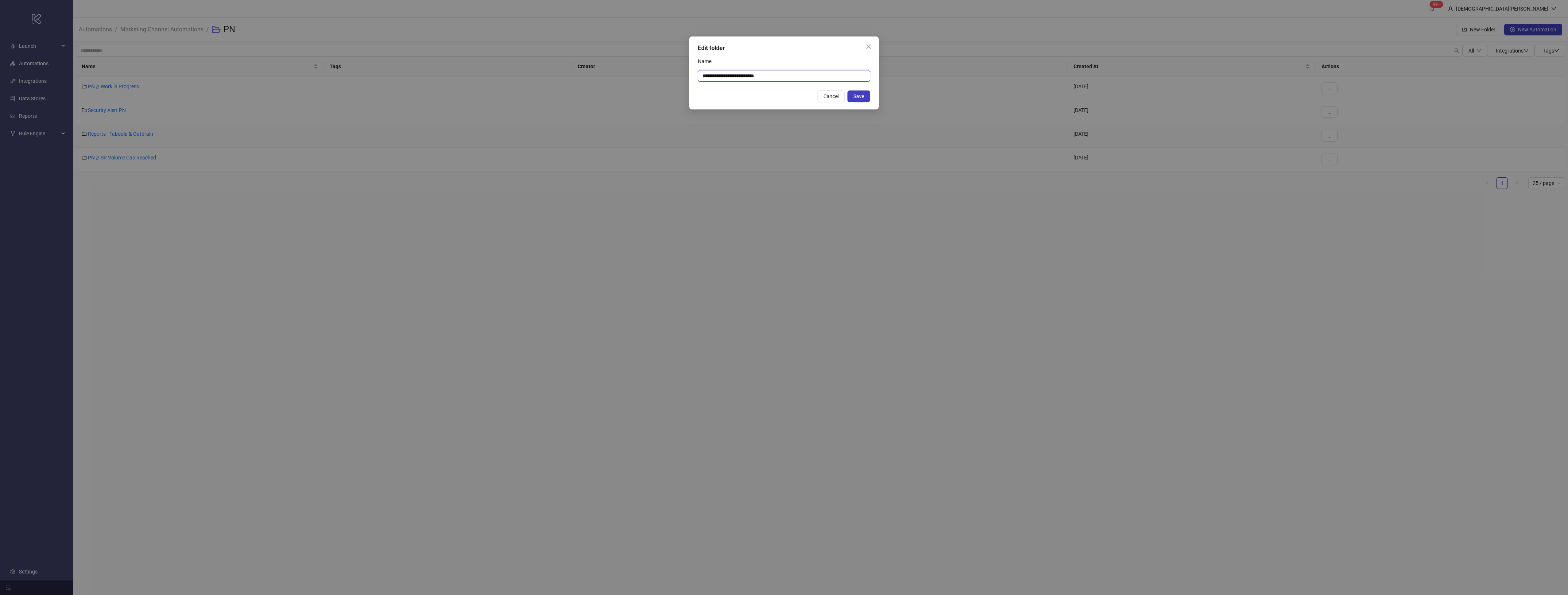
drag, startPoint x: 782, startPoint y: 75, endPoint x: 722, endPoint y: 76, distance: 60.0
click at [722, 76] on input "**********" at bounding box center [784, 76] width 172 height 12
type input "**********"
click at [858, 102] on button "Save" at bounding box center [858, 96] width 23 height 12
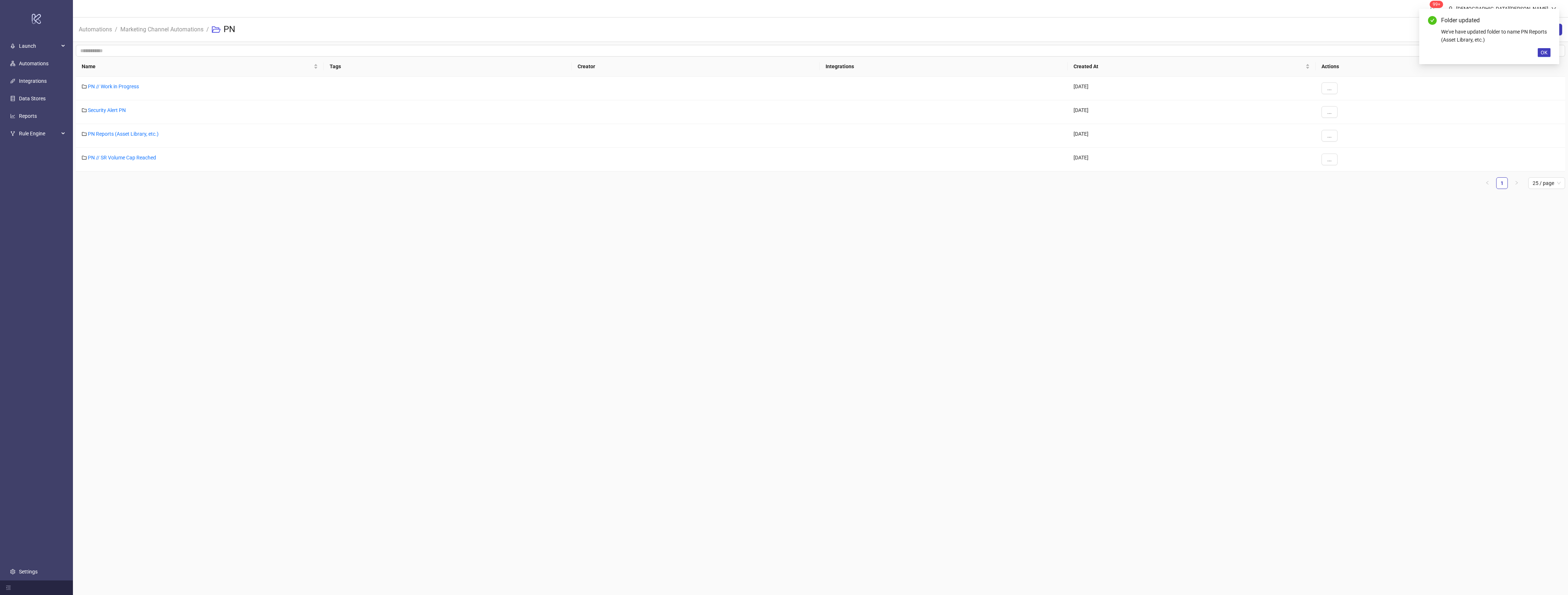
drag, startPoint x: 519, startPoint y: 409, endPoint x: 520, endPoint y: 404, distance: 5.1
click at [522, 407] on main "99+ [PERSON_NAME] Automations / Marketing Channel Automations / PN New Folder N…" at bounding box center [821, 297] width 1495 height 595
click at [152, 161] on link "PN // SR Volume Cap Reached" at bounding box center [122, 158] width 68 height 6
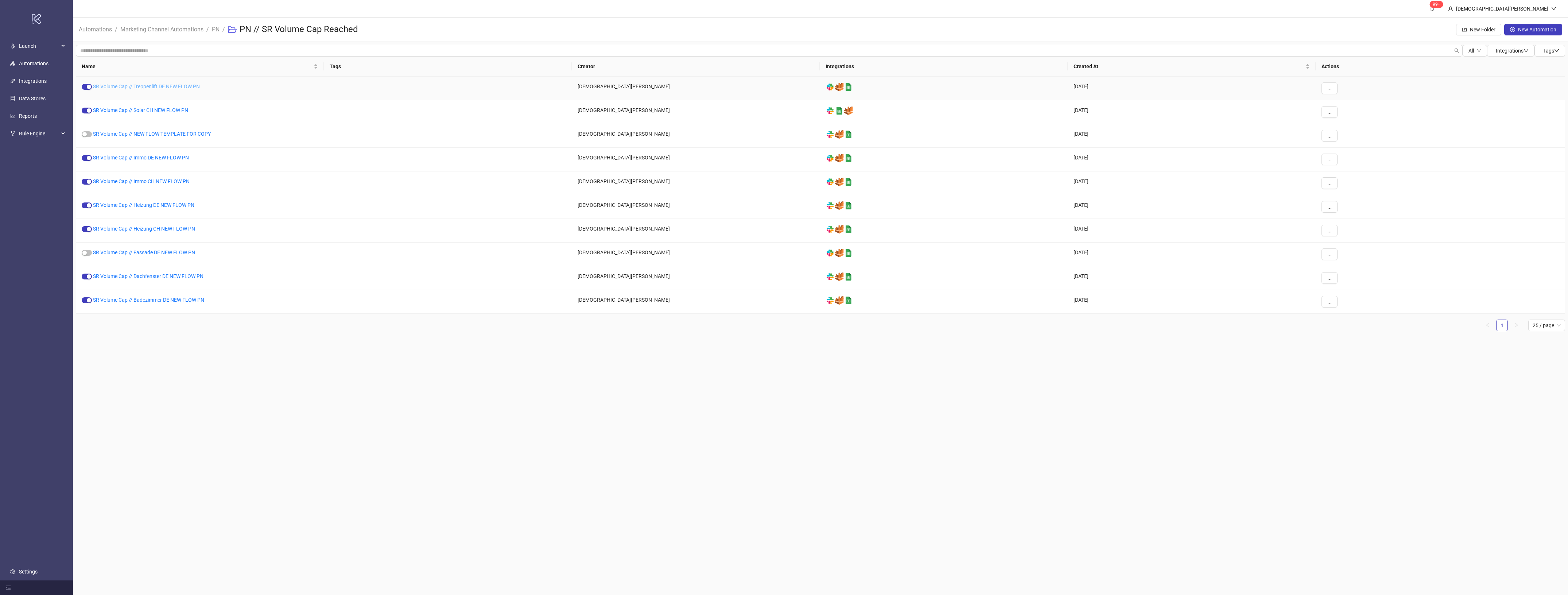
click at [183, 88] on link "SR Volume Cap // Treppenlift DE NEW FLOW PN" at bounding box center [147, 86] width 107 height 6
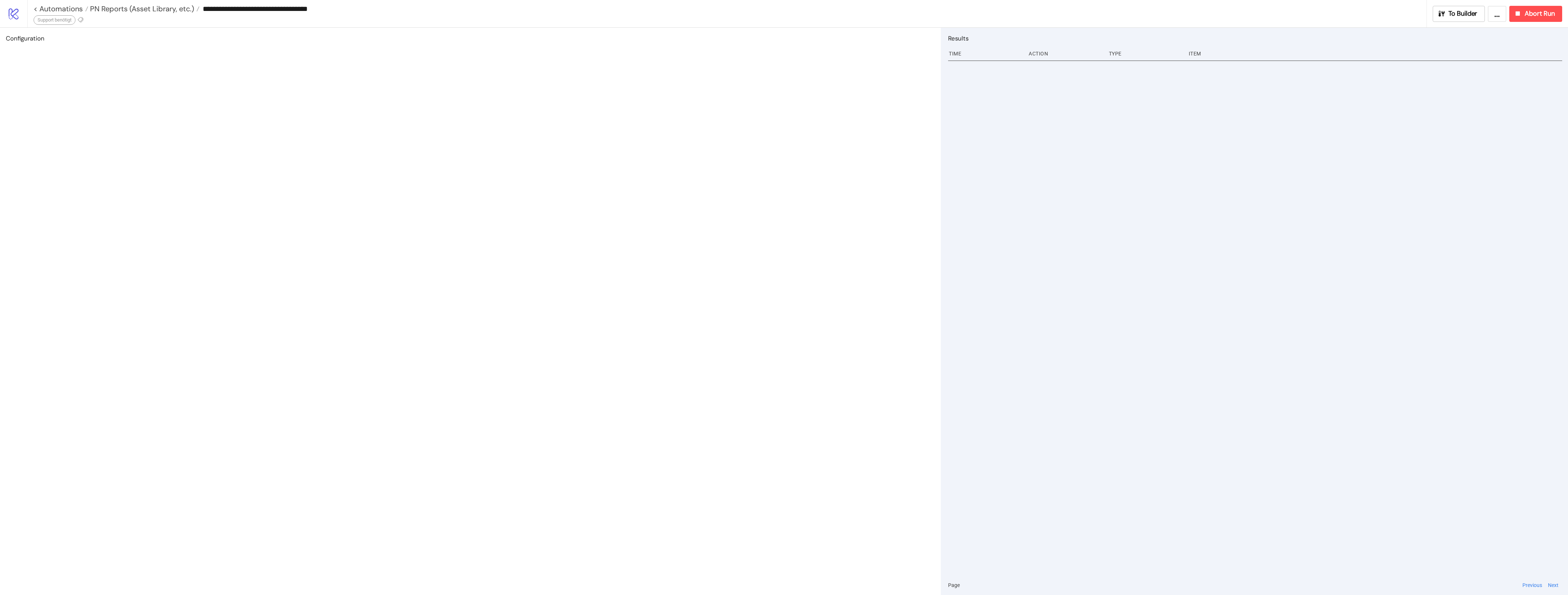
type input "**********"
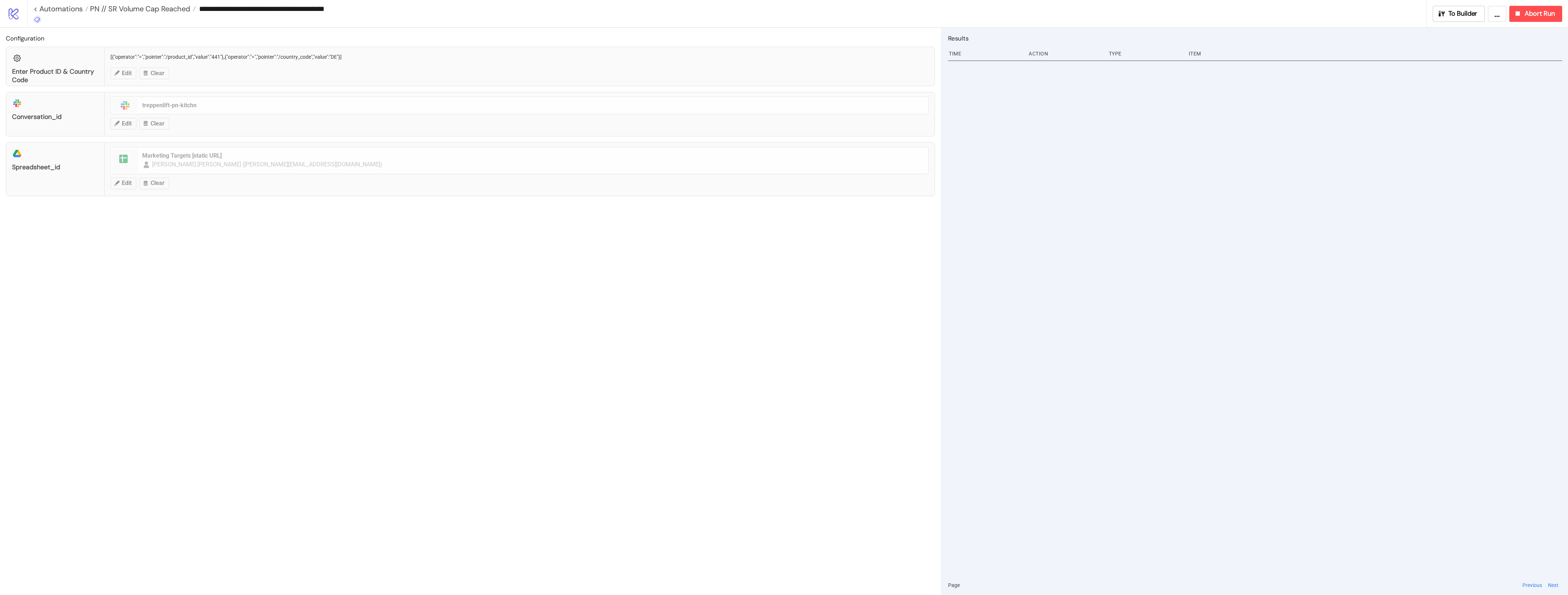
click at [37, 19] on icon at bounding box center [37, 19] width 7 height 7
click at [72, 110] on span "🫵SELFSERVICE" at bounding box center [75, 110] width 68 height 6
click at [282, 24] on div "**********" at bounding box center [727, 13] width 1399 height 27
click at [242, 9] on input "**********" at bounding box center [811, 9] width 1231 height 11
click at [163, 11] on span "PN // SR Volume Cap Reached" at bounding box center [139, 9] width 102 height 10
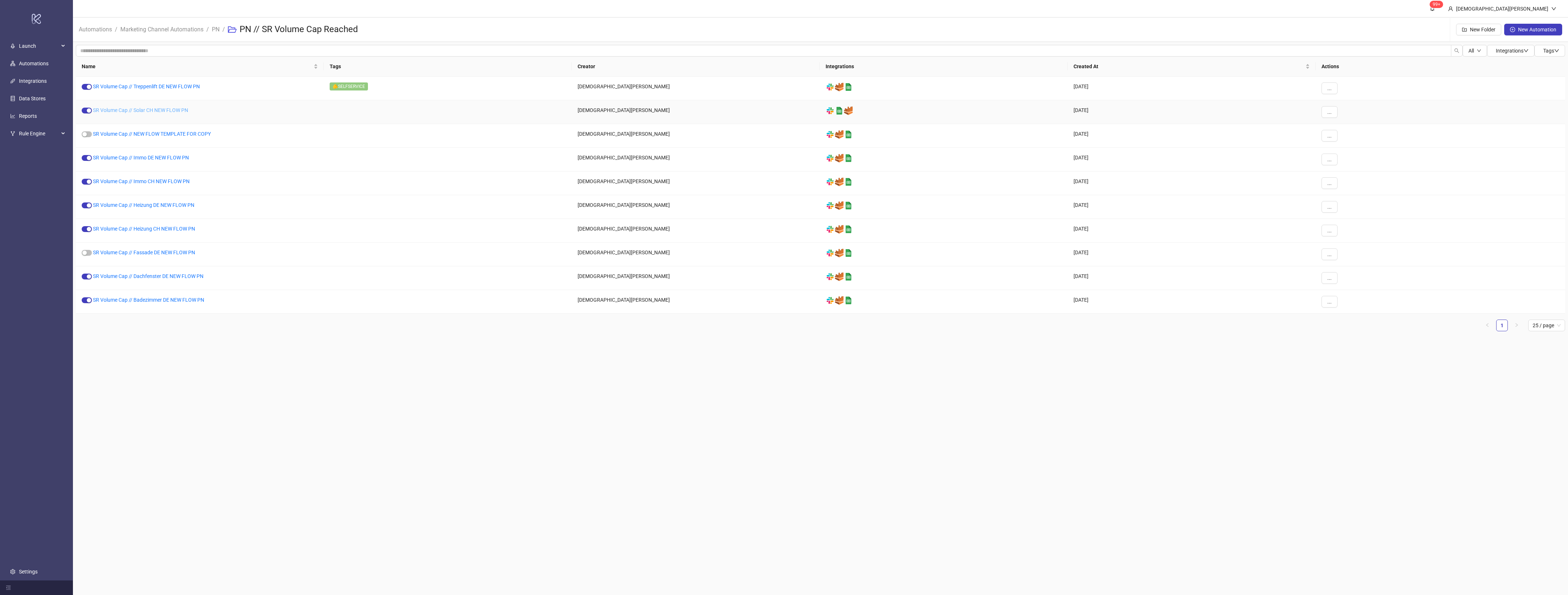
click at [167, 111] on link "SR Volume Cap // Solar CH NEW FLOW PN" at bounding box center [141, 110] width 95 height 6
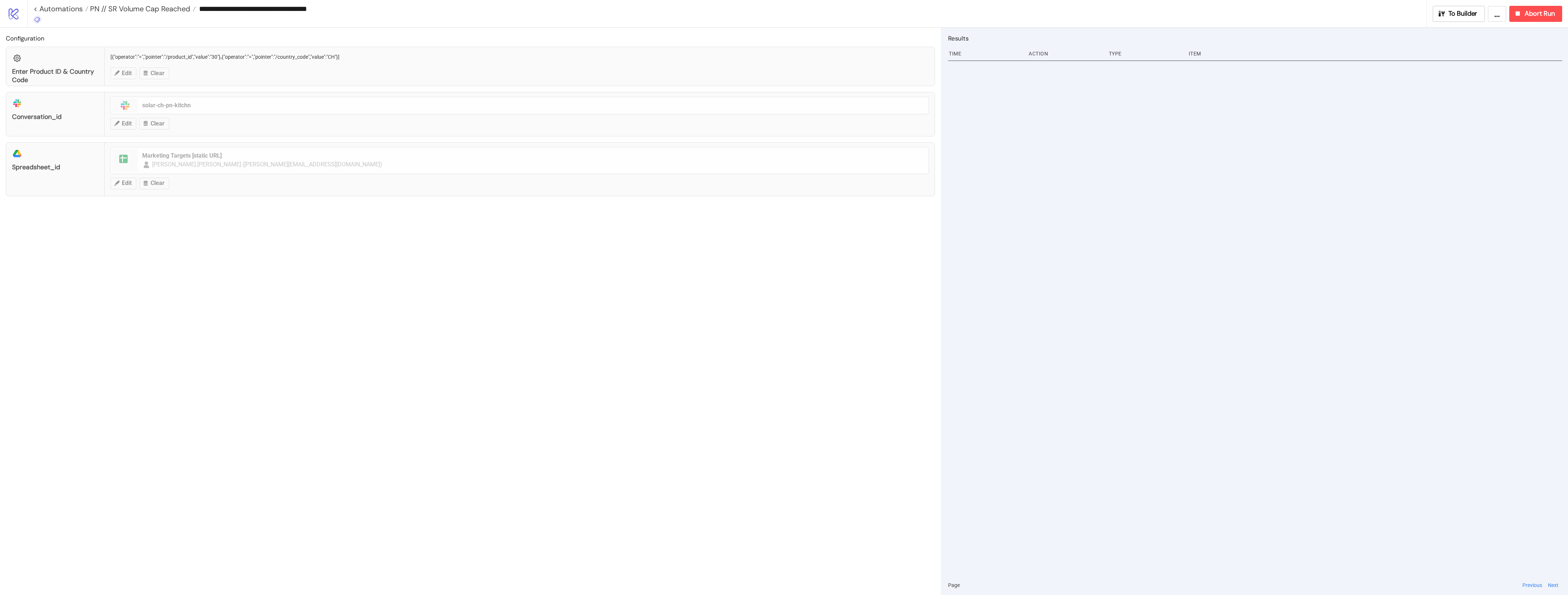
click at [43, 22] on div "**********" at bounding box center [727, 13] width 1399 height 27
click at [39, 19] on icon at bounding box center [37, 19] width 7 height 7
click at [79, 108] on span "🫵SELFSERVICE" at bounding box center [75, 110] width 68 height 6
drag, startPoint x: 242, startPoint y: 24, endPoint x: 209, endPoint y: 13, distance: 34.8
click at [240, 24] on div "**********" at bounding box center [727, 13] width 1399 height 27
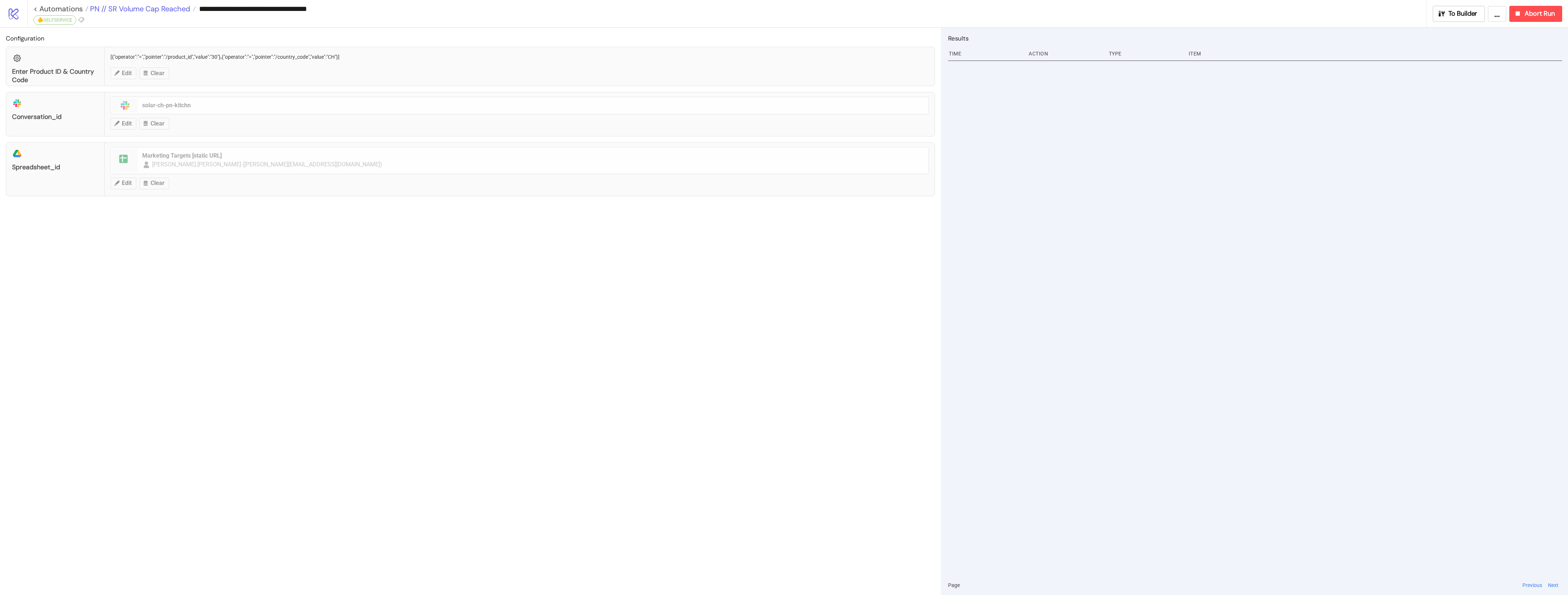
click at [185, 13] on span "PN // SR Volume Cap Reached" at bounding box center [139, 9] width 102 height 10
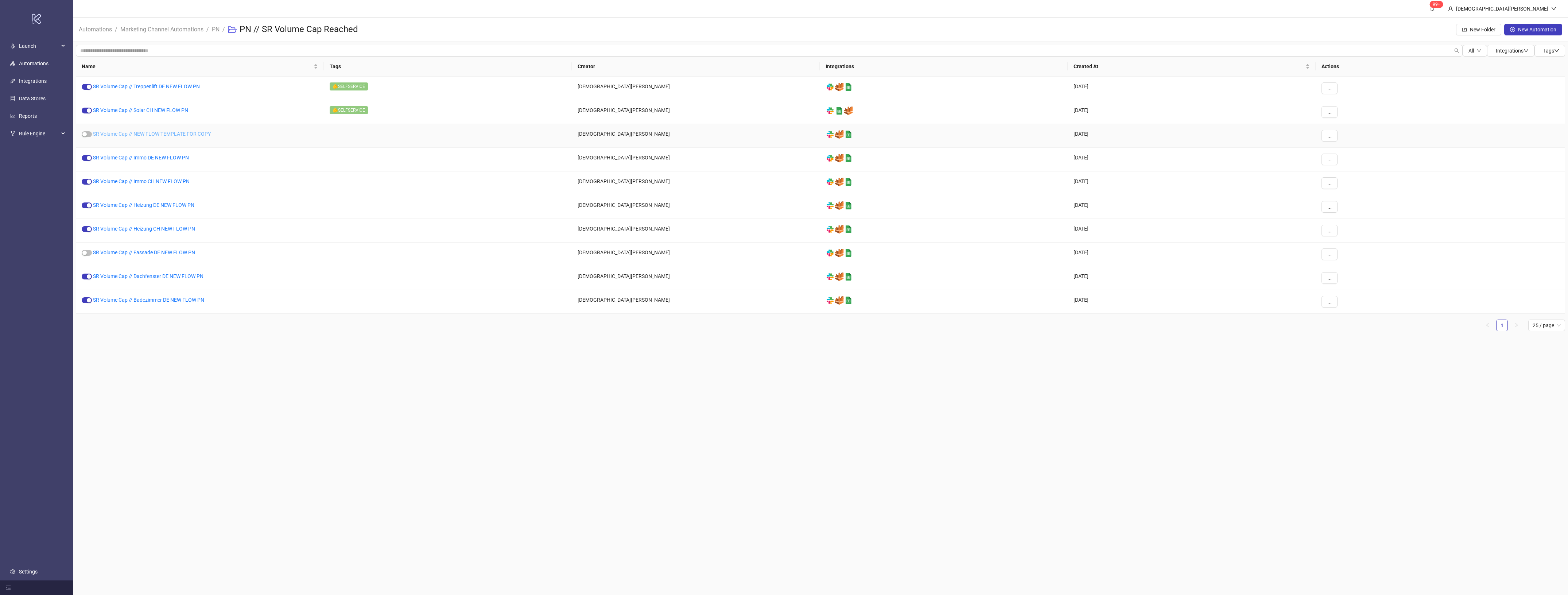
click at [170, 132] on link "SR Volume Cap // NEW FLOW TEMPLATE FOR COPY" at bounding box center [152, 134] width 117 height 6
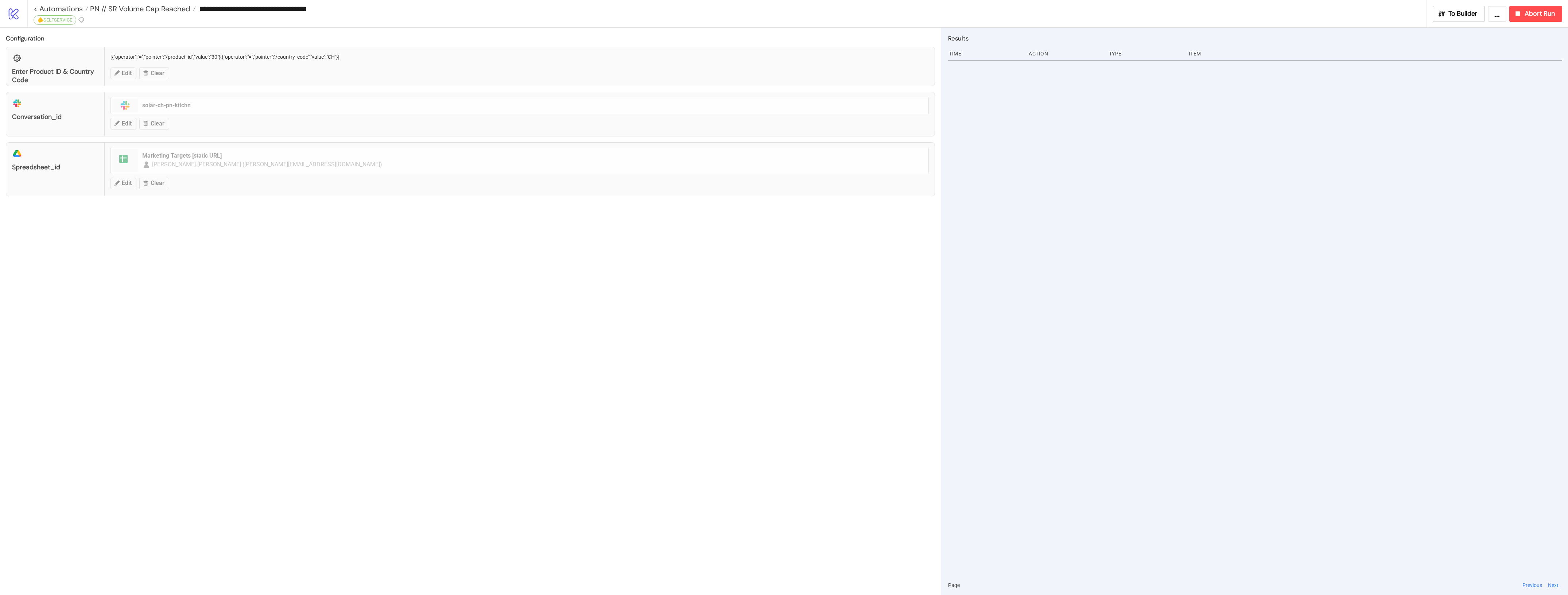
type input "**********"
click at [37, 15] on div "**********" at bounding box center [718, 13] width 1382 height 27
click at [36, 21] on icon at bounding box center [37, 19] width 7 height 7
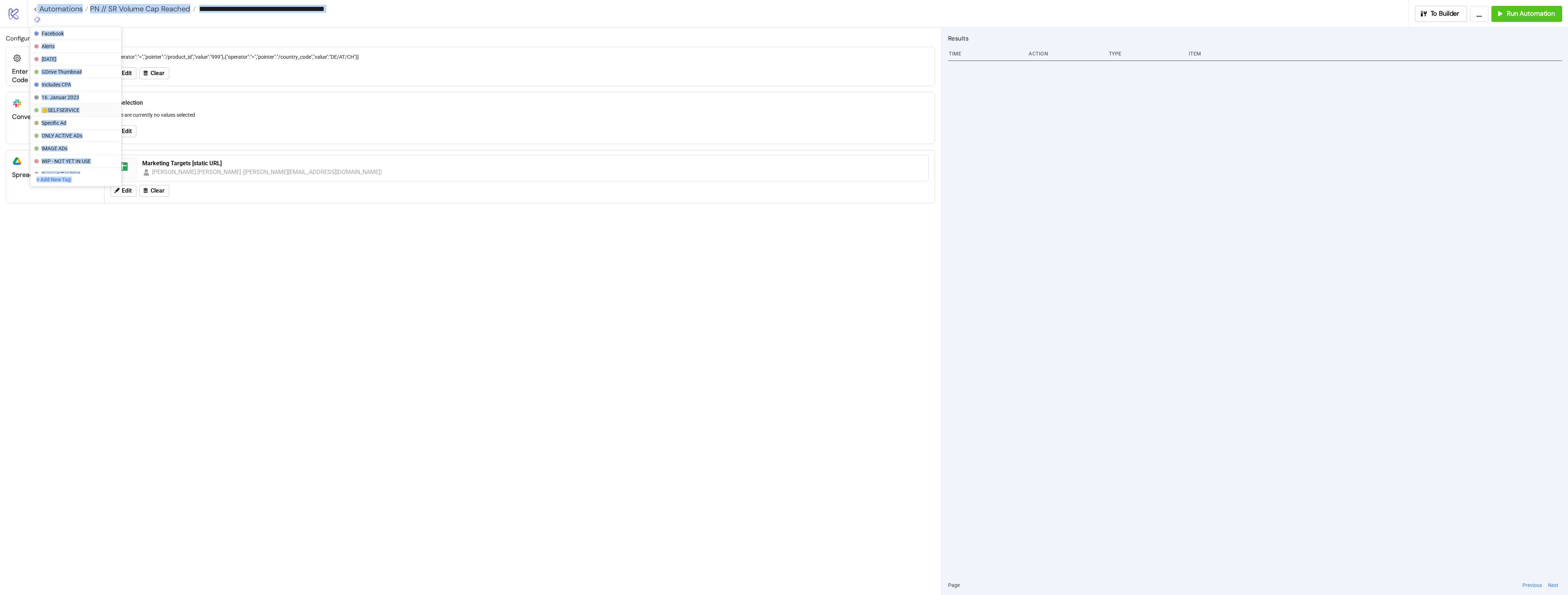
click at [77, 108] on span "🫵SELFSERVICE" at bounding box center [75, 110] width 68 height 6
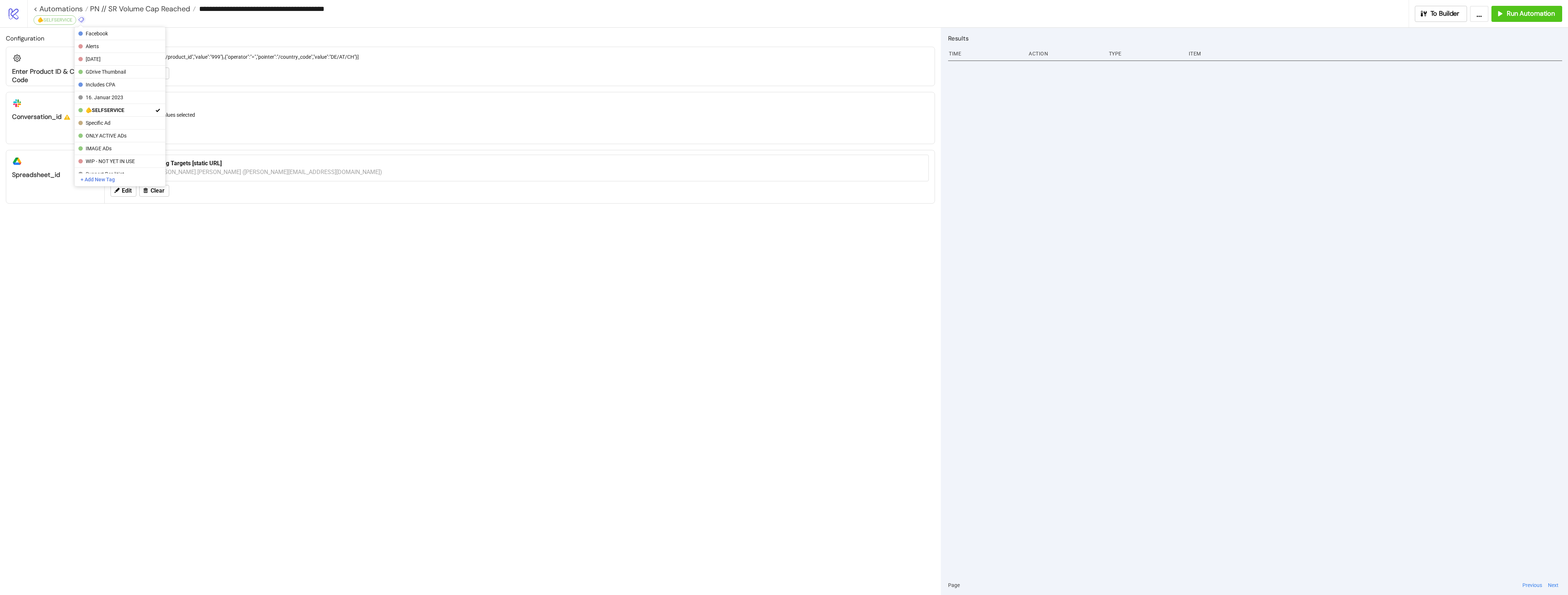
click at [481, 256] on div "Configuration Enter Product ID & Country Code [{"operator":"=","pointer":"/prod…" at bounding box center [471, 312] width 941 height 568
click at [145, 5] on span "PN // SR Volume Cap Reached" at bounding box center [139, 9] width 102 height 10
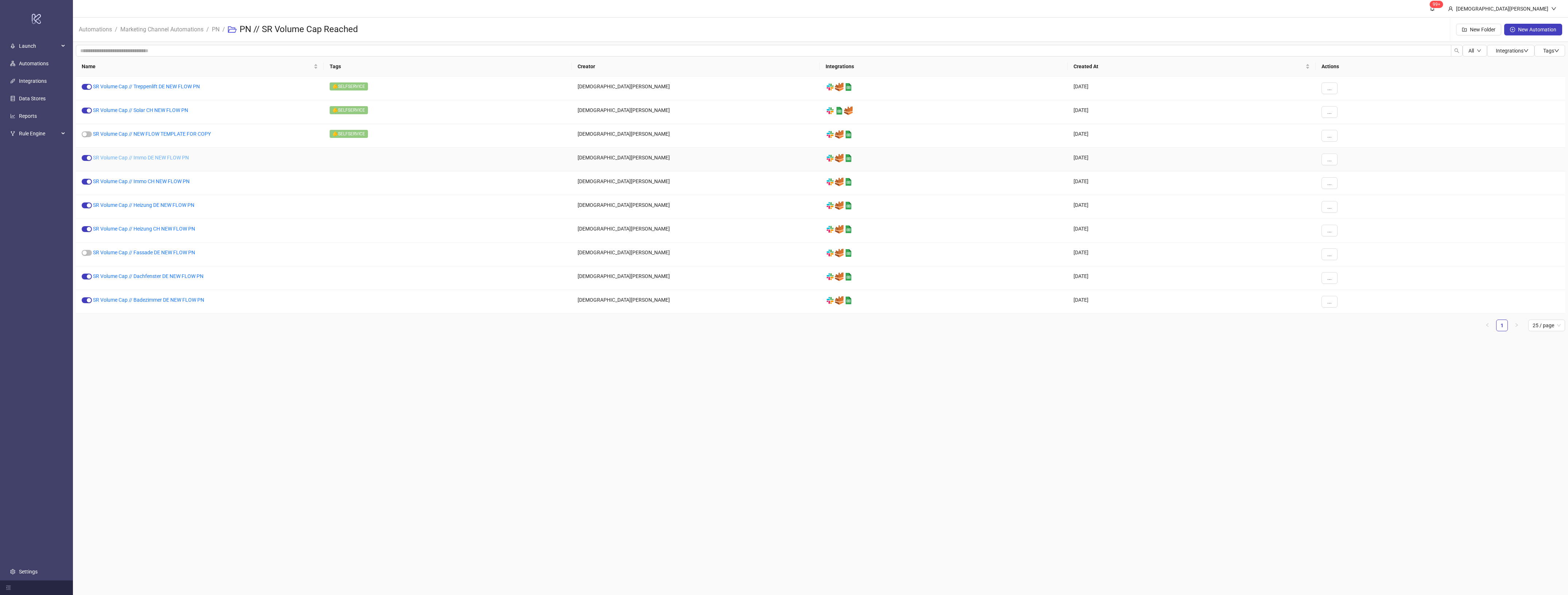
click at [128, 156] on link "SR Volume Cap // Immo DE NEW FLOW PN" at bounding box center [141, 158] width 96 height 6
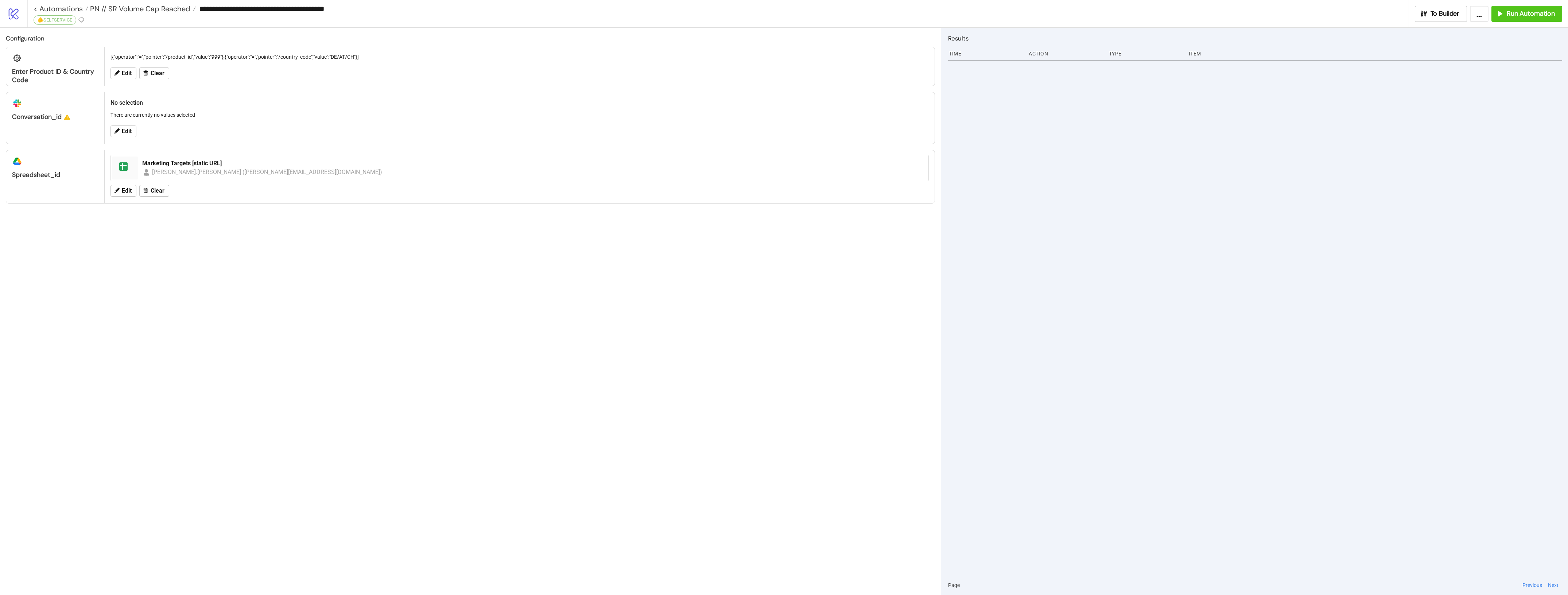
type input "**********"
click at [46, 24] on div "**********" at bounding box center [727, 13] width 1399 height 27
click at [38, 24] on div at bounding box center [37, 20] width 8 height 9
click at [39, 21] on icon at bounding box center [37, 19] width 7 height 7
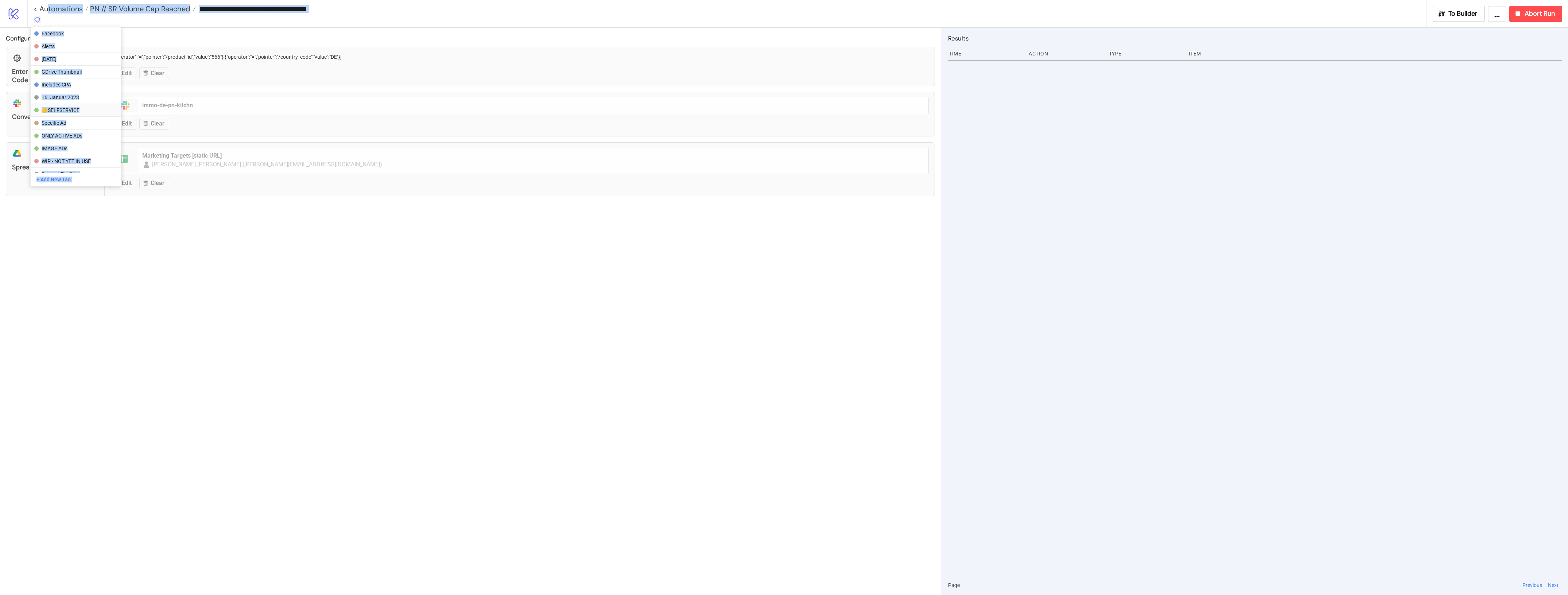
click at [70, 108] on span "🫵SELFSERVICE" at bounding box center [75, 110] width 68 height 6
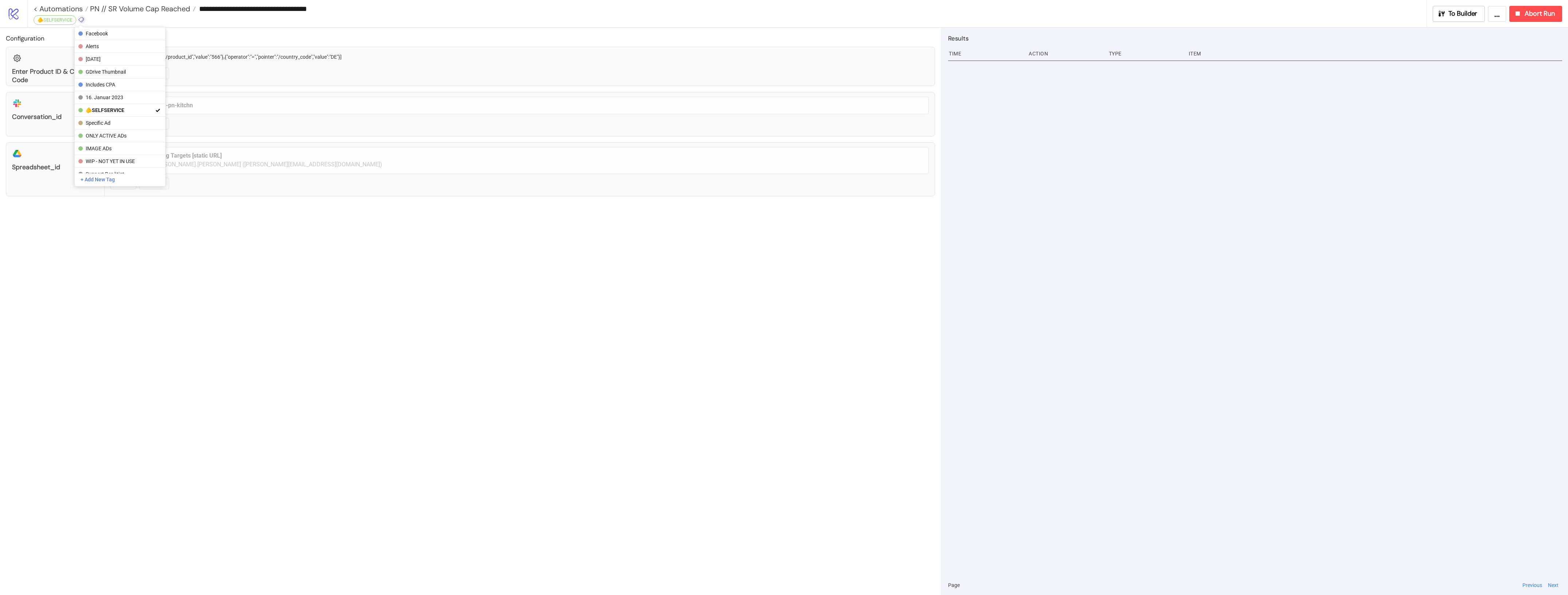
drag, startPoint x: 332, startPoint y: 303, endPoint x: 309, endPoint y: 243, distance: 64.3
click at [332, 303] on div "Configuration Enter Product ID & Country Code [{"operator":"=","pointer":"/prod…" at bounding box center [471, 312] width 941 height 568
click at [124, 12] on span "PN // SR Volume Cap Reached" at bounding box center [139, 9] width 102 height 10
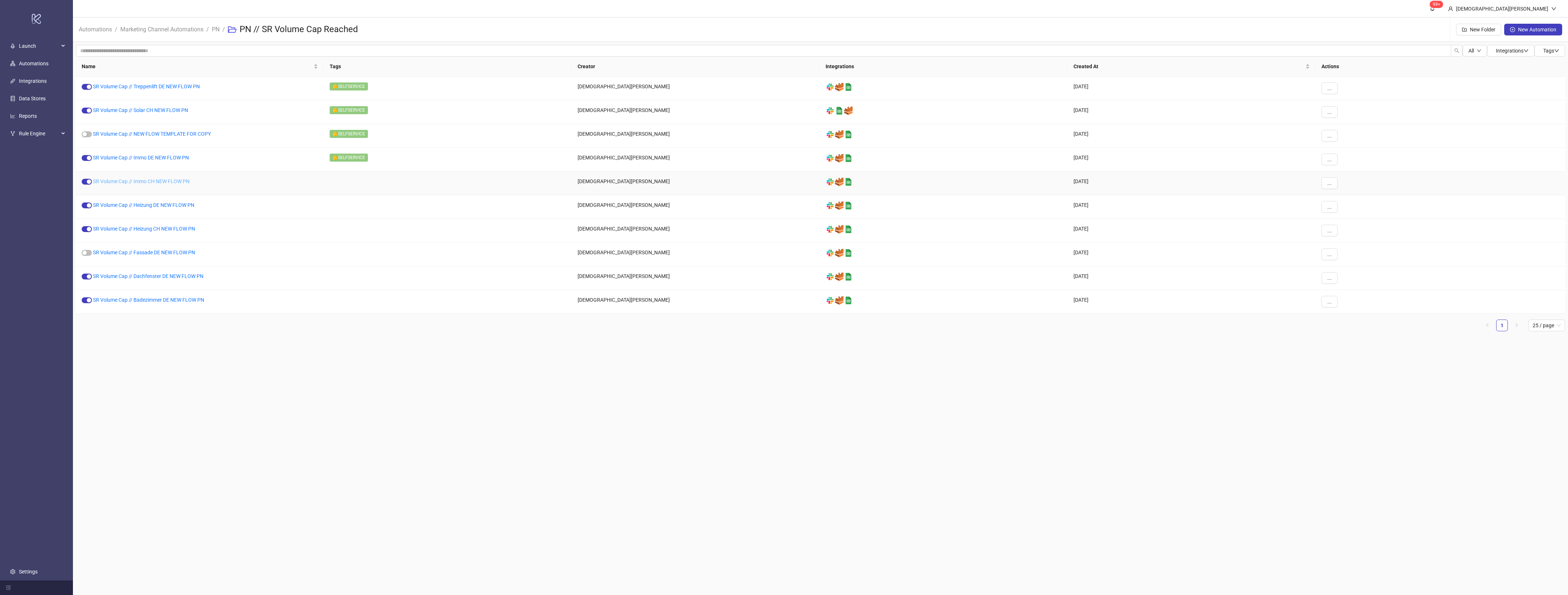
click at [161, 183] on link "SR Volume Cap // Immo CH NEW FLOW PN" at bounding box center [141, 181] width 97 height 6
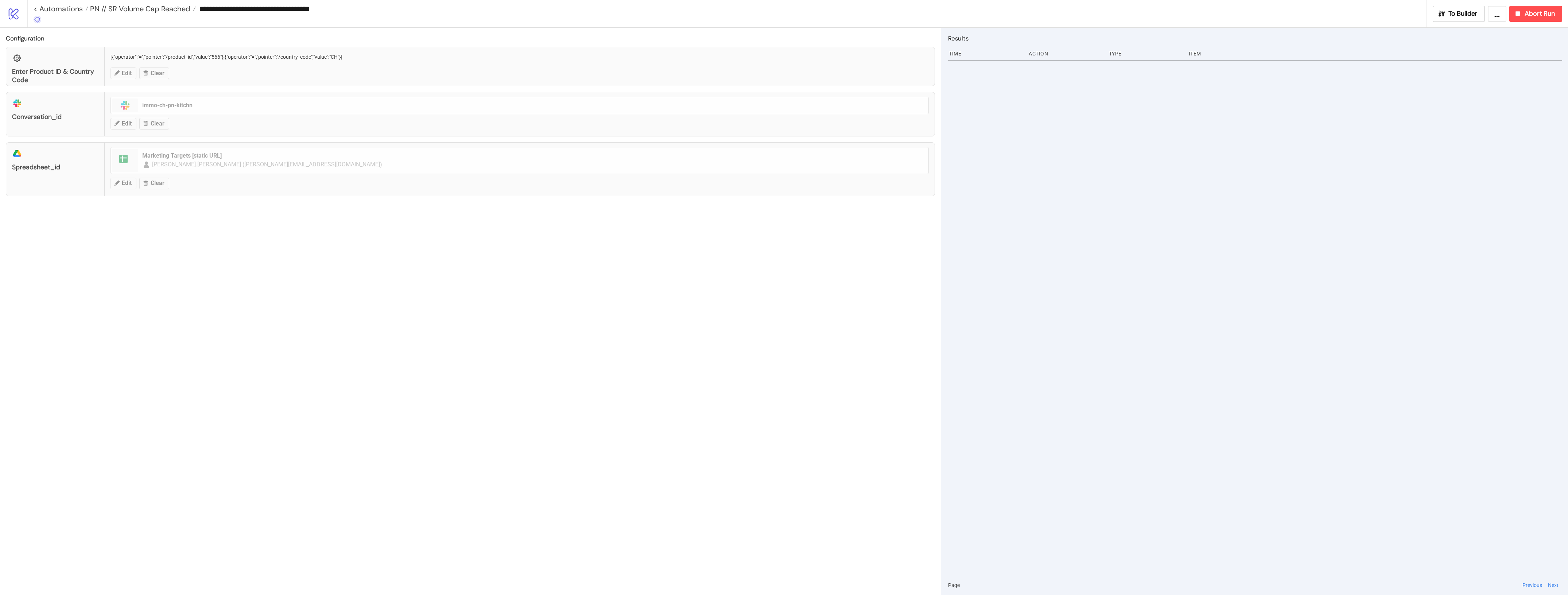
click at [37, 23] on icon at bounding box center [37, 19] width 7 height 7
click at [66, 105] on button "🫵SELFSERVICE" at bounding box center [75, 110] width 91 height 13
click at [251, 266] on div "Configuration Enter Product ID & Country Code [{"operator":"=","pointer":"/prod…" at bounding box center [471, 312] width 941 height 568
click at [181, 12] on span "PN // SR Volume Cap Reached" at bounding box center [139, 9] width 102 height 10
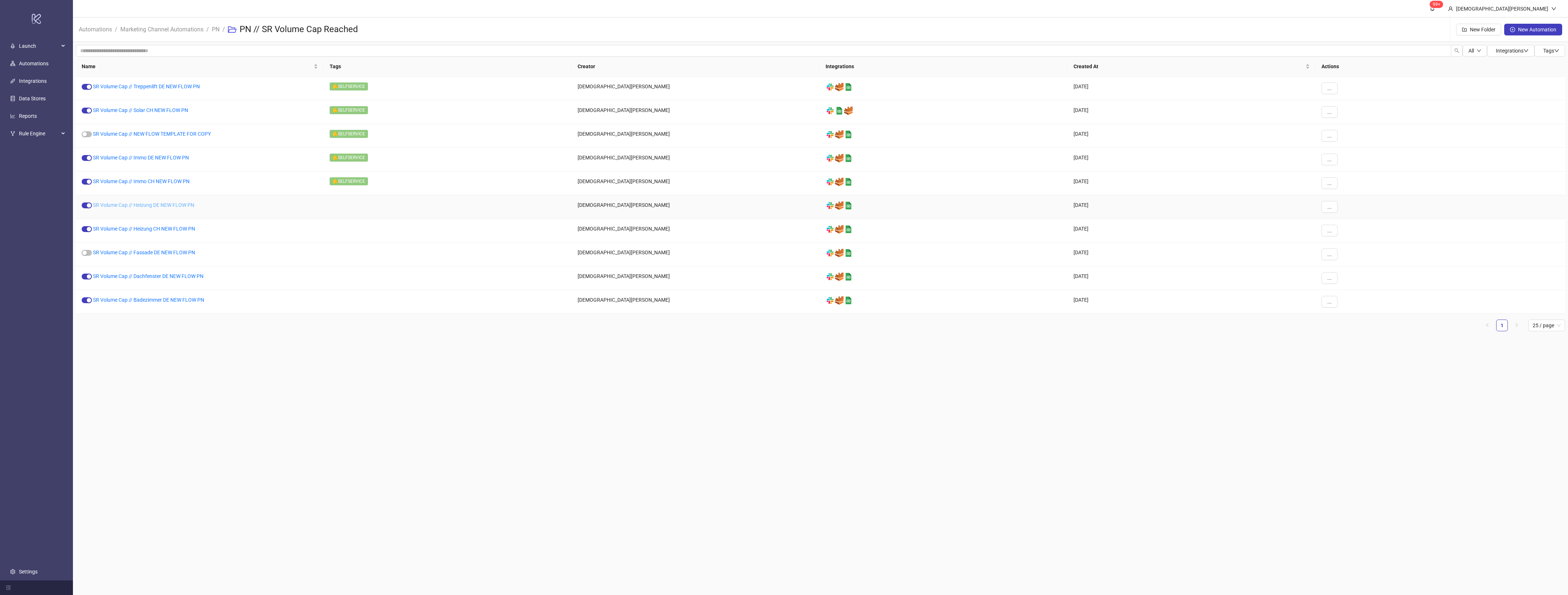
click at [153, 206] on link "SR Volume Cap // Heizung DE NEW FLOW PN" at bounding box center [144, 205] width 102 height 6
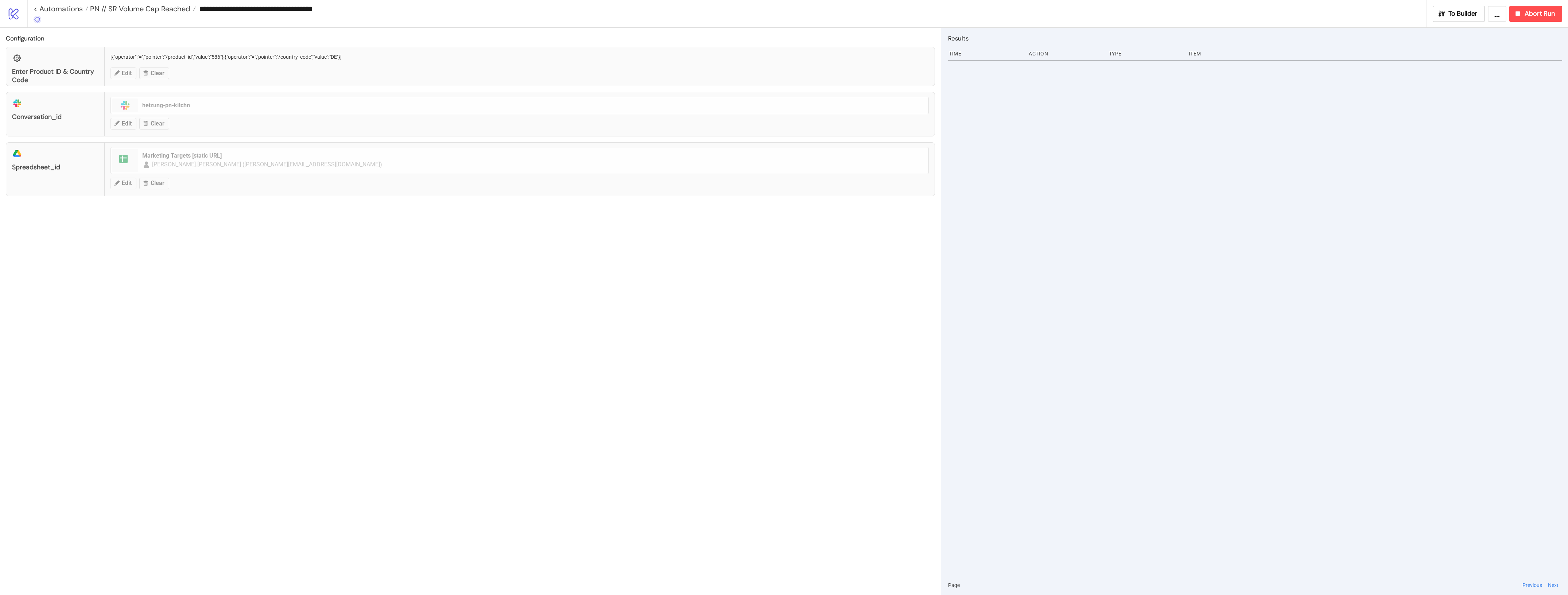
click at [35, 21] on icon at bounding box center [37, 19] width 7 height 7
click at [72, 111] on span "🫵SELFSERVICE" at bounding box center [75, 110] width 68 height 6
click at [331, 327] on div "Configuration Enter Product ID & Country Code [{"operator":"=","pointer":"/prod…" at bounding box center [471, 312] width 941 height 568
click at [161, 9] on span "PN // SR Volume Cap Reached" at bounding box center [139, 9] width 102 height 10
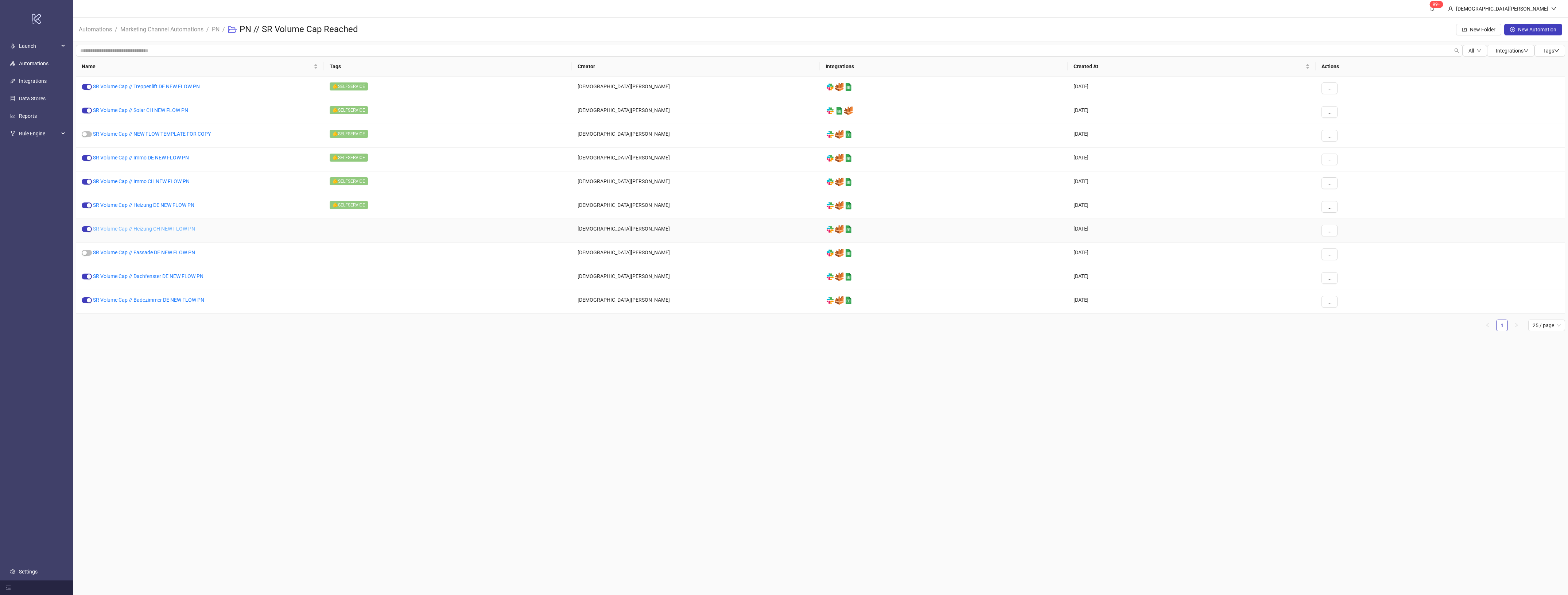
click at [139, 228] on link "SR Volume Cap // Heizung CH NEW FLOW PN" at bounding box center [144, 229] width 102 height 6
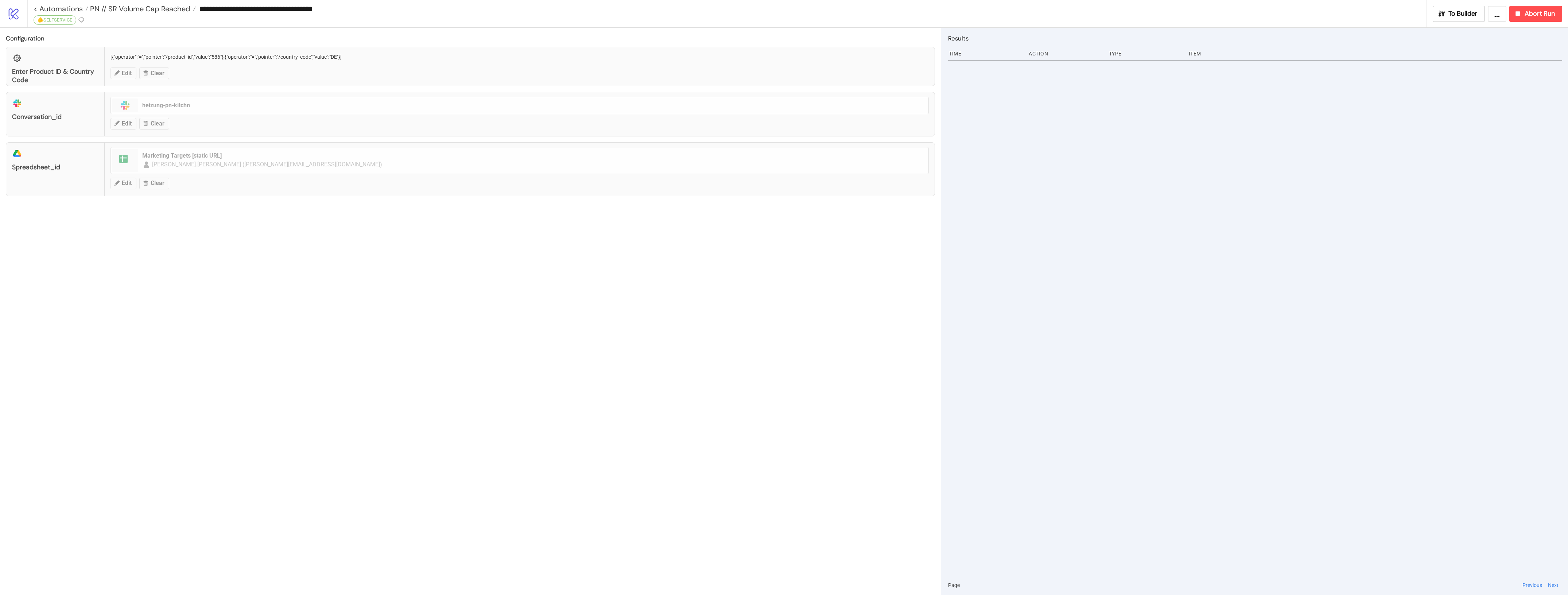
type input "**********"
click at [34, 19] on icon at bounding box center [37, 19] width 7 height 7
click at [68, 110] on span "🫵SELFSERVICE" at bounding box center [75, 110] width 68 height 6
click at [239, 278] on div "Configuration Enter Product ID & Country Code [{"operator":"=","pointer":"/prod…" at bounding box center [471, 312] width 941 height 568
click at [141, 10] on span "PN // SR Volume Cap Reached" at bounding box center [139, 9] width 102 height 10
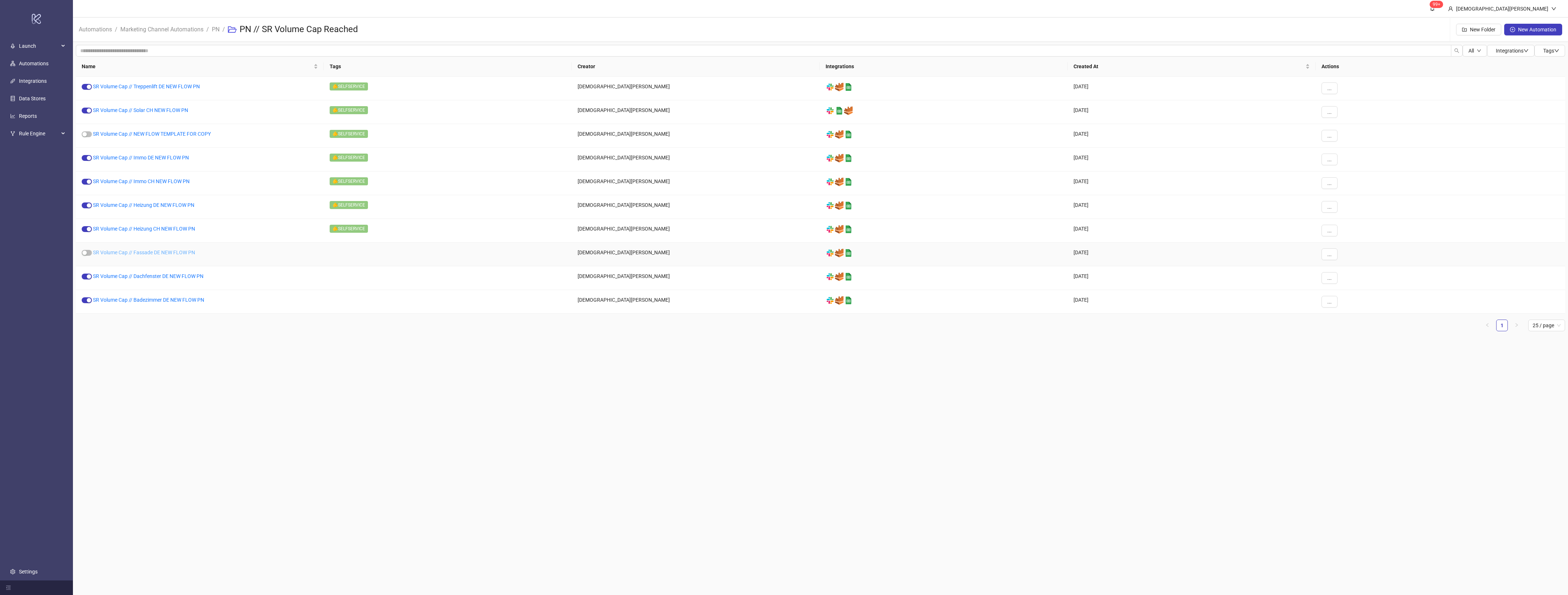
click at [163, 254] on link "SR Volume Cap // Fassade DE NEW FLOW PN" at bounding box center [144, 253] width 102 height 6
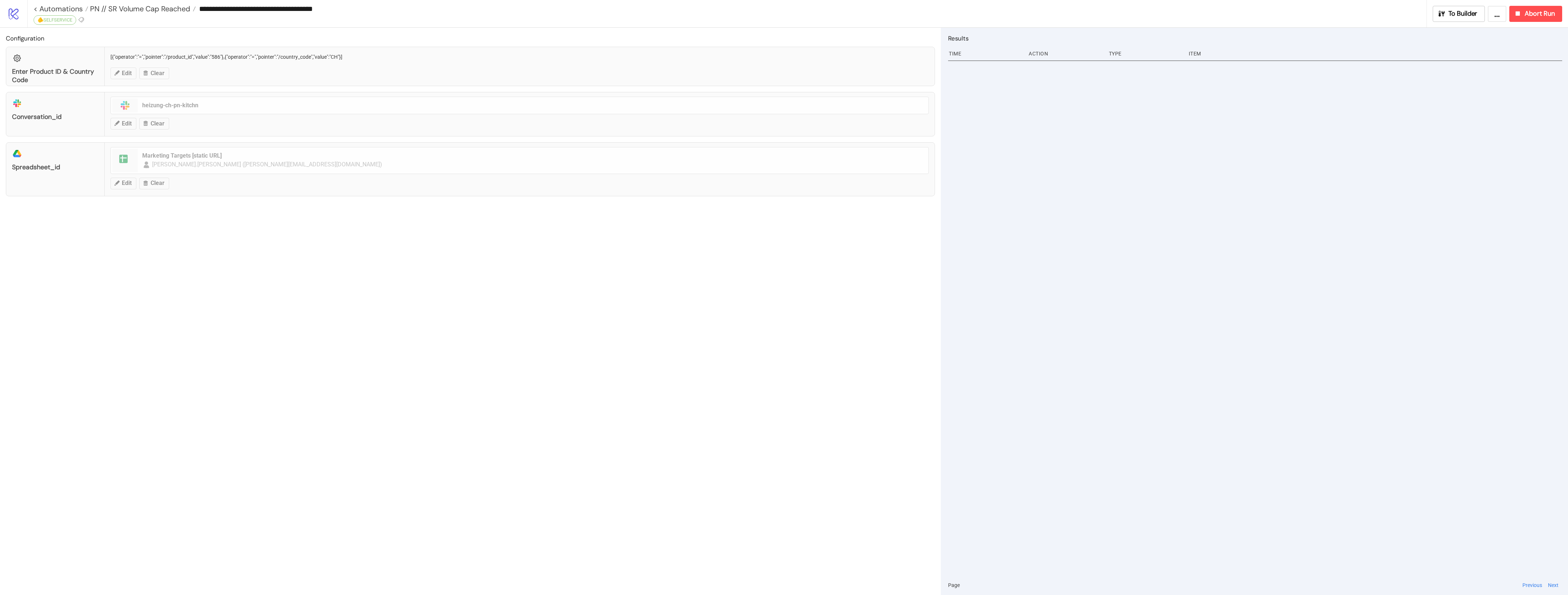
type input "**********"
click at [37, 19] on icon at bounding box center [37, 19] width 7 height 7
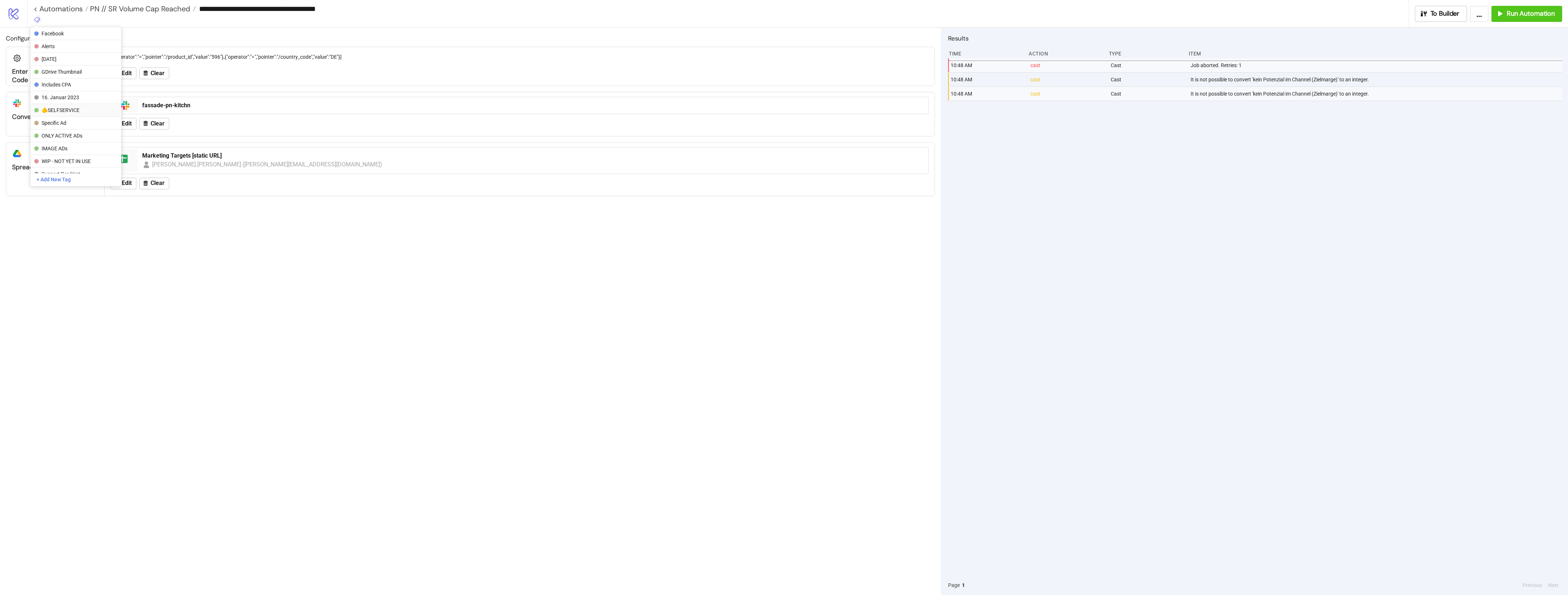
click at [75, 107] on span "🫵SELFSERVICE" at bounding box center [75, 110] width 68 height 6
click at [223, 227] on div "Configuration Enter Product ID & Country Code [{"operator":"=","pointer":"/prod…" at bounding box center [471, 312] width 941 height 568
click at [142, 4] on span "PN // SR Volume Cap Reached" at bounding box center [139, 9] width 102 height 10
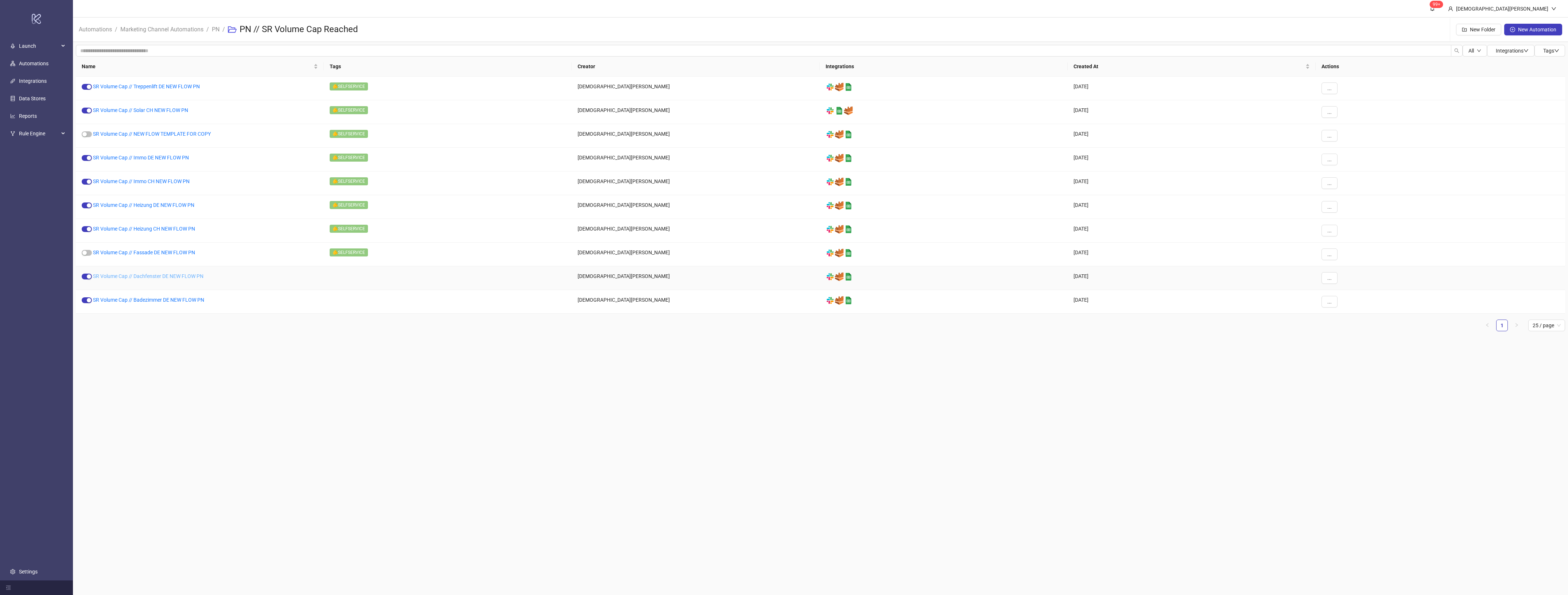
click at [138, 273] on link "SR Volume Cap // Dachfenster DE NEW FLOW PN" at bounding box center [149, 276] width 111 height 6
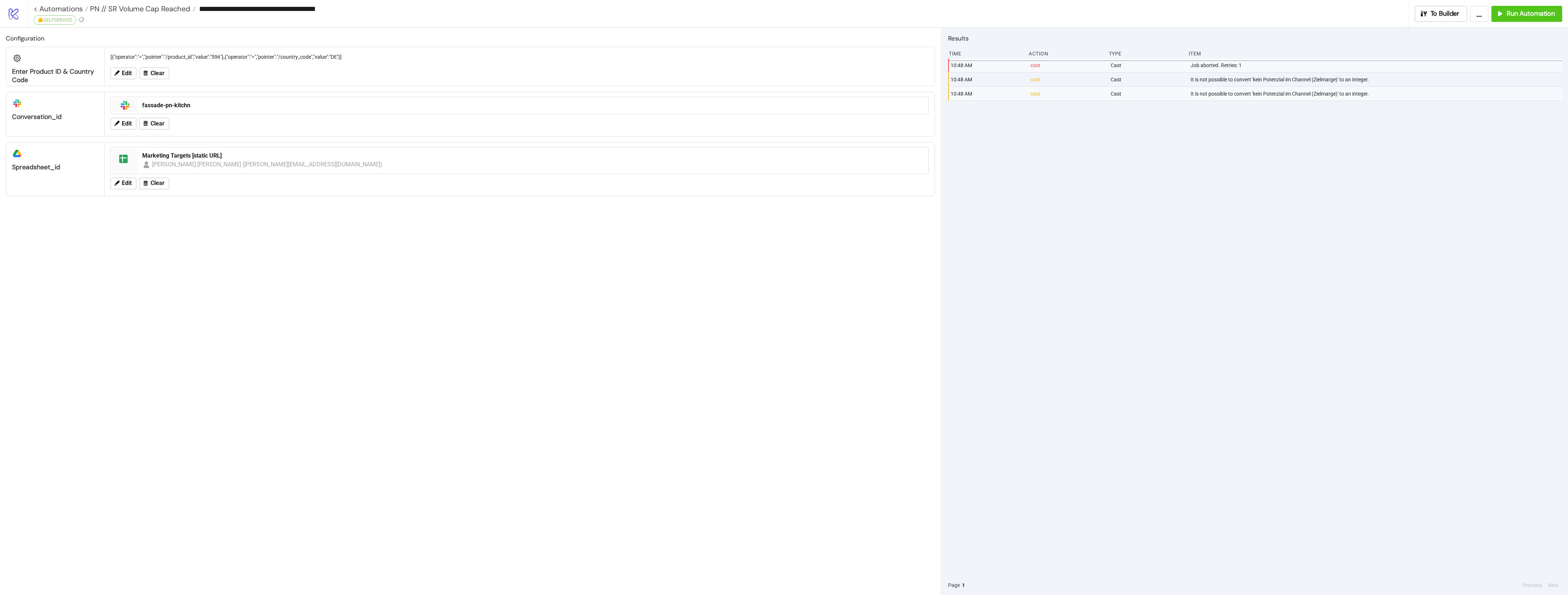
type input "**********"
click at [37, 18] on icon at bounding box center [37, 19] width 7 height 7
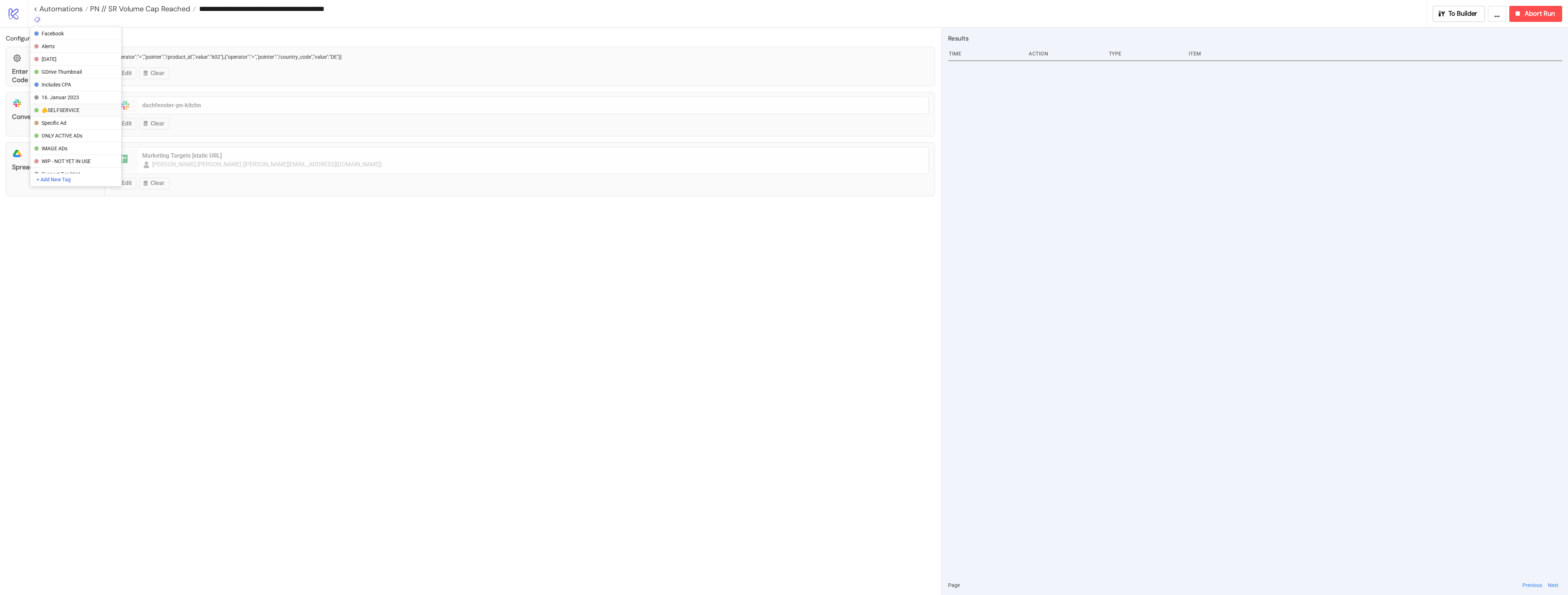
click at [68, 108] on span "🫵SELFSERVICE" at bounding box center [75, 110] width 68 height 6
click at [296, 330] on div "Configuration Enter Product ID & Country Code [{"operator":"=","pointer":"/prod…" at bounding box center [471, 312] width 941 height 568
click at [173, 10] on span "PN // SR Volume Cap Reached" at bounding box center [139, 9] width 102 height 10
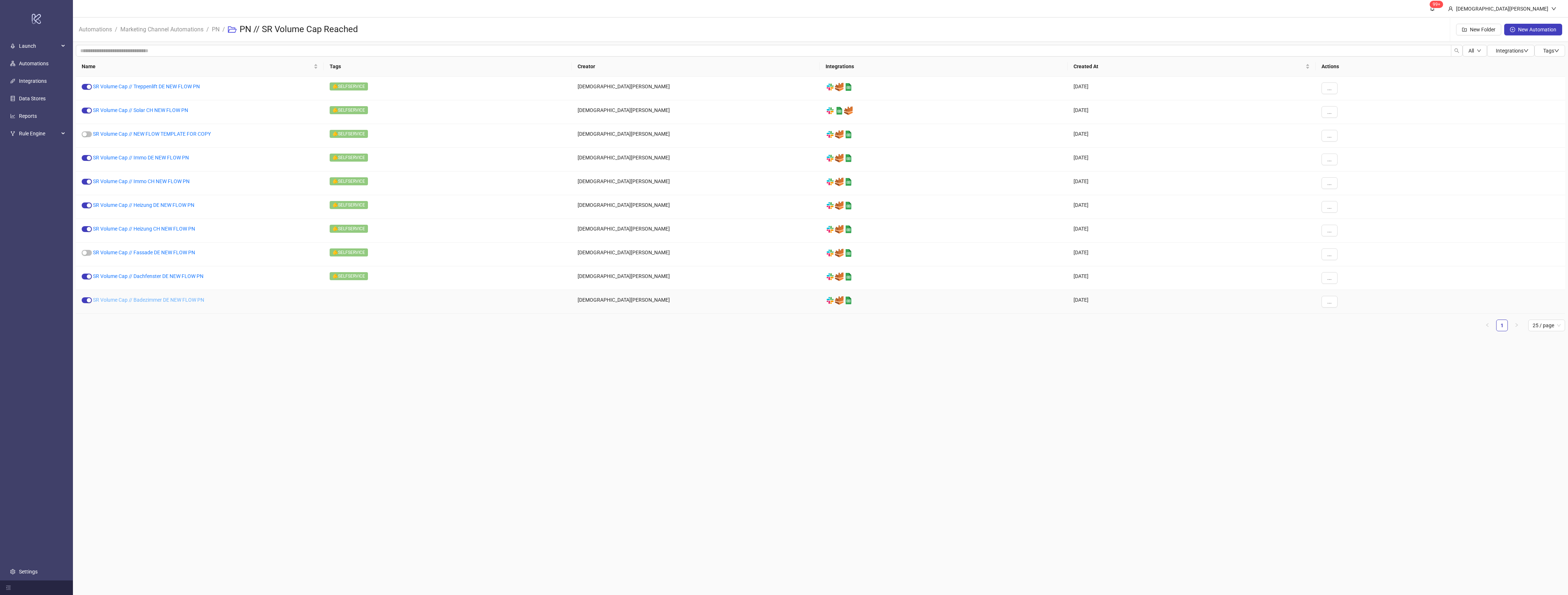
click at [149, 301] on link "SR Volume Cap // Badezimmer DE NEW FLOW PN" at bounding box center [149, 300] width 111 height 6
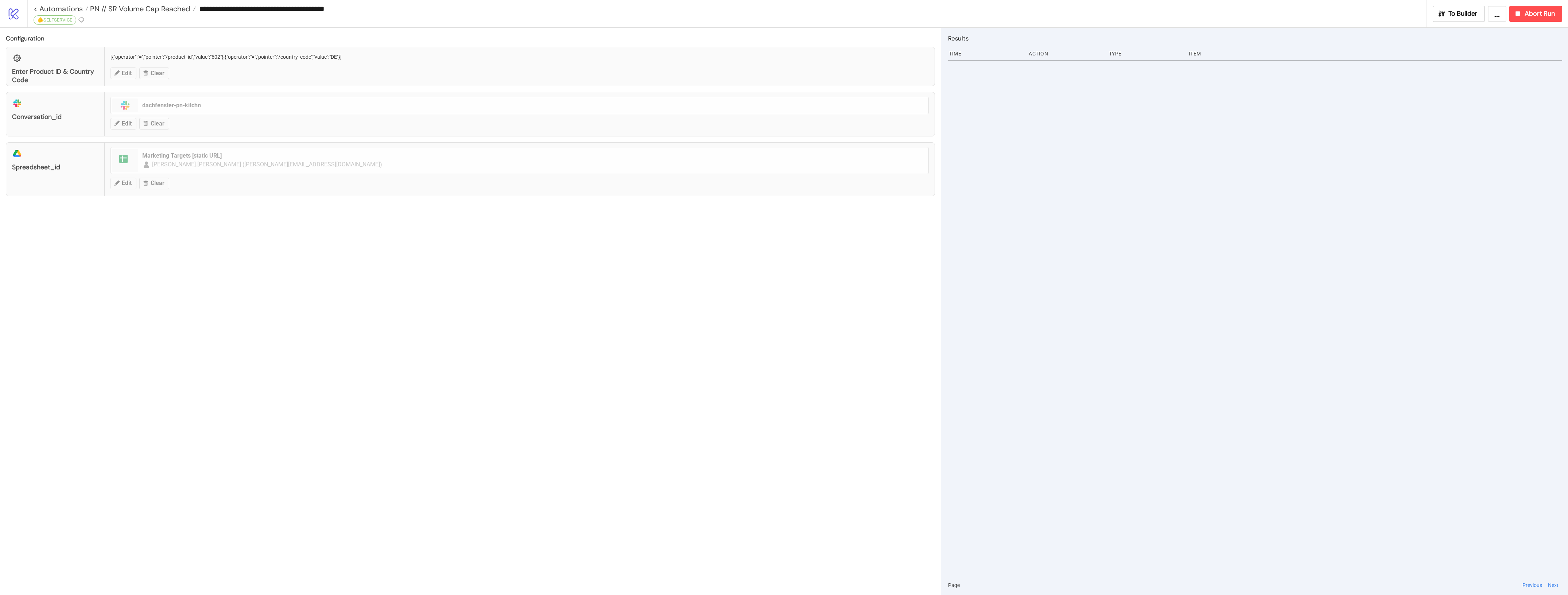
type input "**********"
click at [258, 367] on div "Configuration Enter Product ID & Country Code [{"operator":"=","pointer":"/prod…" at bounding box center [471, 312] width 941 height 568
click at [42, 23] on div "**********" at bounding box center [727, 13] width 1399 height 27
click at [32, 16] on div "**********" at bounding box center [727, 13] width 1399 height 27
click at [35, 19] on icon at bounding box center [37, 19] width 7 height 7
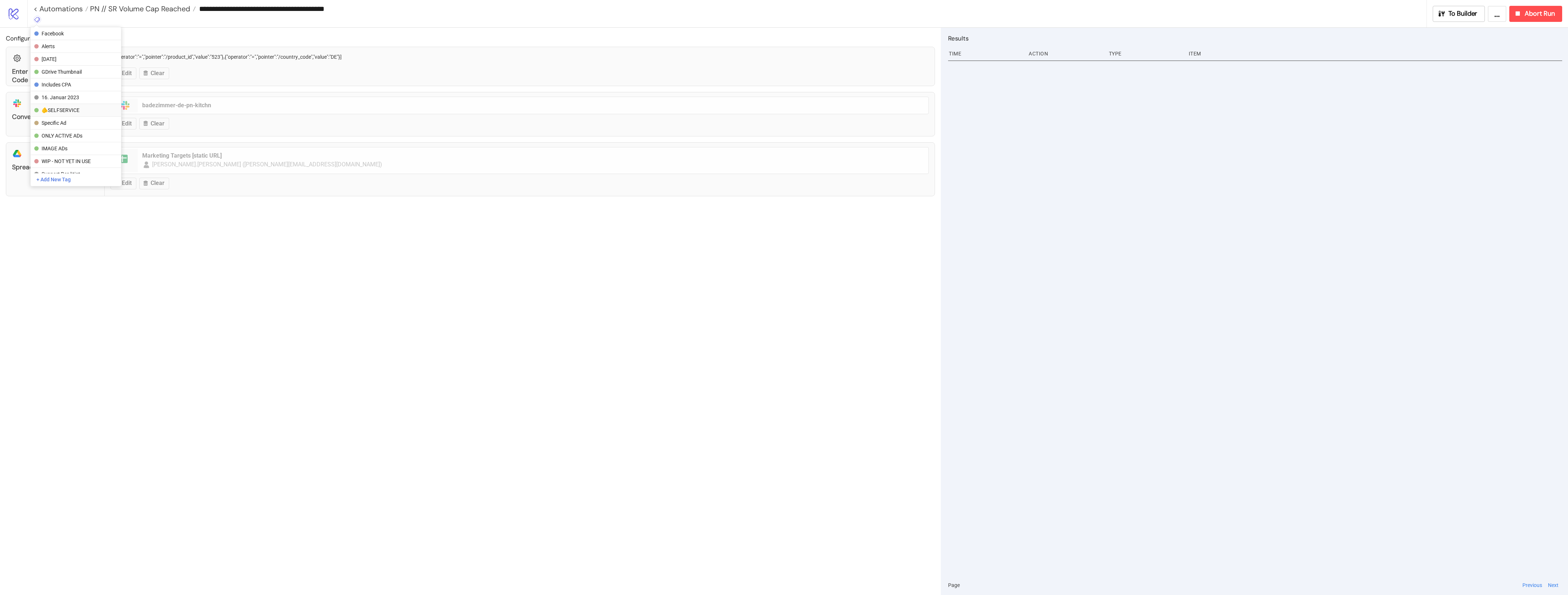
click at [77, 108] on span "🫵SELFSERVICE" at bounding box center [75, 110] width 68 height 6
click at [390, 277] on div "Configuration Enter Product ID & Country Code [{"operator":"=","pointer":"/prod…" at bounding box center [471, 312] width 941 height 568
click at [159, 12] on span "PN // SR Volume Cap Reached" at bounding box center [139, 9] width 102 height 10
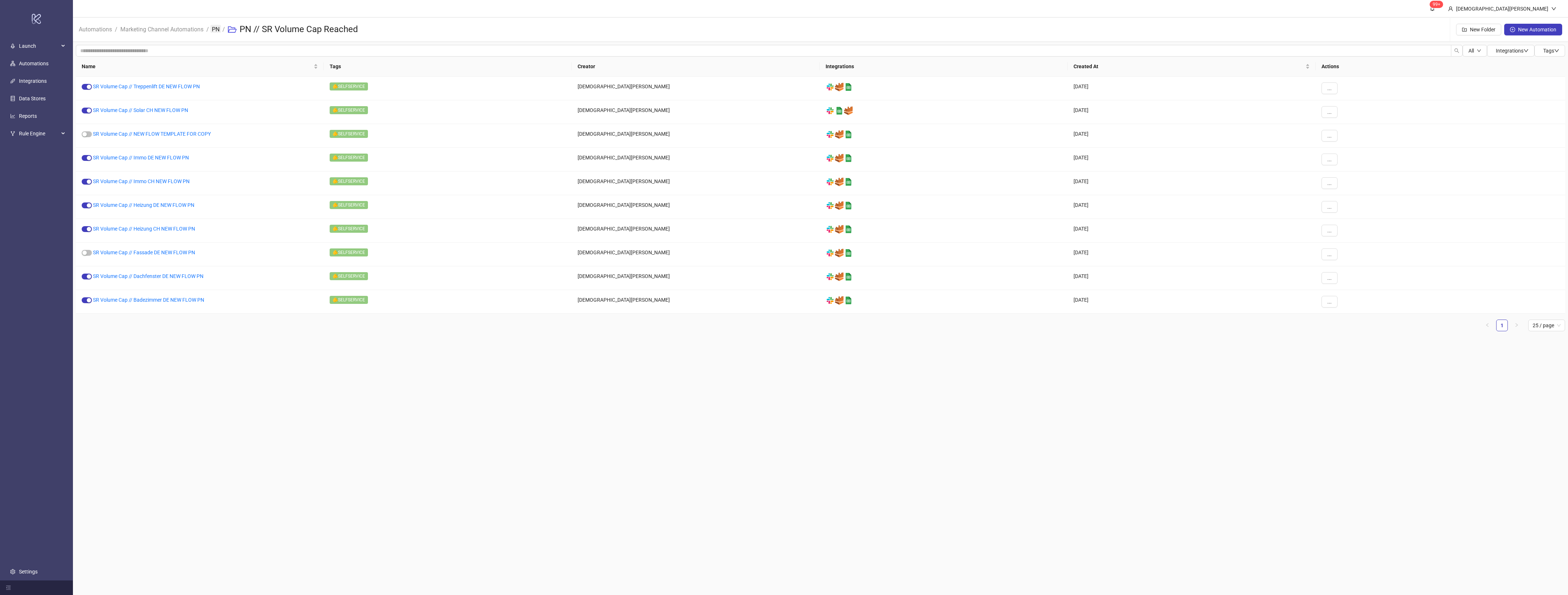
click at [214, 32] on link "PN" at bounding box center [215, 29] width 10 height 8
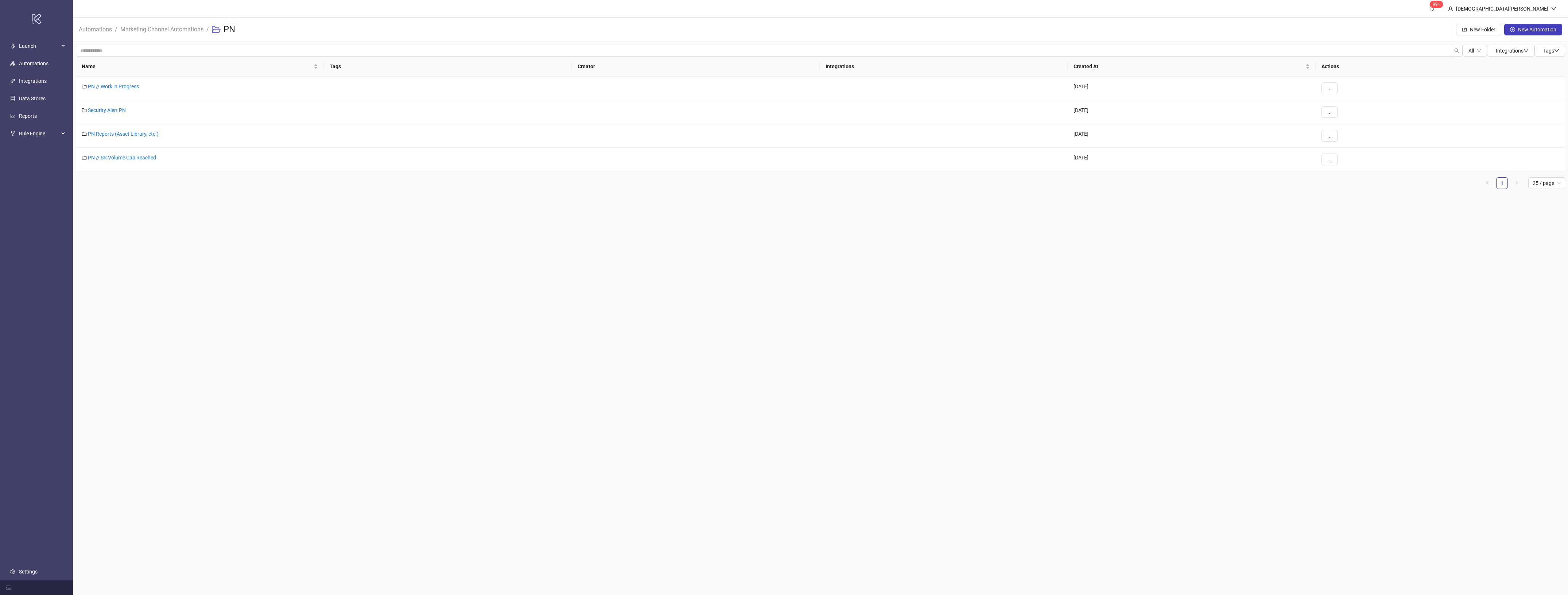
click at [645, 224] on main "99+ [PERSON_NAME] Automations / Marketing Channel Automations / PN New Folder N…" at bounding box center [821, 297] width 1495 height 595
click at [114, 134] on link "PN Reports (Asset Library, etc.)" at bounding box center [123, 134] width 71 height 6
click at [323, 238] on main "99+ [PERSON_NAME] Automations / Marketing Channel Automations / PN / PN Reports…" at bounding box center [821, 297] width 1495 height 595
click at [215, 29] on link "PN" at bounding box center [215, 29] width 10 height 8
click at [159, 156] on div "PN // SR Volume Cap Reached" at bounding box center [200, 160] width 248 height 24
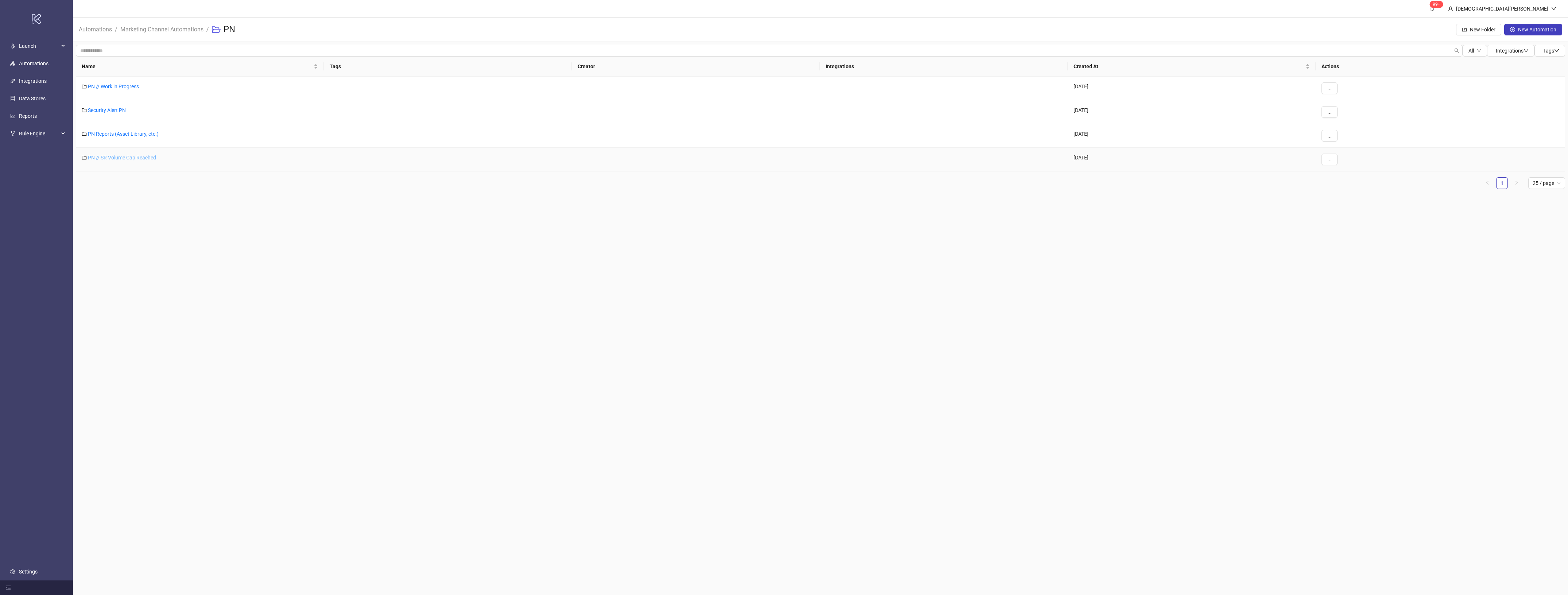
click at [152, 156] on link "PN // SR Volume Cap Reached" at bounding box center [122, 158] width 68 height 6
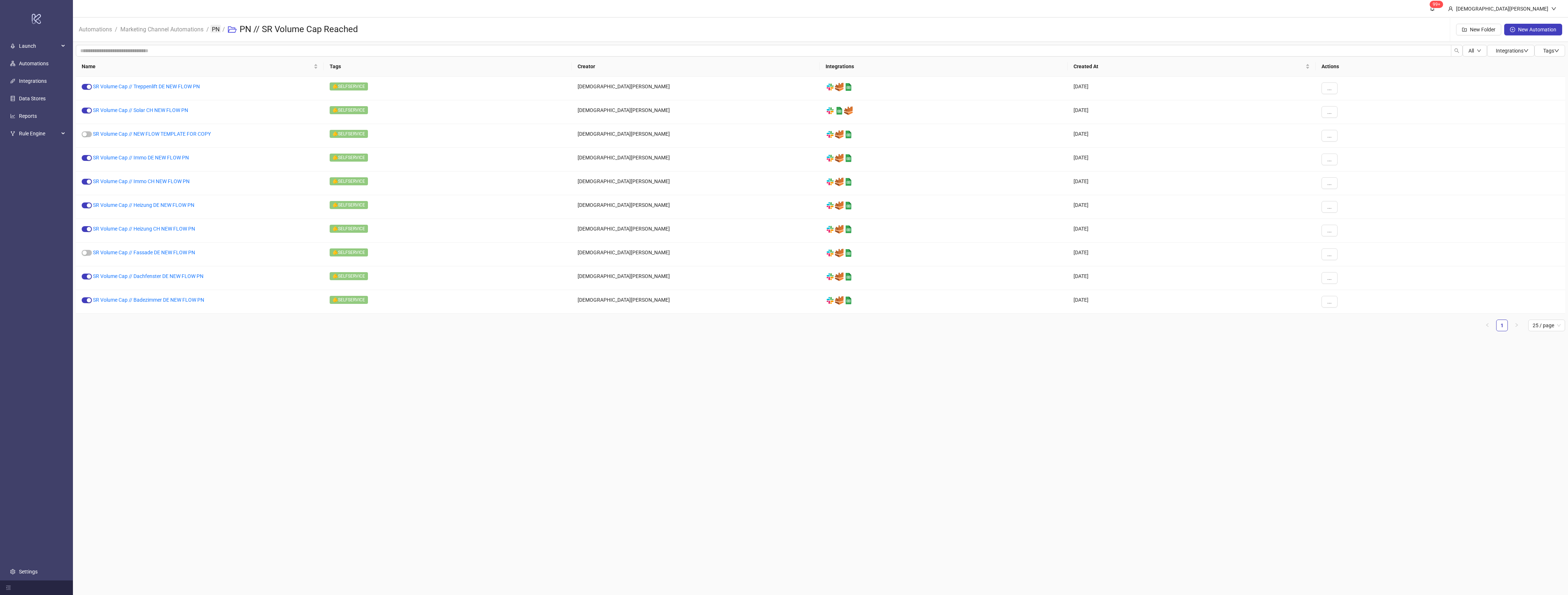
click at [219, 28] on link "PN" at bounding box center [215, 29] width 10 height 8
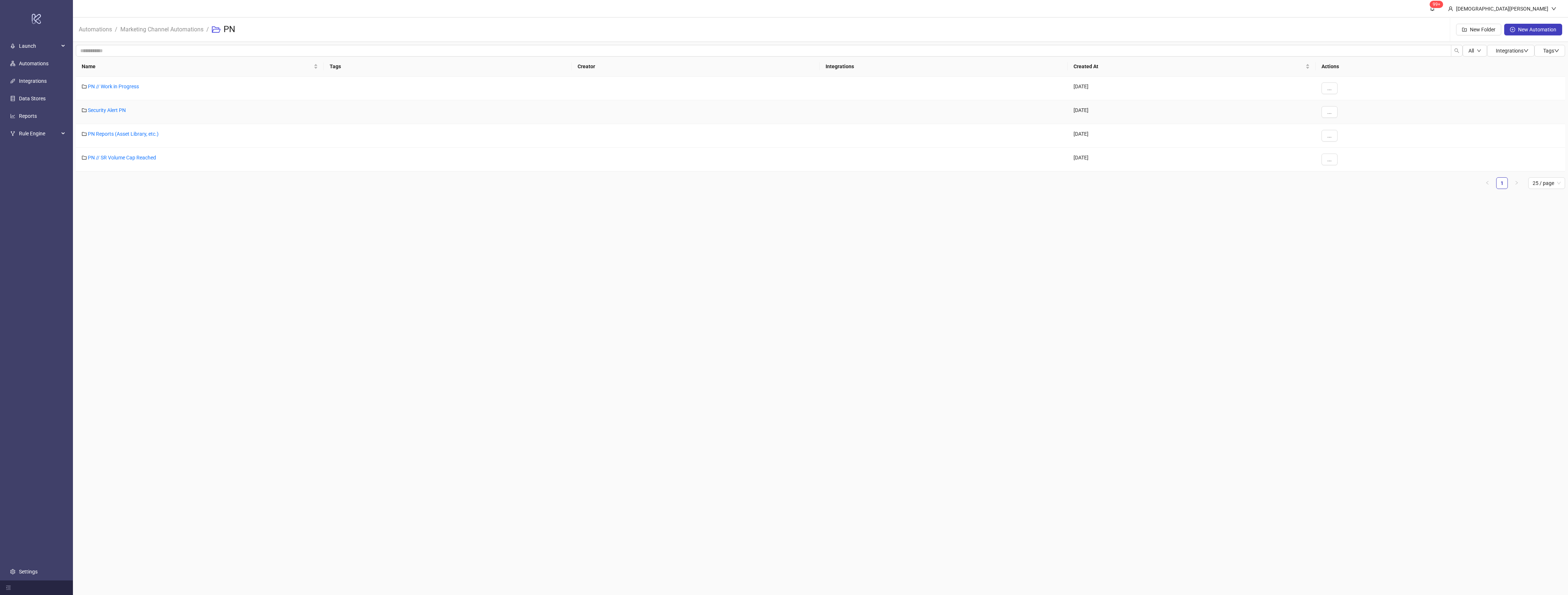
click at [127, 113] on div "Security Alert PN" at bounding box center [200, 112] width 248 height 24
click at [95, 108] on link "Security Alert PN" at bounding box center [107, 110] width 38 height 6
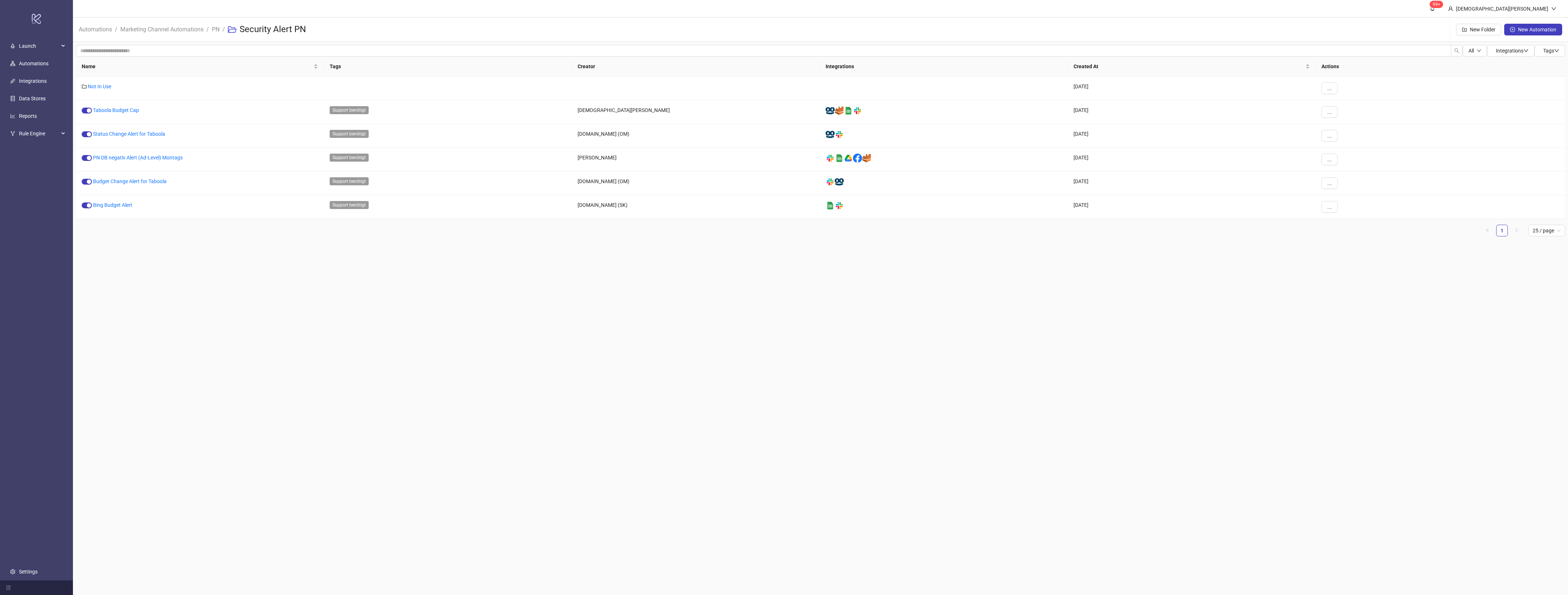
drag, startPoint x: 424, startPoint y: 331, endPoint x: 421, endPoint y: 323, distance: 8.5
click at [421, 323] on main "99+ [PERSON_NAME] Automations / Marketing Channel Automations / PN / Security A…" at bounding box center [821, 297] width 1495 height 595
click at [217, 30] on link "PN" at bounding box center [215, 29] width 10 height 8
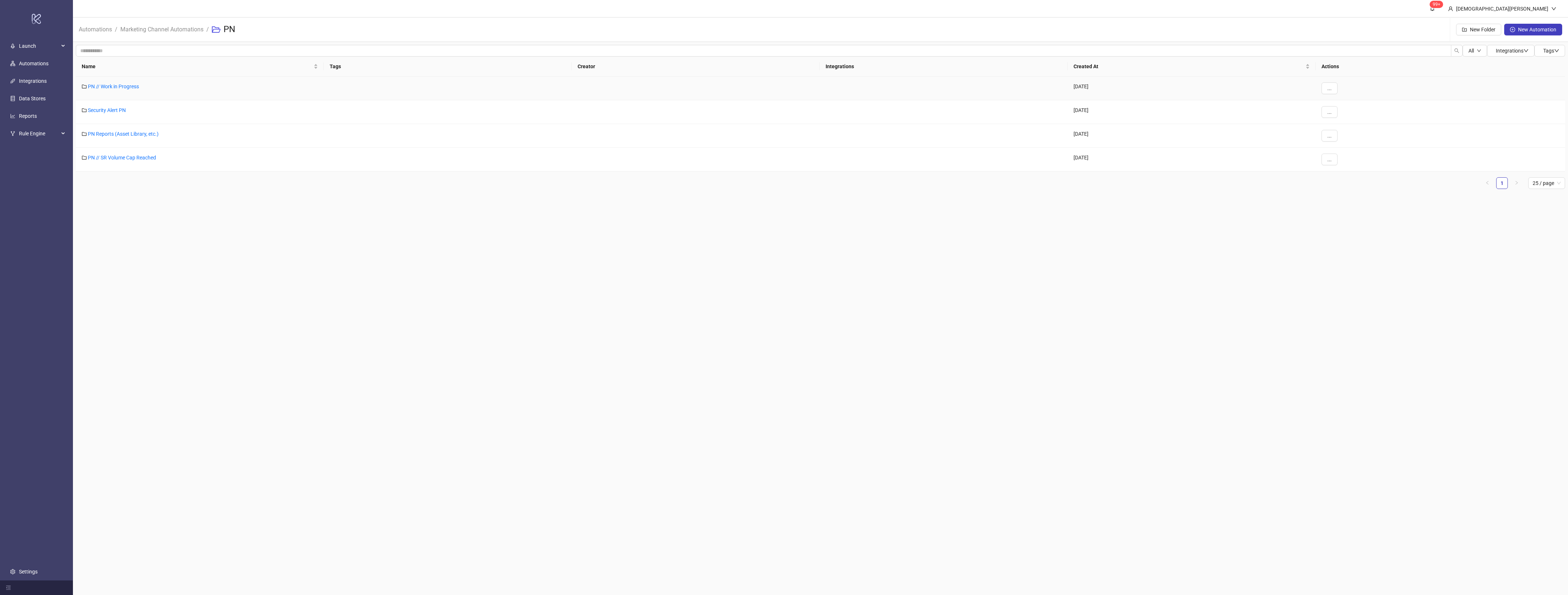
click at [132, 90] on div "PN // Work in Progress" at bounding box center [200, 88] width 248 height 24
click at [132, 86] on link "PN // Work in Progress" at bounding box center [113, 86] width 51 height 6
click at [218, 30] on link "PN" at bounding box center [215, 29] width 10 height 8
click at [139, 135] on link "PN Reports (Asset Library, etc.)" at bounding box center [123, 134] width 71 height 6
click at [216, 28] on link "PN" at bounding box center [215, 29] width 10 height 8
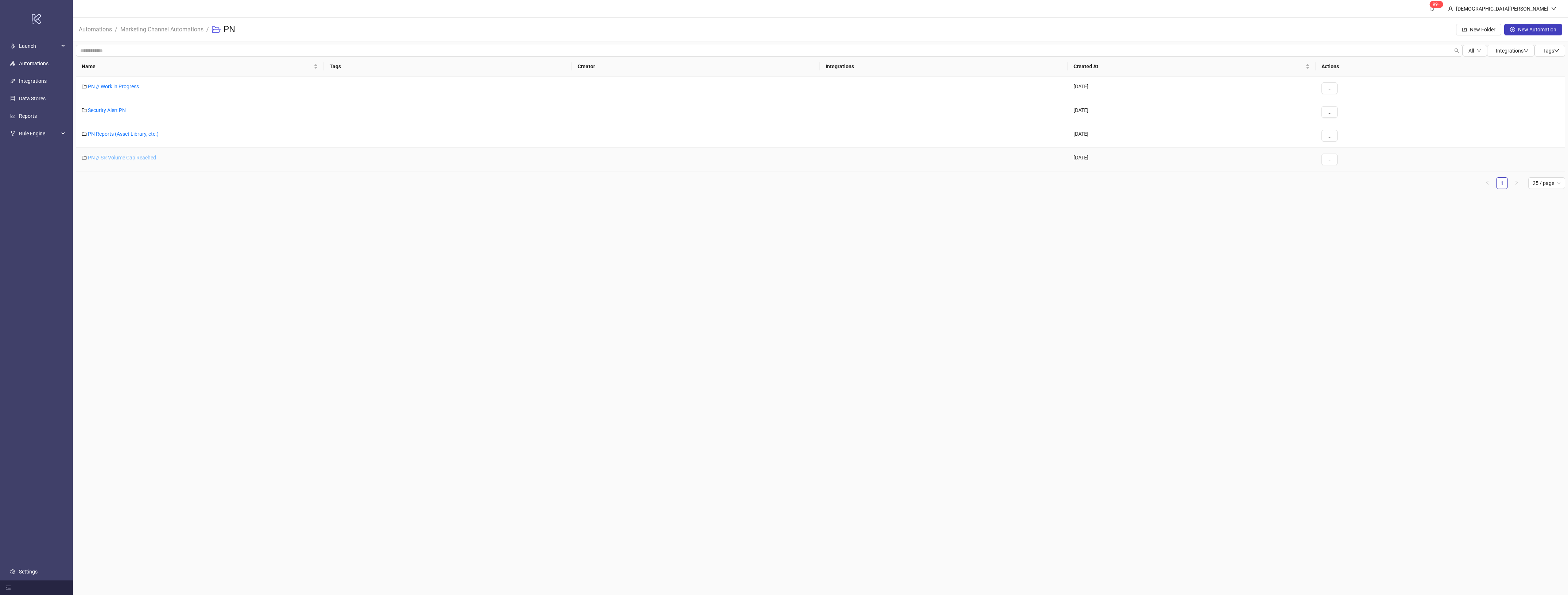
click at [137, 157] on link "PN // SR Volume Cap Reached" at bounding box center [122, 158] width 68 height 6
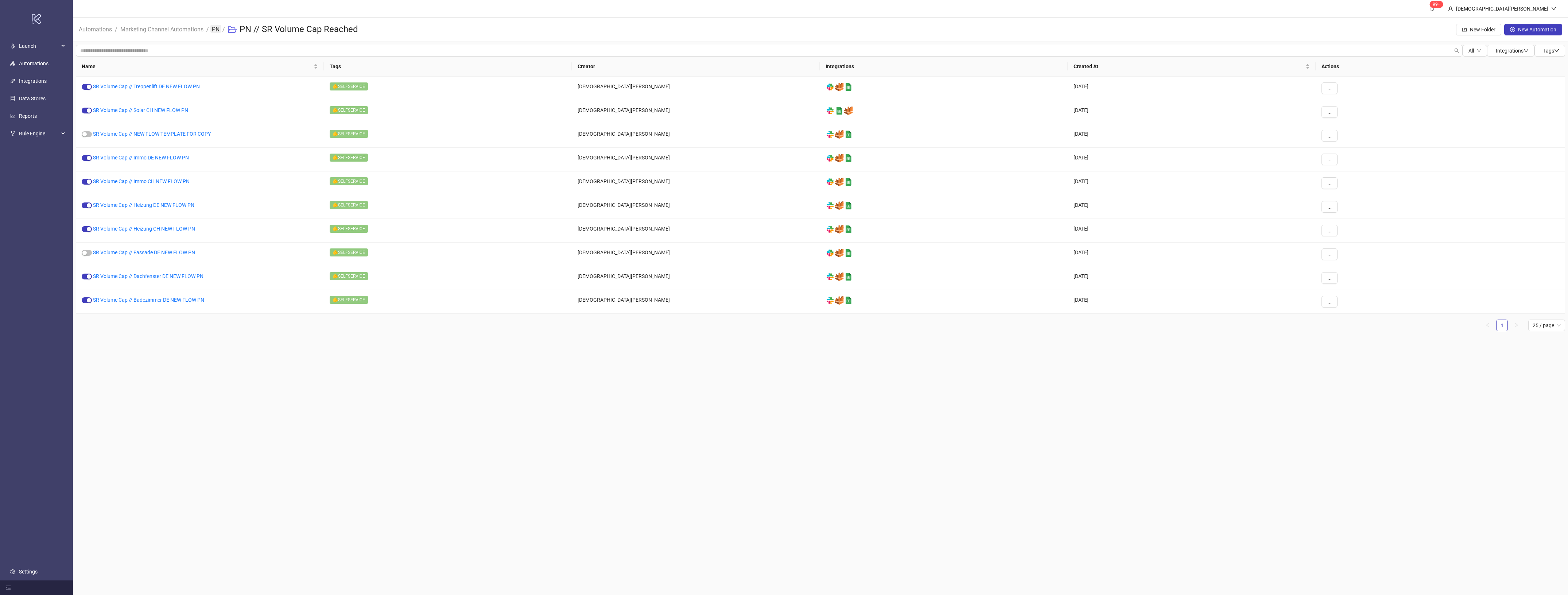
click at [219, 30] on link "PN" at bounding box center [215, 29] width 10 height 8
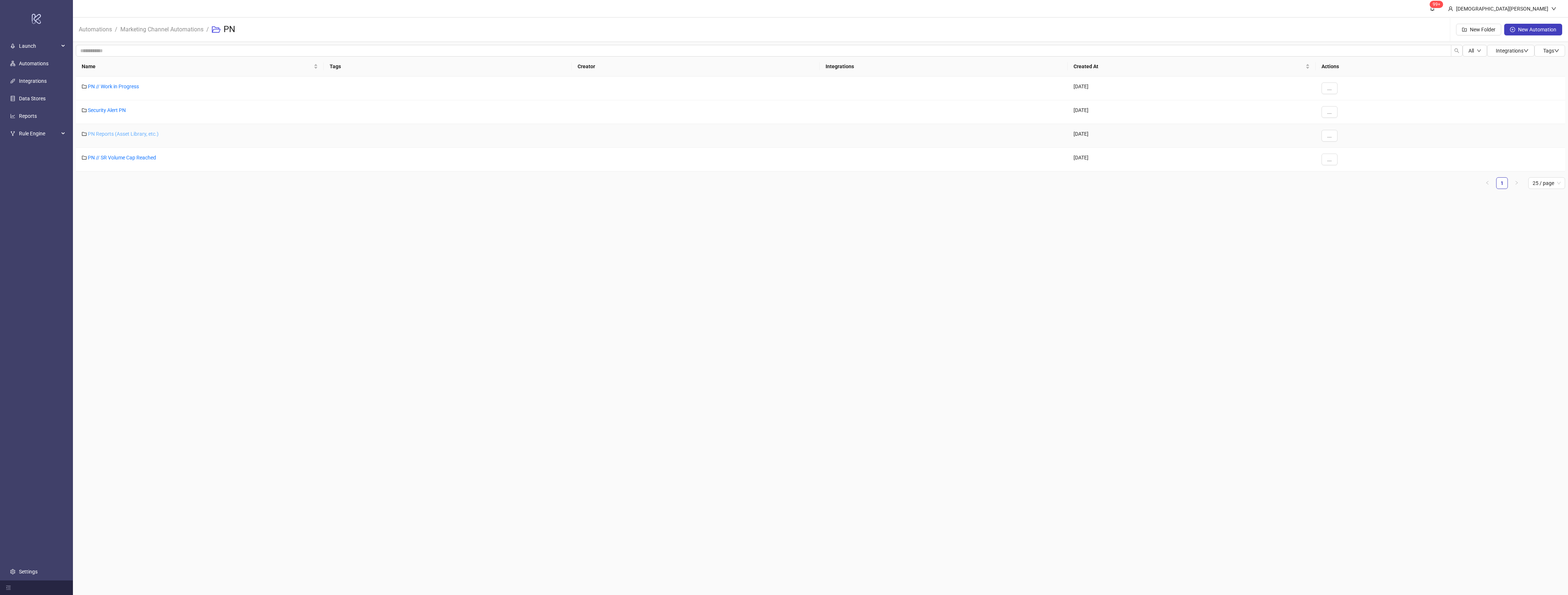
click at [139, 132] on link "PN Reports (Asset Library, etc.)" at bounding box center [123, 134] width 71 height 6
click at [219, 29] on link "PN" at bounding box center [215, 29] width 10 height 8
click at [119, 86] on link "PN // Work in Progress" at bounding box center [113, 86] width 51 height 6
click at [221, 29] on link "PN" at bounding box center [215, 29] width 10 height 8
click at [121, 111] on link "Security Alert PN" at bounding box center [107, 110] width 38 height 6
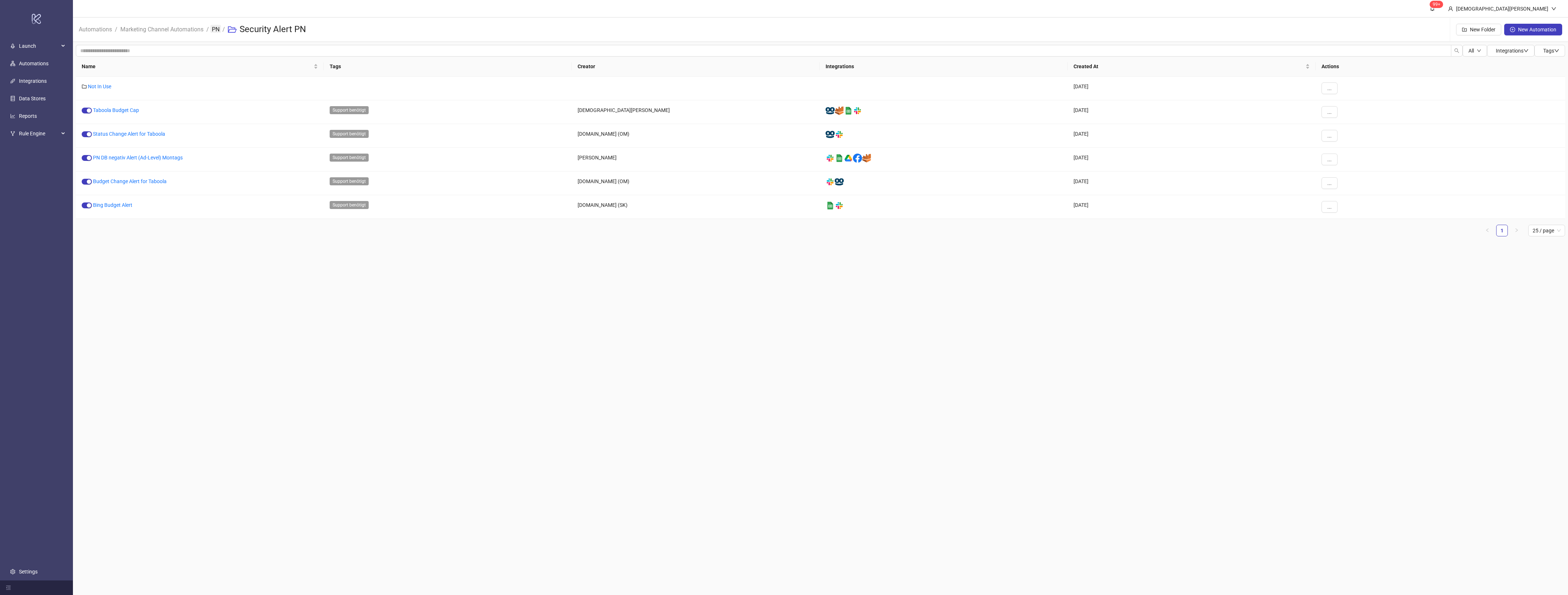
click at [219, 28] on link "PN" at bounding box center [215, 29] width 10 height 8
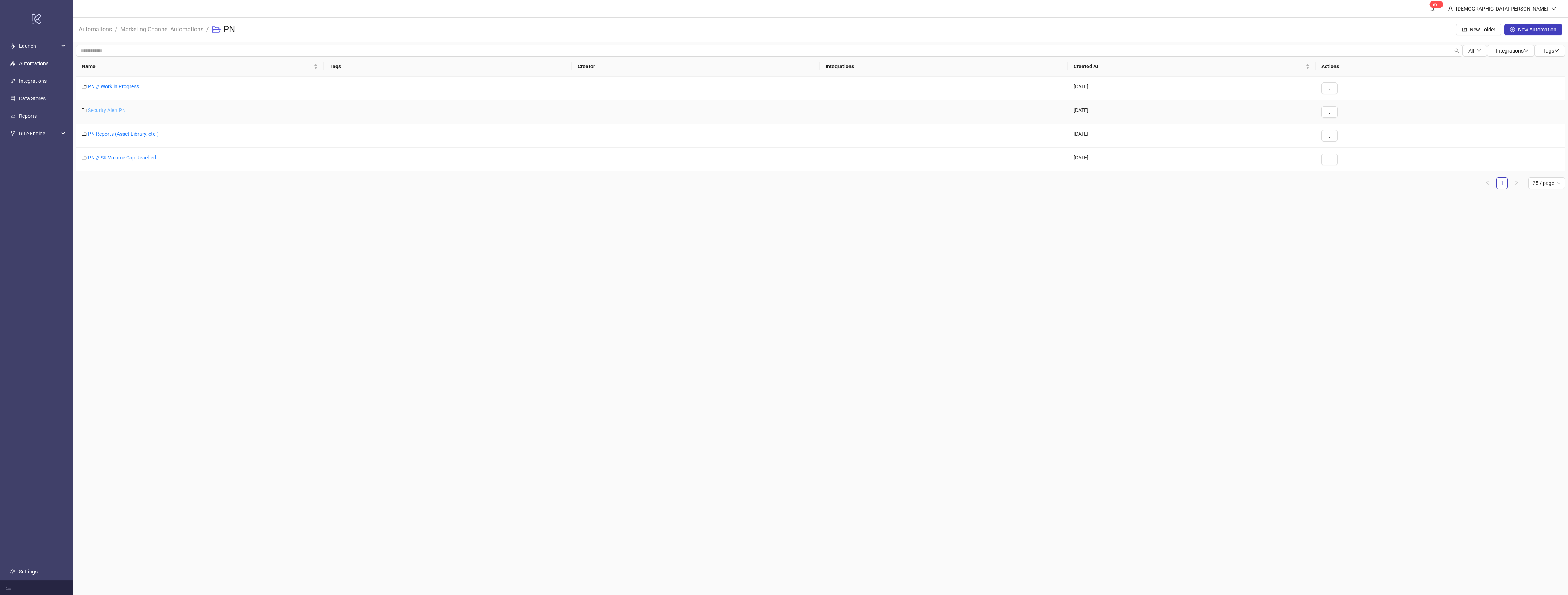
click at [122, 110] on link "Security Alert PN" at bounding box center [107, 110] width 38 height 6
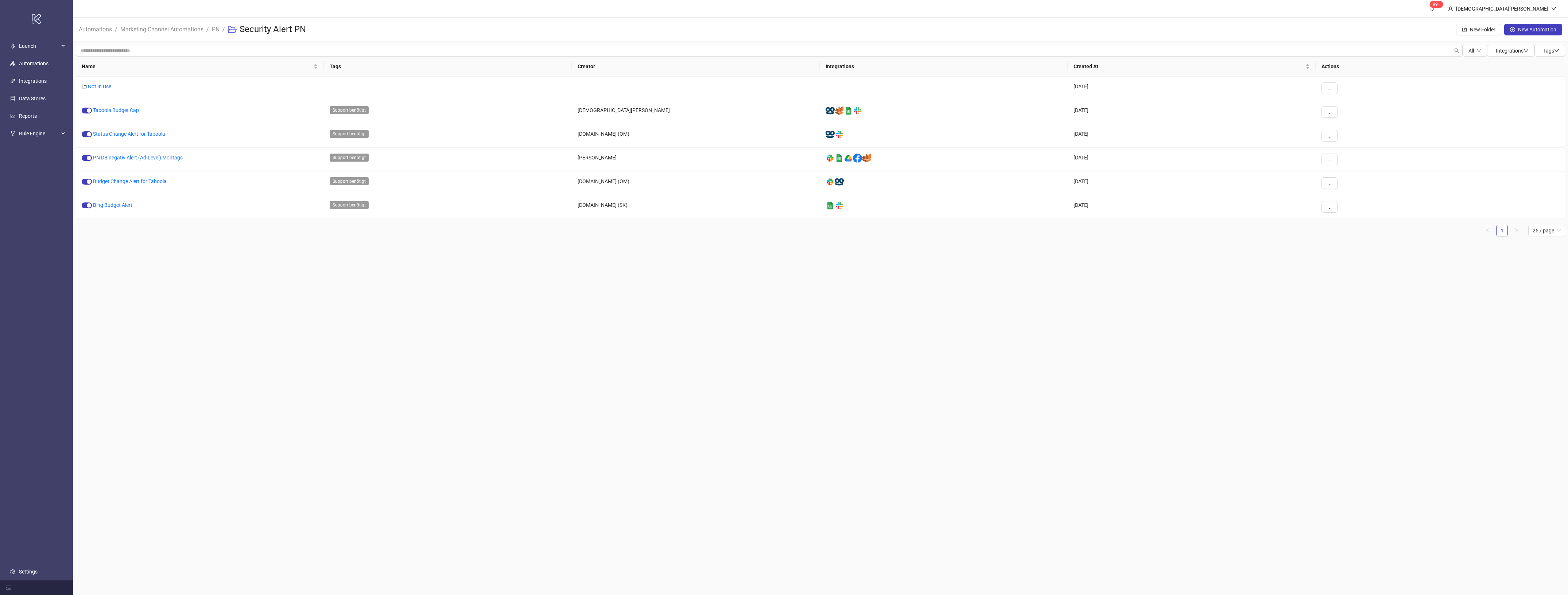
click at [260, 342] on main "99+ [PERSON_NAME] Automations / Marketing Channel Automations / PN / Security A…" at bounding box center [821, 297] width 1495 height 595
click at [219, 29] on link "PN" at bounding box center [215, 29] width 10 height 8
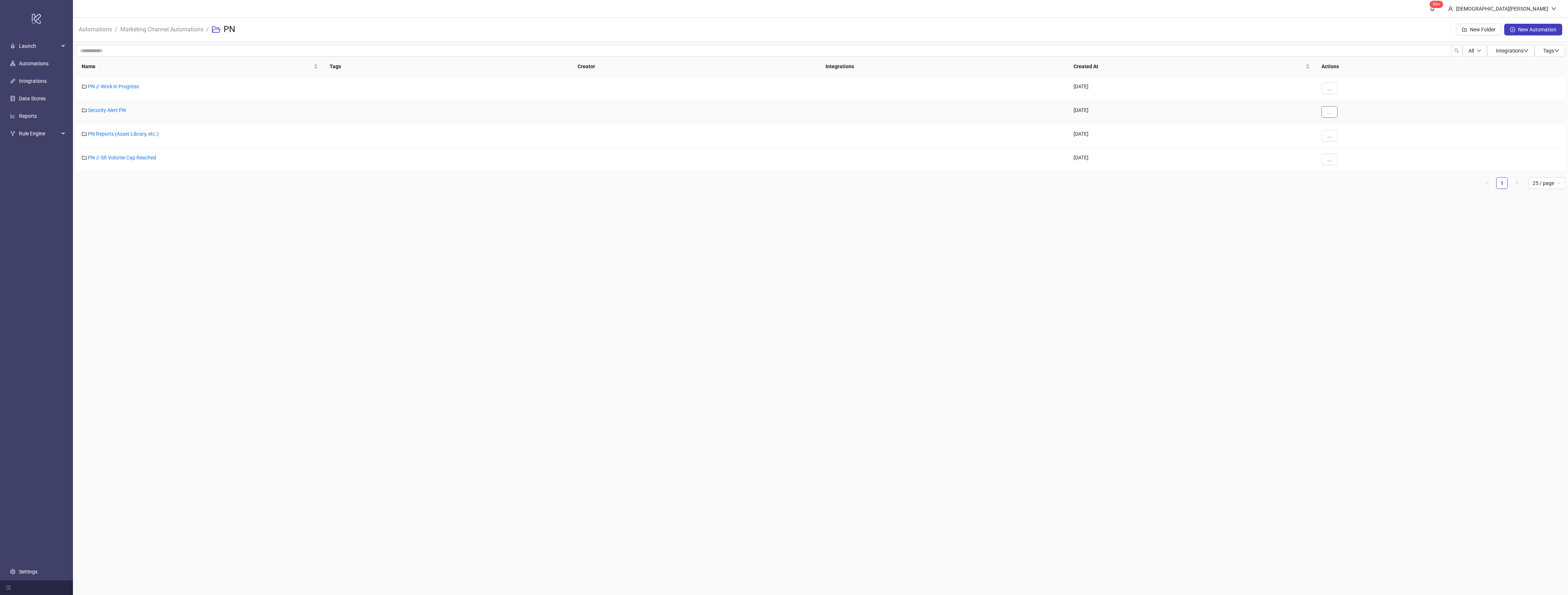
click at [1332, 113] on button "..." at bounding box center [1329, 111] width 16 height 12
click at [1351, 123] on span "Edit" at bounding box center [1346, 127] width 21 height 8
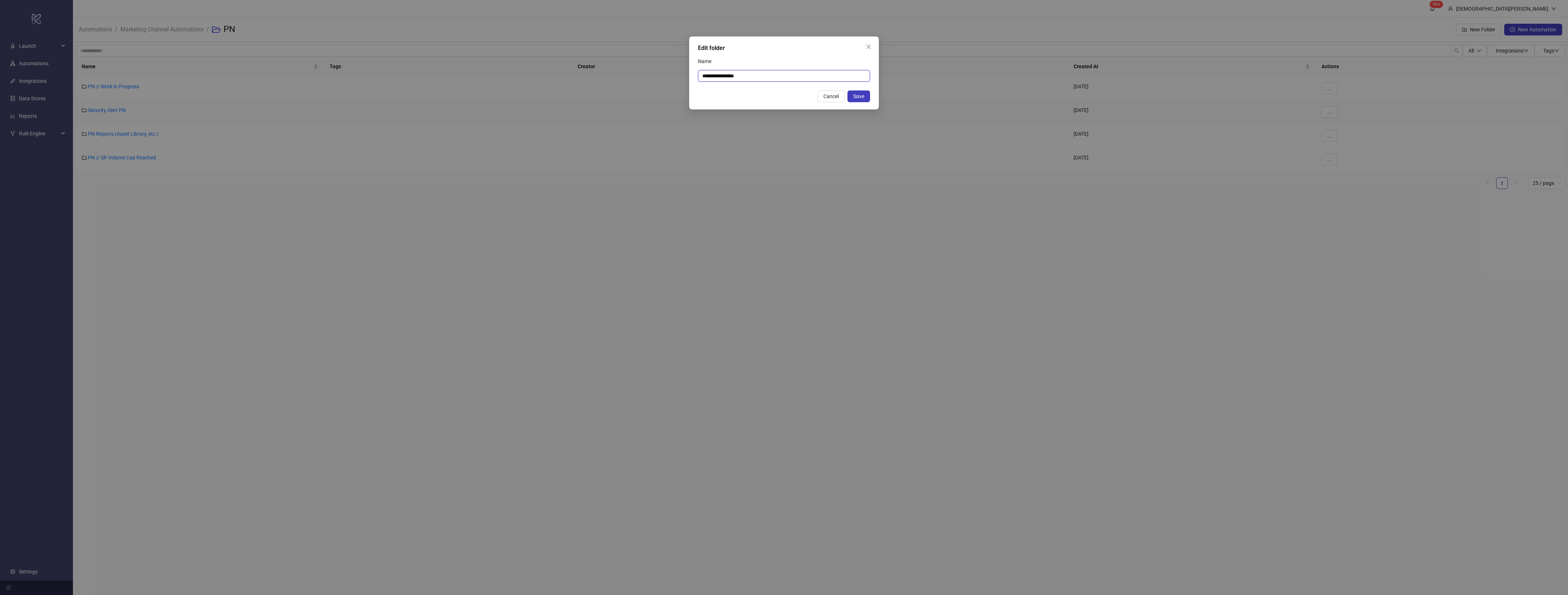
click at [805, 75] on input "**********" at bounding box center [784, 76] width 172 height 12
drag, startPoint x: 737, startPoint y: 75, endPoint x: 732, endPoint y: 74, distance: 5.1
click at [732, 74] on input "**********" at bounding box center [784, 76] width 172 height 12
click at [704, 76] on input "**********" at bounding box center [784, 76] width 172 height 12
click at [769, 80] on input "**********" at bounding box center [784, 76] width 172 height 12
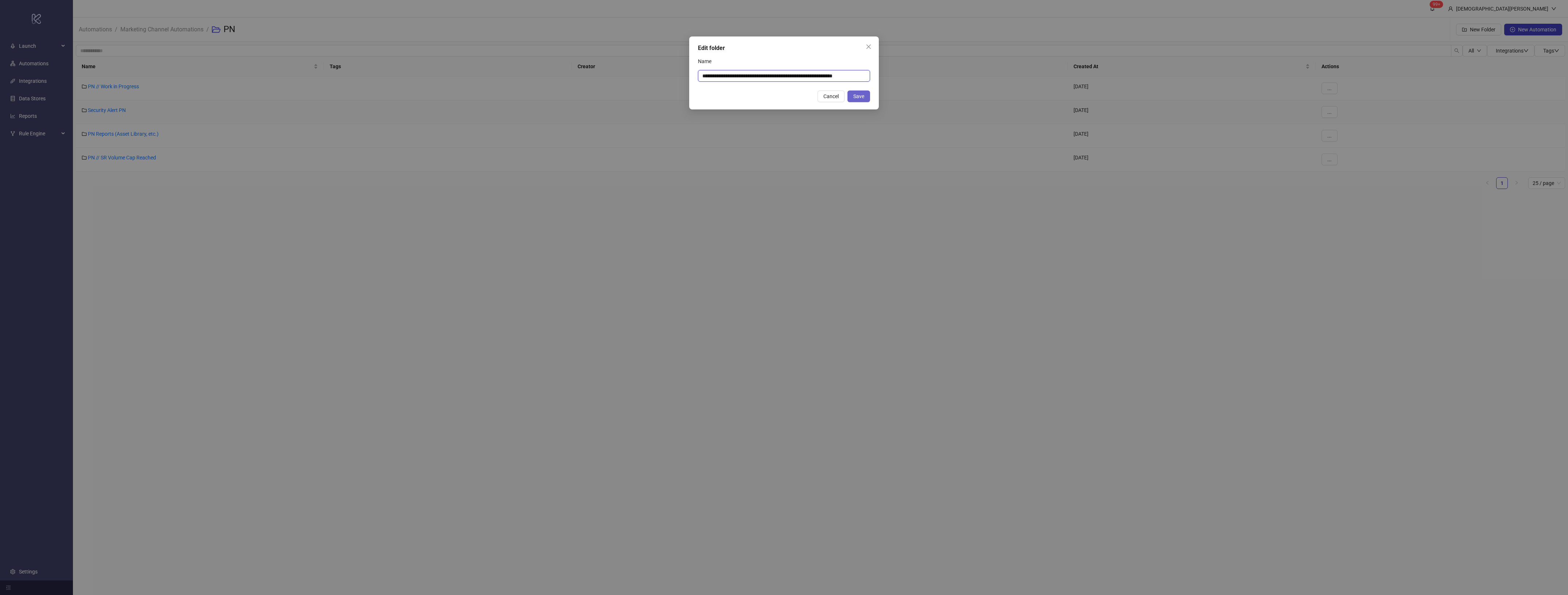
type input "**********"
click at [850, 94] on button "Save" at bounding box center [858, 96] width 23 height 12
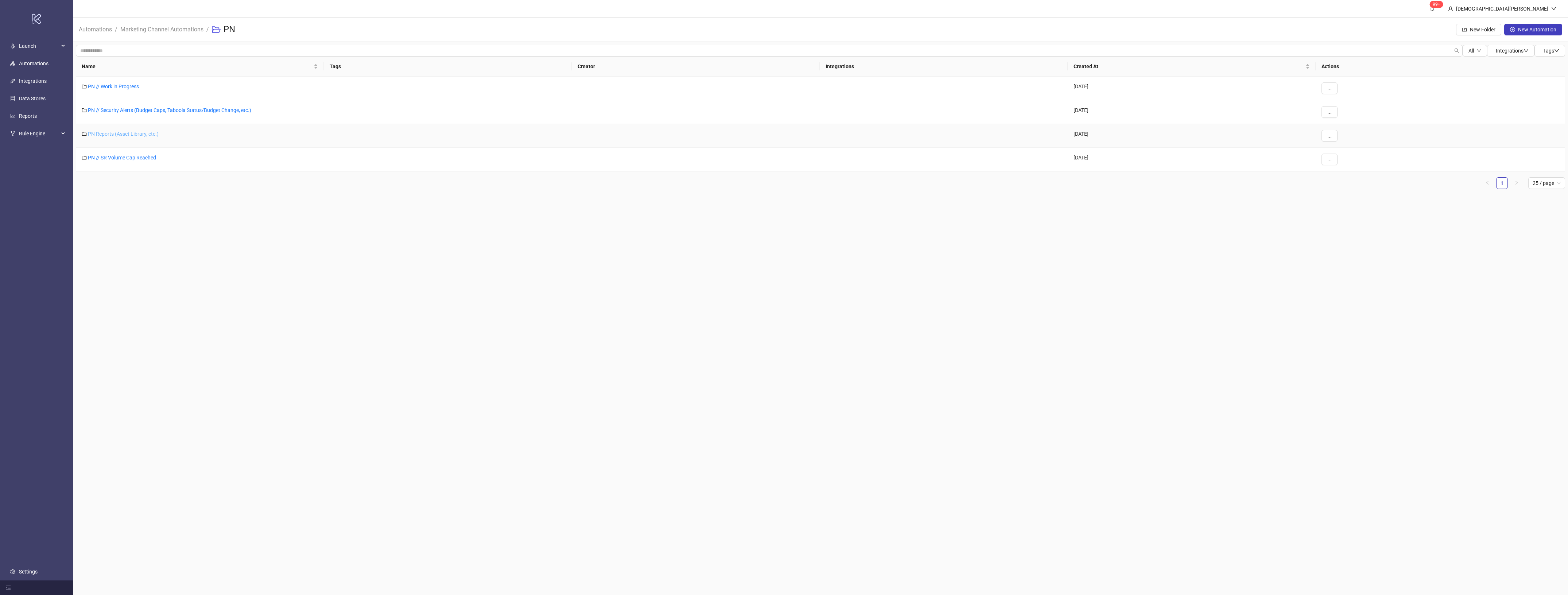
click at [153, 132] on link "PN Reports (Asset Library, etc.)" at bounding box center [123, 134] width 71 height 6
click at [617, 283] on main "99+ [PERSON_NAME] Automations / Marketing Channel Automations / PN / PN Reports…" at bounding box center [821, 297] width 1495 height 595
click at [211, 29] on link "PN" at bounding box center [215, 29] width 10 height 8
click at [128, 158] on link "PN // SR Volume Cap Reached" at bounding box center [122, 158] width 68 height 6
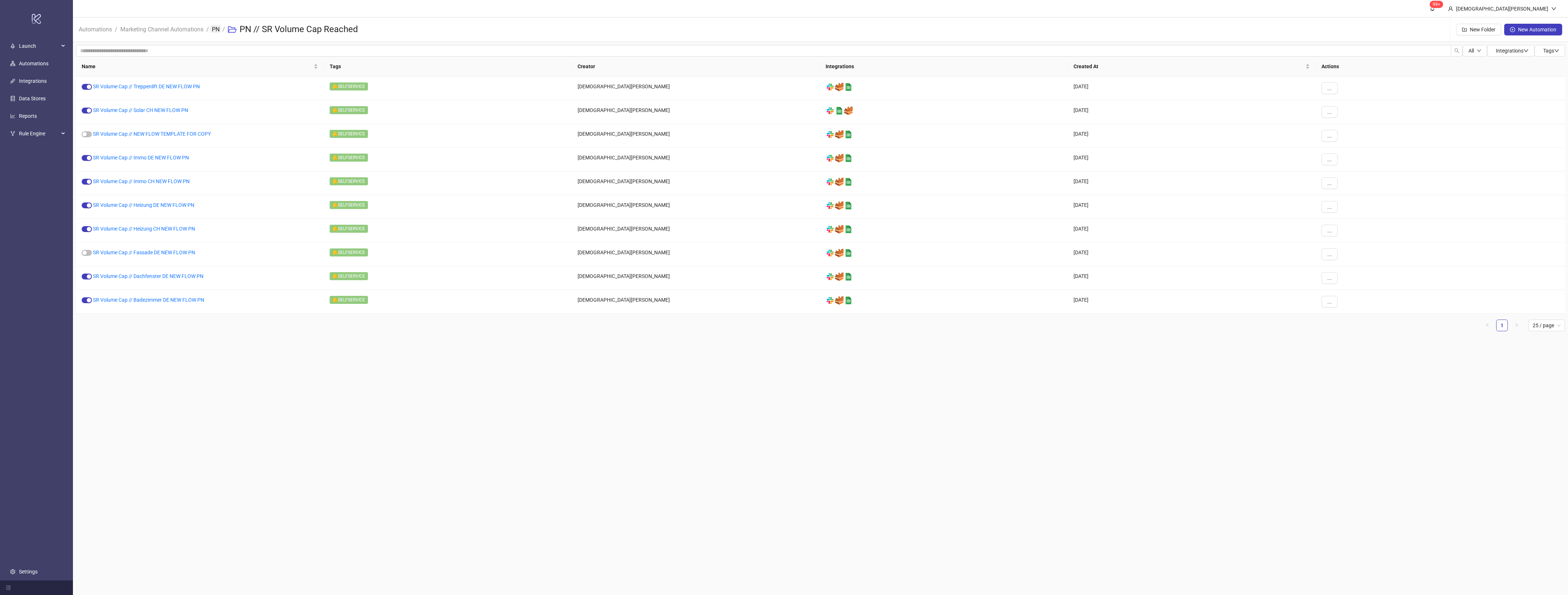
click at [216, 30] on link "PN" at bounding box center [215, 29] width 10 height 8
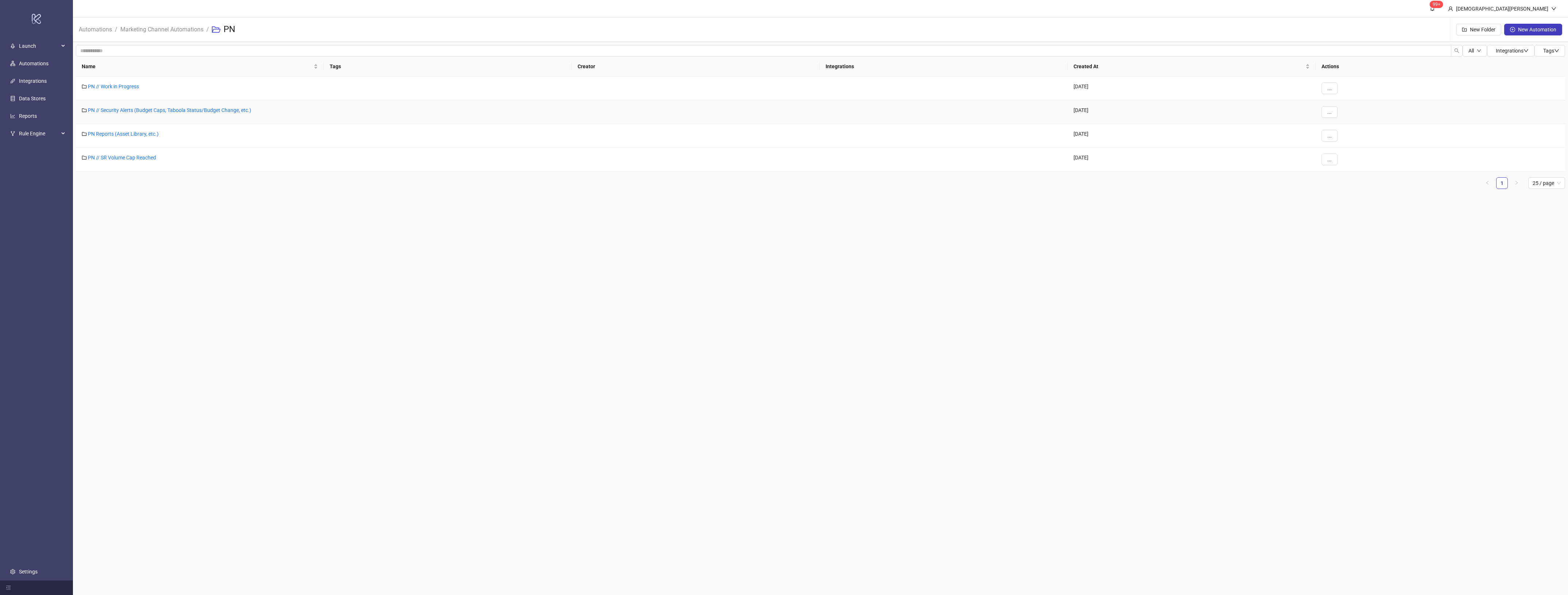
click at [161, 106] on div "PN // Security Alerts (Budget Caps, Taboola Status/Budget Change, etc.)" at bounding box center [200, 112] width 248 height 24
click at [163, 108] on link "PN // Security Alerts (Budget Caps, Taboola Status/Budget Change, etc.)" at bounding box center [169, 110] width 163 height 6
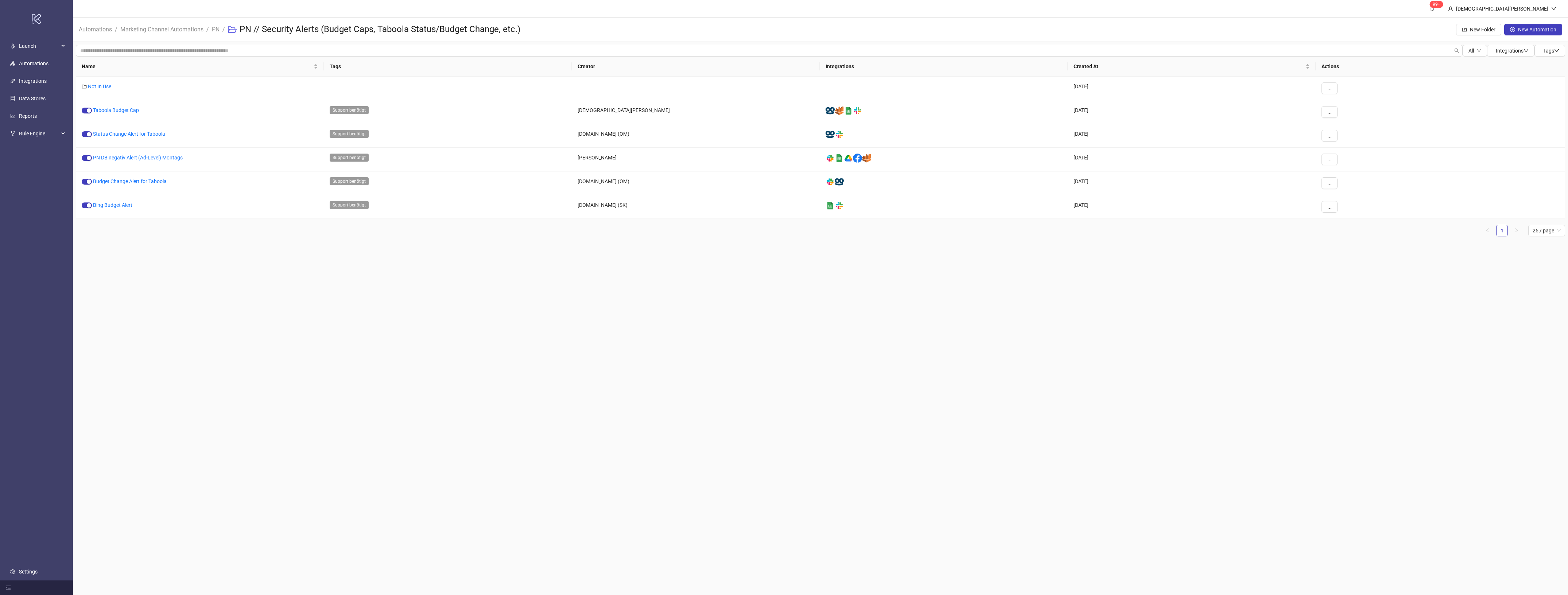
drag, startPoint x: 354, startPoint y: 320, endPoint x: 337, endPoint y: 210, distance: 111.3
click at [355, 318] on main "99+ [PERSON_NAME] Automations / Marketing Channel Automations / PN / PN // Secu…" at bounding box center [821, 297] width 1495 height 595
click at [217, 32] on link "PN" at bounding box center [215, 29] width 10 height 8
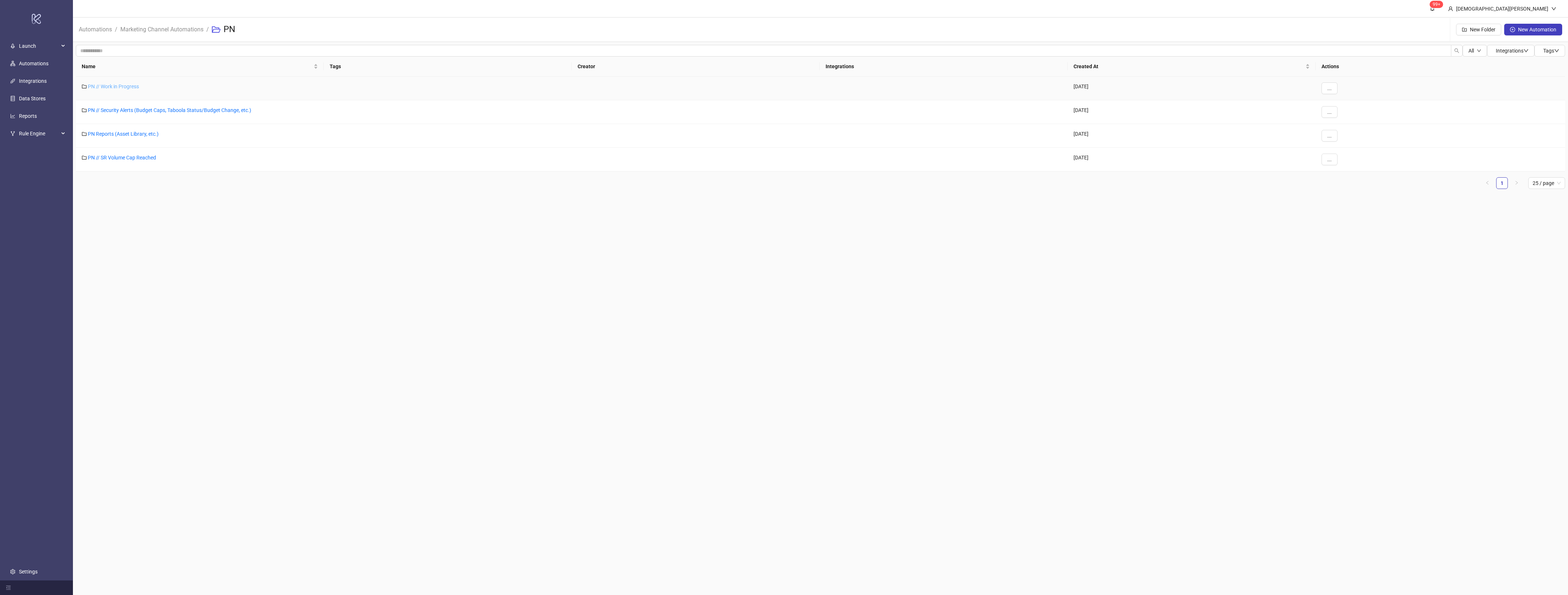
click at [105, 83] on link "PN // Work in Progress" at bounding box center [113, 86] width 51 height 6
drag, startPoint x: 223, startPoint y: 30, endPoint x: 220, endPoint y: 35, distance: 5.8
click at [223, 30] on li "/" at bounding box center [223, 29] width 2 height 23
drag, startPoint x: 217, startPoint y: 30, endPoint x: 268, endPoint y: 74, distance: 67.4
click at [216, 30] on link "PN" at bounding box center [215, 29] width 10 height 8
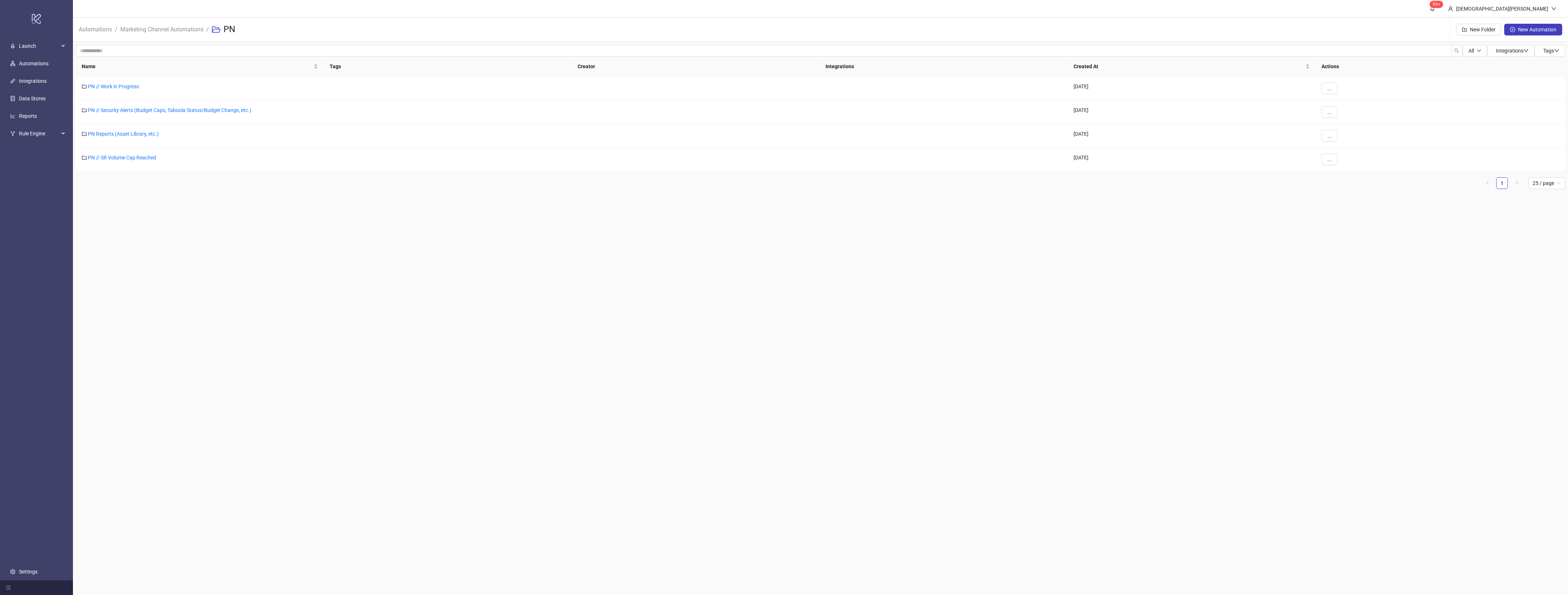
drag, startPoint x: 345, startPoint y: 361, endPoint x: 163, endPoint y: 102, distance: 316.6
click at [345, 358] on main "99+ [PERSON_NAME] Automations / Marketing Channel Automations / PN New Folder N…" at bounding box center [821, 297] width 1495 height 595
click at [161, 104] on div "PN // Security Alerts (Budget Caps, Taboola Status/Budget Change, etc.)" at bounding box center [200, 112] width 248 height 24
click at [169, 111] on link "PN // Security Alerts (Budget Caps, Taboola Status/Budget Change, etc.)" at bounding box center [169, 110] width 163 height 6
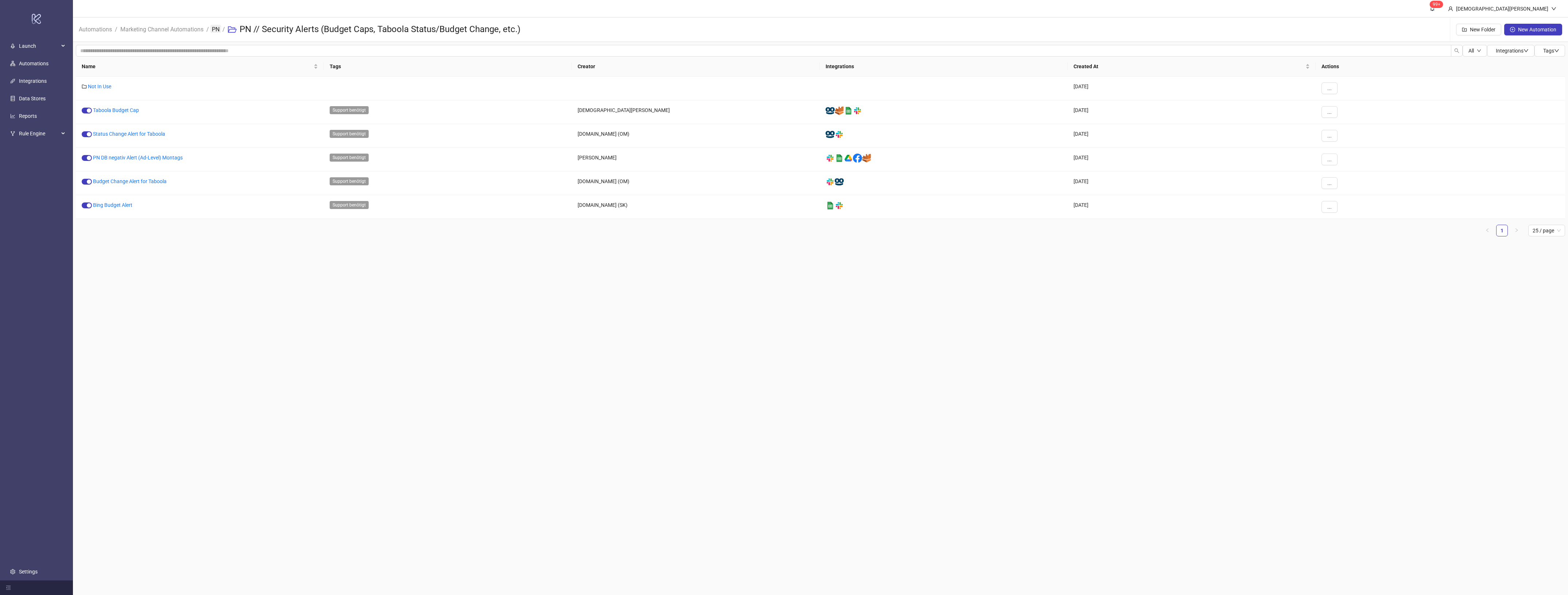
click at [217, 29] on link "PN" at bounding box center [215, 29] width 10 height 8
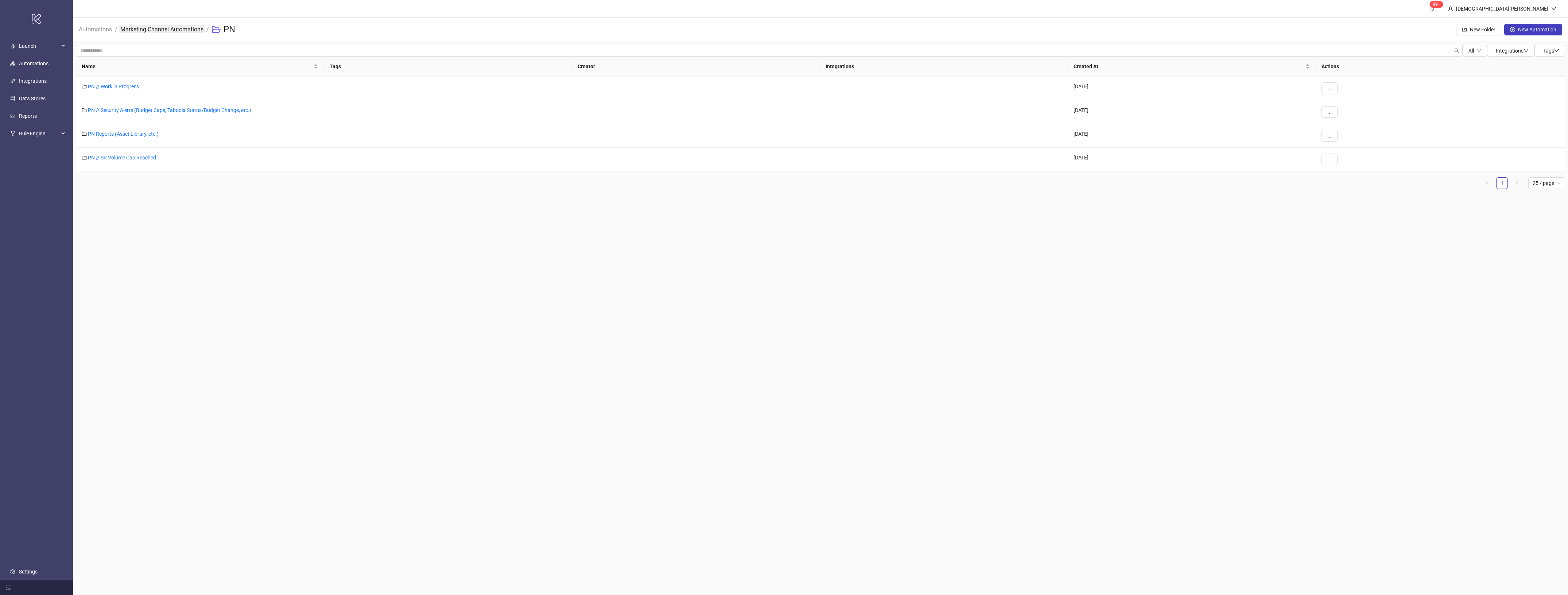
click at [191, 30] on link "Marketing Channel Automations" at bounding box center [161, 29] width 86 height 8
click at [93, 233] on div "CRM" at bounding box center [200, 230] width 248 height 24
click at [91, 231] on link "CRM" at bounding box center [93, 229] width 11 height 6
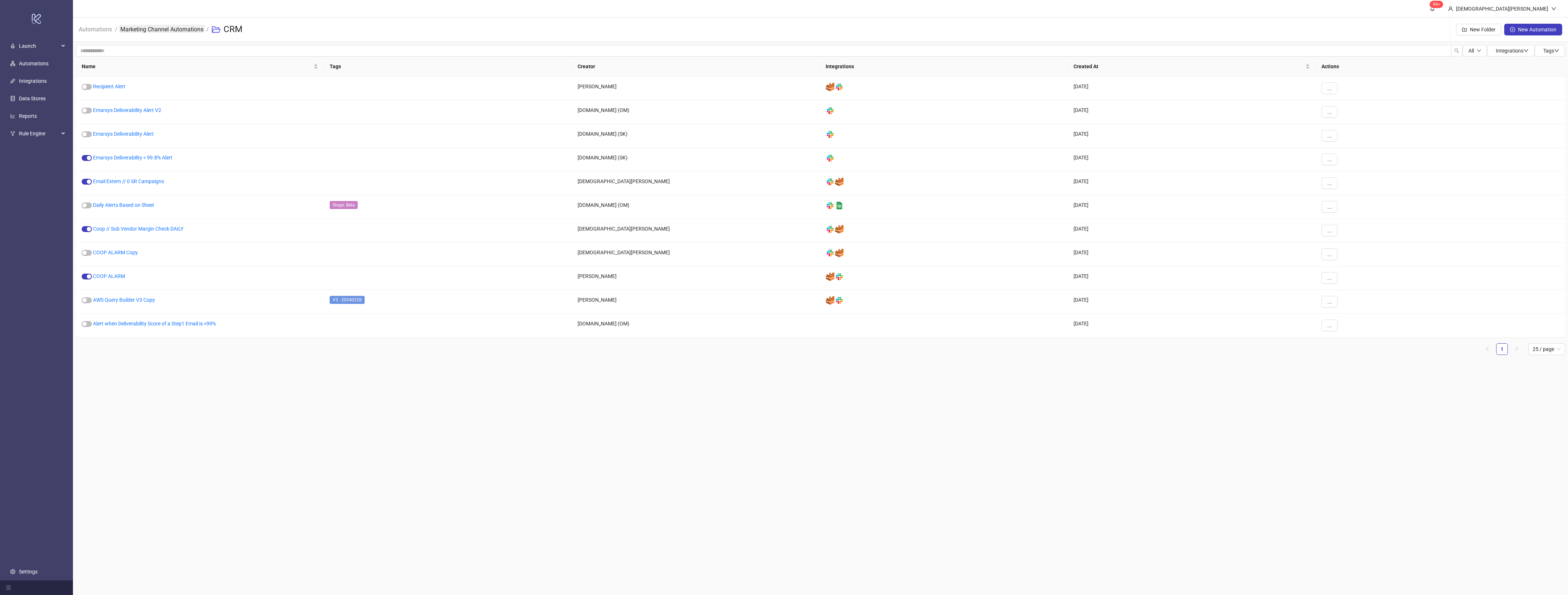
click at [198, 29] on link "Marketing Channel Automations" at bounding box center [161, 29] width 86 height 8
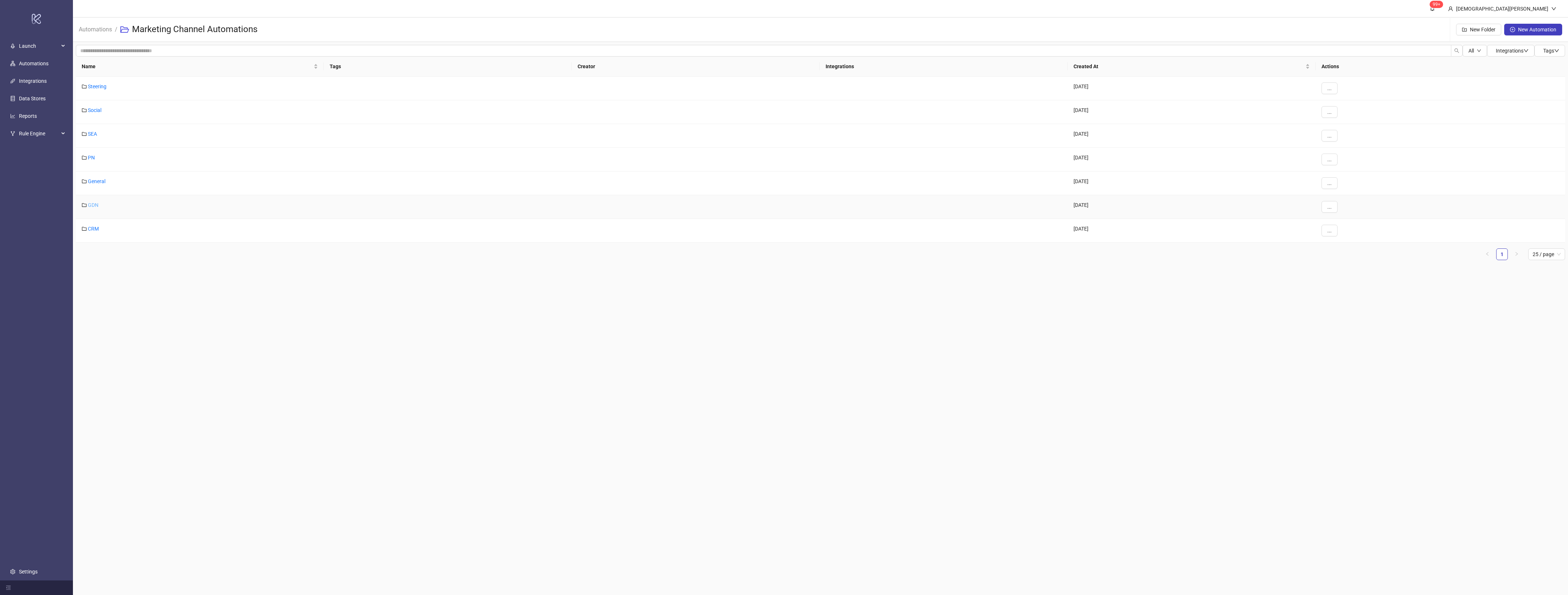
click at [97, 206] on link "GDN" at bounding box center [93, 205] width 10 height 6
click at [1334, 231] on button "..." at bounding box center [1329, 230] width 16 height 12
click at [1345, 247] on span "Edit" at bounding box center [1346, 245] width 21 height 8
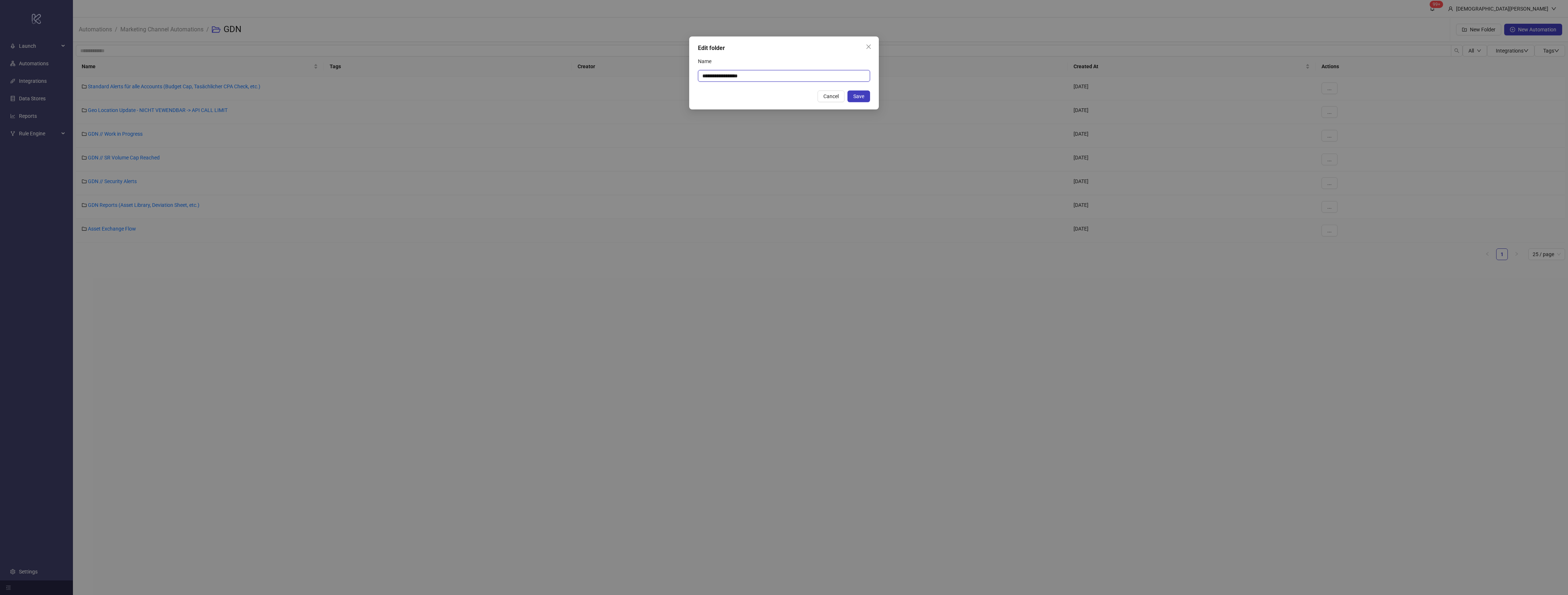
click at [740, 72] on input "**********" at bounding box center [784, 76] width 172 height 12
click at [702, 73] on input "**********" at bounding box center [784, 76] width 172 height 12
type input "**********"
click at [863, 95] on span "Save" at bounding box center [859, 96] width 11 height 6
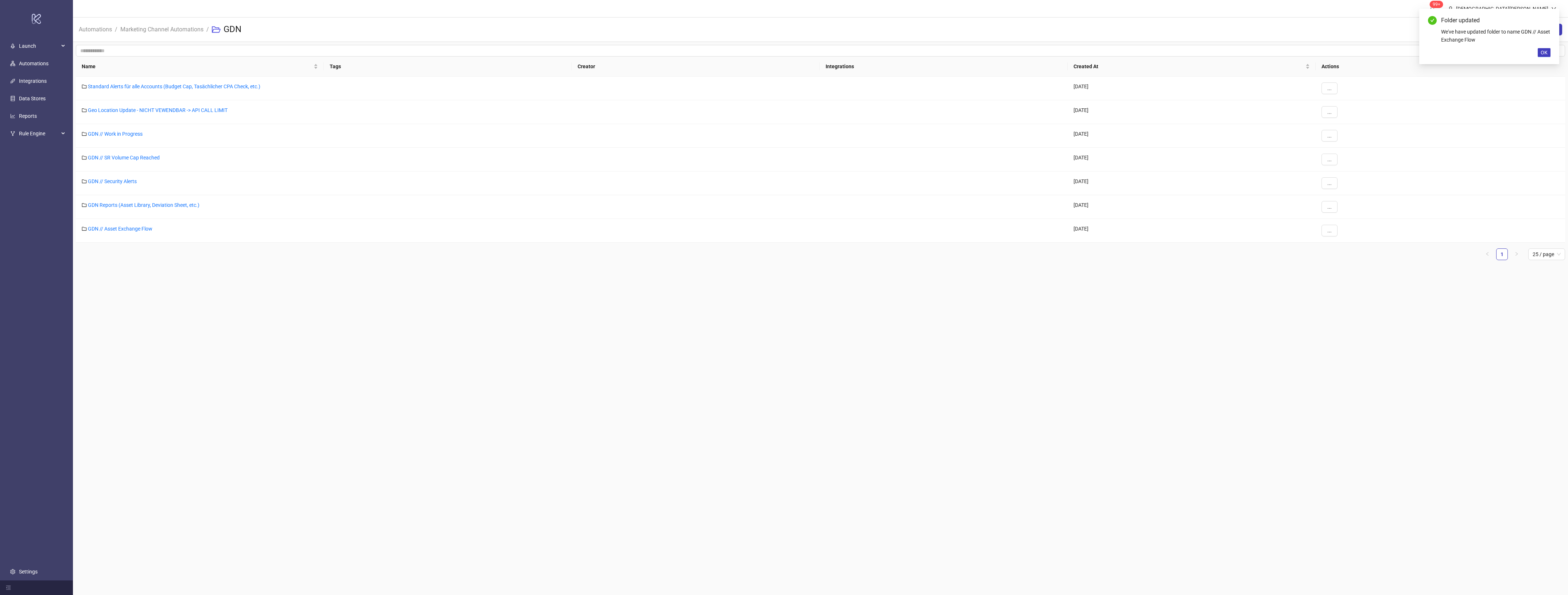
click at [430, 397] on main "99+ [PERSON_NAME] Automations / Marketing Channel Automations / GDN New Folder …" at bounding box center [821, 297] width 1495 height 595
click at [1322, 201] on div "..." at bounding box center [1440, 207] width 250 height 24
click at [1326, 202] on button "..." at bounding box center [1329, 206] width 16 height 12
click at [1335, 220] on span "Edit" at bounding box center [1346, 222] width 21 height 8
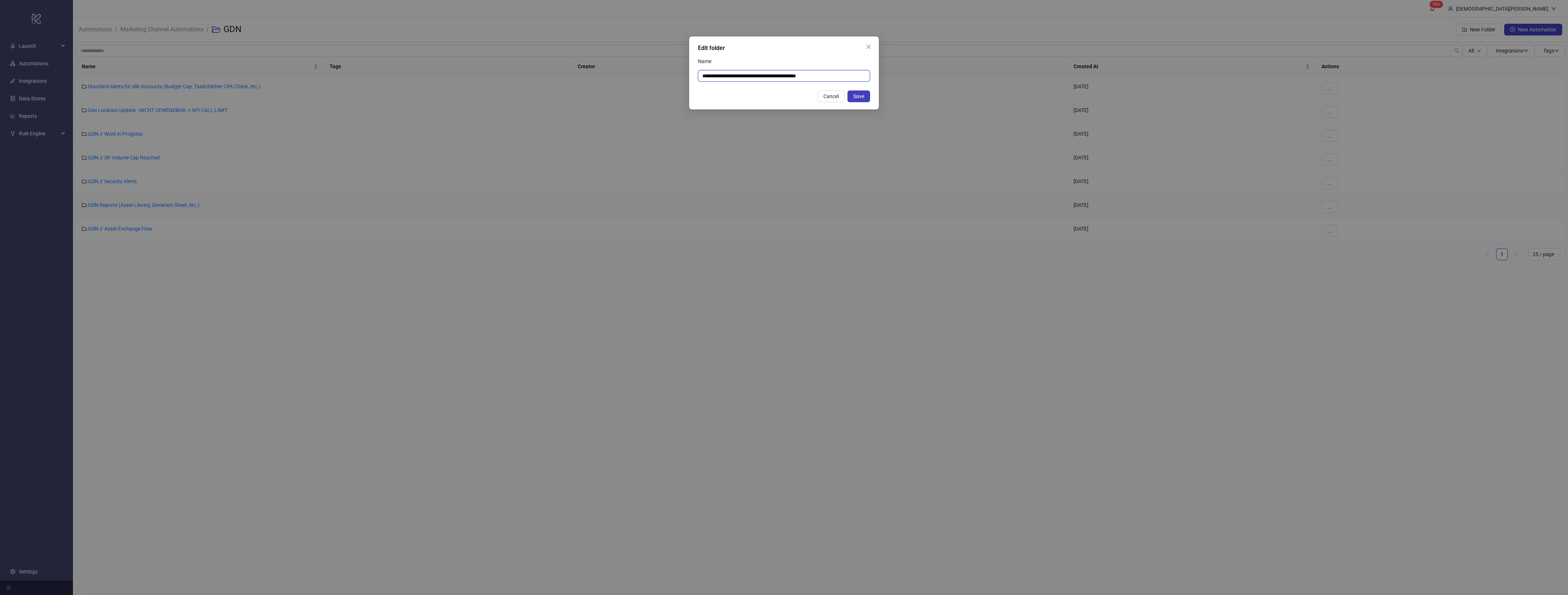
click at [713, 74] on input "**********" at bounding box center [784, 76] width 172 height 12
type input "**********"
click at [853, 94] on span "Save" at bounding box center [859, 96] width 11 height 6
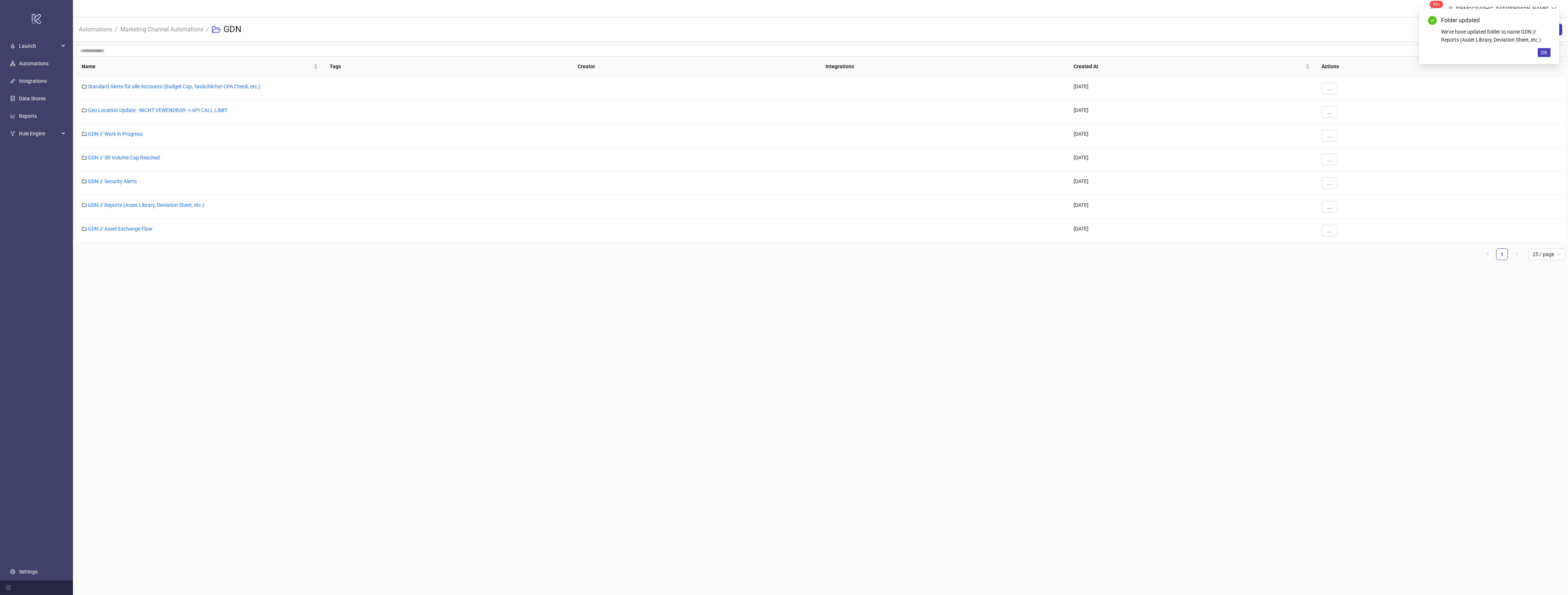
click at [783, 367] on main "99+ [PERSON_NAME] Automations / Marketing Channel Automations / GDN New Folder …" at bounding box center [821, 297] width 1495 height 595
click at [1325, 113] on button "..." at bounding box center [1329, 111] width 16 height 12
click at [1346, 129] on span "Edit" at bounding box center [1346, 127] width 21 height 8
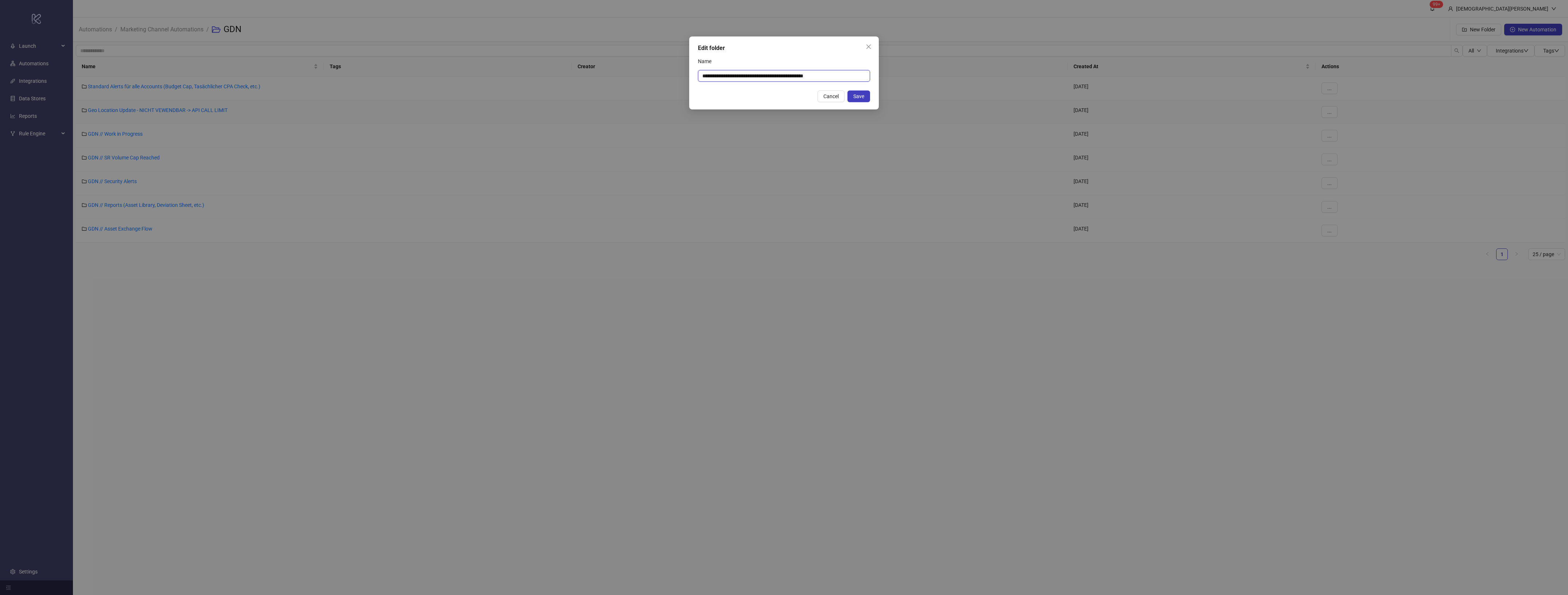
drag, startPoint x: 705, startPoint y: 77, endPoint x: 694, endPoint y: 77, distance: 11.0
click at [694, 77] on div "**********" at bounding box center [784, 73] width 190 height 73
click at [702, 74] on input "**********" at bounding box center [784, 76] width 172 height 12
type input "**********"
click at [863, 93] on span "Save" at bounding box center [859, 96] width 11 height 6
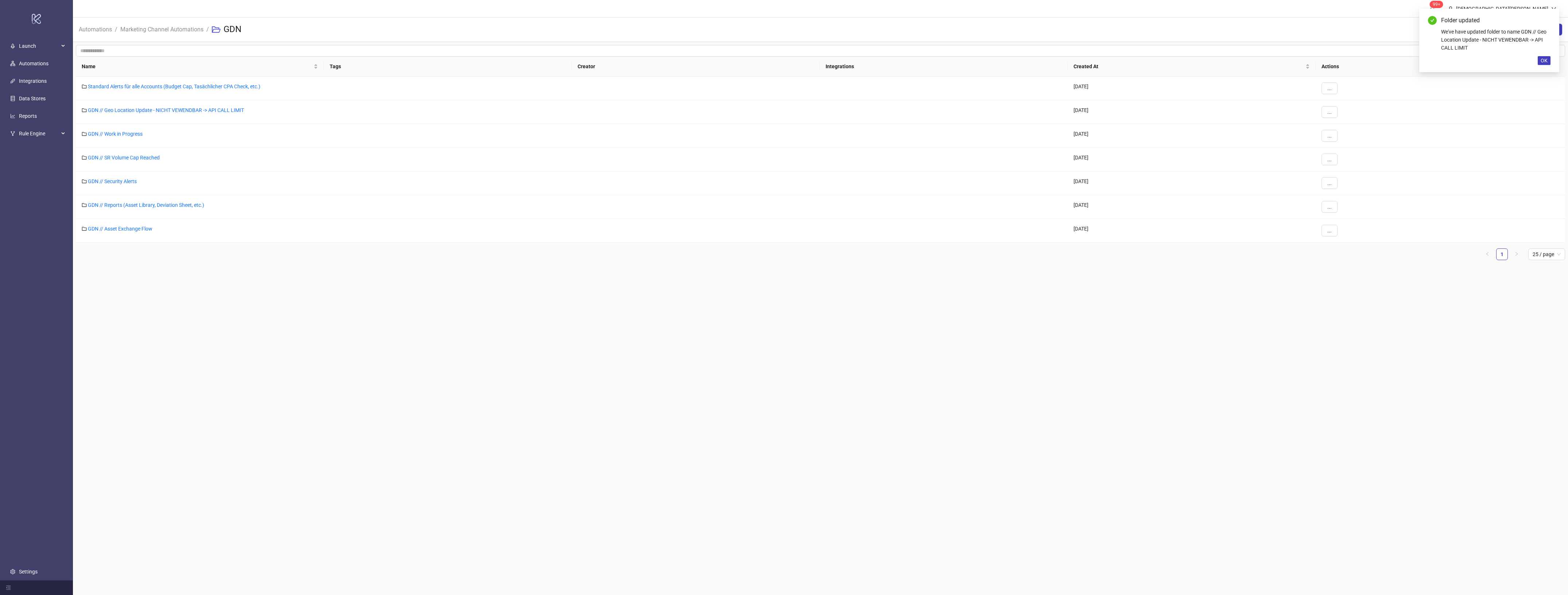
click at [724, 394] on main "99+ [PERSON_NAME] Automations / Marketing Channel Automations / GDN New Folder …" at bounding box center [821, 297] width 1495 height 595
click at [1337, 89] on button "..." at bounding box center [1329, 88] width 16 height 12
click at [1350, 104] on span "Edit" at bounding box center [1346, 103] width 21 height 8
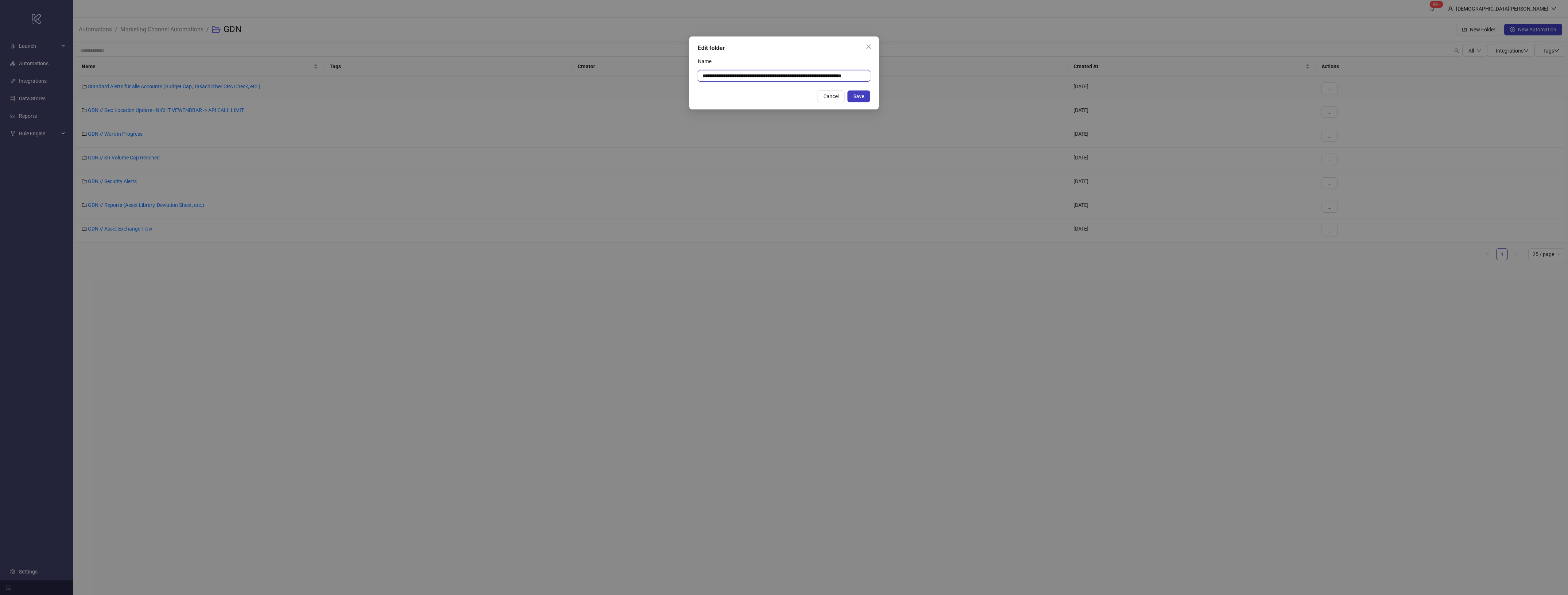
click at [751, 82] on input "**********" at bounding box center [784, 76] width 172 height 12
drag, startPoint x: 754, startPoint y: 75, endPoint x: 740, endPoint y: 75, distance: 14.0
click at [740, 75] on input "**********" at bounding box center [784, 76] width 172 height 12
click at [701, 74] on input "**********" at bounding box center [784, 76] width 172 height 12
drag, startPoint x: 802, startPoint y: 75, endPoint x: 684, endPoint y: 64, distance: 118.5
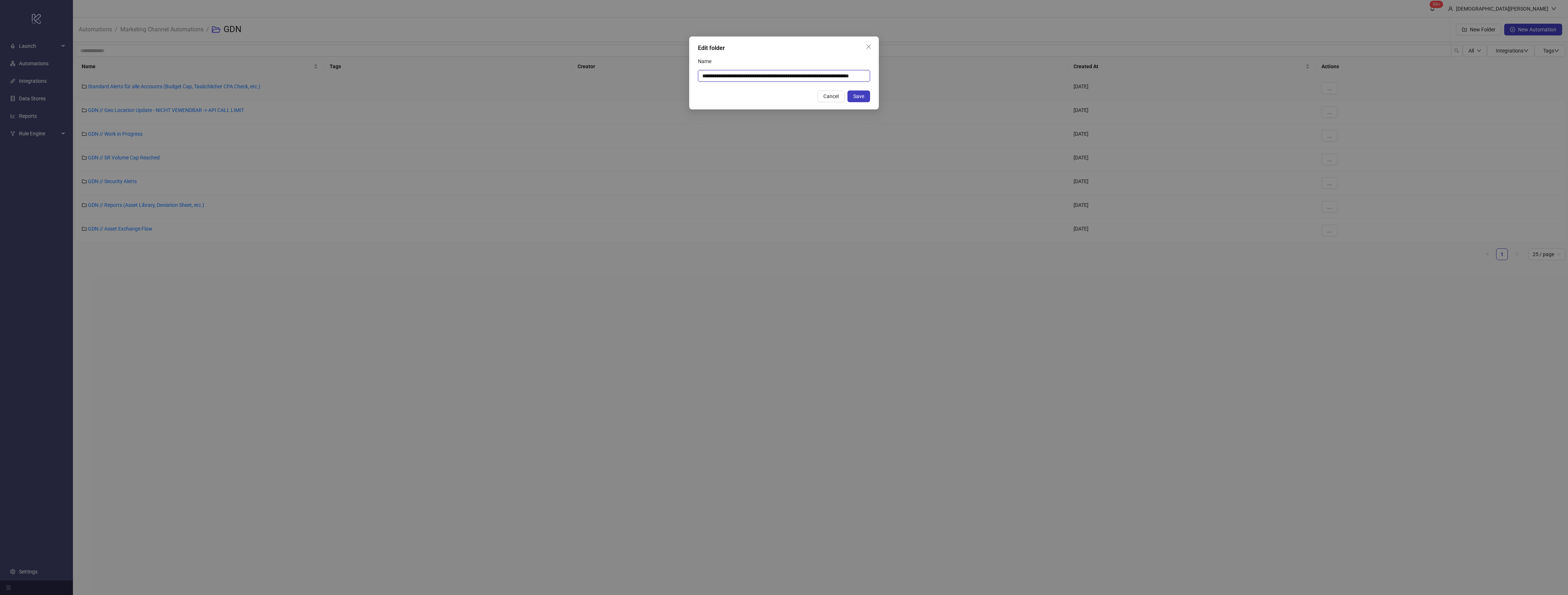
click at [684, 64] on div "**********" at bounding box center [784, 297] width 1568 height 595
drag, startPoint x: 757, startPoint y: 75, endPoint x: 763, endPoint y: 74, distance: 6.1
click at [757, 75] on input "**********" at bounding box center [784, 76] width 172 height 12
click at [762, 75] on input "**********" at bounding box center [784, 76] width 172 height 12
drag, startPoint x: 787, startPoint y: 74, endPoint x: 759, endPoint y: 75, distance: 28.0
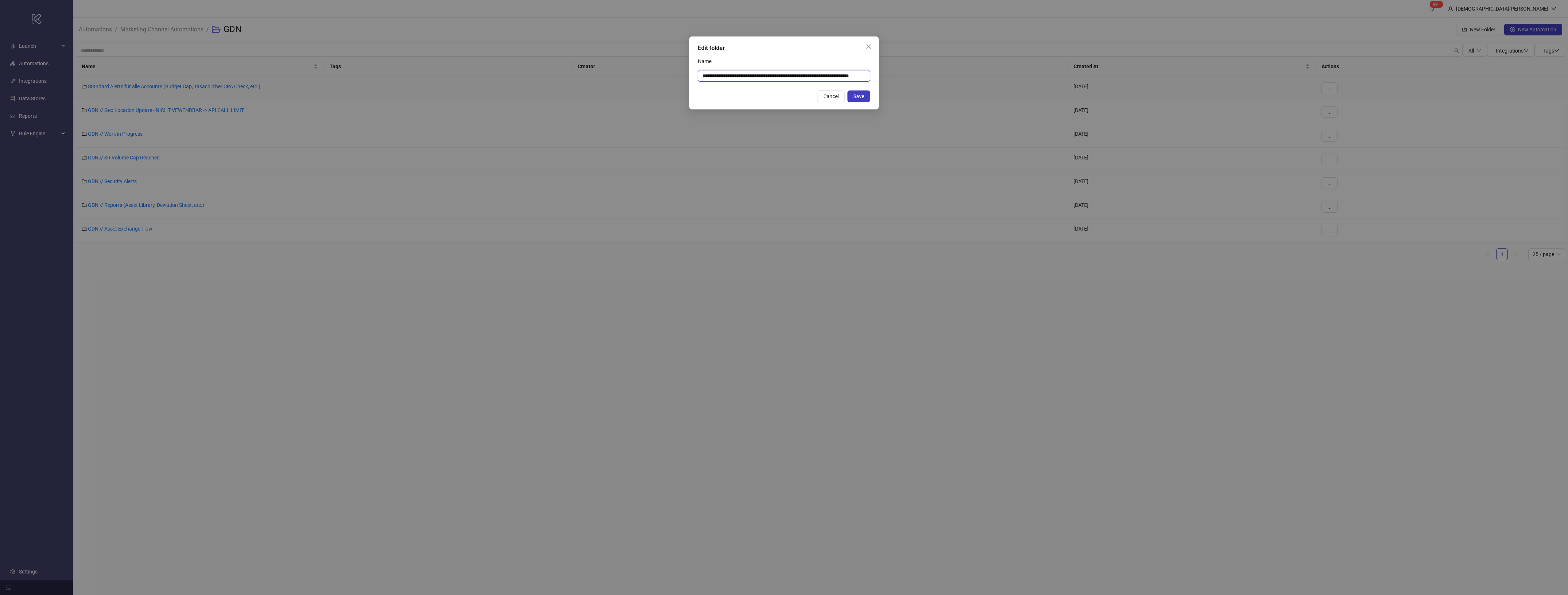
click at [759, 75] on input "**********" at bounding box center [784, 76] width 172 height 12
click at [733, 75] on input "**********" at bounding box center [784, 76] width 172 height 12
drag, startPoint x: 721, startPoint y: 76, endPoint x: 740, endPoint y: 76, distance: 19.0
click at [740, 76] on input "**********" at bounding box center [784, 76] width 172 height 12
type input "**********"
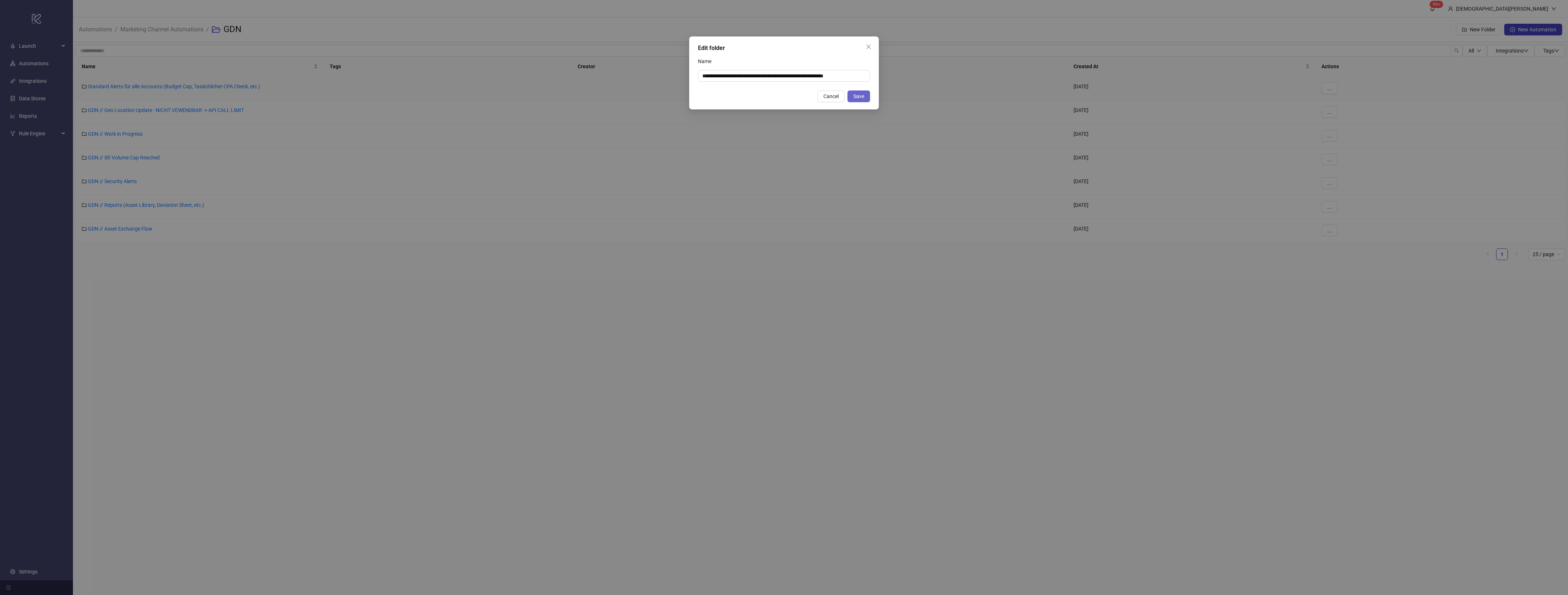
click at [866, 96] on button "Save" at bounding box center [858, 96] width 23 height 12
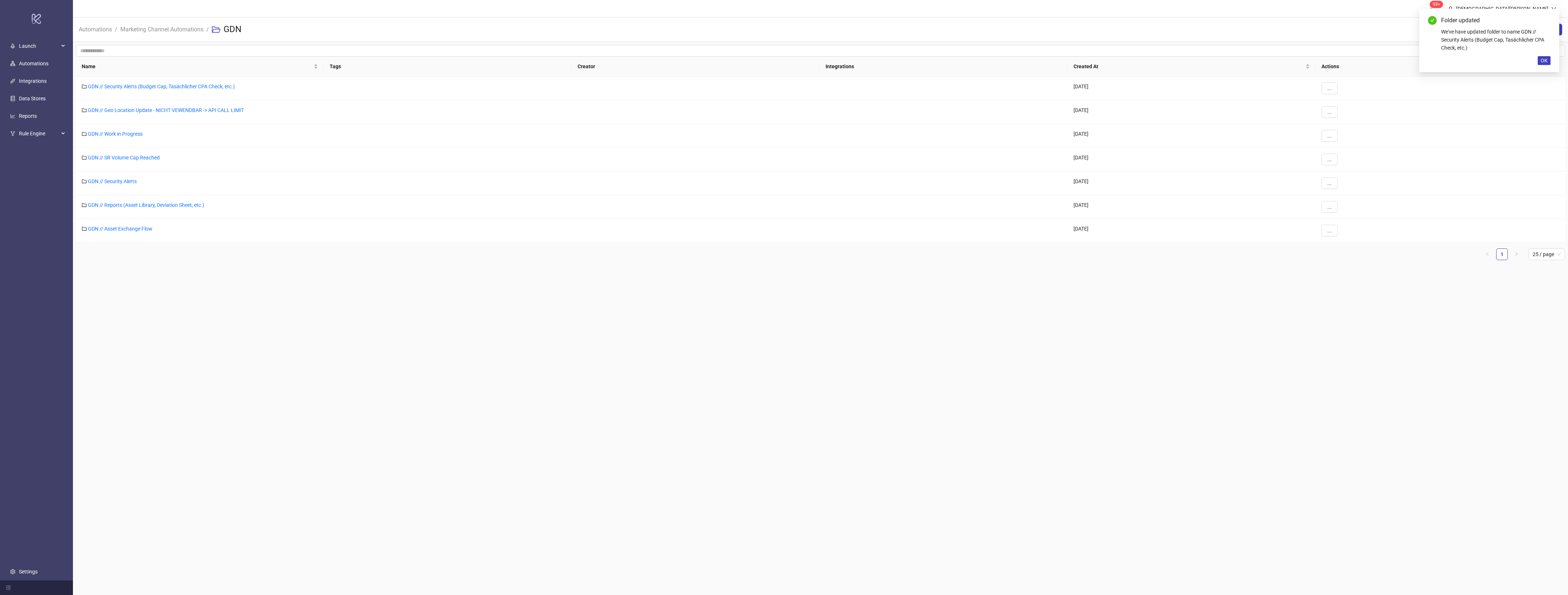
click at [628, 404] on main "99+ [PERSON_NAME] Automations / Marketing Channel Automations / GDN New Folder …" at bounding box center [821, 297] width 1495 height 595
click at [229, 87] on link "GDN // Security Alerts (Budget Cap, Tasächlicher CPA Check, etc.)" at bounding box center [161, 86] width 147 height 6
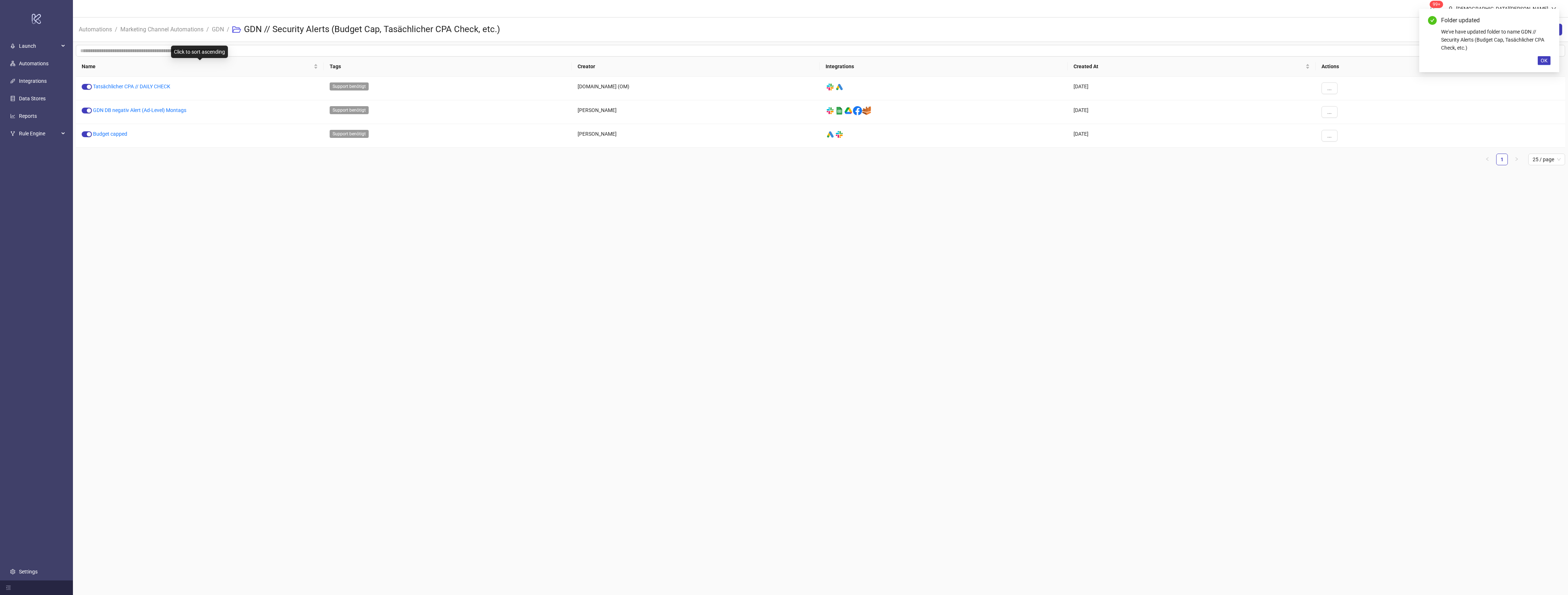
click at [229, 27] on li "/" at bounding box center [228, 29] width 2 height 23
click at [227, 29] on li "/" at bounding box center [228, 29] width 2 height 23
drag, startPoint x: 220, startPoint y: 30, endPoint x: 228, endPoint y: 53, distance: 24.4
click at [219, 30] on link "GDN" at bounding box center [218, 29] width 15 height 8
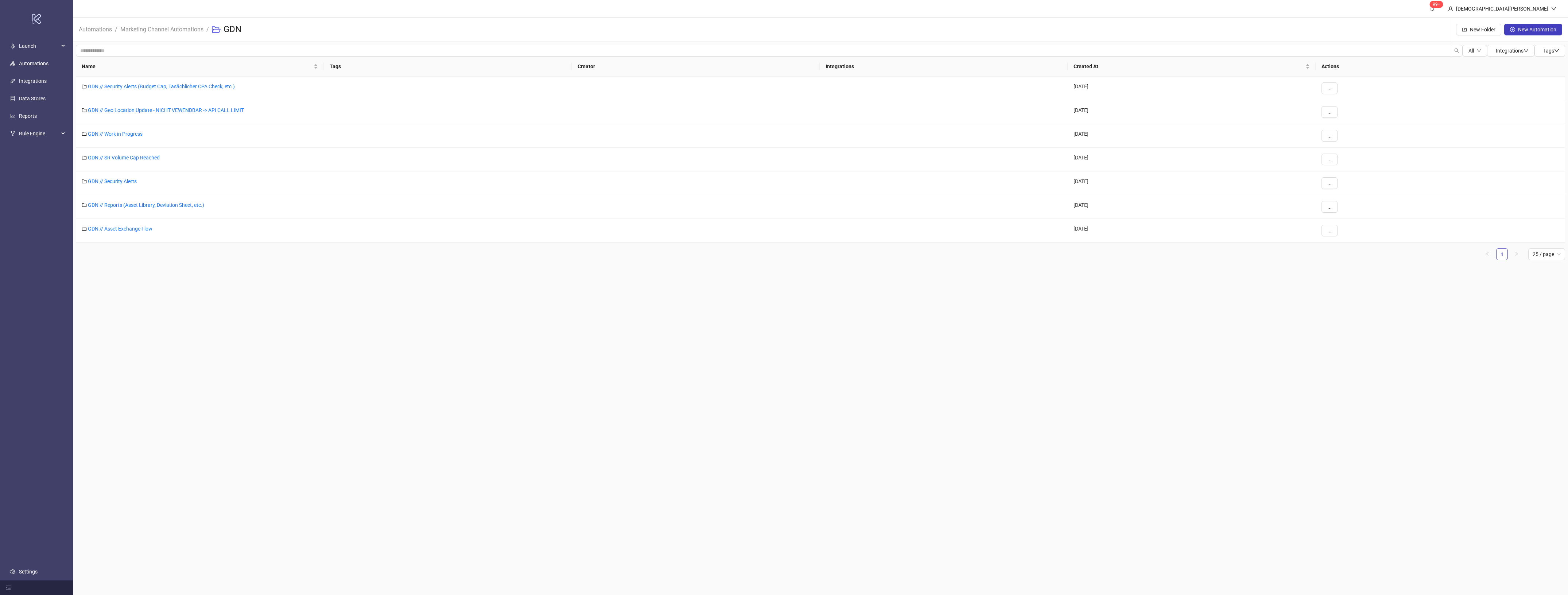
click at [198, 34] on li "Marketing Channel Automations" at bounding box center [162, 29] width 83 height 23
click at [198, 30] on link "Marketing Channel Automations" at bounding box center [161, 29] width 86 height 8
click at [92, 152] on div "PN" at bounding box center [200, 160] width 248 height 24
click at [94, 155] on link "PN" at bounding box center [91, 158] width 7 height 6
click at [257, 295] on main "99+ [PERSON_NAME] Automations / Marketing Channel Automations / PN New Folder N…" at bounding box center [821, 297] width 1495 height 595
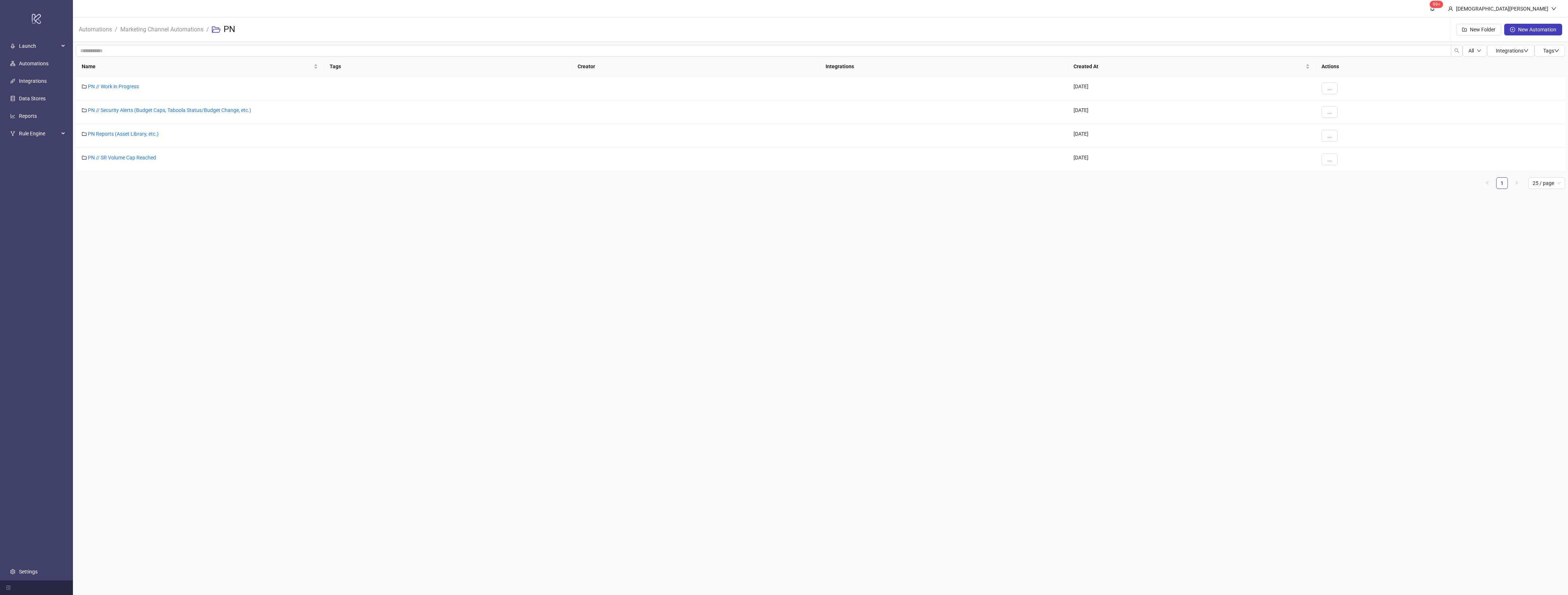
click at [256, 223] on main "99+ [PERSON_NAME] Automations / Marketing Channel Automations / PN New Folder N…" at bounding box center [821, 297] width 1495 height 595
click at [133, 160] on link "PN // SR Volume Cap Reached" at bounding box center [122, 158] width 68 height 6
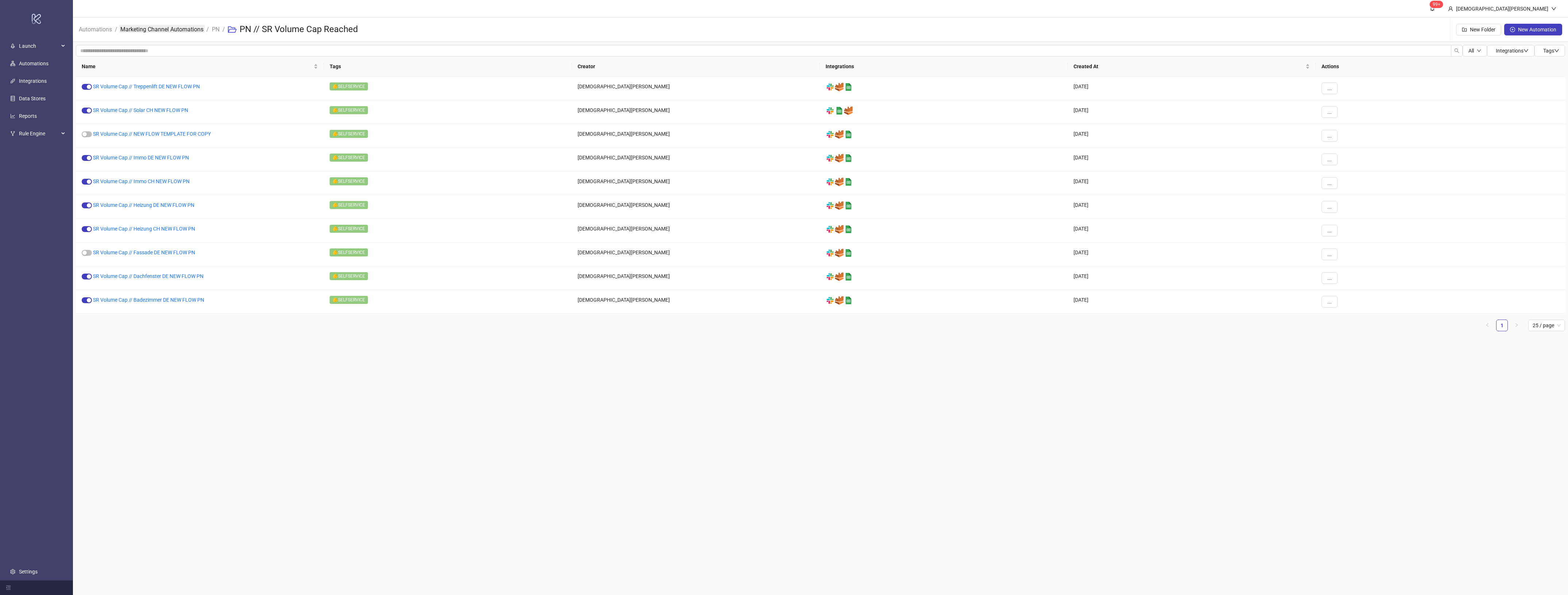
click at [190, 28] on link "Marketing Channel Automations" at bounding box center [161, 29] width 86 height 8
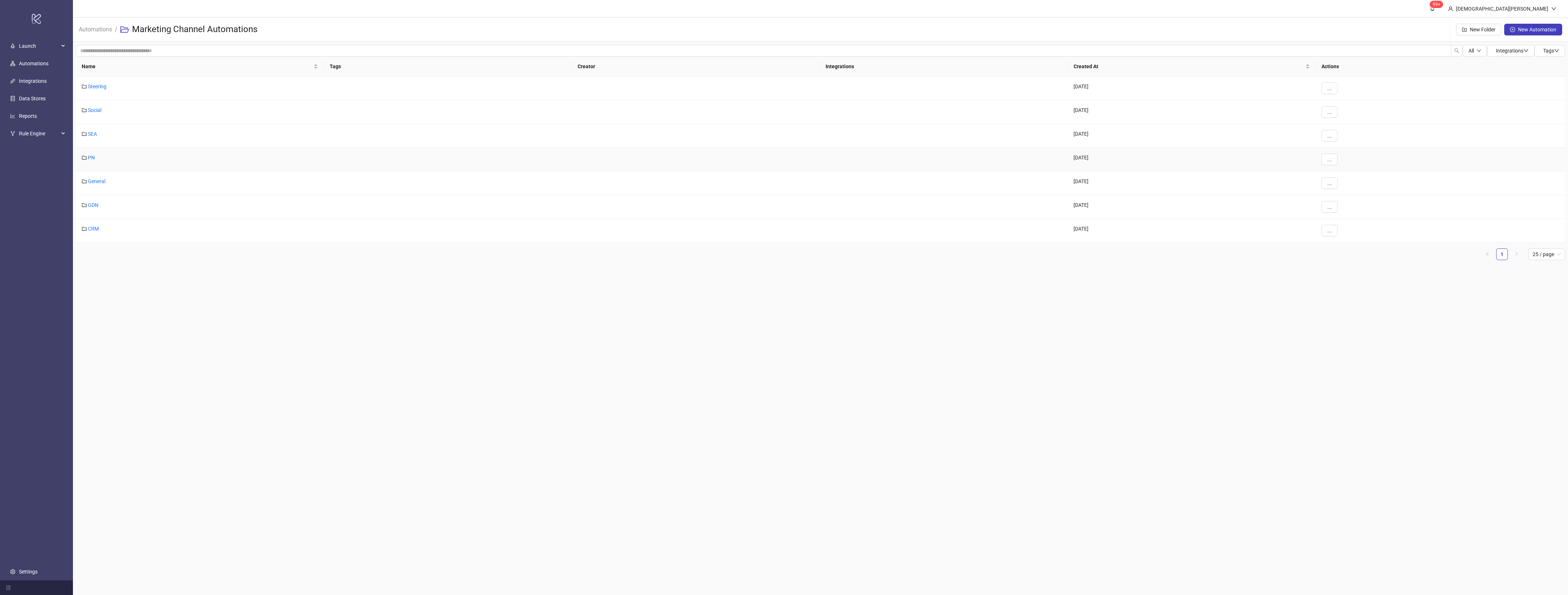
click at [94, 153] on div "PN" at bounding box center [200, 160] width 248 height 24
click at [92, 157] on link "PN" at bounding box center [91, 158] width 7 height 6
click at [128, 132] on link "PN Reports (Asset Library, etc.)" at bounding box center [123, 134] width 71 height 6
click at [218, 32] on link "PN" at bounding box center [215, 29] width 10 height 8
drag, startPoint x: 153, startPoint y: 132, endPoint x: 148, endPoint y: 138, distance: 7.8
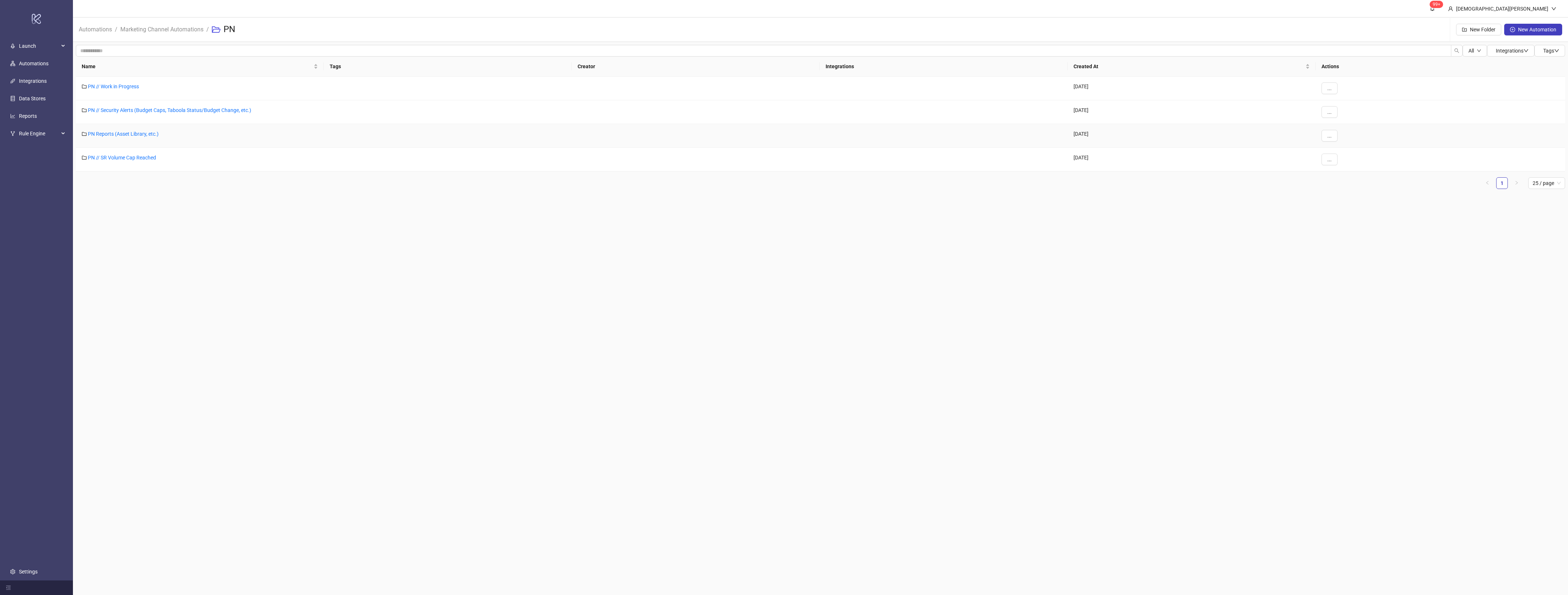
click at [152, 133] on link "PN Reports (Asset Library, etc.)" at bounding box center [123, 134] width 71 height 6
click at [155, 88] on link "Taboola Asset Library Input 7 Days" at bounding box center [132, 86] width 79 height 6
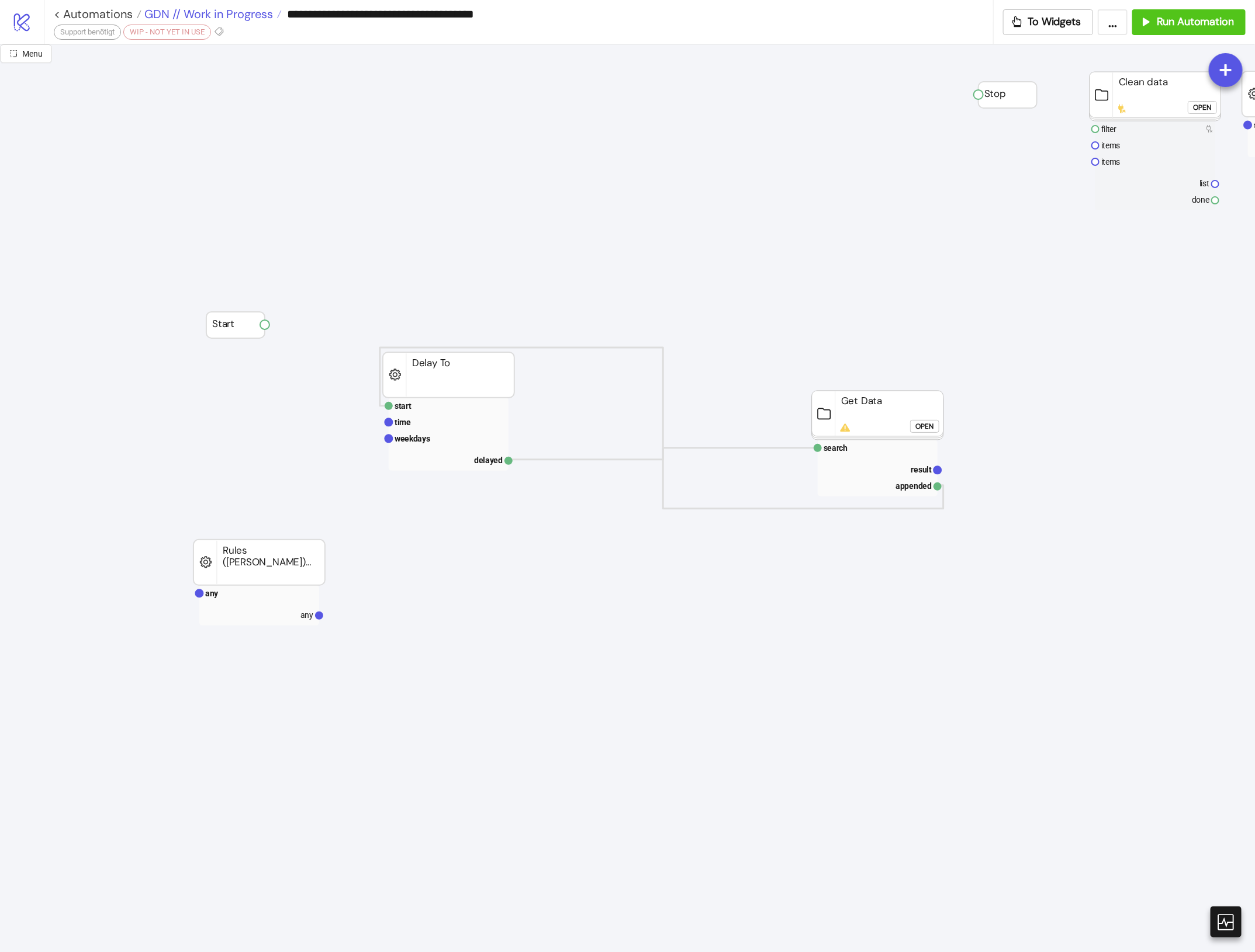
click at [194, 12] on span "GDN // Work in Progress" at bounding box center [207, 15] width 132 height 16
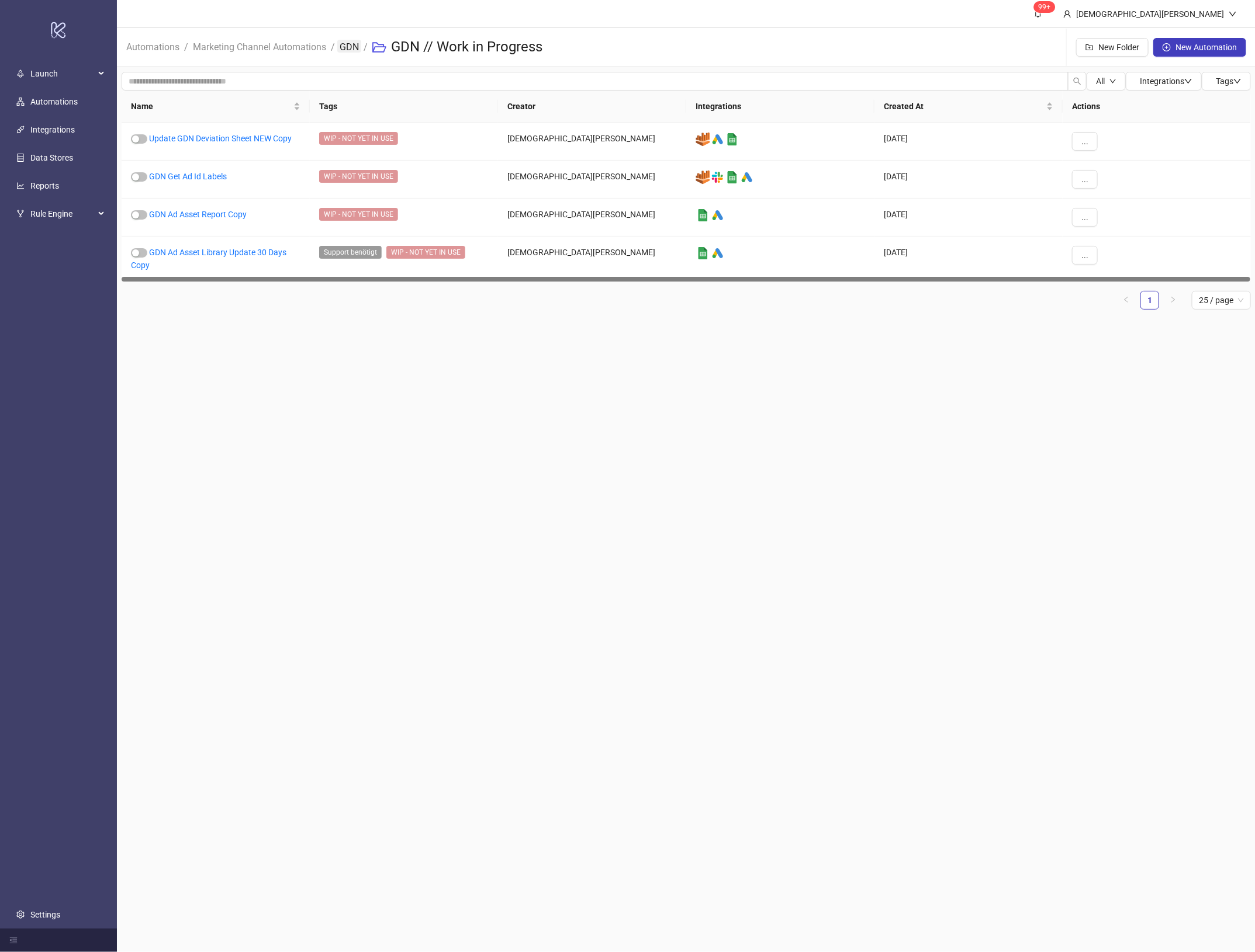
click at [349, 45] on link "GDN" at bounding box center [349, 46] width 24 height 13
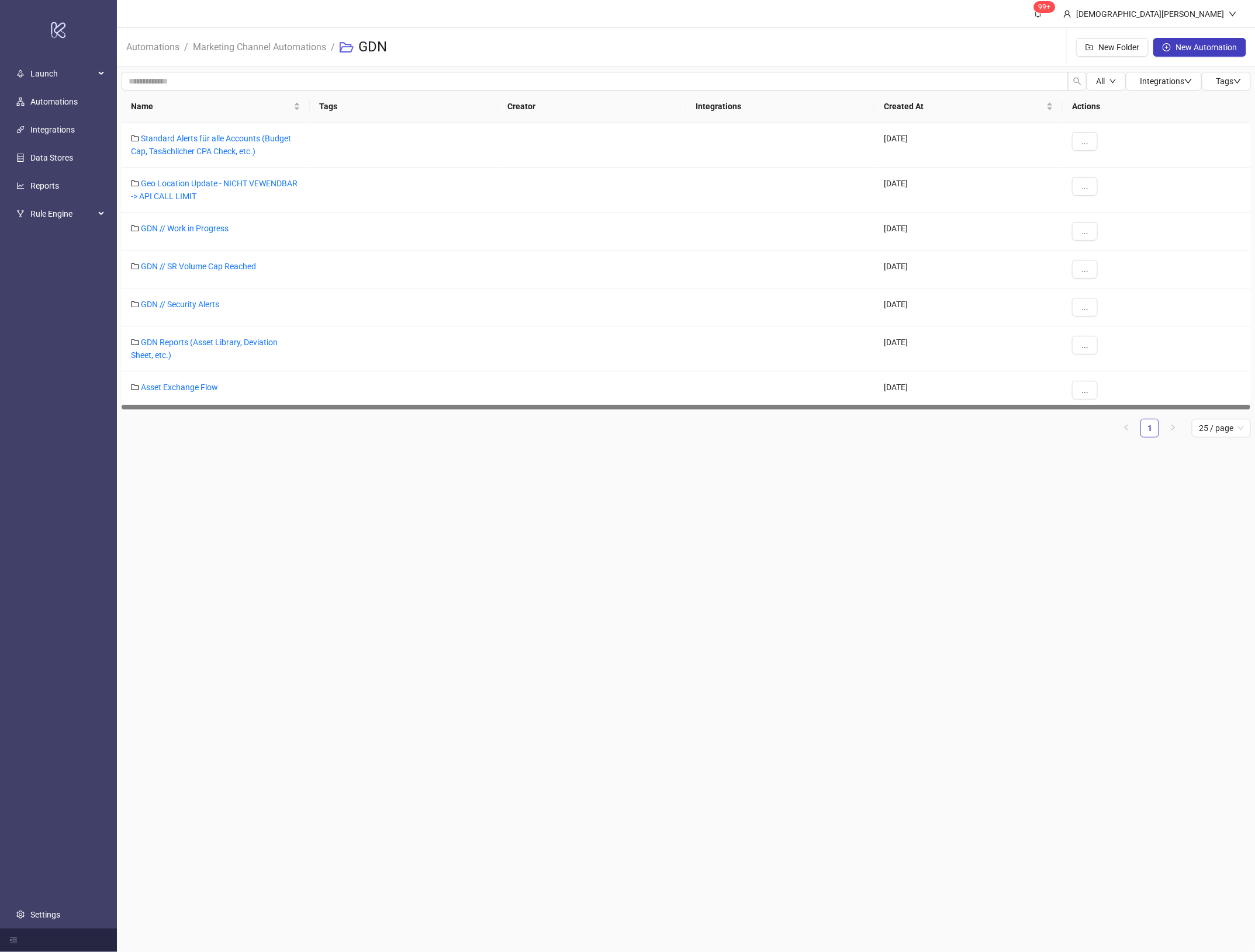
click at [429, 698] on main "99+ Christian Weikamp Automations / Marketing Channel Automations / GDN New Fol…" at bounding box center [686, 476] width 1139 height 952
